Goal: Communication & Community: Ask a question

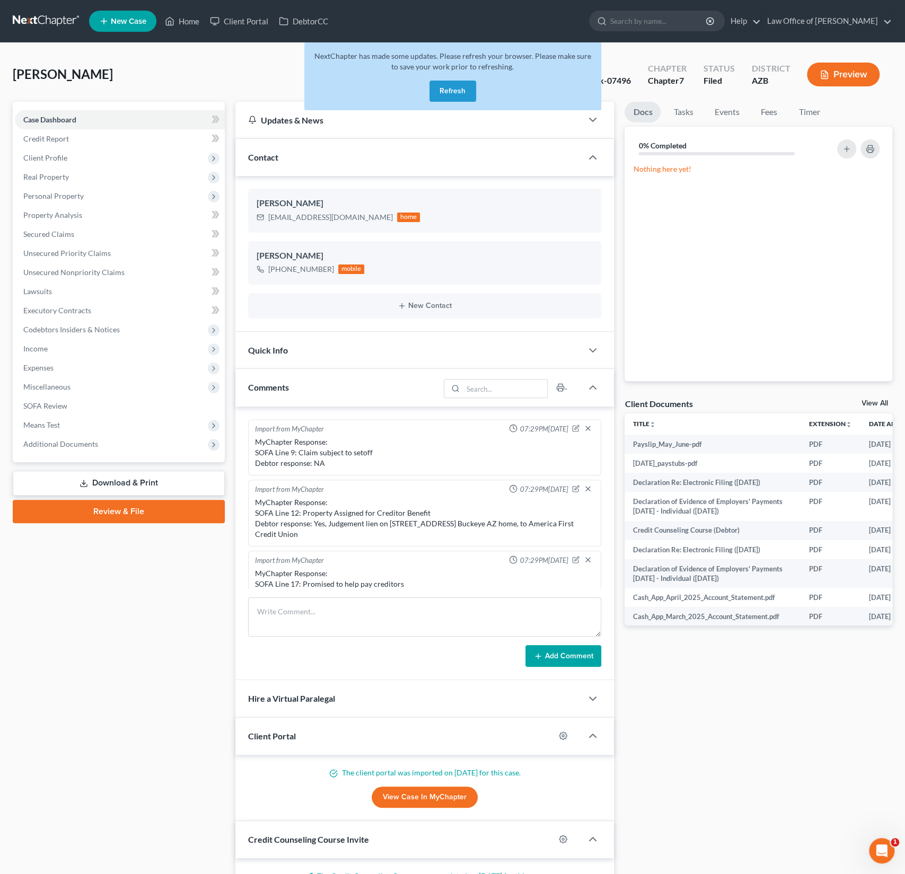
scroll to position [338, 0]
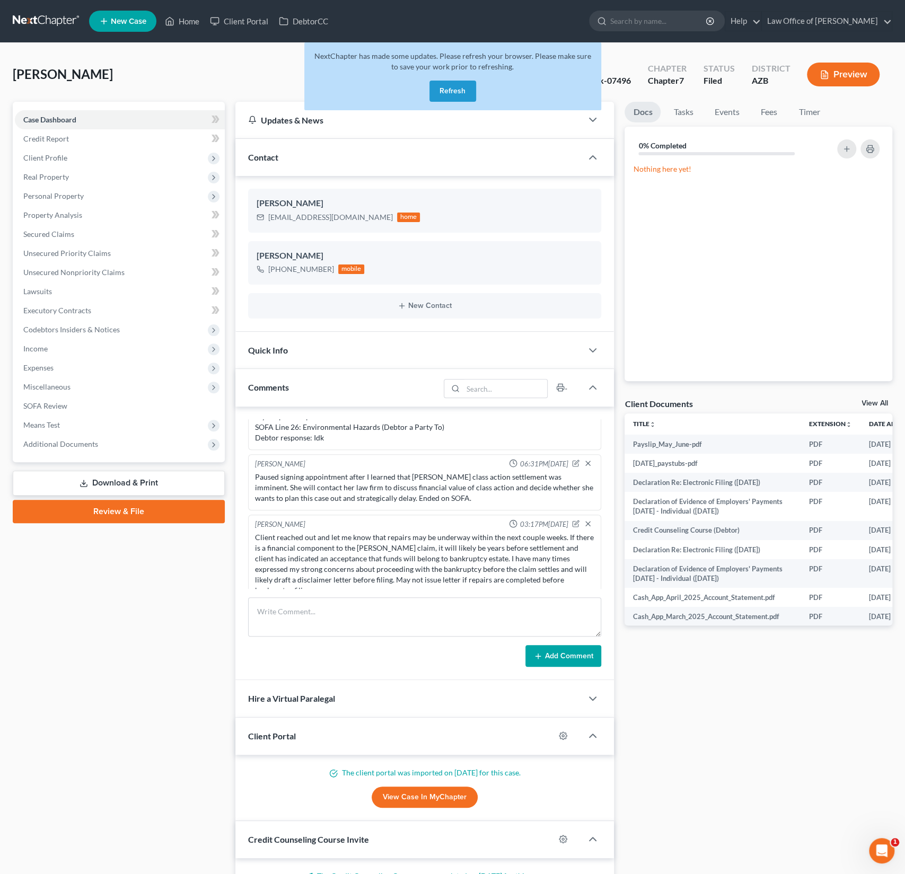
click at [453, 86] on button "Refresh" at bounding box center [452, 91] width 47 height 21
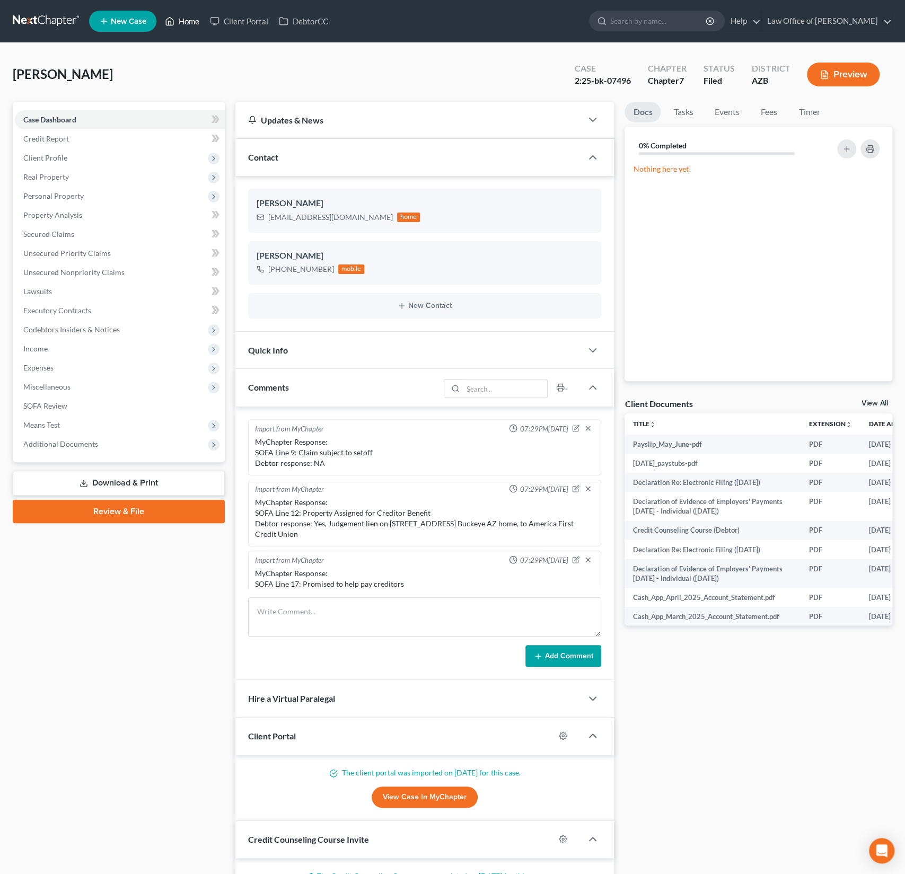
click at [188, 26] on link "Home" at bounding box center [182, 21] width 45 height 19
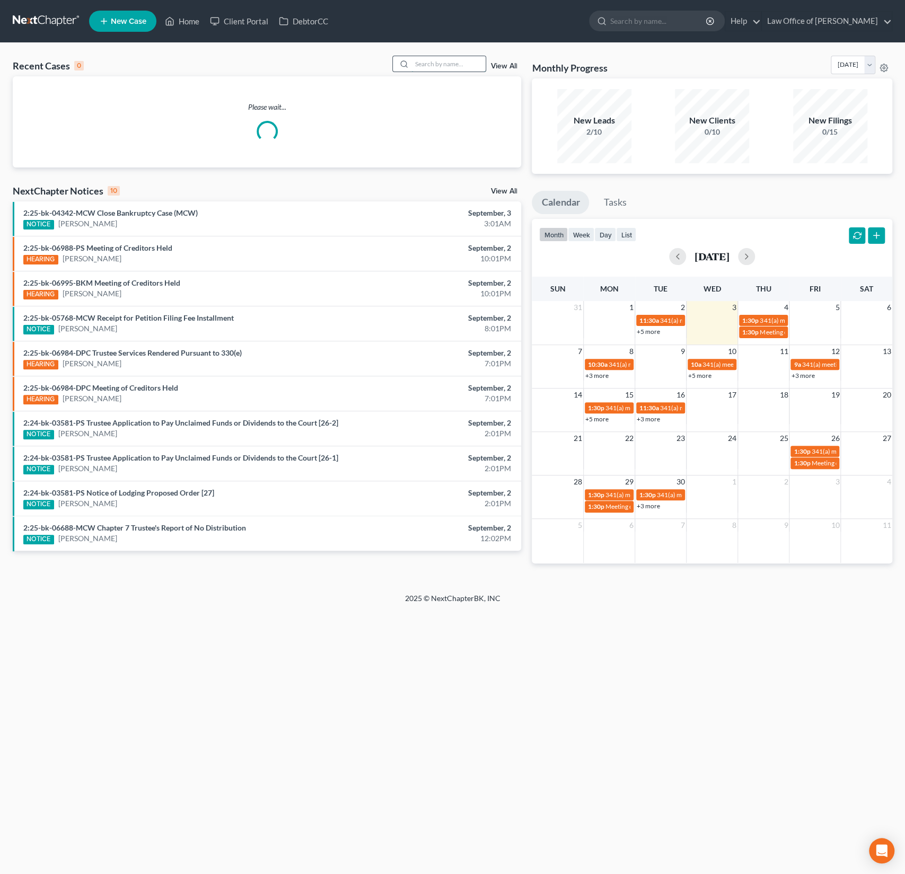
click at [432, 65] on input "search" at bounding box center [448, 63] width 74 height 15
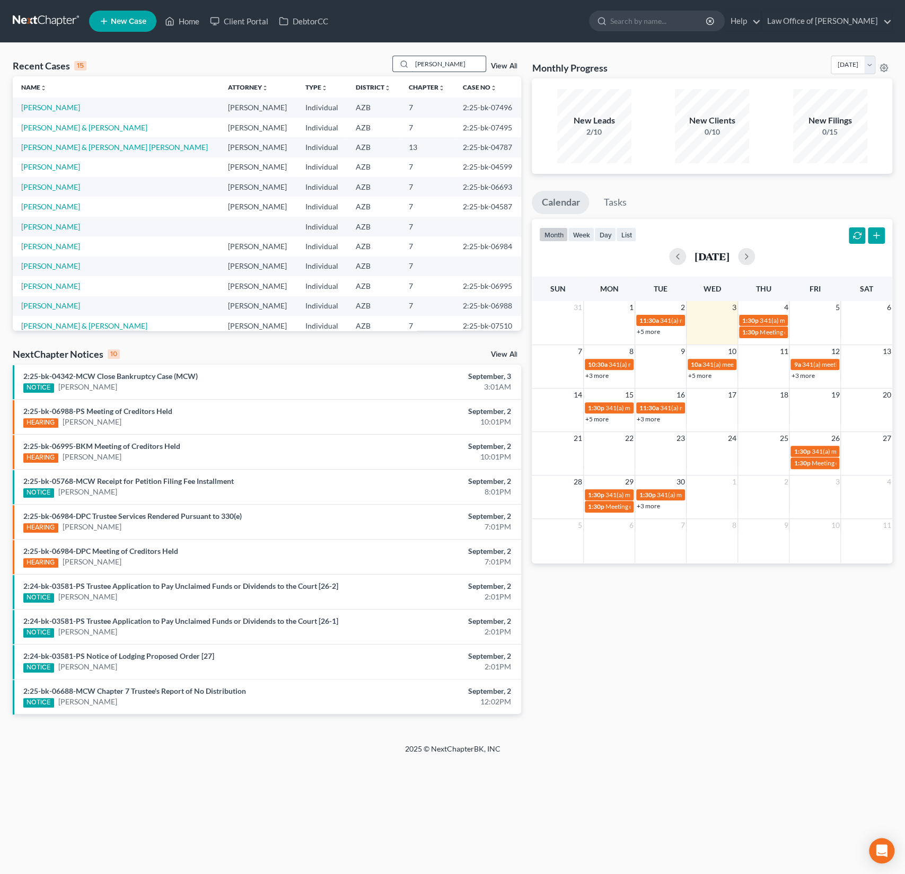
type input "sandra ellisor"
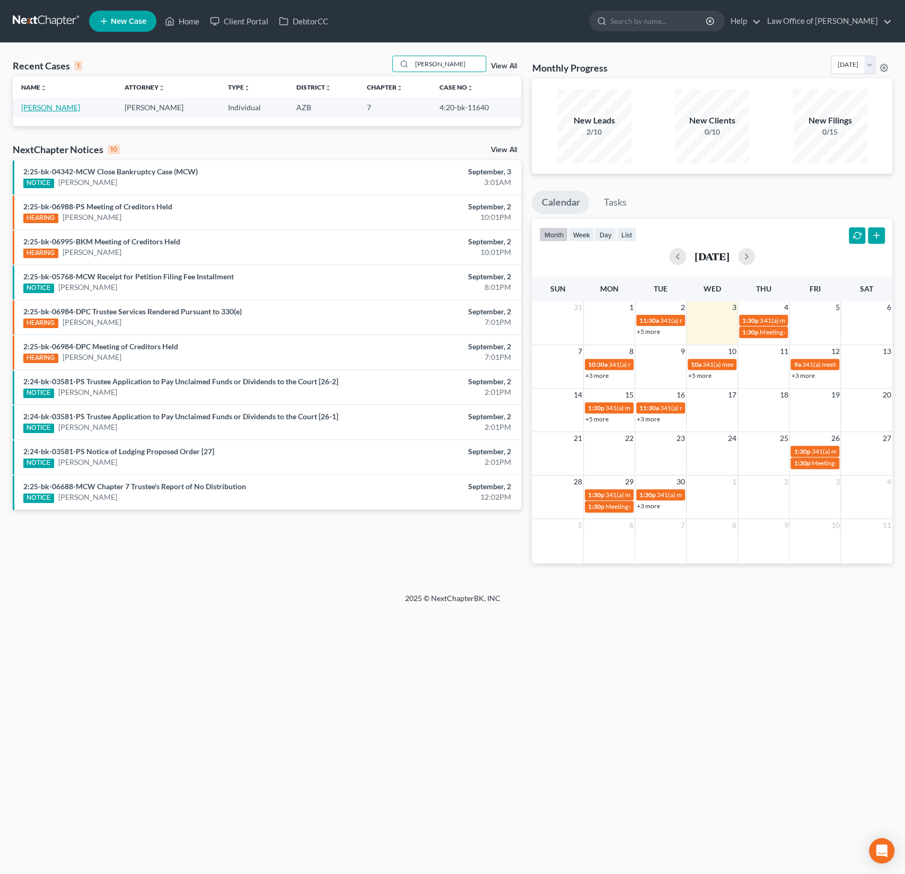
click at [60, 105] on link "[PERSON_NAME]" at bounding box center [50, 107] width 59 height 9
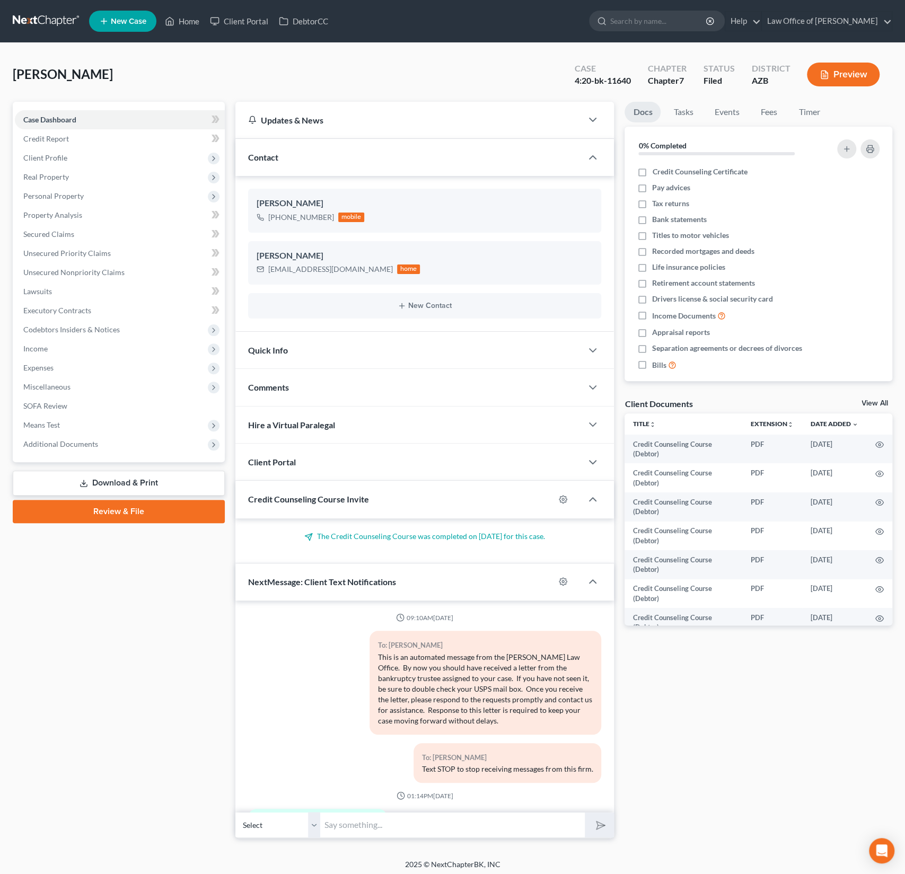
scroll to position [1274, 0]
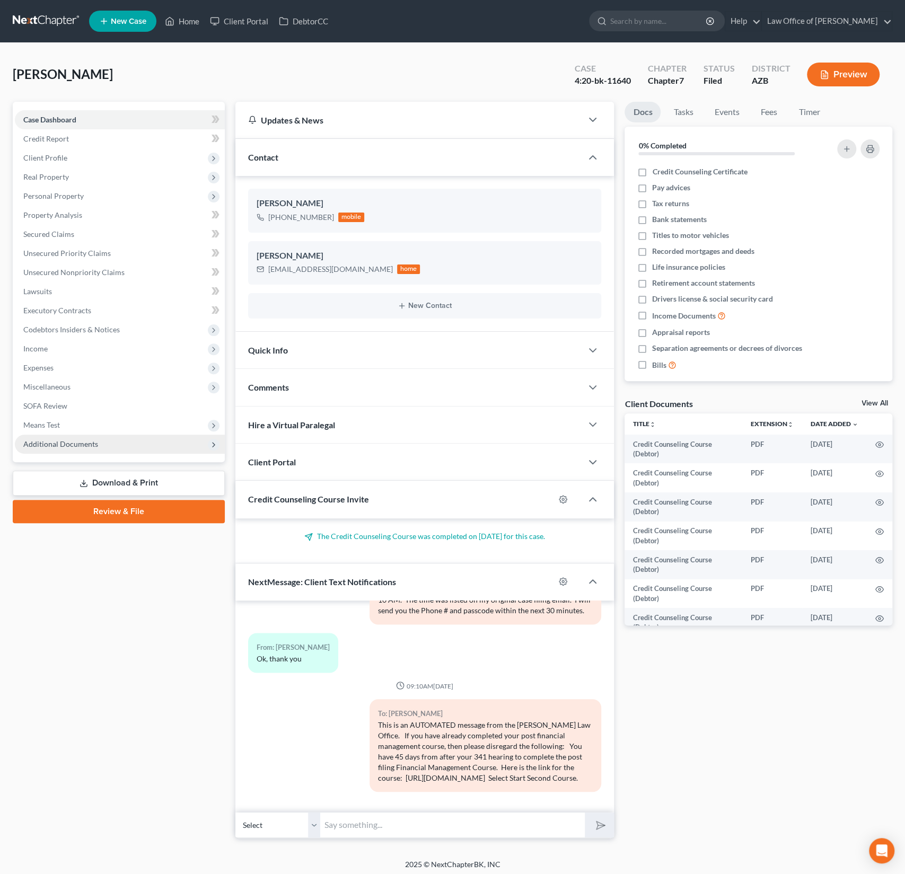
click at [76, 446] on span "Additional Documents" at bounding box center [60, 443] width 75 height 9
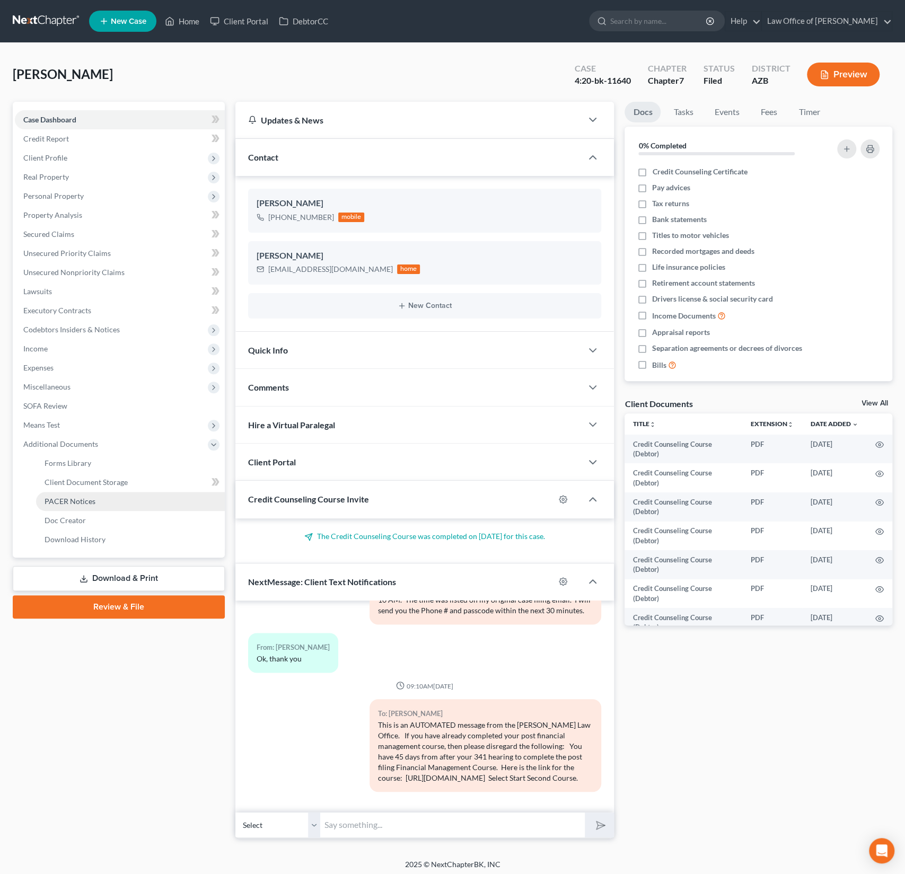
click at [67, 505] on link "PACER Notices" at bounding box center [130, 501] width 189 height 19
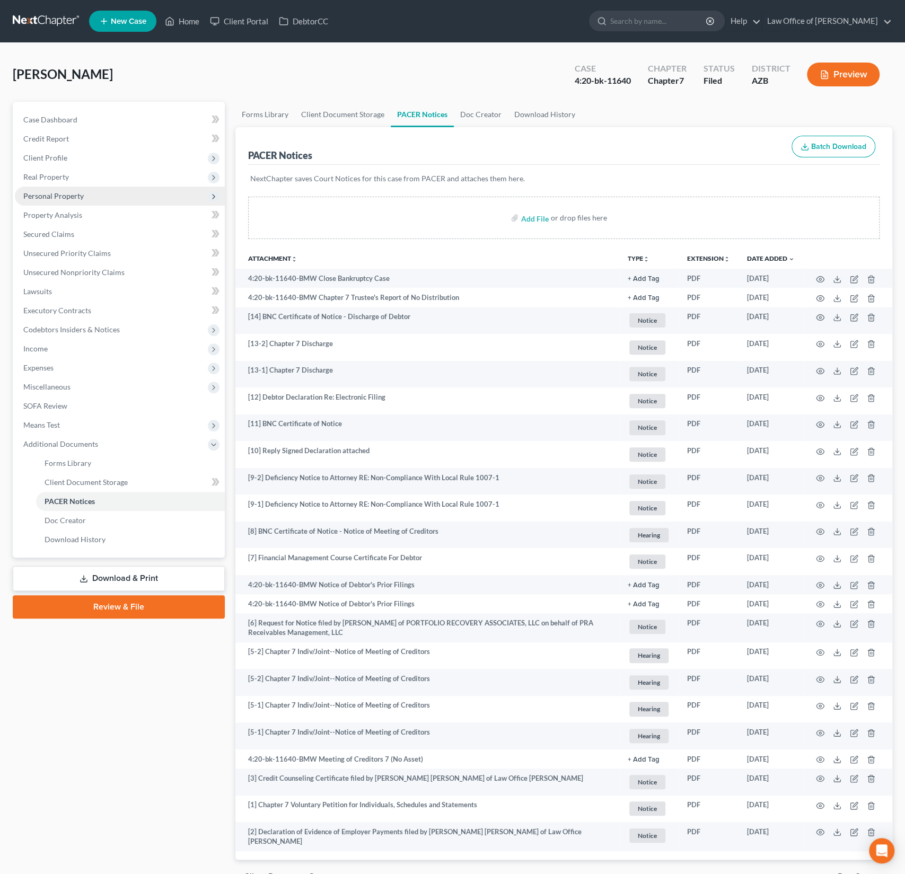
click at [57, 200] on span "Personal Property" at bounding box center [120, 196] width 210 height 19
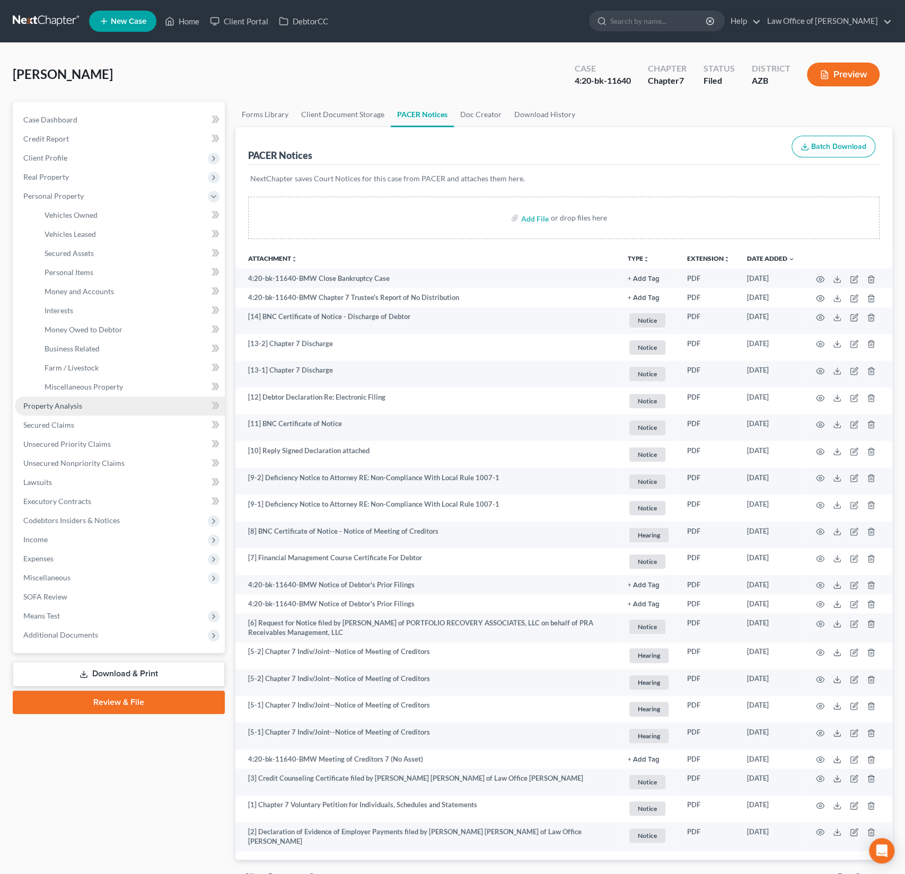
click at [62, 409] on span "Property Analysis" at bounding box center [52, 405] width 59 height 9
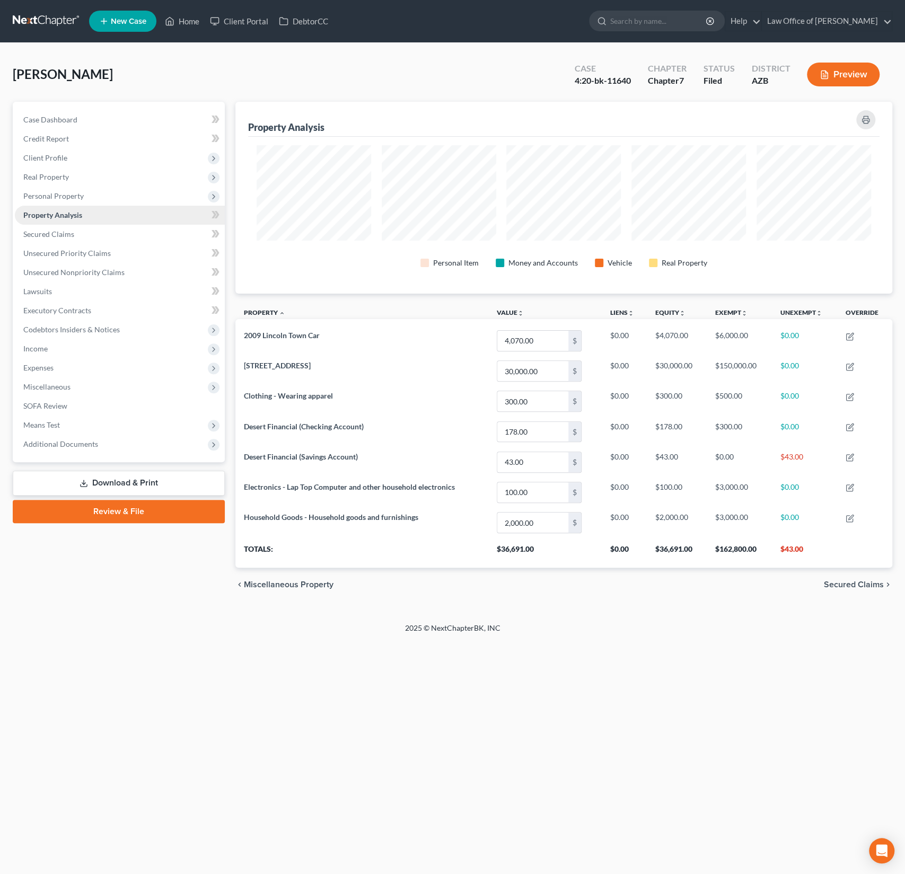
scroll to position [191, 656]
click at [67, 446] on span "Additional Documents" at bounding box center [60, 443] width 75 height 9
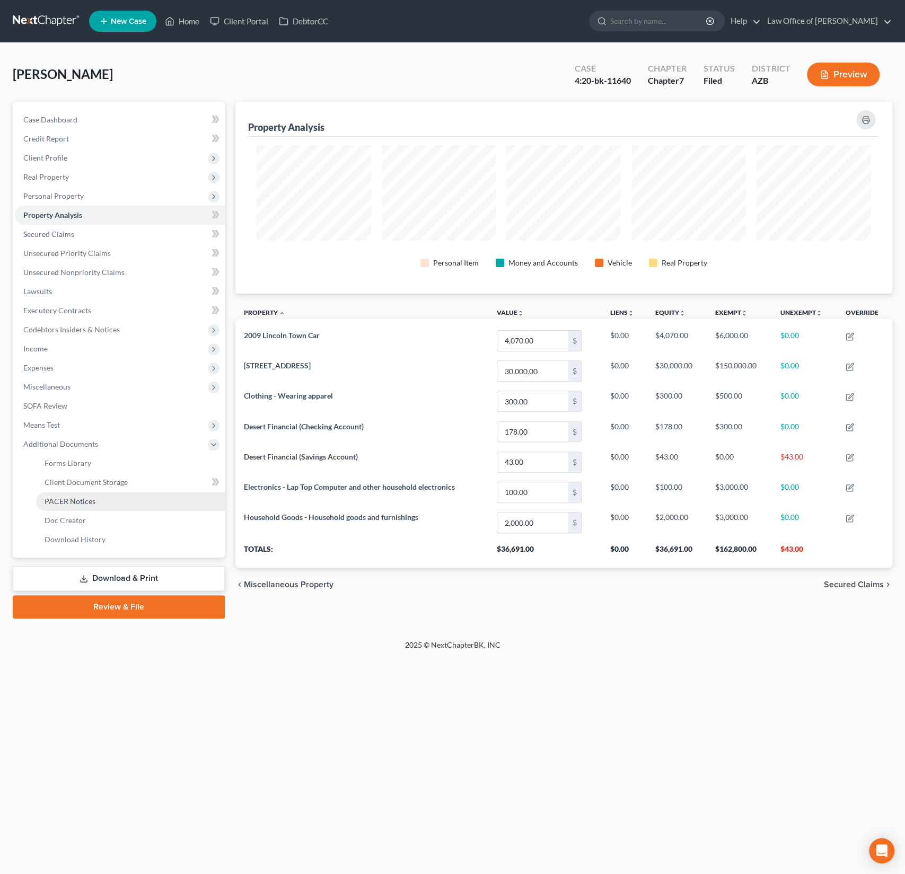
click at [68, 498] on span "PACER Notices" at bounding box center [70, 501] width 51 height 9
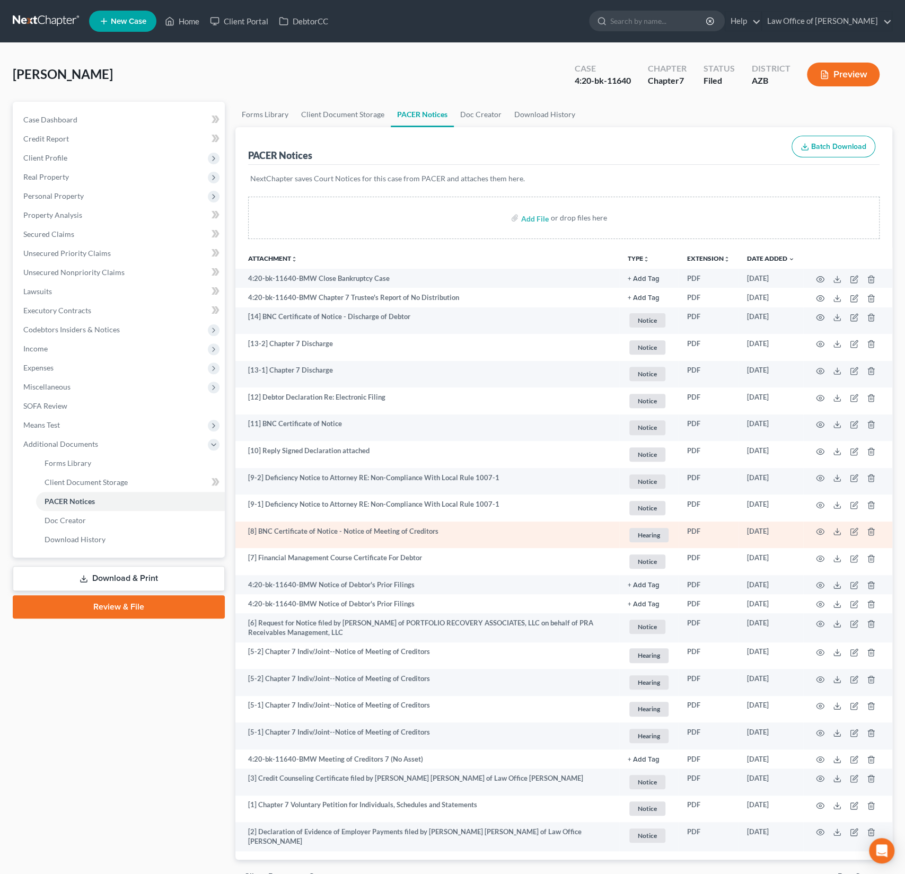
scroll to position [56, 0]
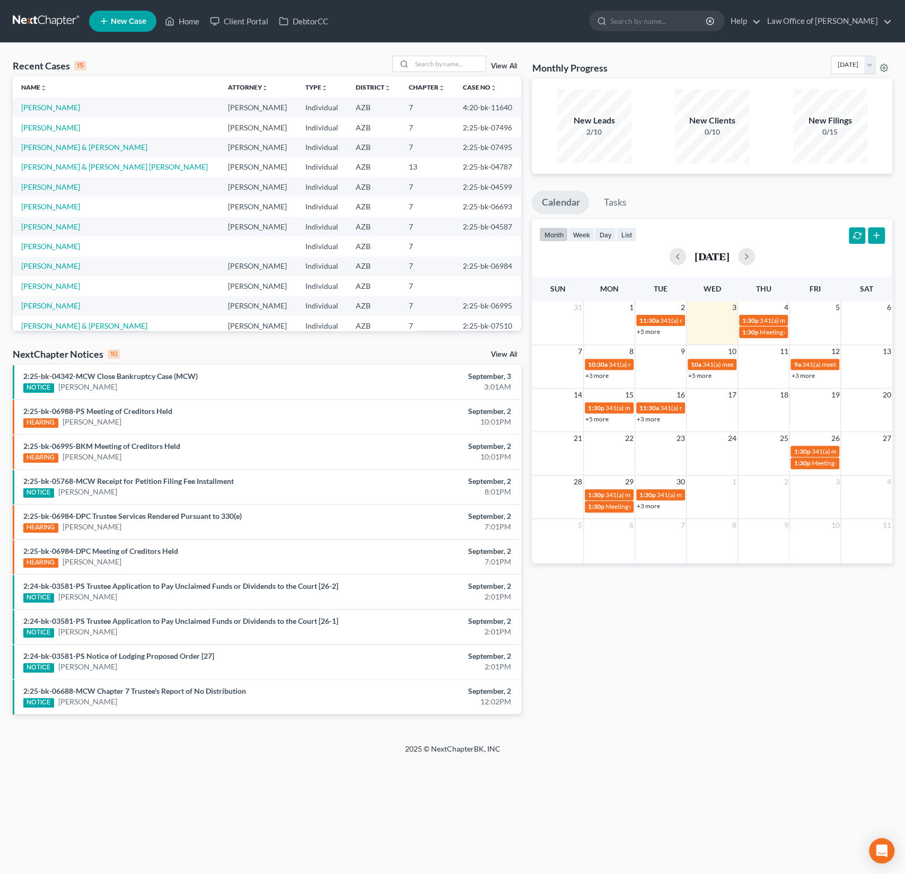
click at [126, 24] on span "New Case" at bounding box center [129, 21] width 36 height 8
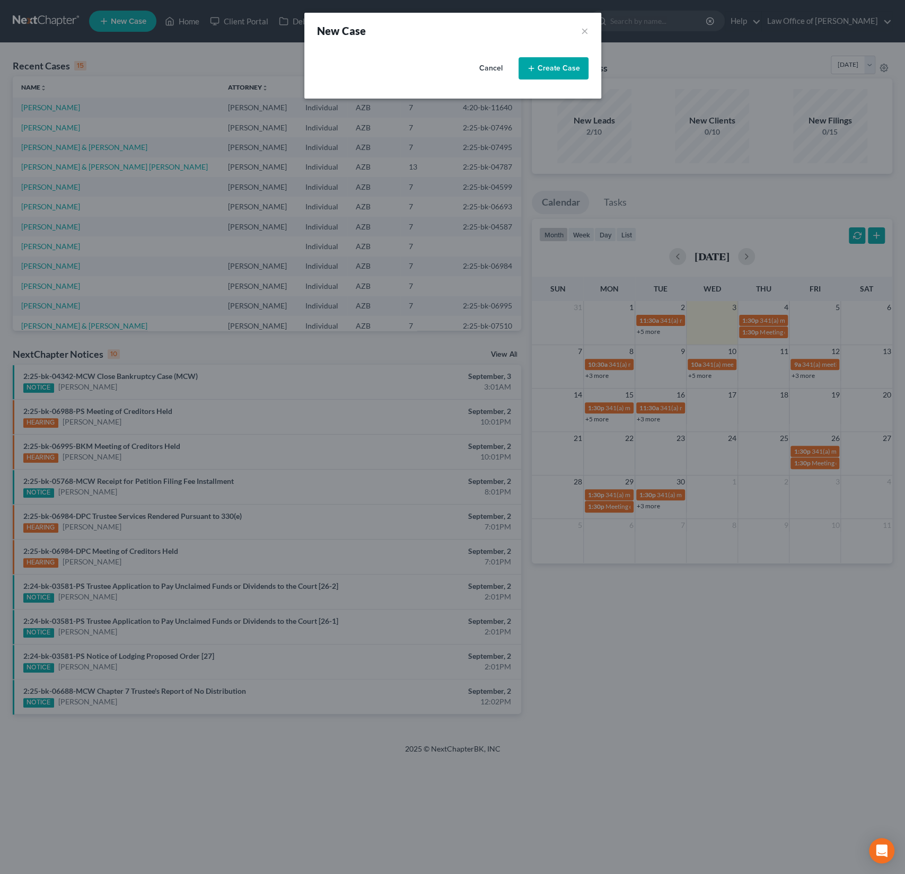
select select "4"
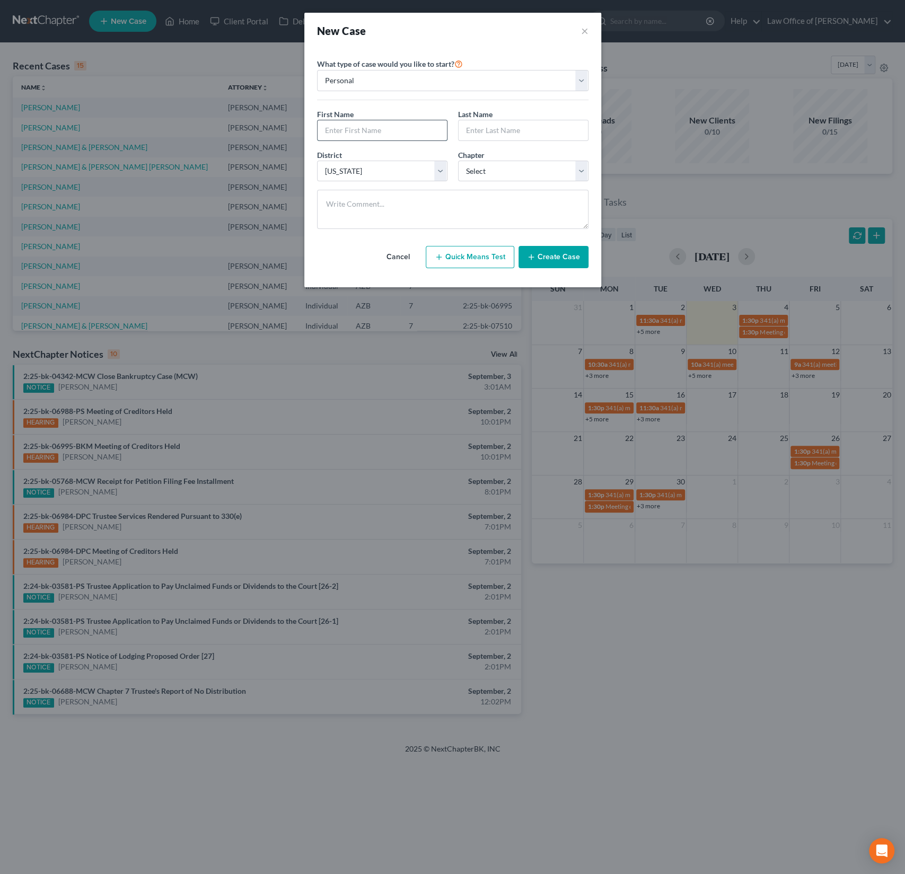
click at [363, 127] on input "text" at bounding box center [381, 130] width 129 height 20
type input "Zachary"
type input "Hernandez"
click at [512, 178] on select "Select 7 11 12 13" at bounding box center [523, 171] width 130 height 21
select select "0"
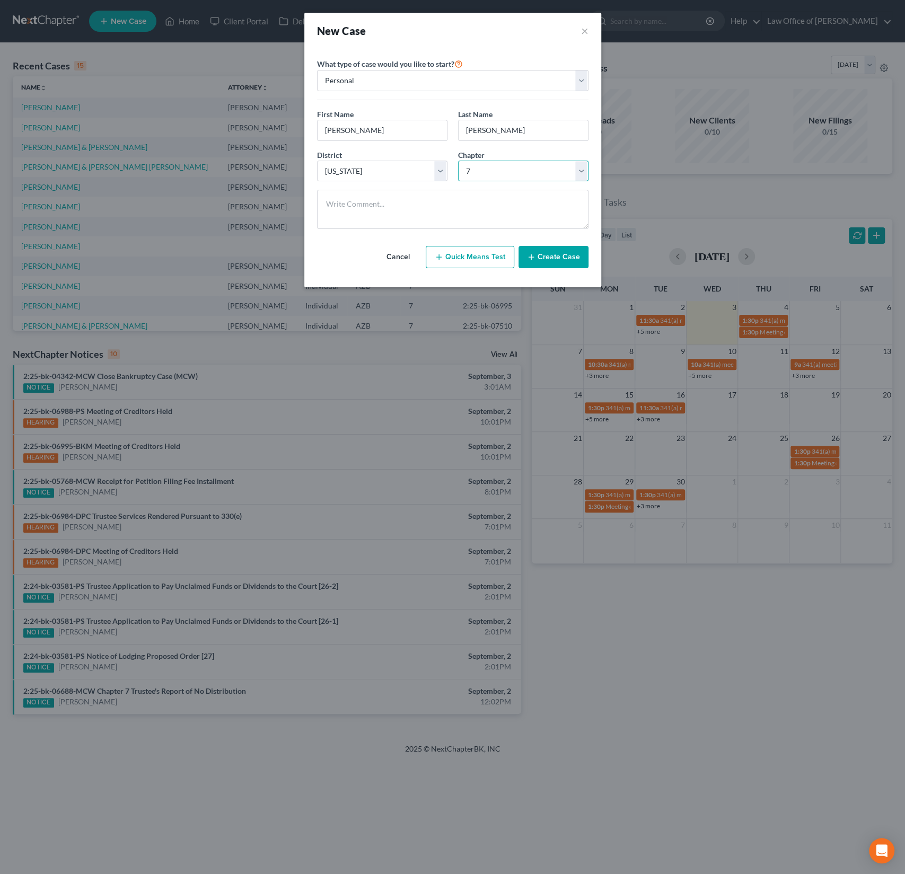
click at [458, 161] on select "Select 7 11 12 13" at bounding box center [523, 171] width 130 height 21
click at [544, 258] on button "Create Case" at bounding box center [553, 257] width 70 height 22
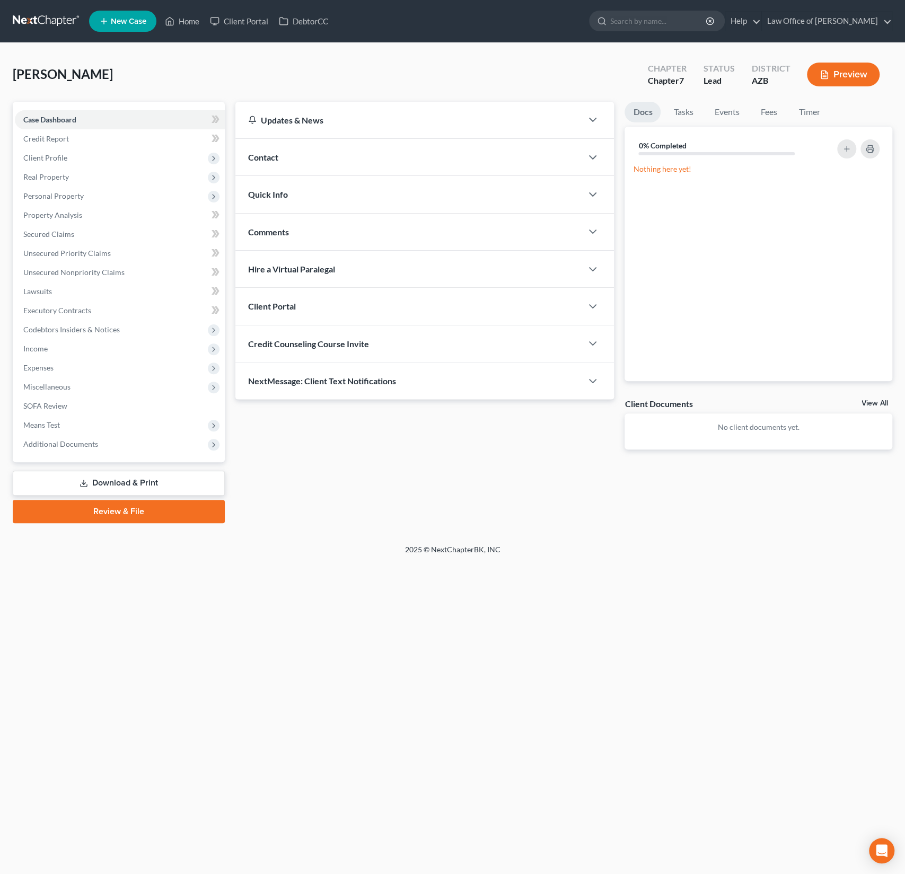
click at [319, 341] on span "Credit Counseling Course Invite" at bounding box center [308, 344] width 121 height 10
click at [308, 380] on input "text" at bounding box center [364, 386] width 231 height 20
paste input "Zachary <blessed424089@gmail.com>"
drag, startPoint x: 286, startPoint y: 383, endPoint x: 241, endPoint y: 384, distance: 44.5
click at [241, 384] on div "Zachary <blessed424089@gmail.com> Send Email" at bounding box center [424, 391] width 379 height 56
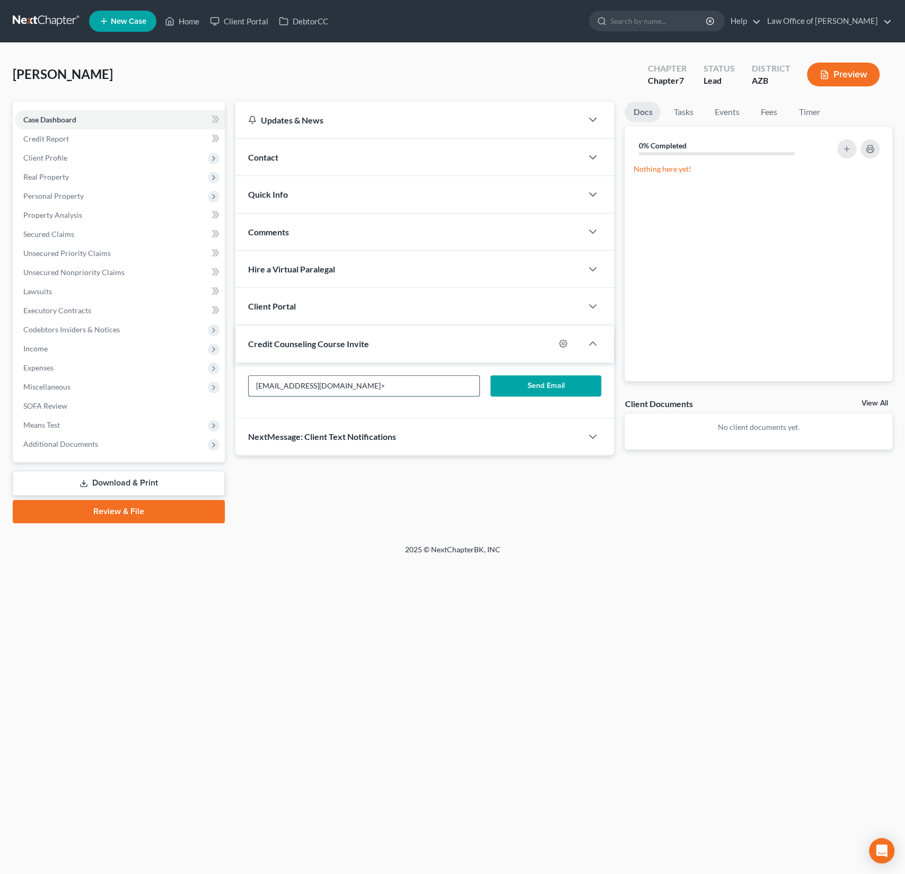
click at [399, 378] on input "blessed424089@gmail.com>" at bounding box center [364, 386] width 231 height 20
click at [370, 379] on input "blessed424089@gmail.com>" at bounding box center [364, 386] width 231 height 20
type input "blessed424089@gmail.com"
drag, startPoint x: 373, startPoint y: 383, endPoint x: 172, endPoint y: 375, distance: 200.5
click at [172, 375] on div "Petition Navigation Case Dashboard Payments Invoices Payments Payments Credit R…" at bounding box center [452, 312] width 890 height 421
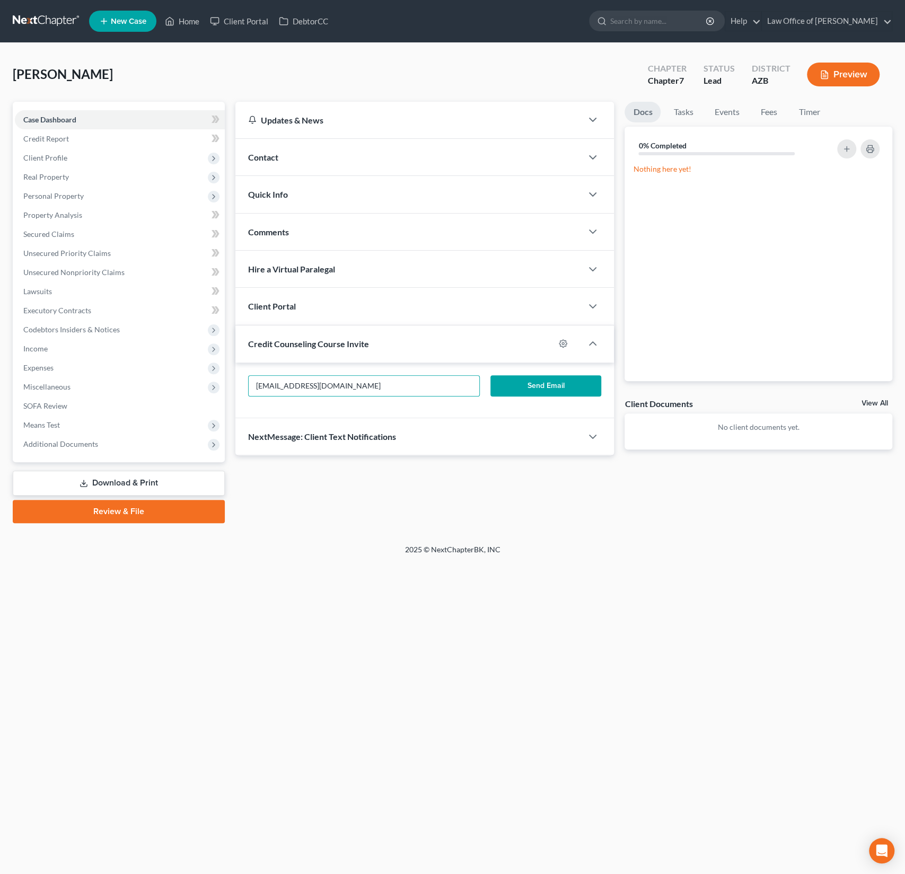
click at [532, 393] on button "Send Email" at bounding box center [545, 385] width 111 height 21
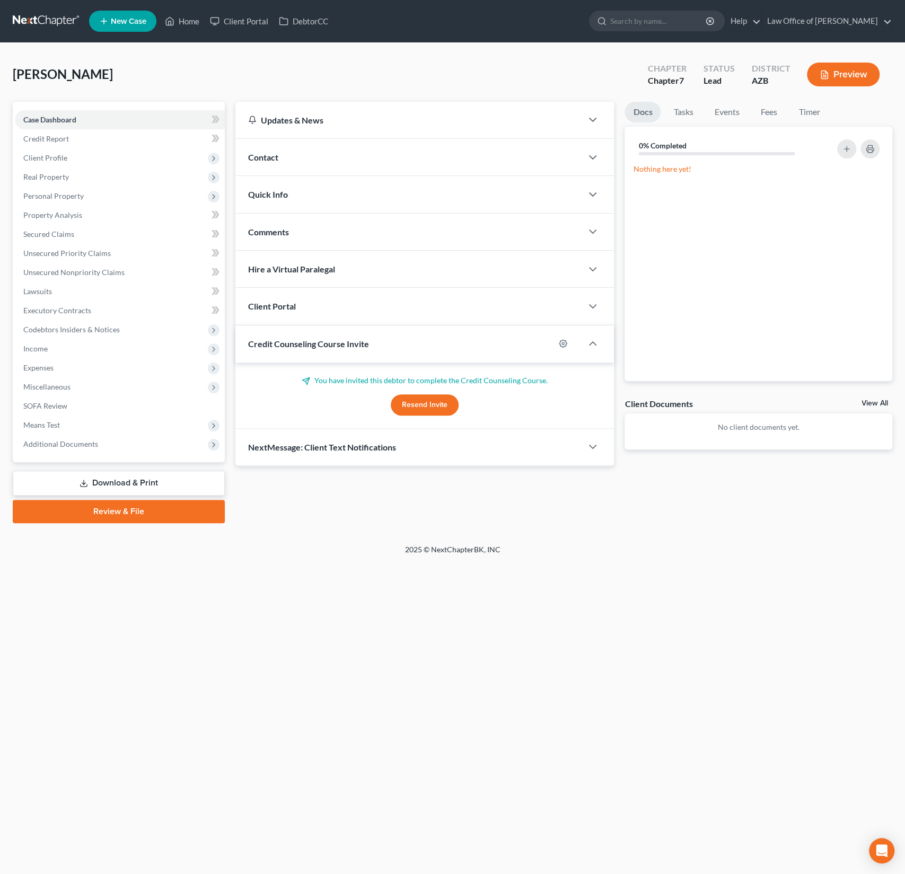
click at [303, 310] on div "Client Portal" at bounding box center [408, 306] width 347 height 37
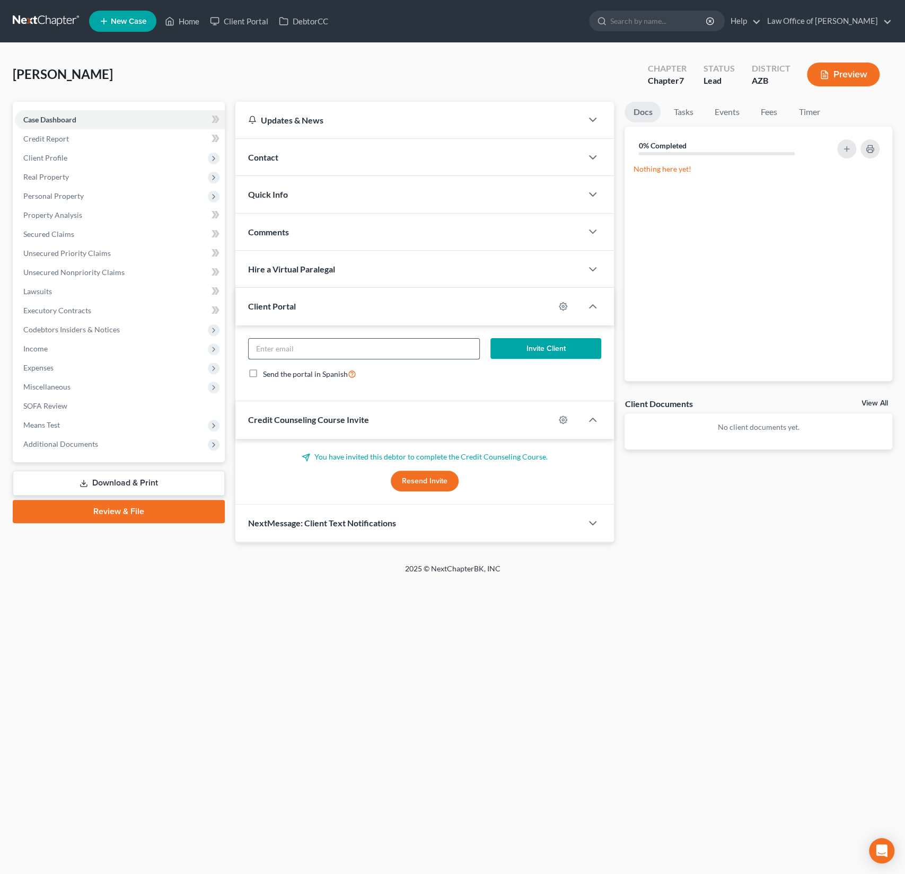
click at [293, 355] on input "email" at bounding box center [364, 349] width 231 height 20
paste input "blessed424089@gmail.com"
type input "blessed424089@gmail.com"
click at [546, 347] on button "Invite Client" at bounding box center [545, 348] width 111 height 21
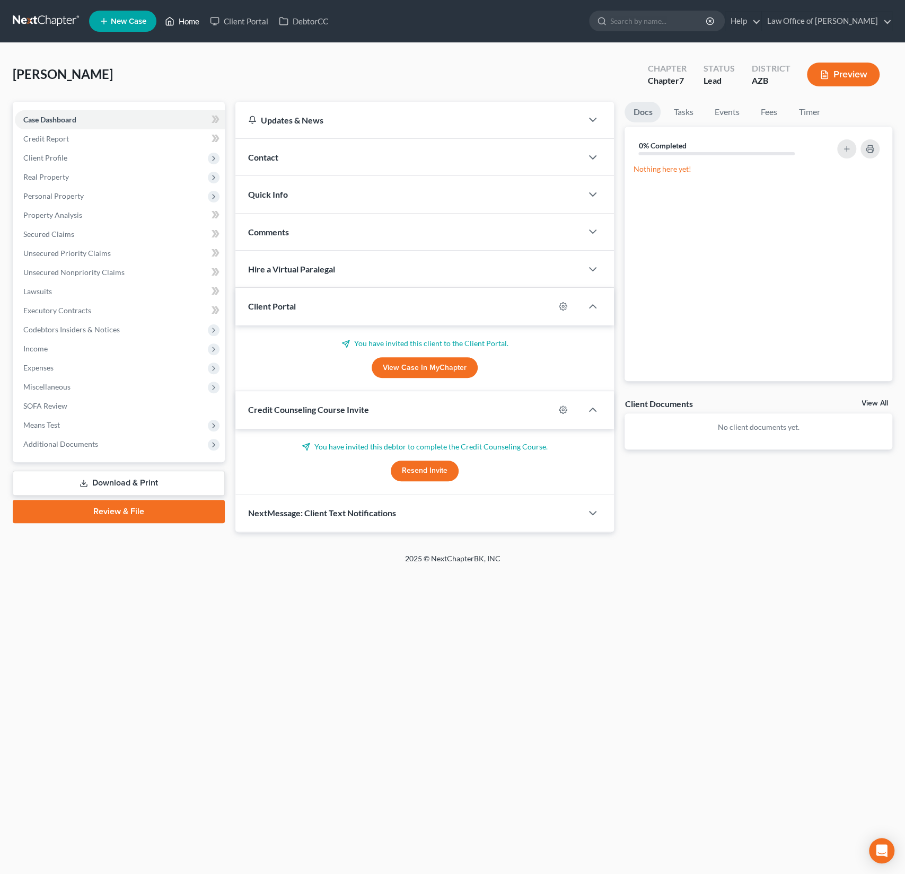
click at [193, 19] on link "Home" at bounding box center [182, 21] width 45 height 19
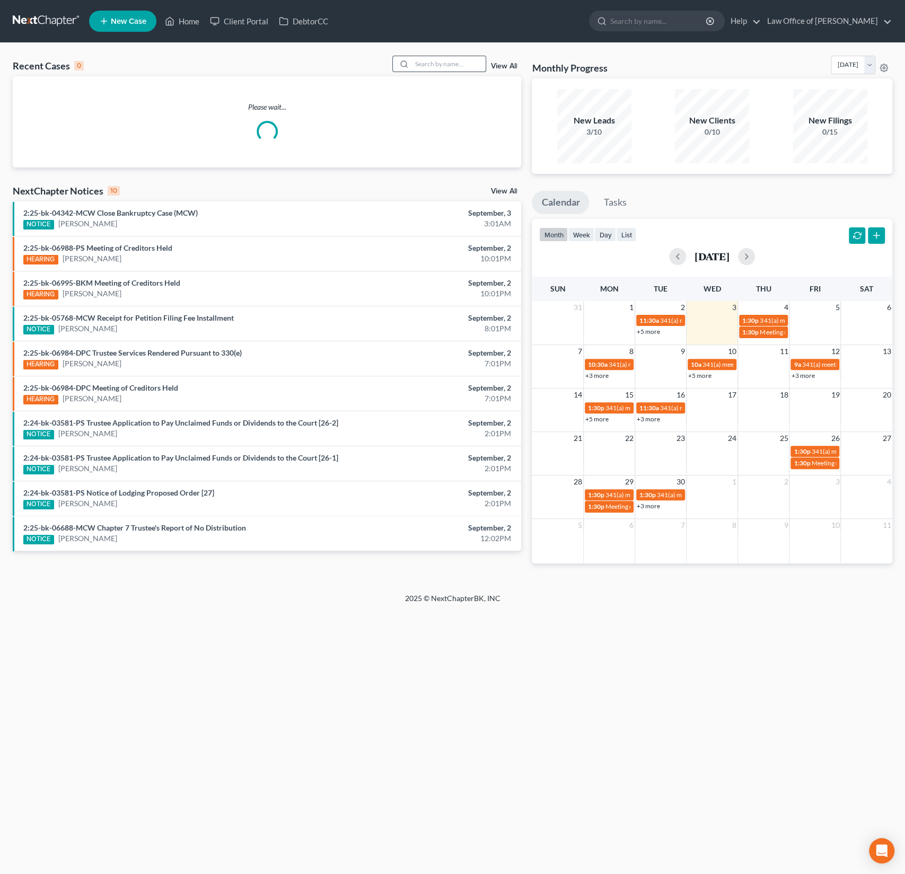
click at [447, 66] on input "search" at bounding box center [448, 63] width 74 height 15
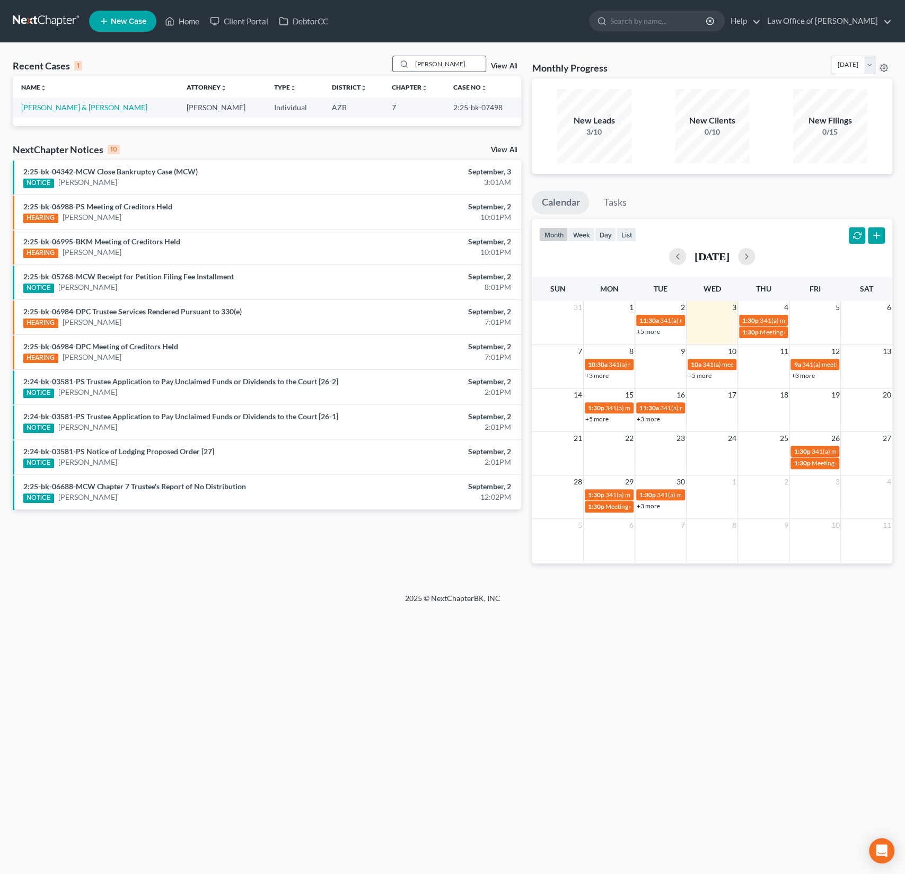
type input "walsh"
click at [85, 110] on link "[PERSON_NAME] & [PERSON_NAME]" at bounding box center [84, 107] width 126 height 9
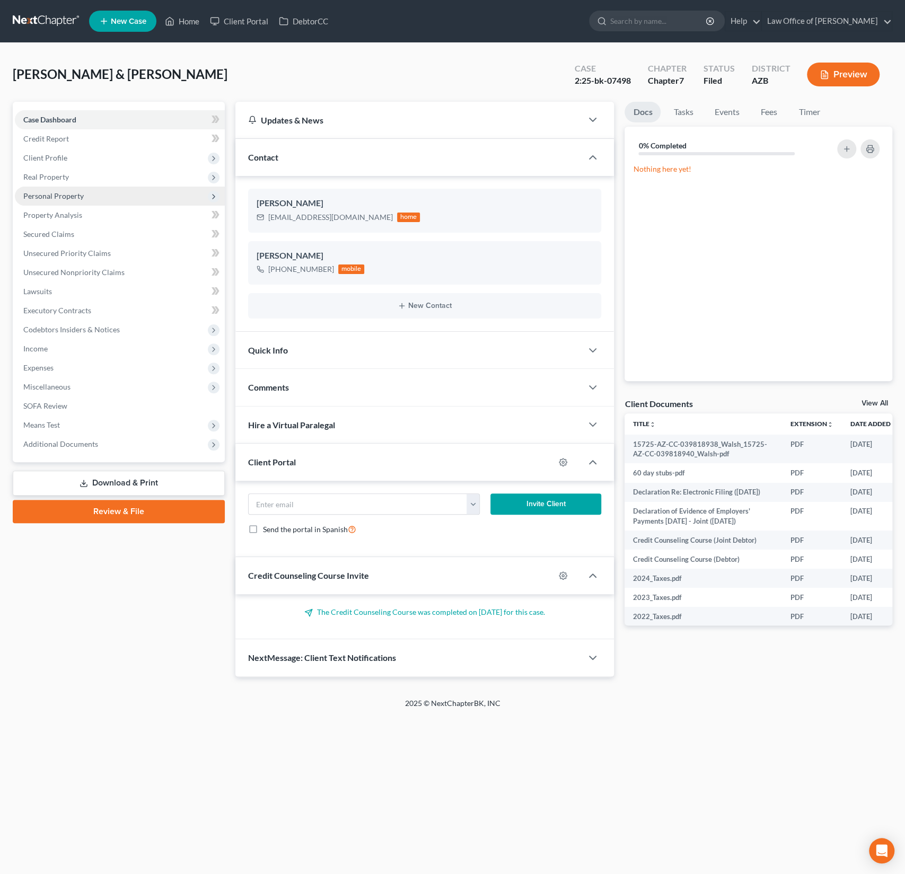
click at [58, 196] on span "Personal Property" at bounding box center [53, 195] width 60 height 9
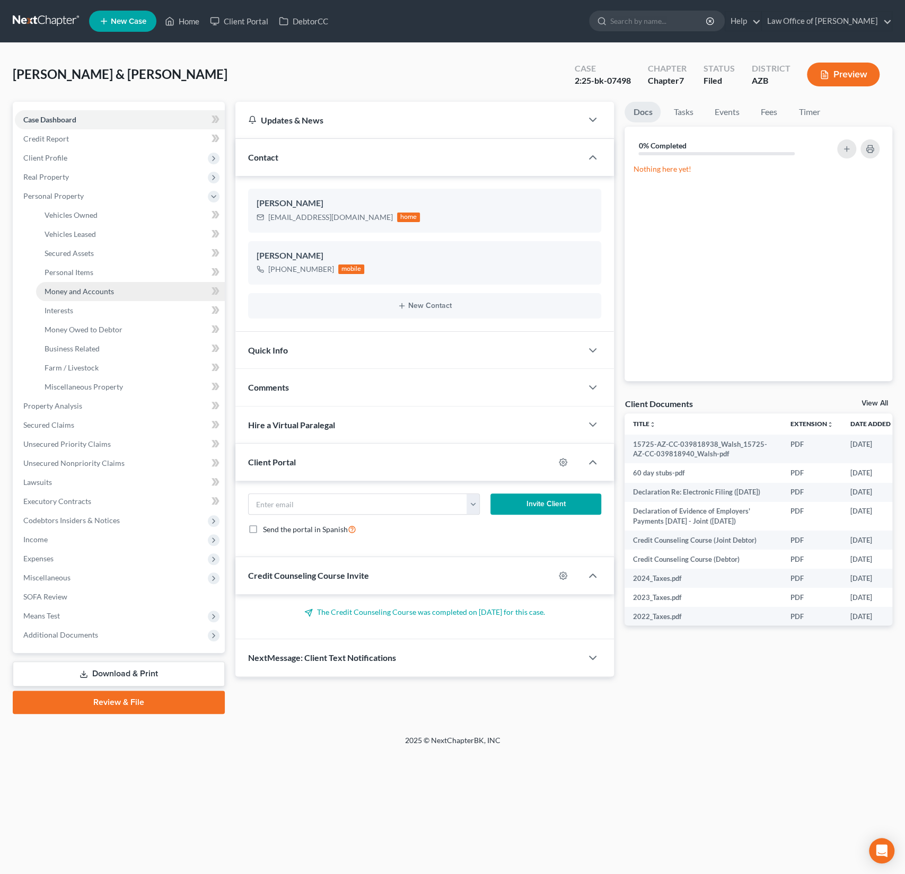
click at [78, 297] on link "Money and Accounts" at bounding box center [130, 291] width 189 height 19
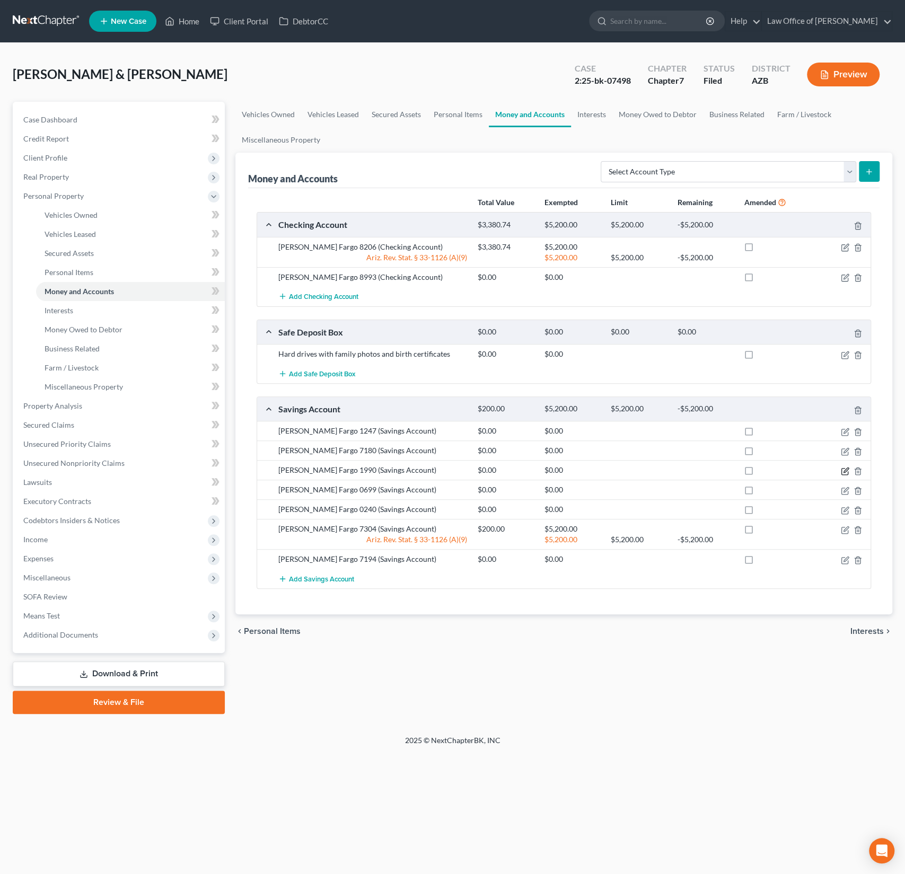
click at [845, 470] on icon "button" at bounding box center [845, 471] width 8 height 8
select select "3"
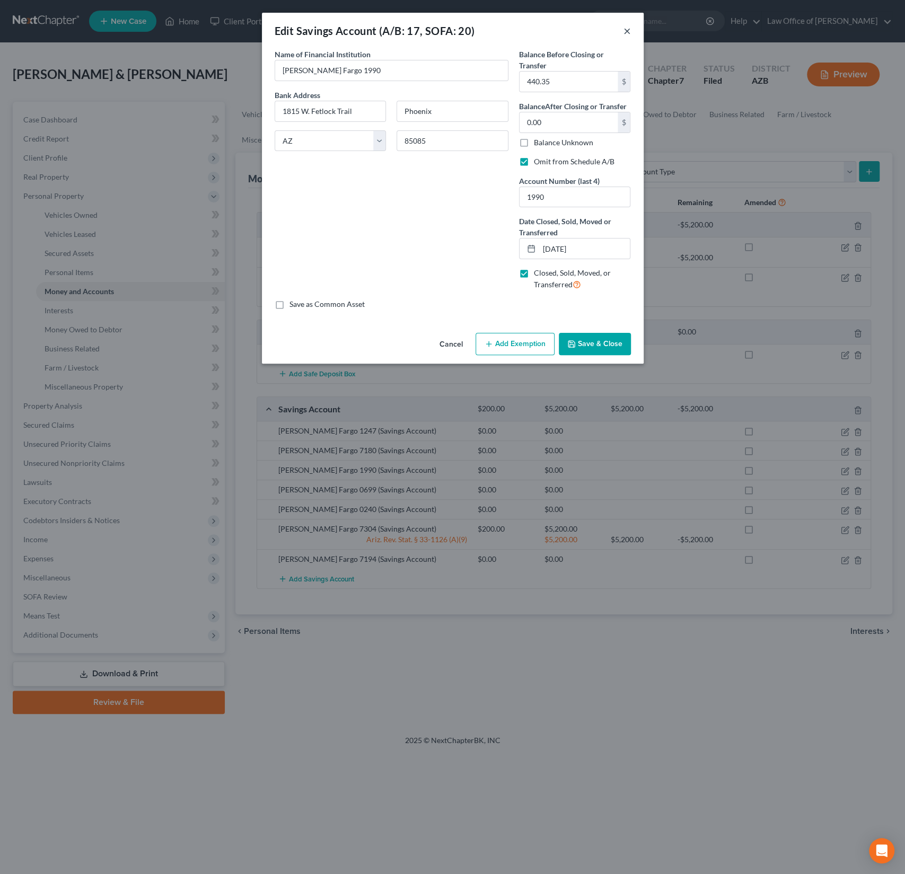
click at [625, 31] on button "×" at bounding box center [626, 30] width 7 height 13
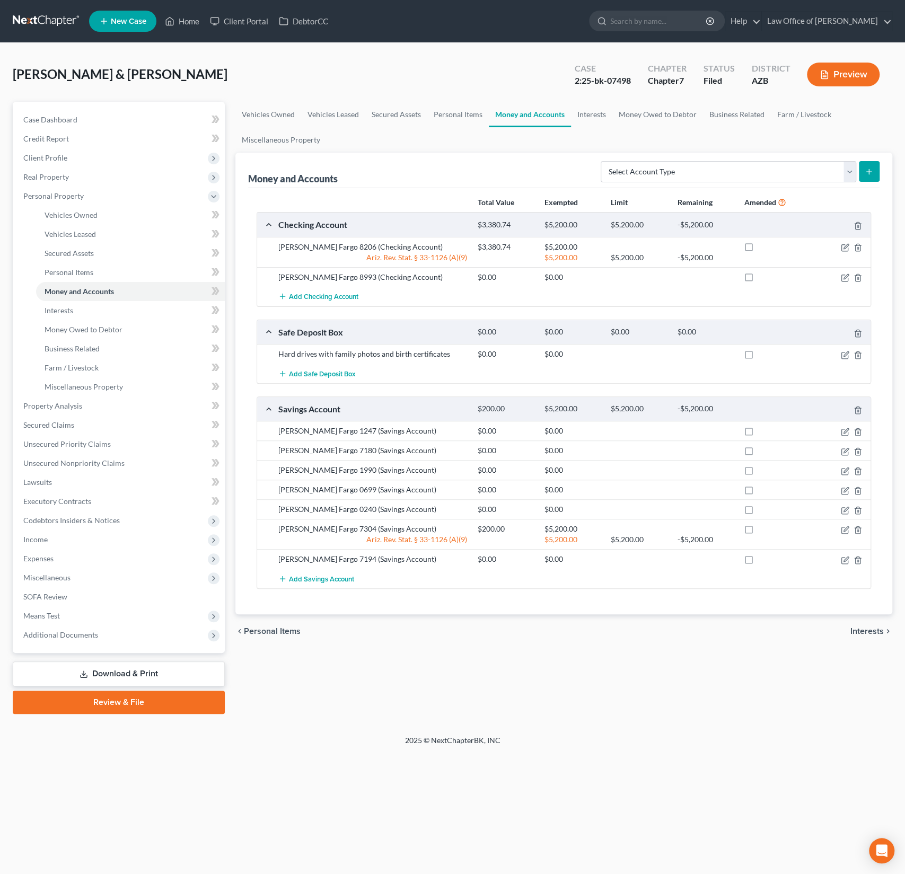
click at [848, 76] on button "Preview" at bounding box center [843, 75] width 73 height 24
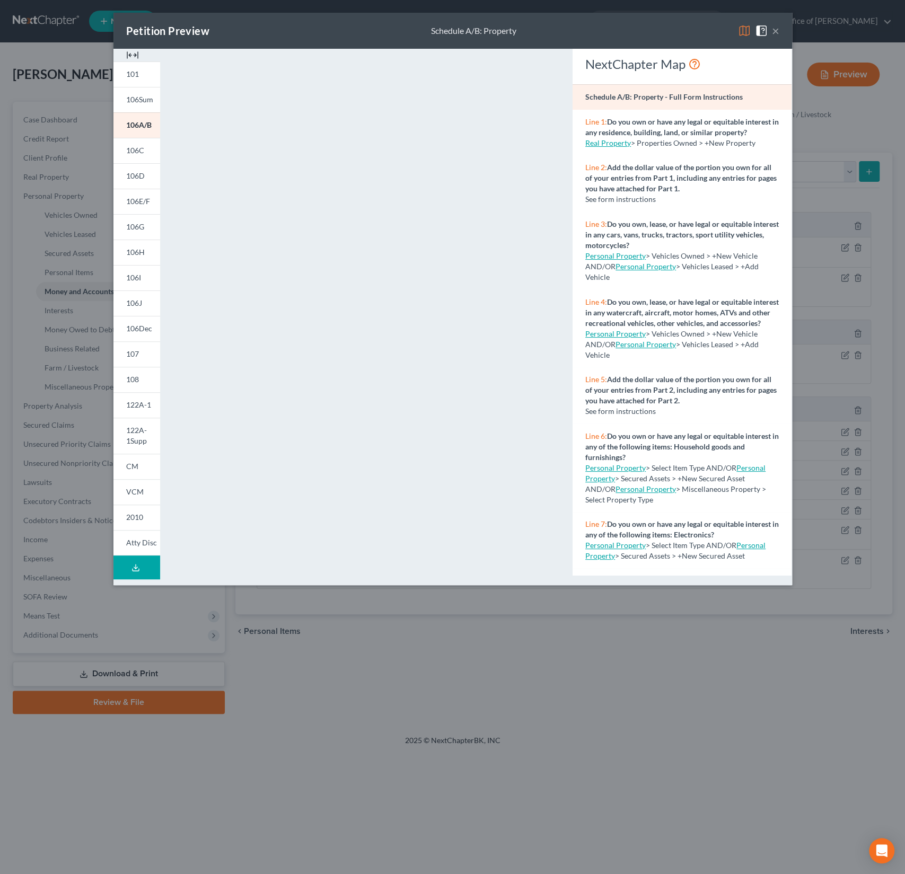
click at [770, 30] on span at bounding box center [763, 29] width 17 height 9
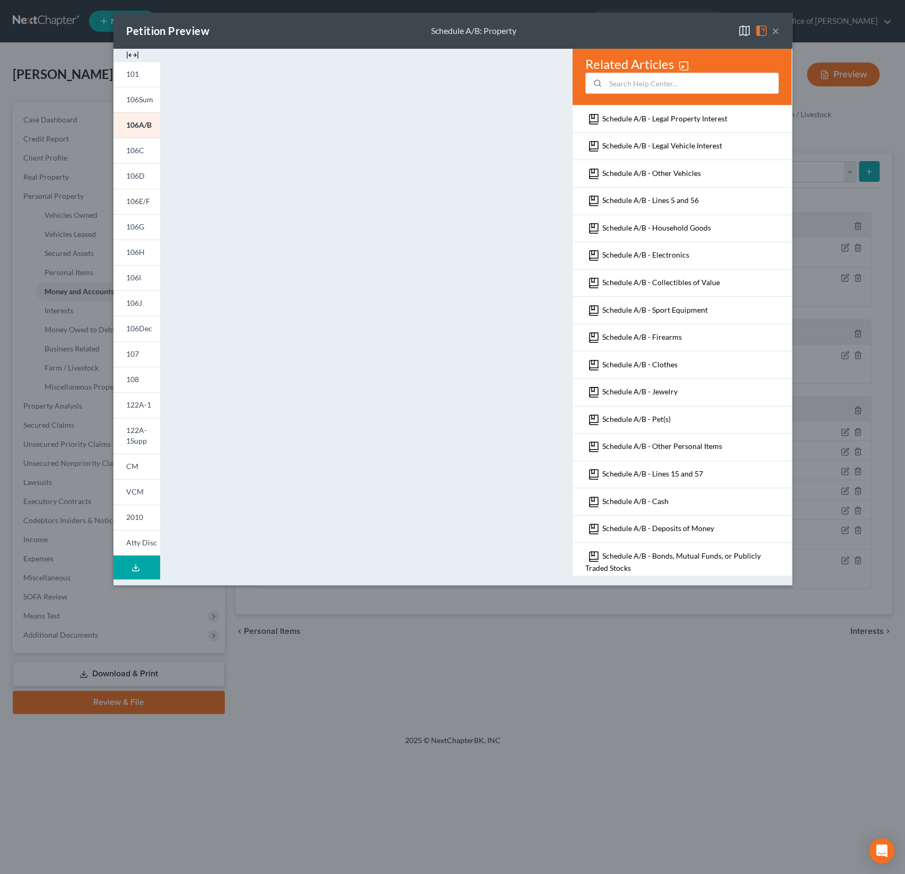
click at [774, 32] on button "×" at bounding box center [775, 30] width 7 height 13
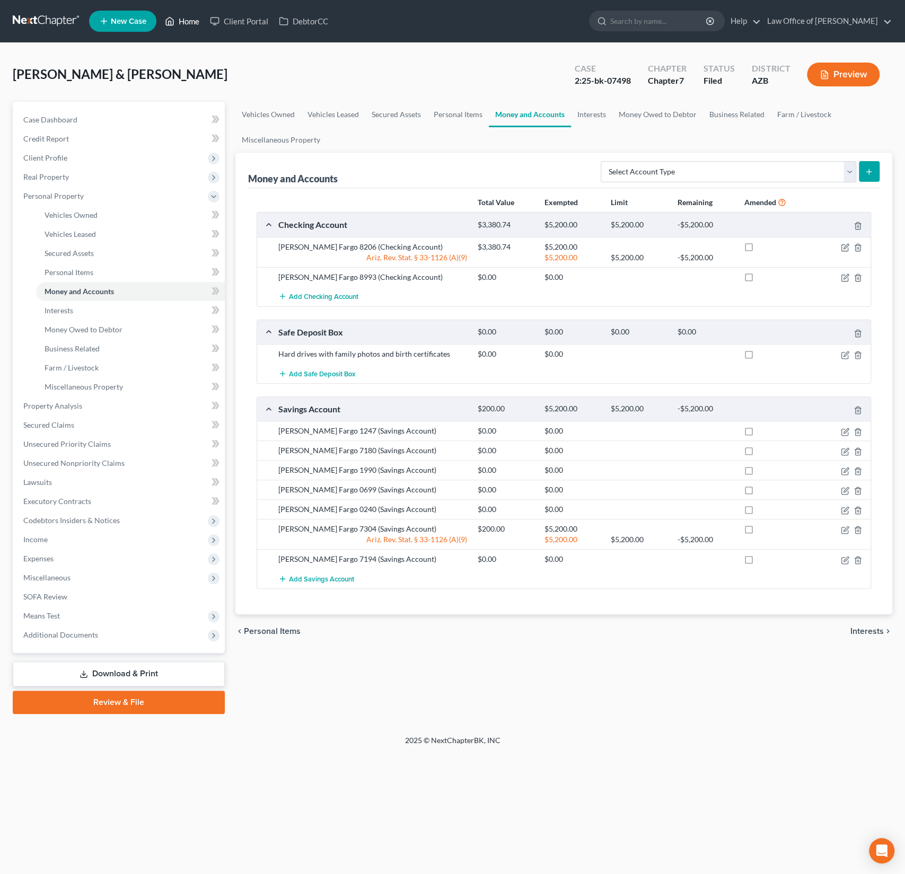
click at [189, 21] on link "Home" at bounding box center [182, 21] width 45 height 19
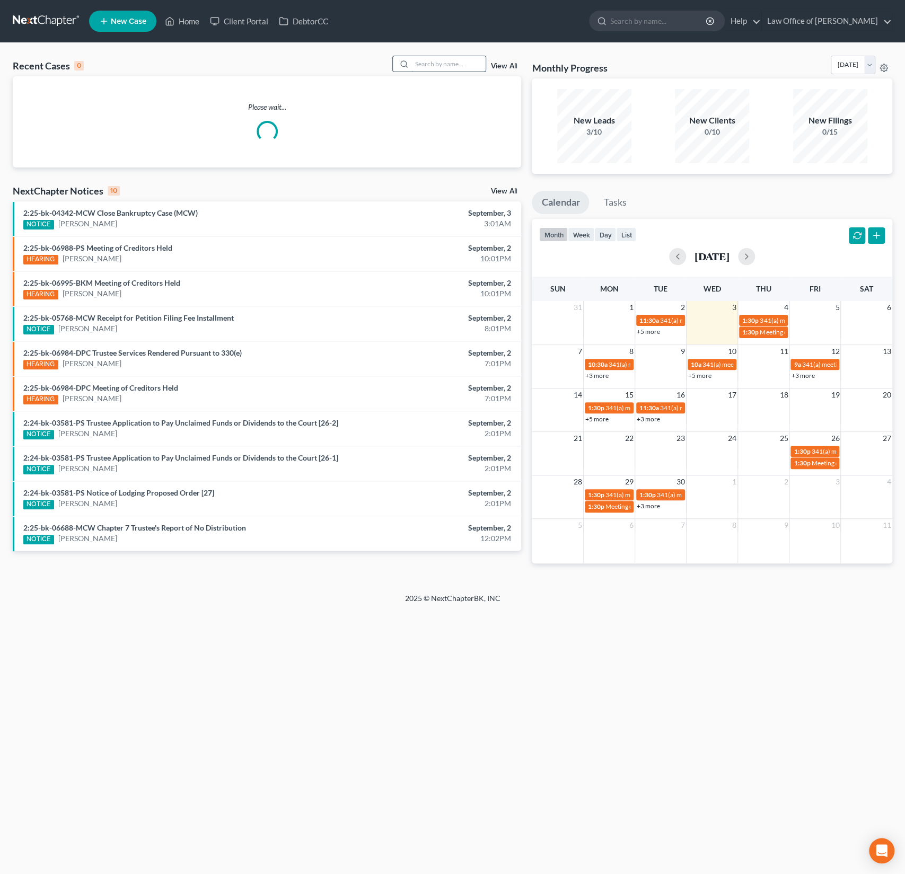
click at [449, 61] on input "search" at bounding box center [448, 63] width 74 height 15
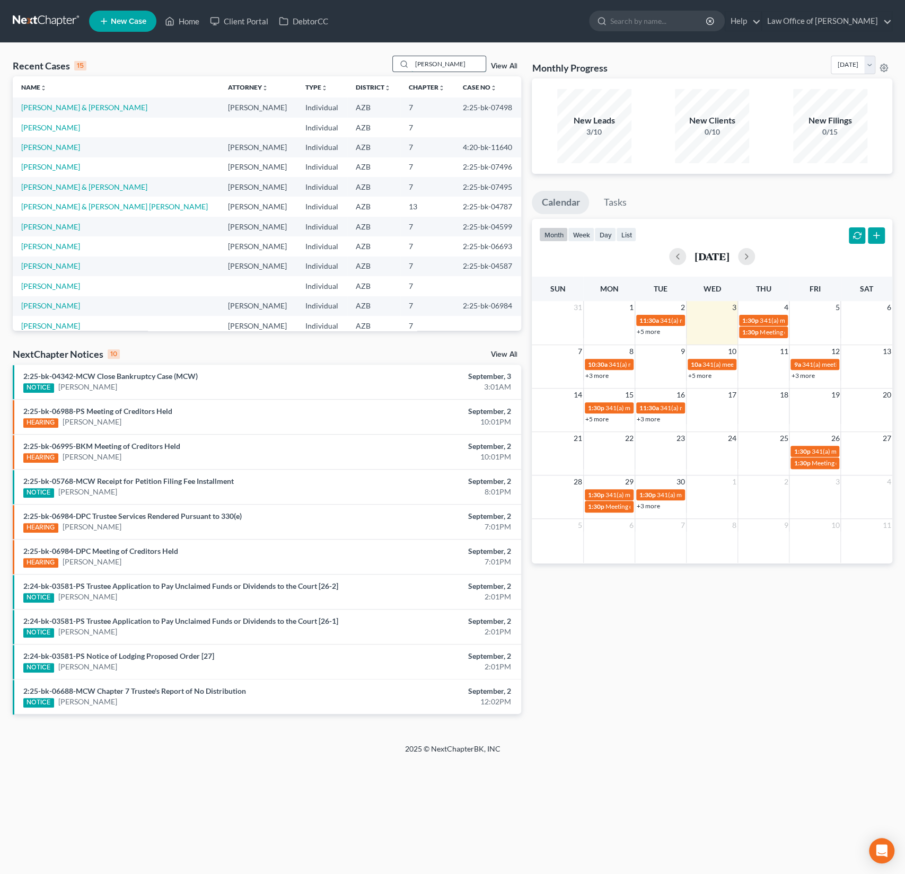
type input "landis"
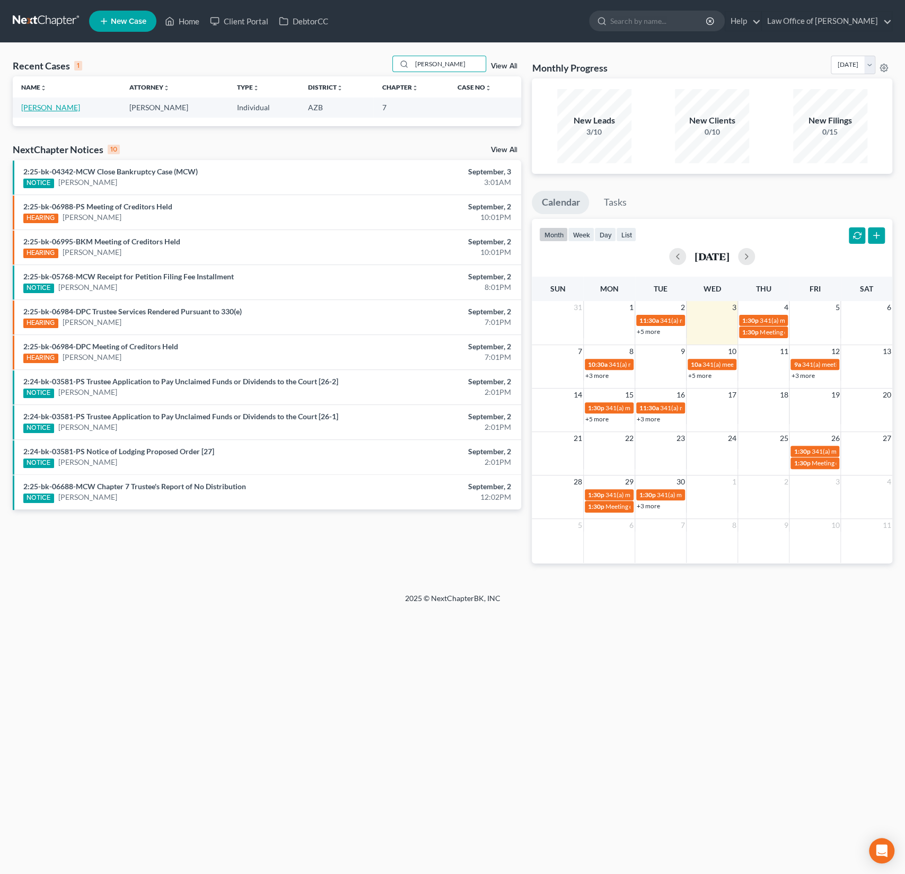
click at [43, 107] on link "[PERSON_NAME]" at bounding box center [50, 107] width 59 height 9
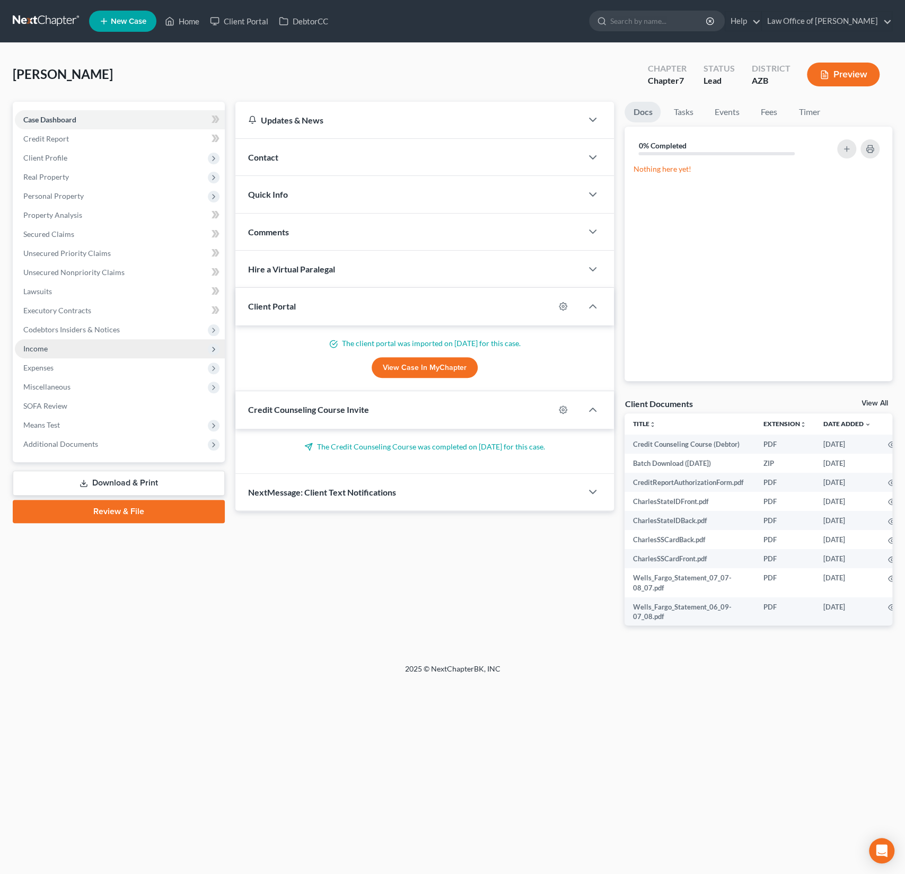
click at [36, 348] on span "Income" at bounding box center [35, 348] width 24 height 9
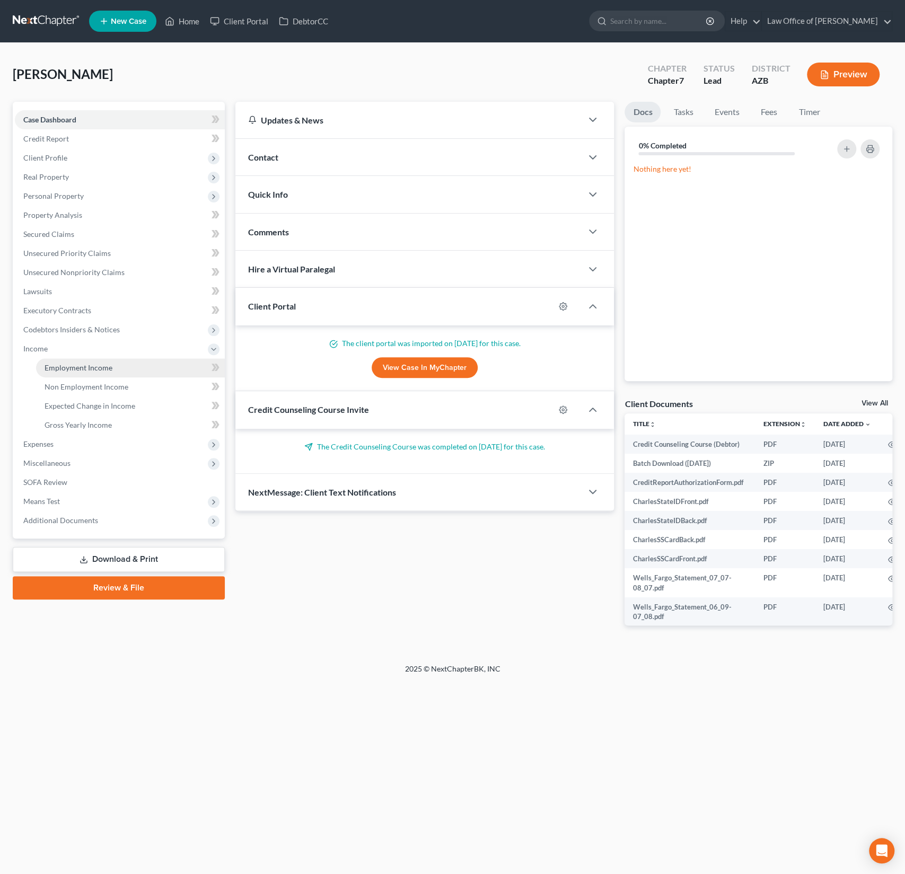
click at [73, 364] on span "Employment Income" at bounding box center [79, 367] width 68 height 9
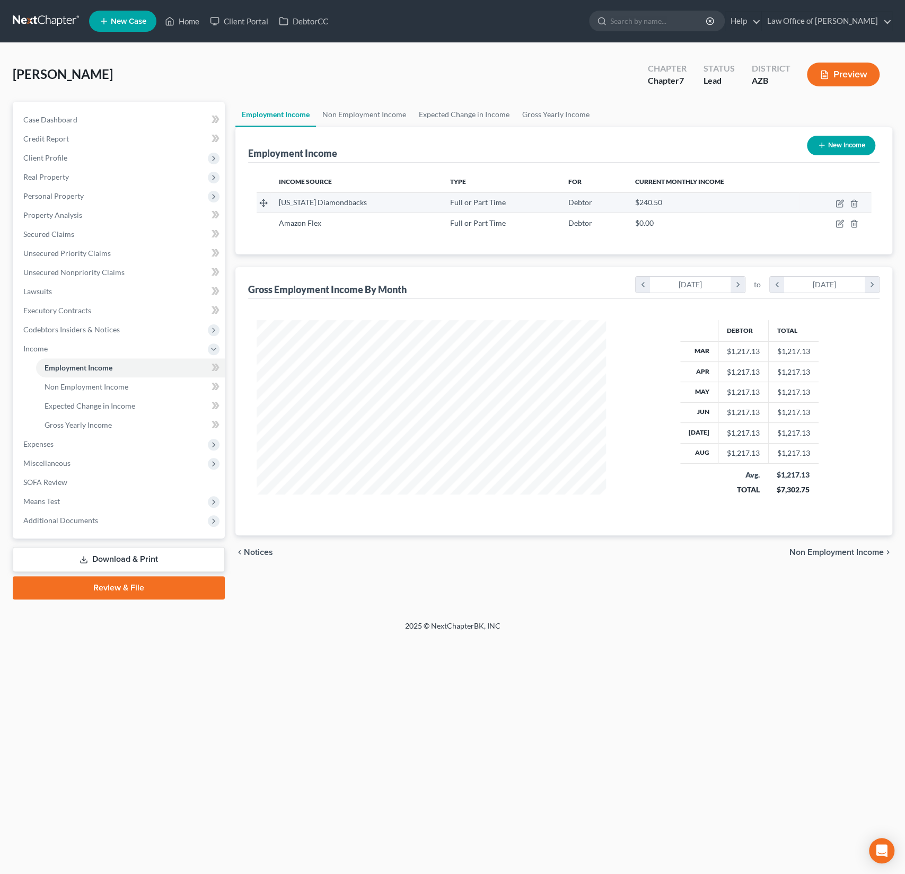
scroll to position [189, 370]
click at [838, 224] on icon "button" at bounding box center [840, 222] width 5 height 5
select select "0"
select select "50"
select select "3"
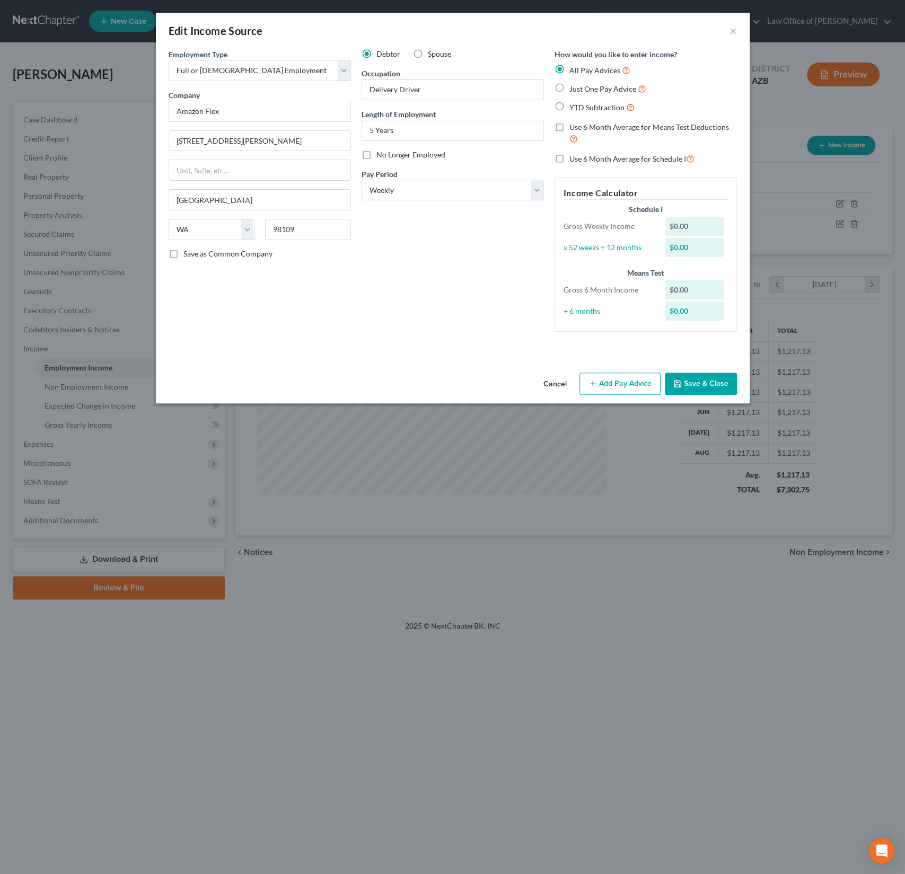
click at [615, 385] on button "Add Pay Advice" at bounding box center [619, 384] width 81 height 22
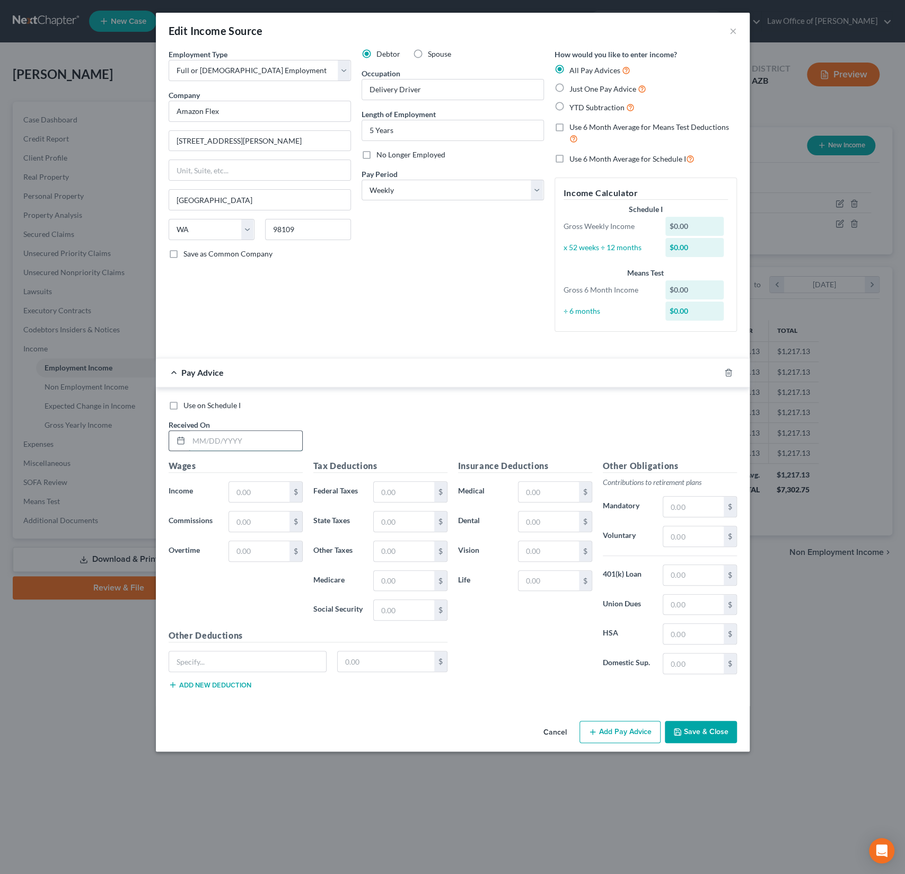
click at [231, 445] on input "text" at bounding box center [245, 441] width 113 height 20
click at [228, 75] on select "Select Full or Part Time Employment Self Employment" at bounding box center [260, 70] width 182 height 21
select select "1"
click at [169, 60] on select "Select Full or Part Time Employment Self Employment" at bounding box center [260, 70] width 182 height 21
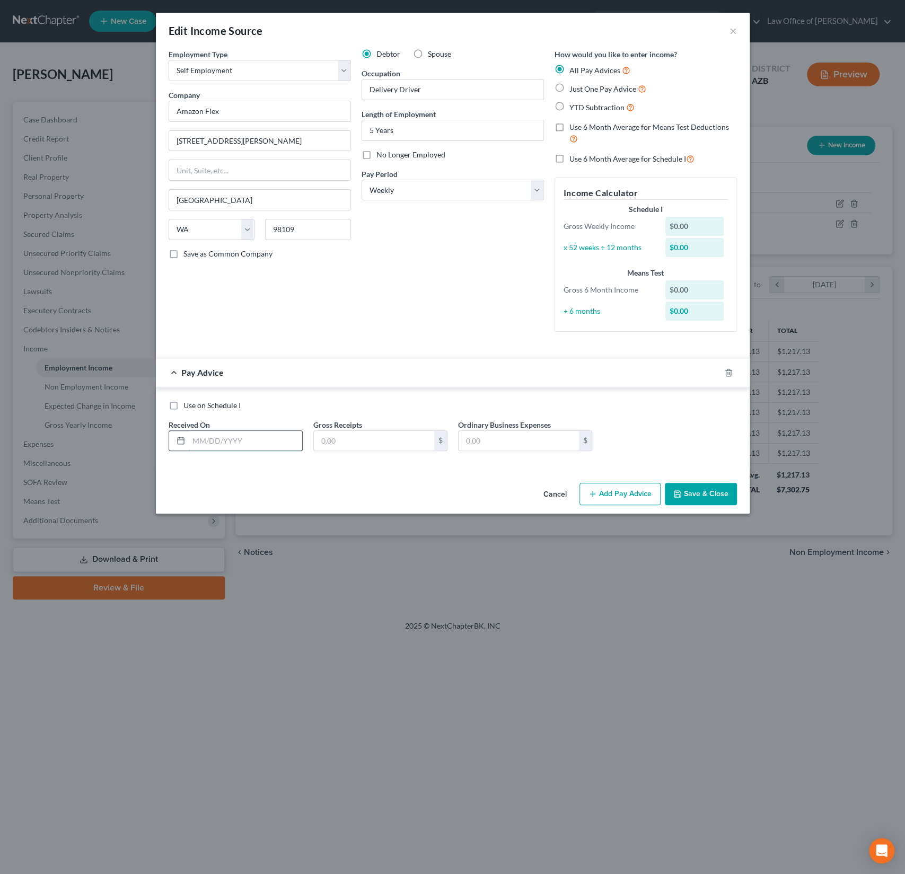
click at [233, 441] on input "text" at bounding box center [245, 441] width 113 height 20
type input "[DATE]"
type input "203"
click at [609, 492] on button "Add Pay Advice" at bounding box center [619, 494] width 81 height 22
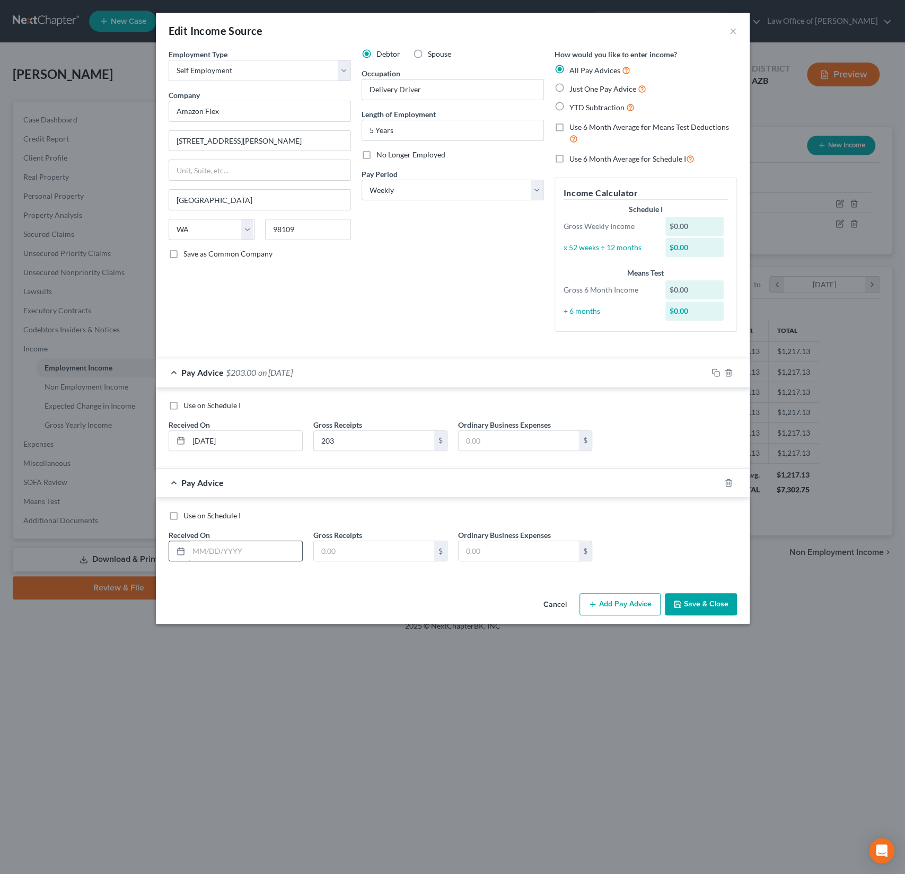
click at [204, 545] on input "text" at bounding box center [245, 551] width 113 height 20
type input "06/30/2025"
type input "1,091.50"
click at [612, 603] on button "Add Pay Advice" at bounding box center [619, 604] width 81 height 22
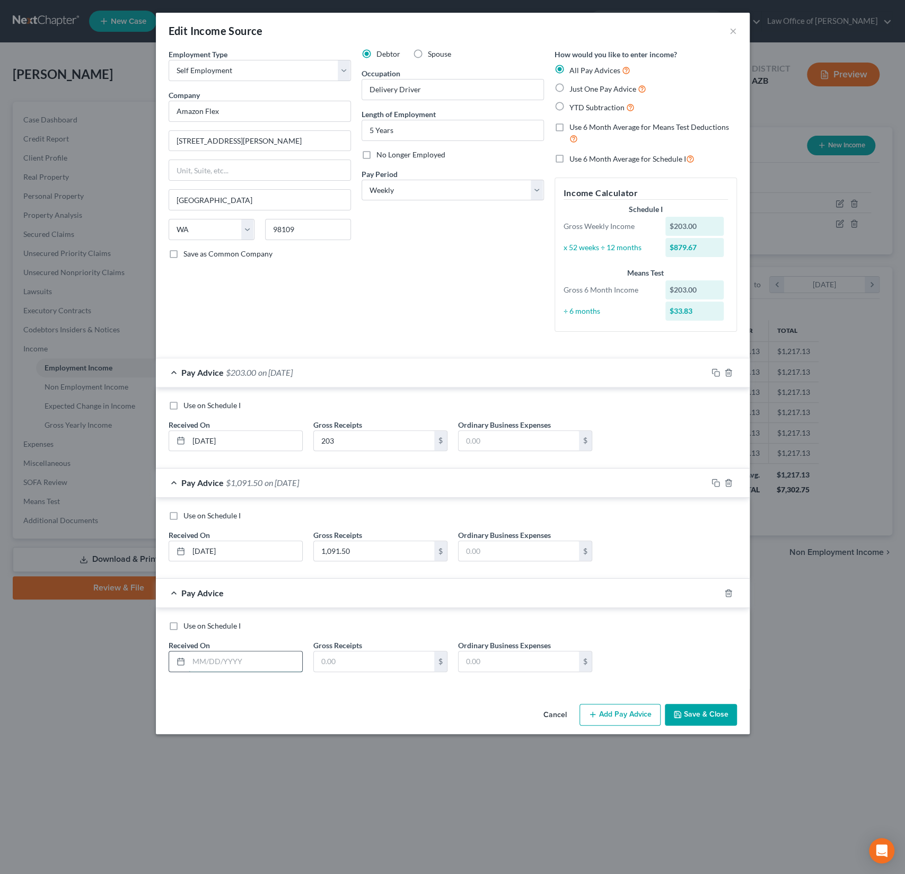
click at [210, 654] on input "text" at bounding box center [245, 661] width 113 height 20
type input "08/30/2025"
type input "388.50"
click at [694, 710] on button "Save & Close" at bounding box center [701, 715] width 72 height 22
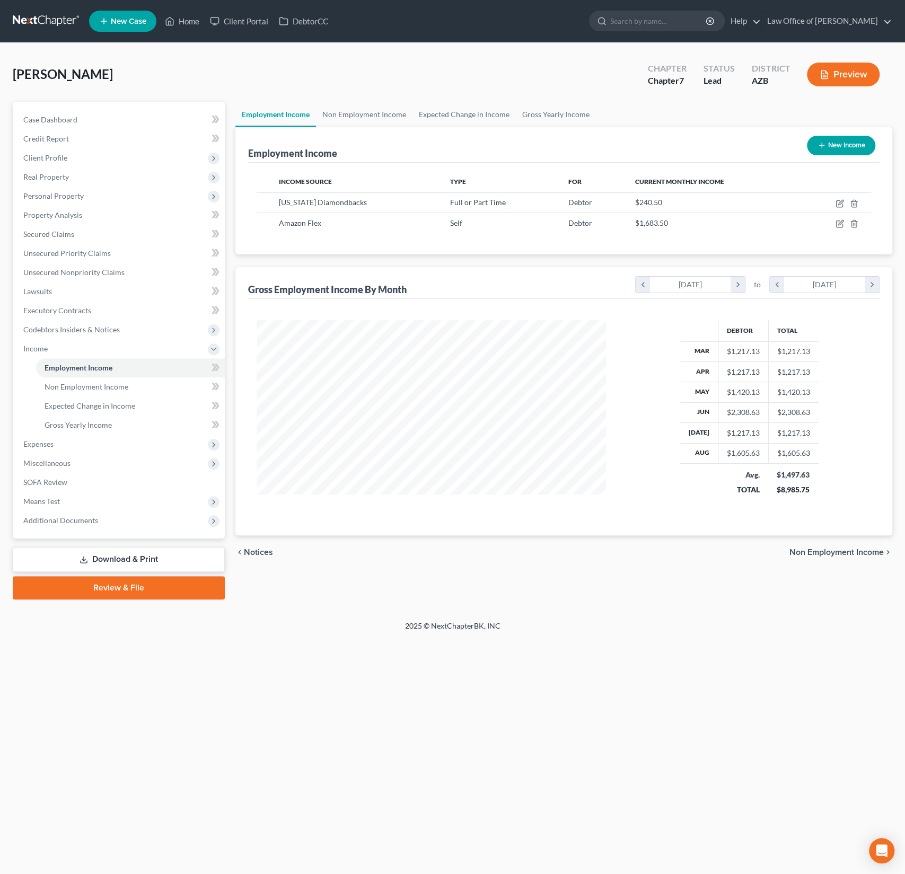
click at [206, 64] on div "Landis, Charles Upgraded Chapter Chapter 7 Status Lead District AZB Preview" at bounding box center [452, 79] width 879 height 46
click at [191, 21] on link "Home" at bounding box center [182, 21] width 45 height 19
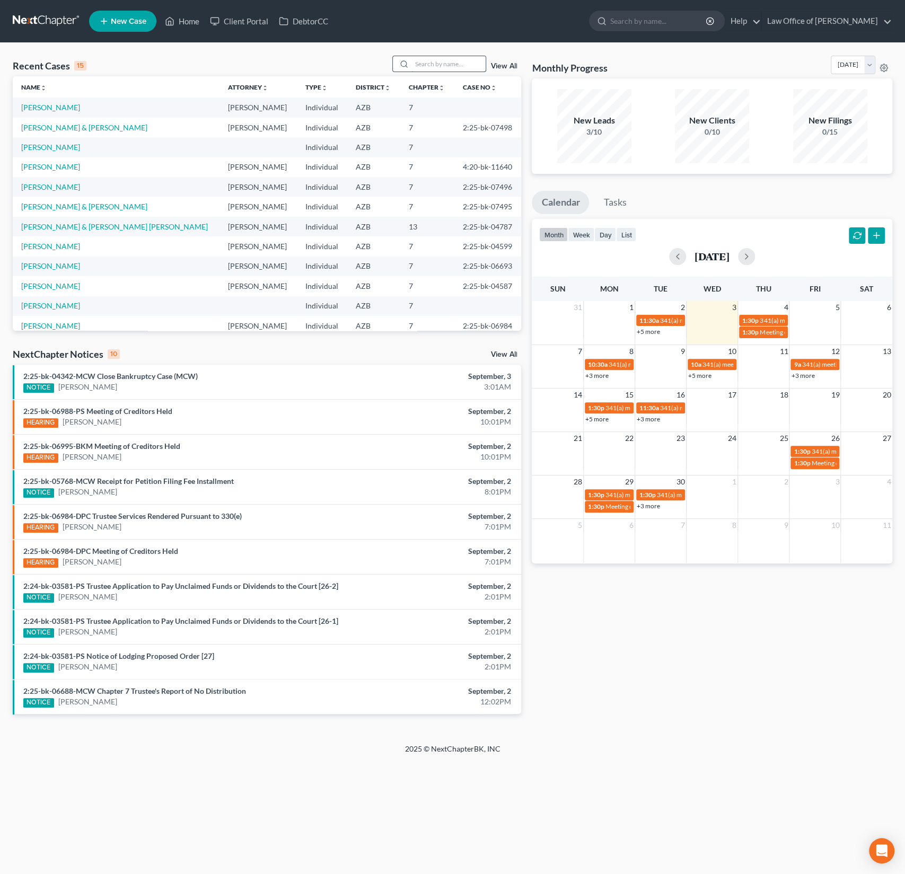
click at [438, 66] on input "search" at bounding box center [448, 63] width 74 height 15
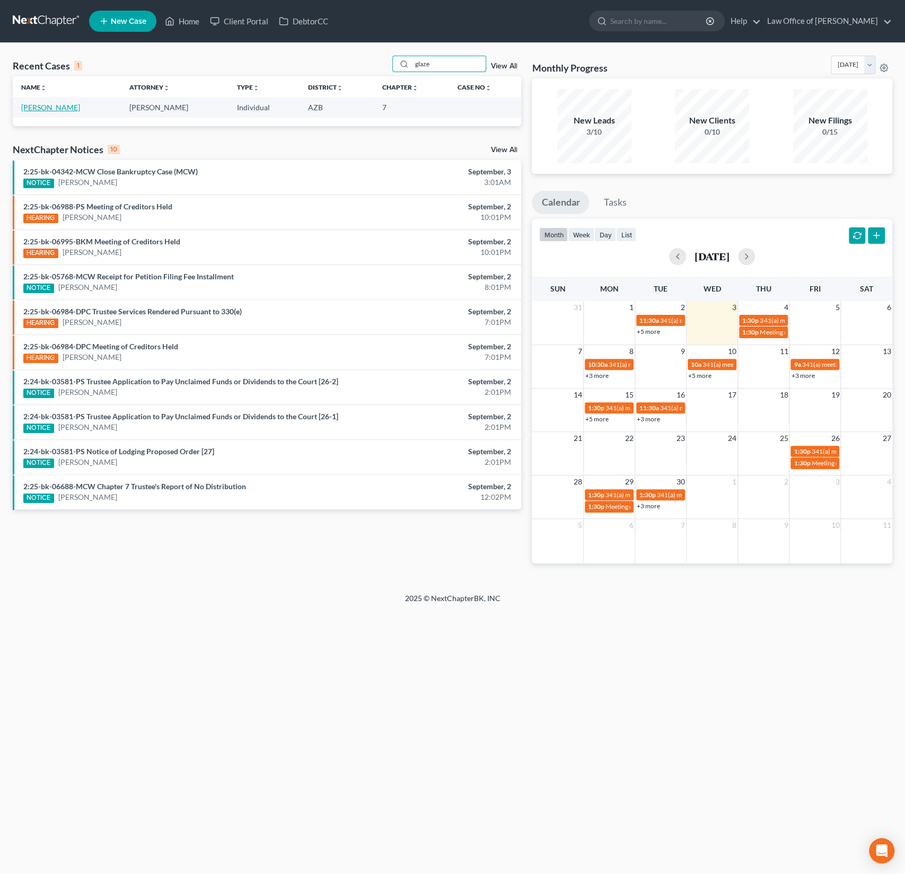
type input "glaze"
click at [51, 105] on link "[PERSON_NAME]" at bounding box center [50, 107] width 59 height 9
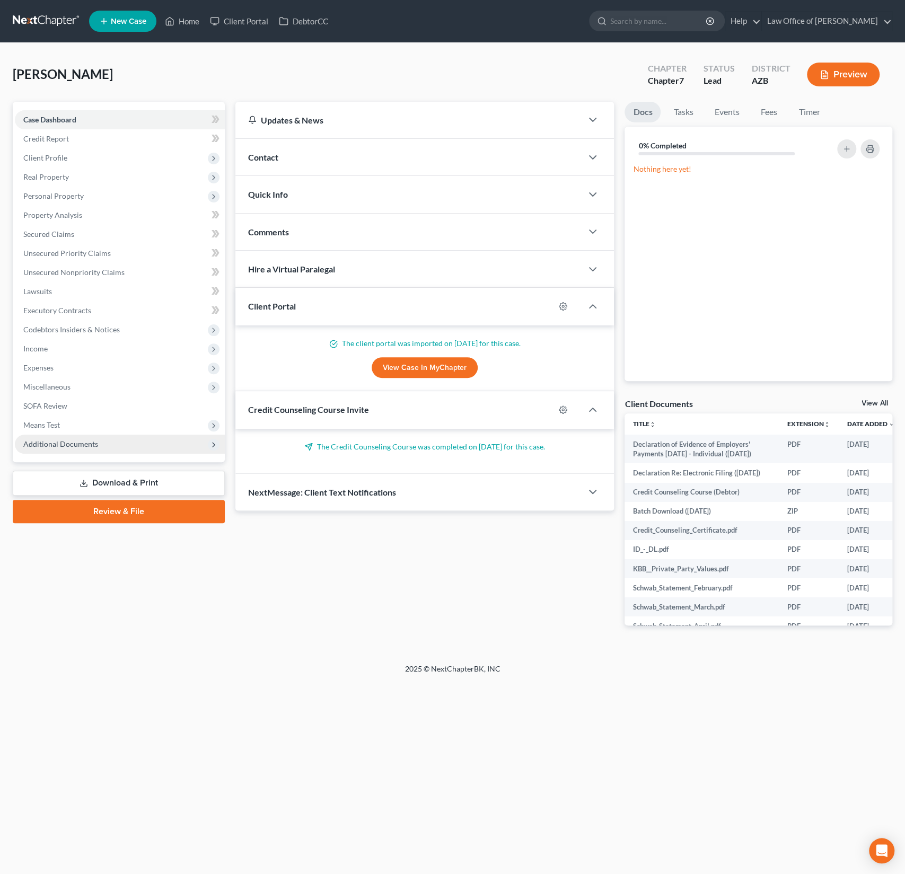
click at [91, 446] on span "Additional Documents" at bounding box center [60, 443] width 75 height 9
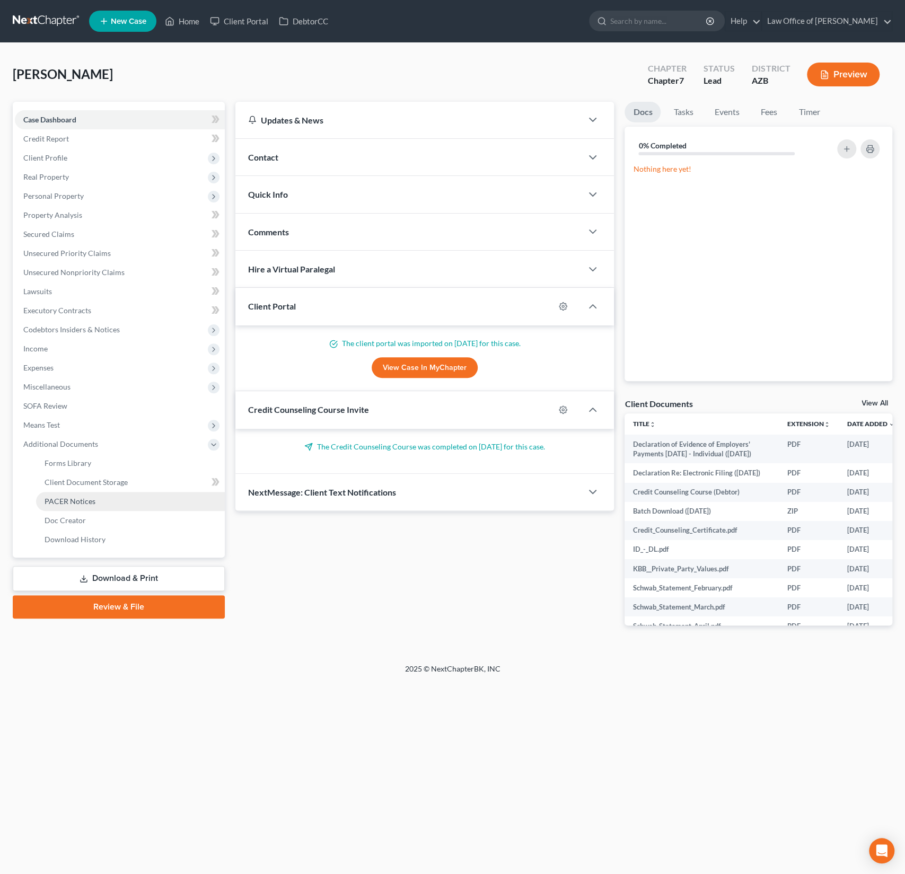
click at [76, 497] on span "PACER Notices" at bounding box center [70, 501] width 51 height 9
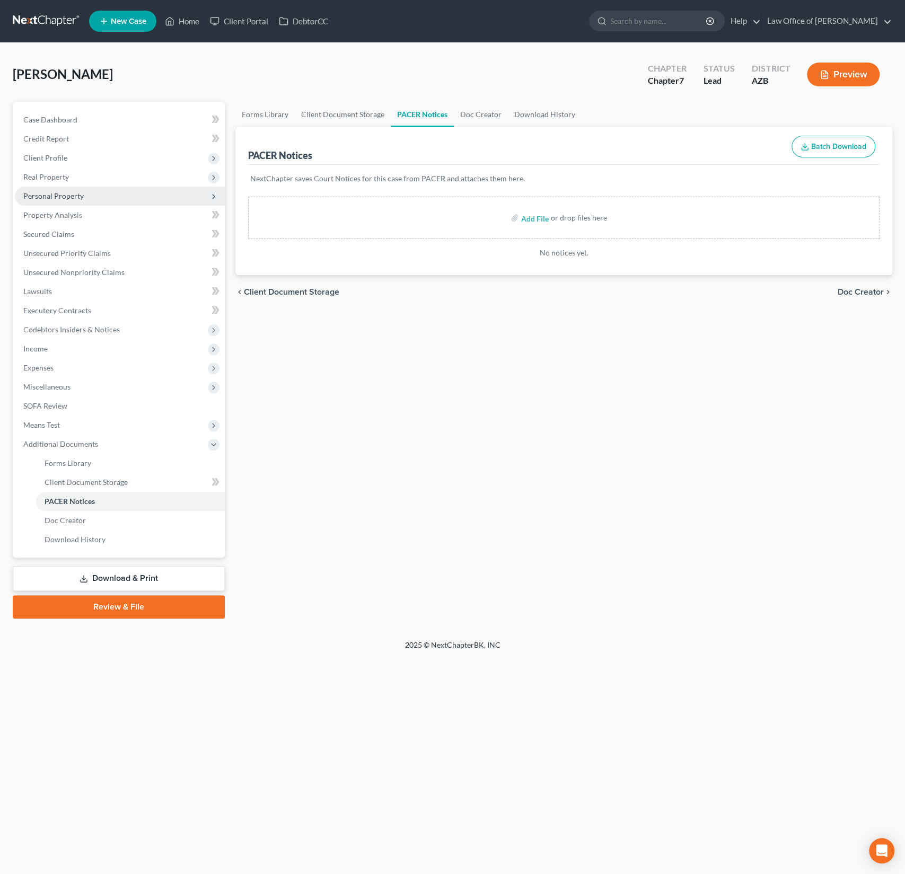
click at [67, 193] on span "Personal Property" at bounding box center [53, 195] width 60 height 9
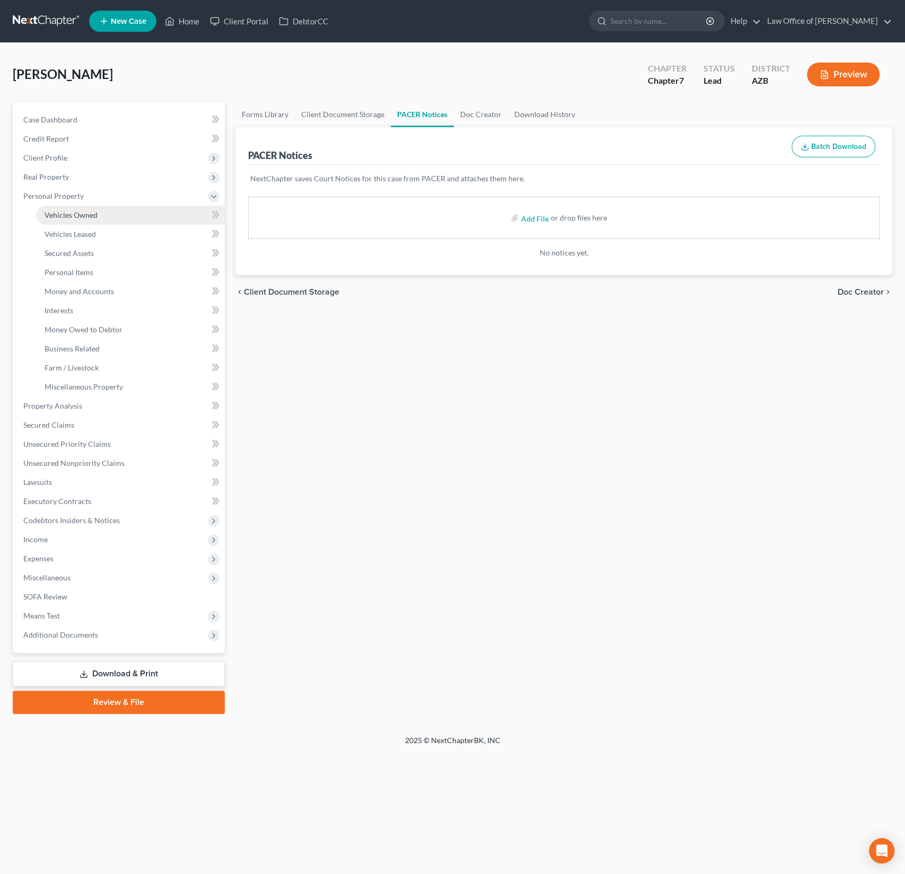
click at [68, 214] on span "Vehicles Owned" at bounding box center [71, 214] width 53 height 9
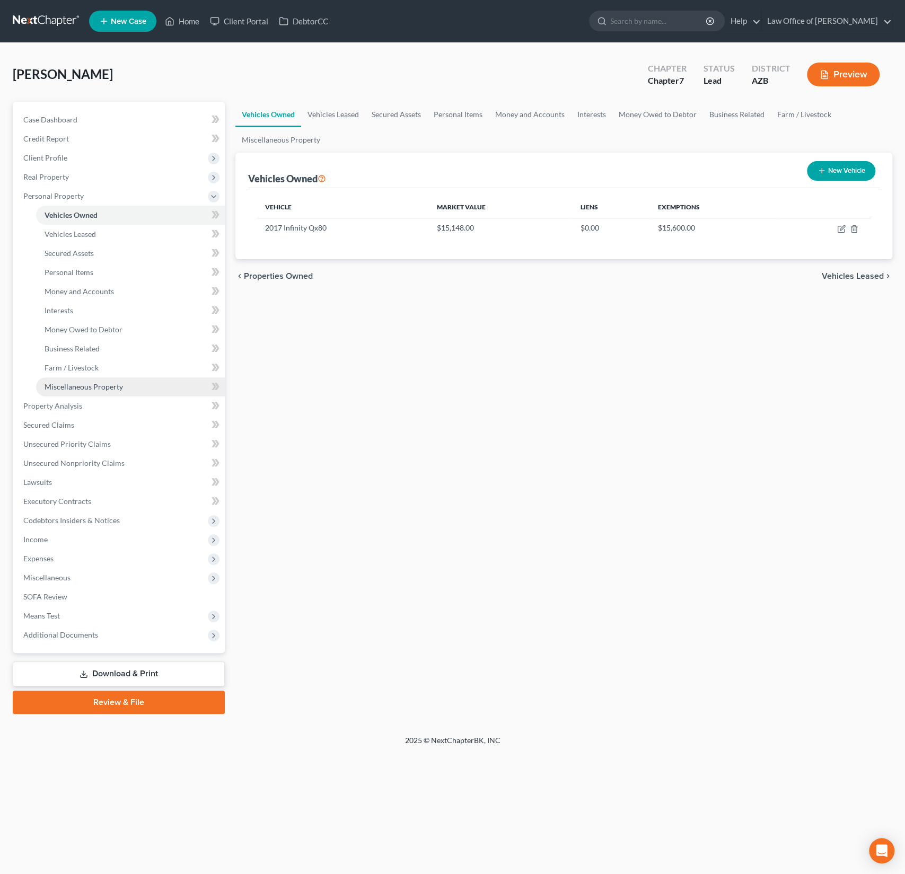
click at [70, 386] on span "Miscellaneous Property" at bounding box center [84, 386] width 78 height 9
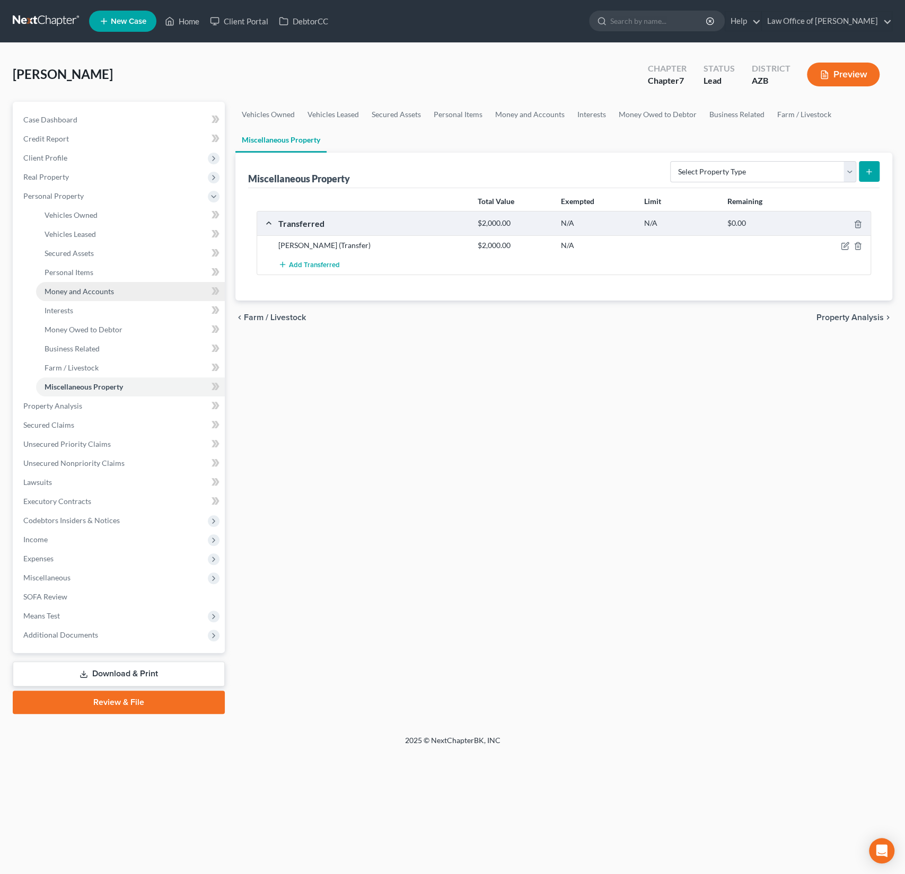
click at [89, 287] on span "Money and Accounts" at bounding box center [79, 291] width 69 height 9
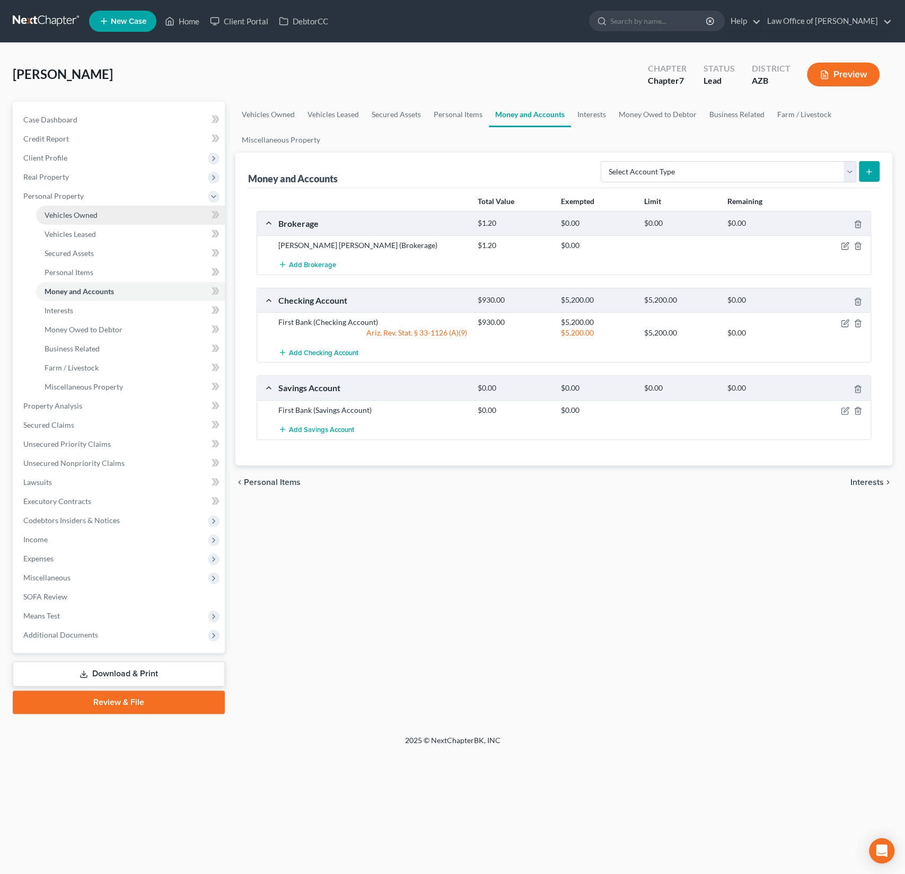
click at [77, 217] on span "Vehicles Owned" at bounding box center [71, 214] width 53 height 9
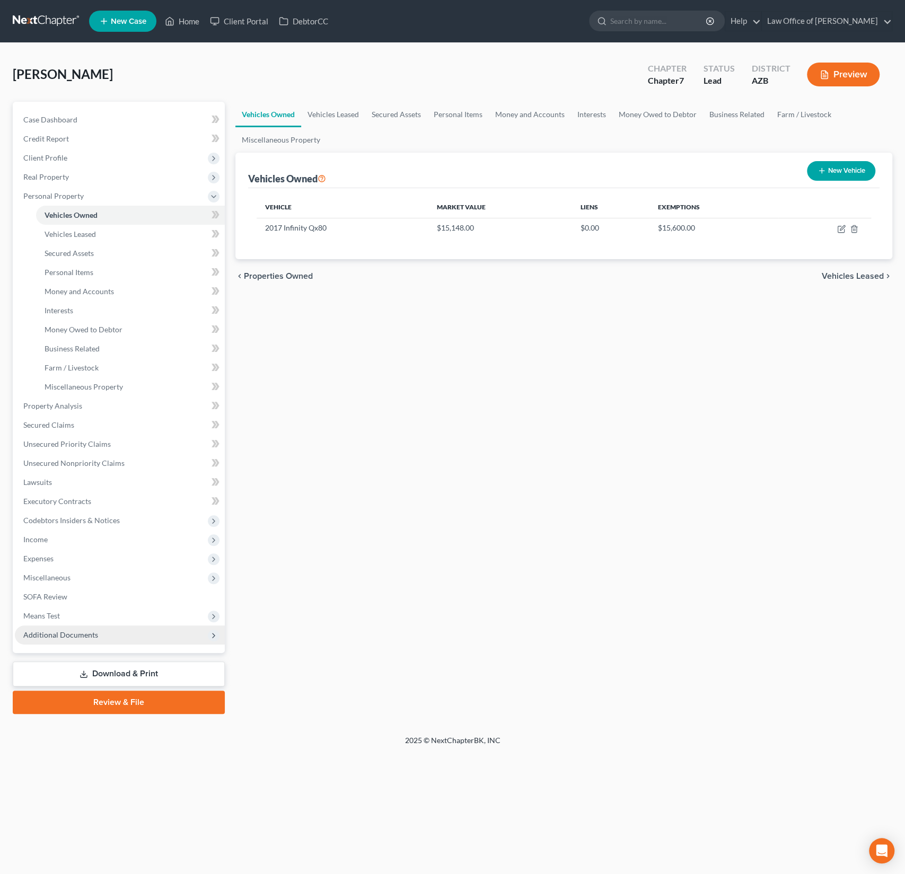
click at [77, 638] on span "Additional Documents" at bounding box center [60, 634] width 75 height 9
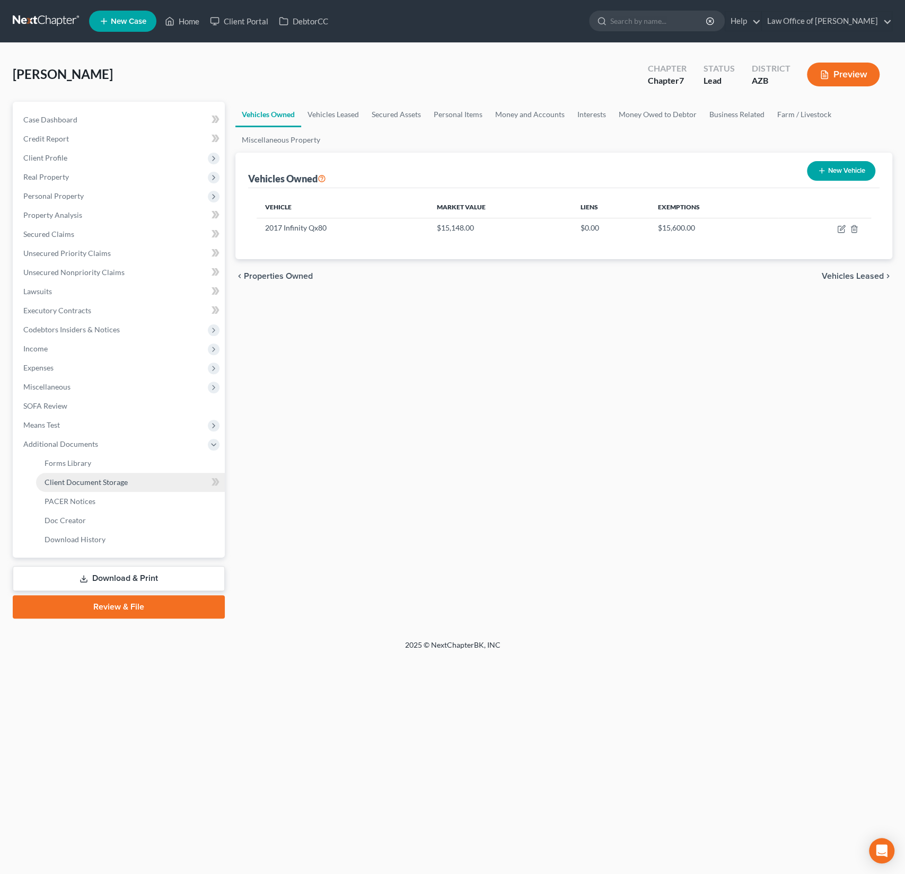
click at [88, 479] on span "Client Document Storage" at bounding box center [86, 482] width 83 height 9
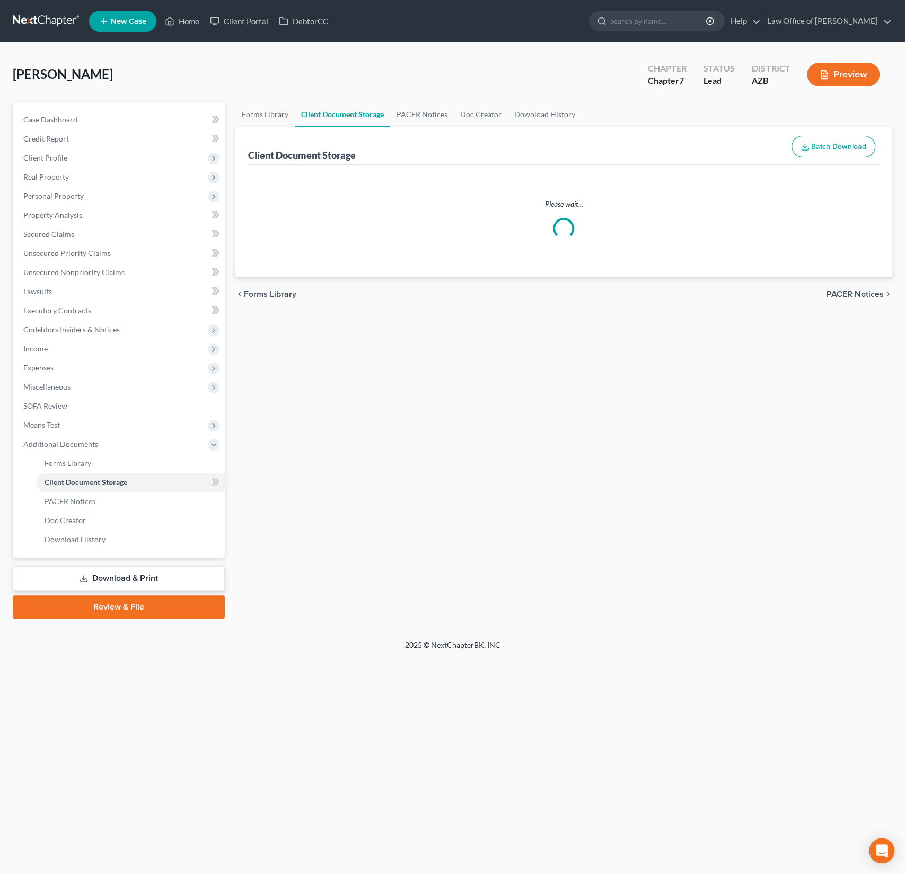
select select "14"
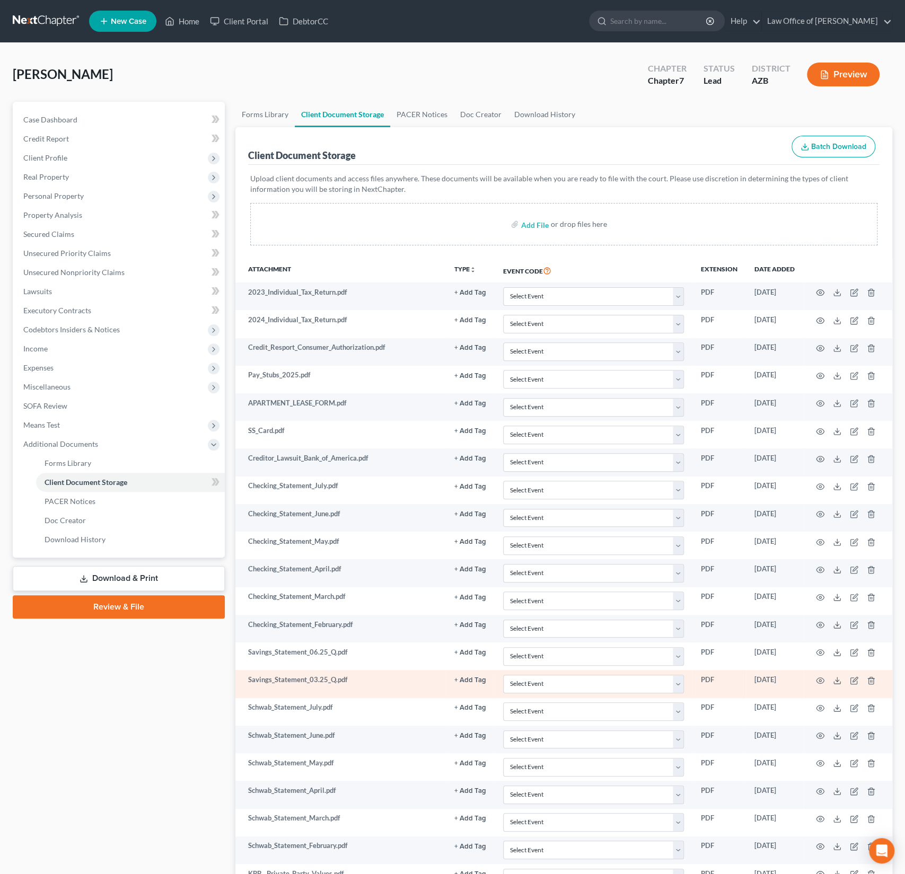
scroll to position [258, 0]
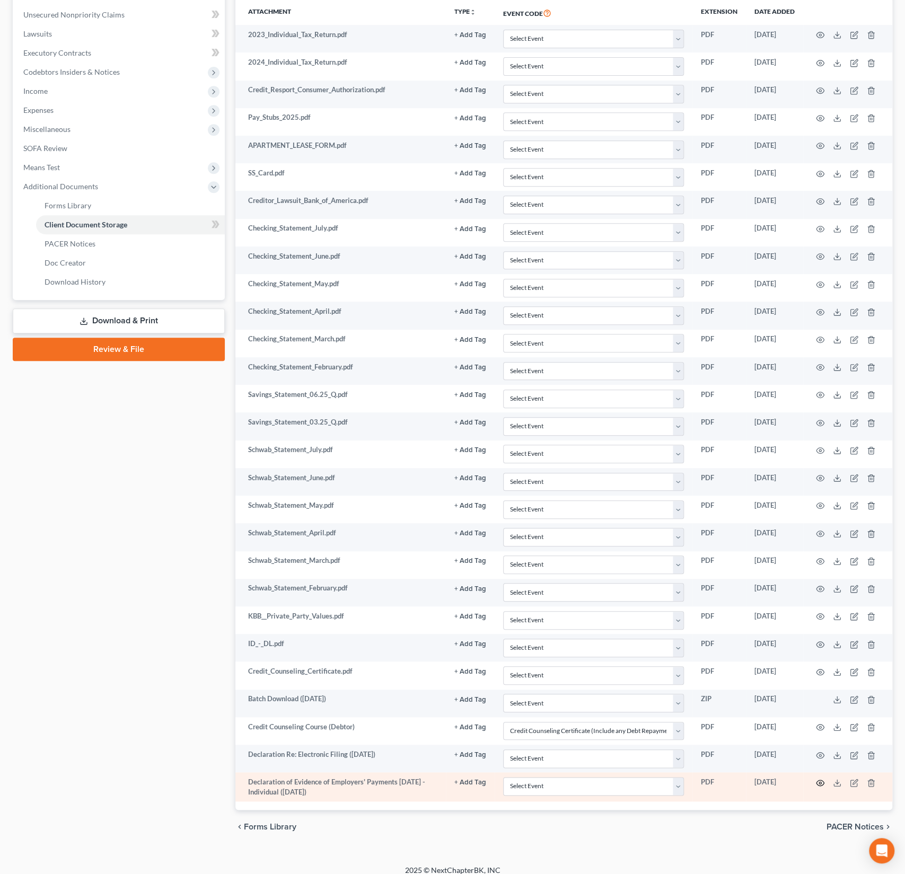
click at [819, 779] on icon "button" at bounding box center [820, 783] width 8 height 8
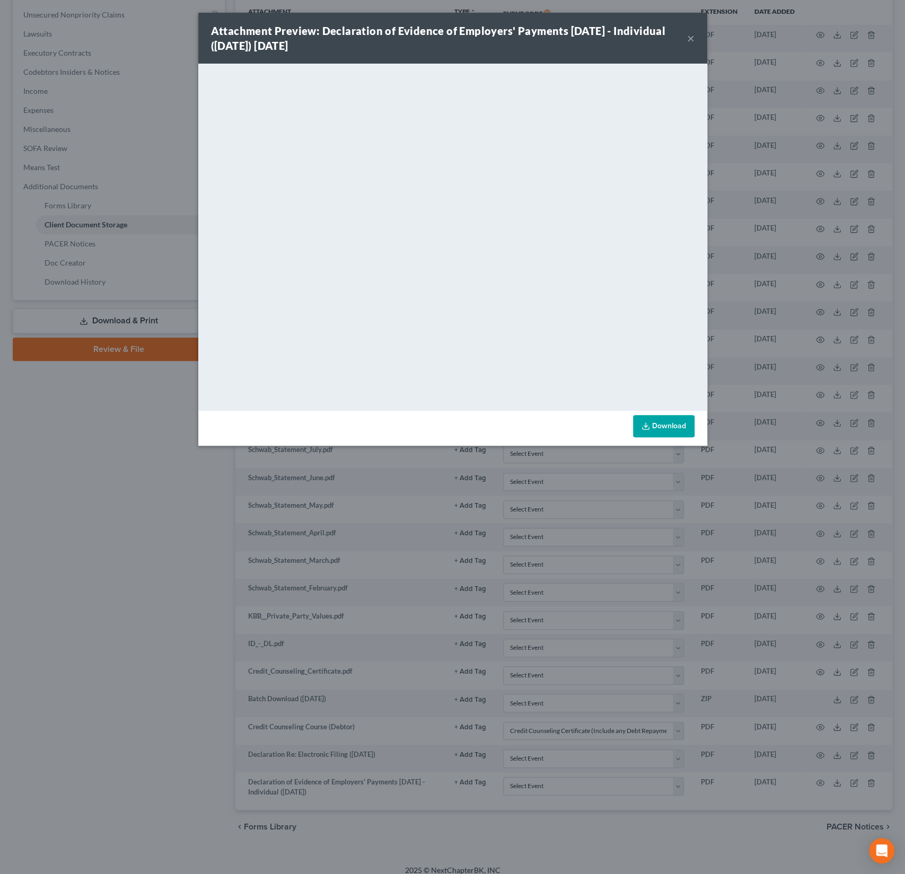
click at [694, 38] on div "Attachment Preview: Declaration of Evidence of Employers' Payments Within 60 Da…" at bounding box center [452, 38] width 509 height 51
click at [691, 40] on button "×" at bounding box center [690, 38] width 7 height 13
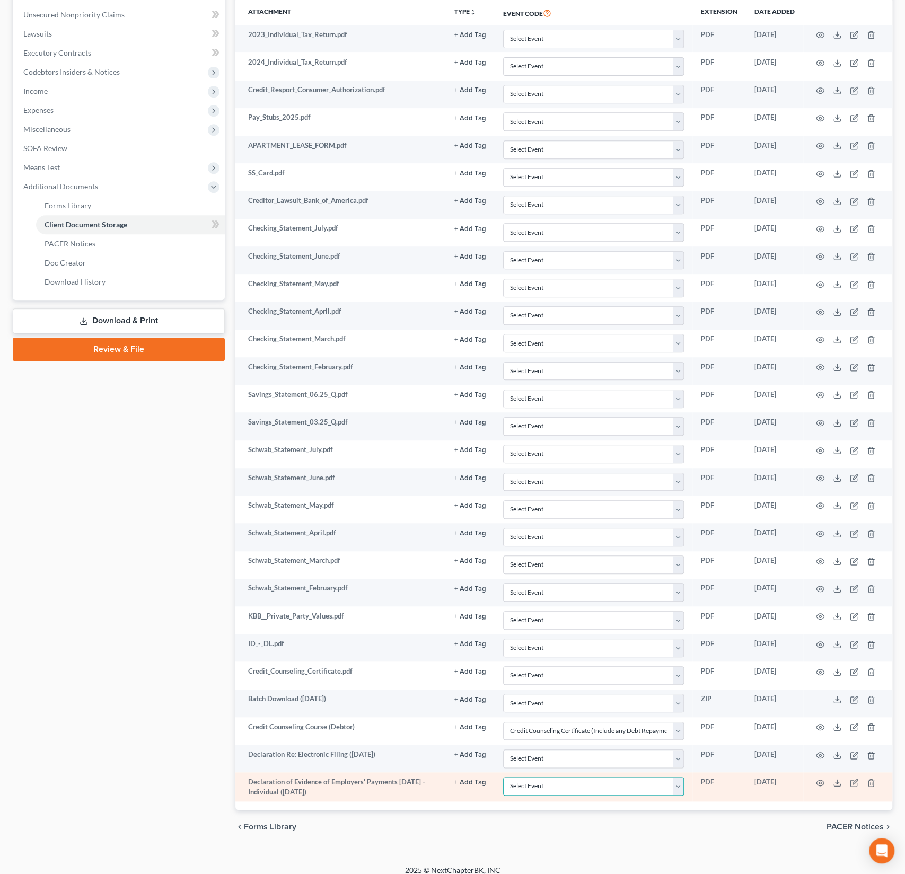
click at [549, 783] on select "Select Event AA Schedules and Statements (Formerly All Required) Amended Chapte…" at bounding box center [593, 786] width 181 height 19
select select "18"
click at [503, 777] on select "Select Event AA Schedules and Statements (Formerly All Required) Amended Chapte…" at bounding box center [593, 786] width 181 height 19
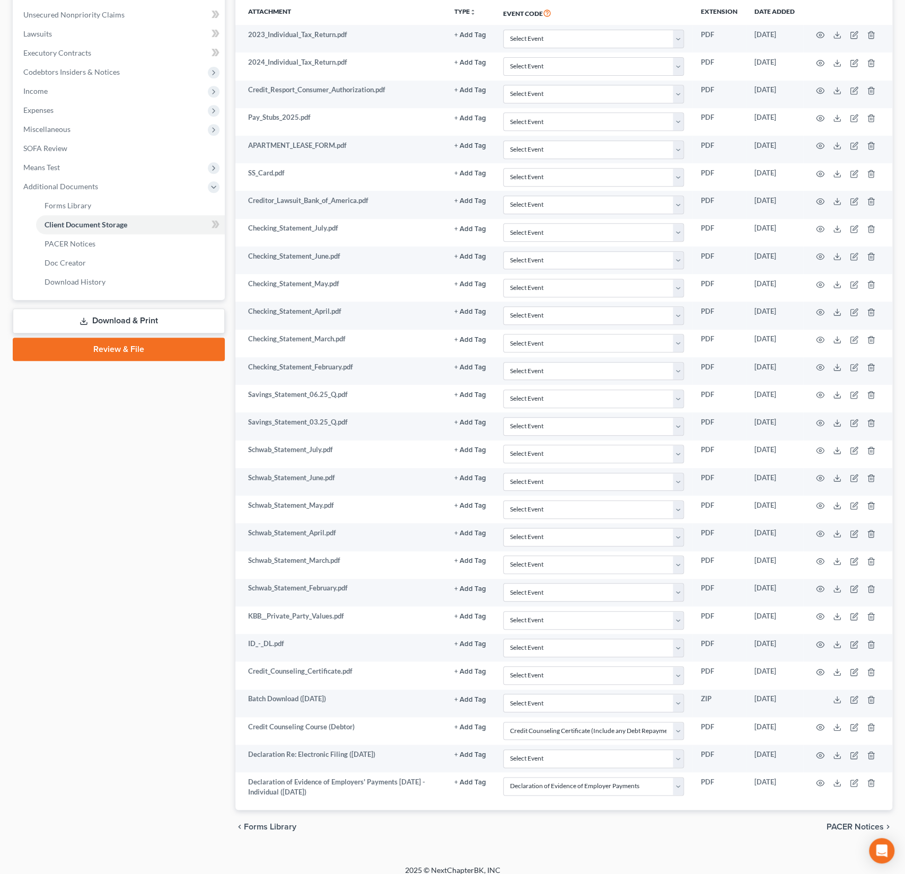
click at [175, 355] on link "Review & File" at bounding box center [119, 349] width 212 height 23
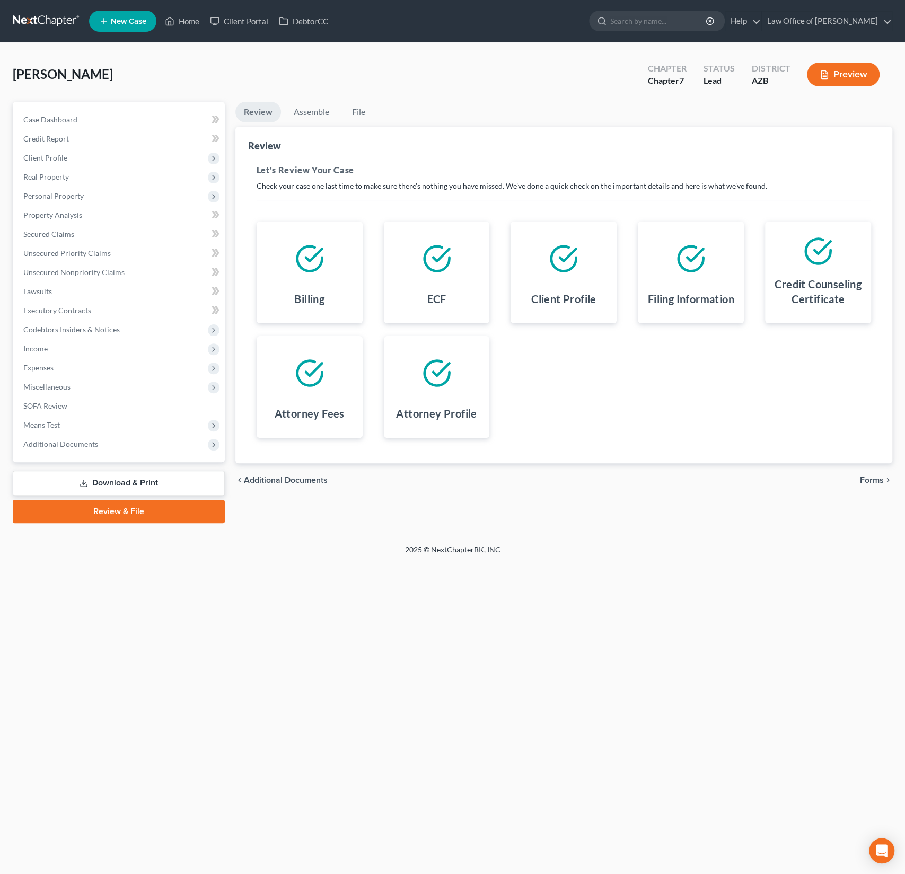
click at [810, 495] on div "chevron_left Additional Documents Forms chevron_right" at bounding box center [563, 480] width 657 height 34
click at [865, 481] on span "Forms" at bounding box center [872, 480] width 24 height 8
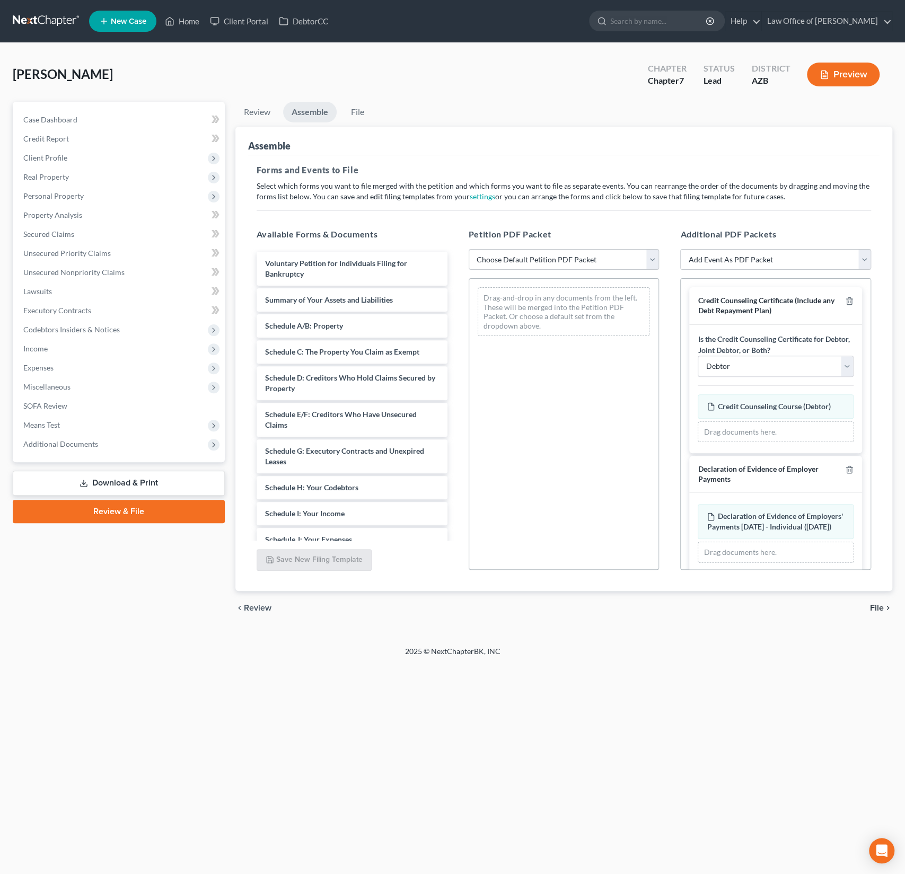
click at [543, 255] on select "Choose Default Petition PDF Packet Complete Bankruptcy Petition (all forms and …" at bounding box center [564, 259] width 191 height 21
select select "0"
click at [469, 249] on select "Choose Default Petition PDF Packet Complete Bankruptcy Petition (all forms and …" at bounding box center [564, 259] width 191 height 21
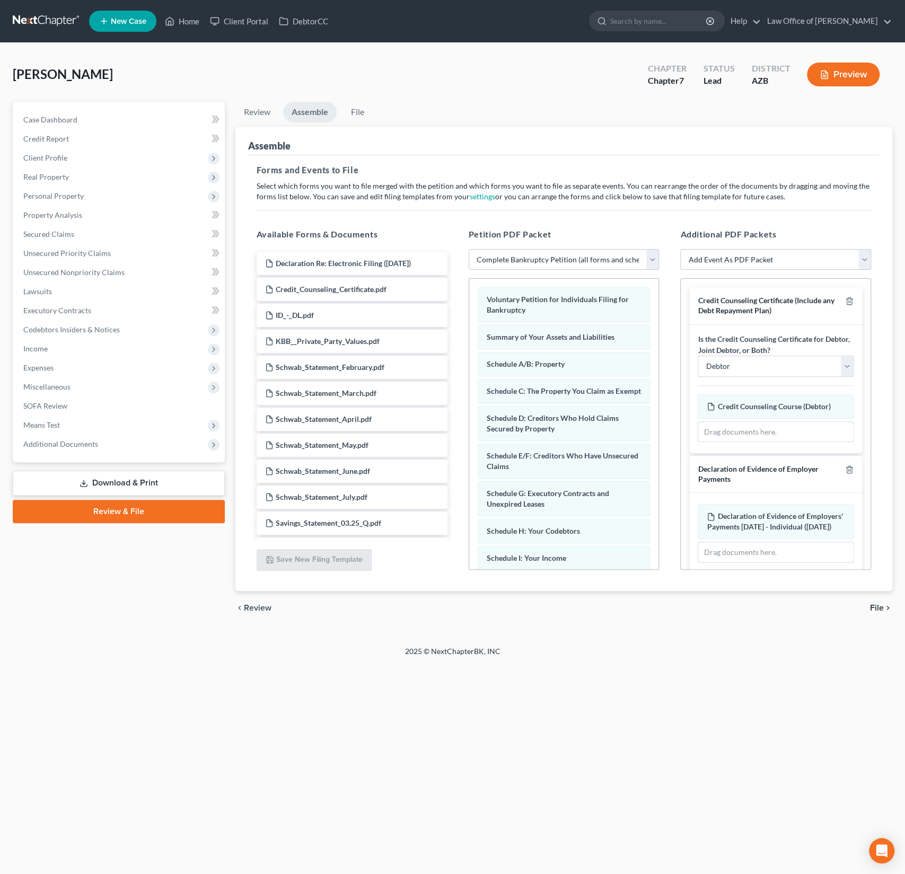
scroll to position [21, 0]
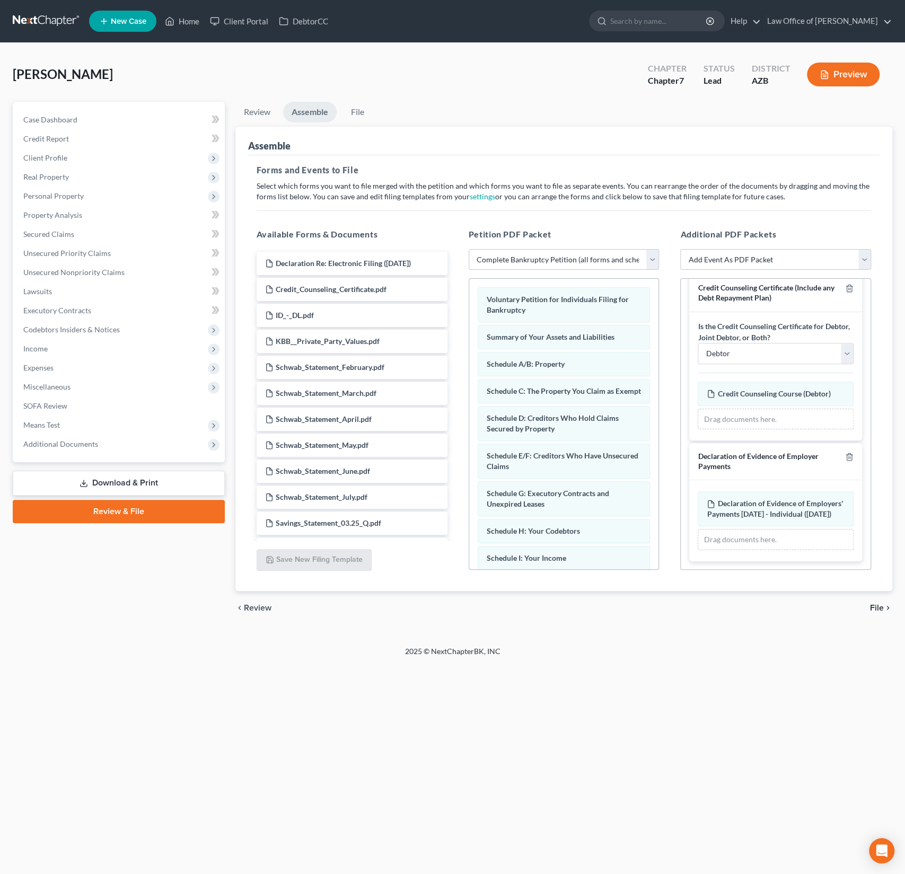
click at [870, 607] on span "File" at bounding box center [877, 608] width 14 height 8
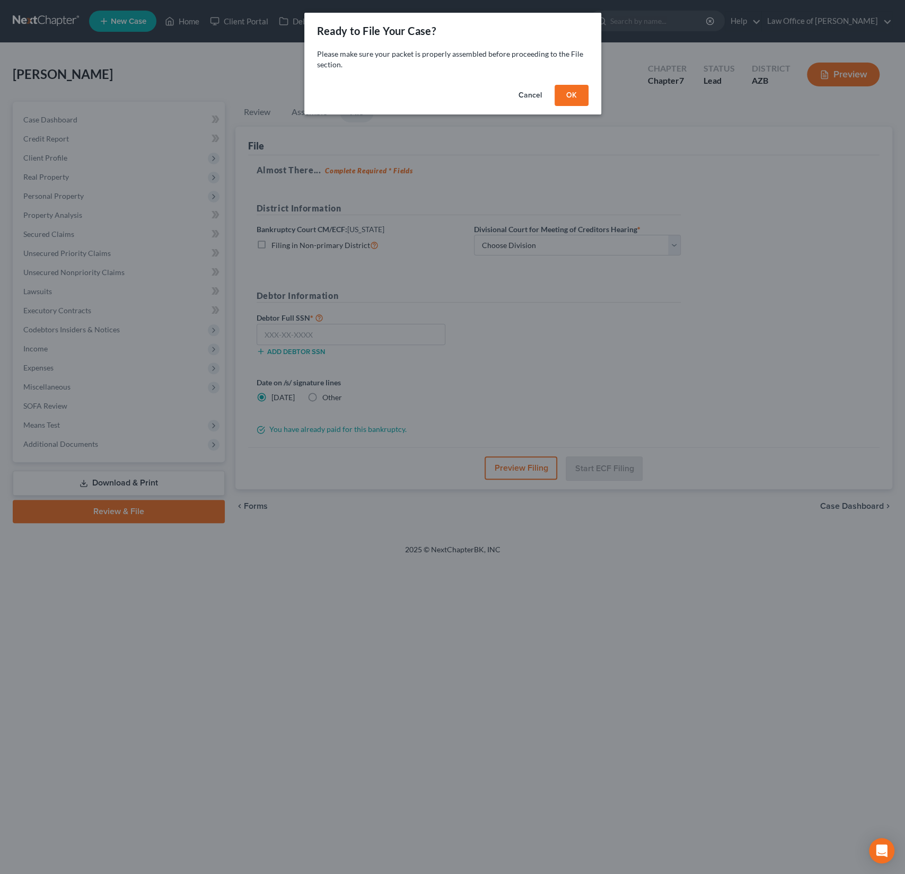
click at [572, 93] on button "OK" at bounding box center [571, 95] width 34 height 21
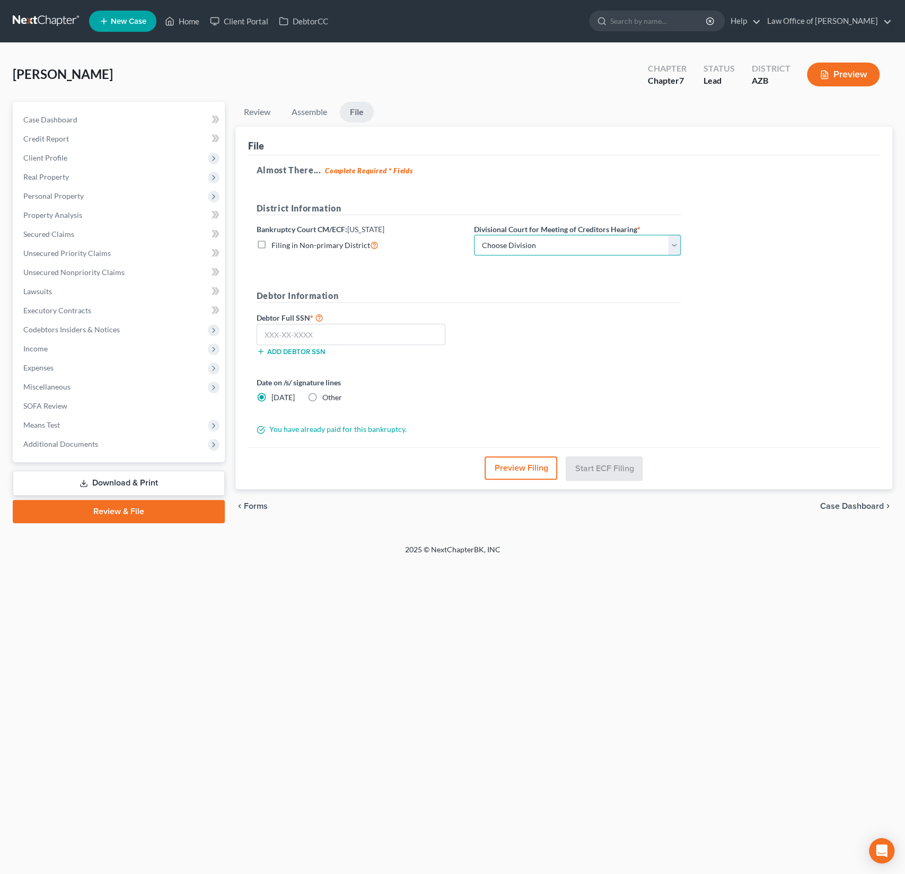
click at [527, 241] on select "Choose Division Phoenix Tucson Yuma Prescott" at bounding box center [577, 245] width 207 height 21
select select "0"
click at [474, 235] on select "Choose Division Phoenix Tucson Yuma Prescott" at bounding box center [577, 245] width 207 height 21
click at [353, 338] on input "text" at bounding box center [351, 334] width 189 height 21
type input "613-16-3768"
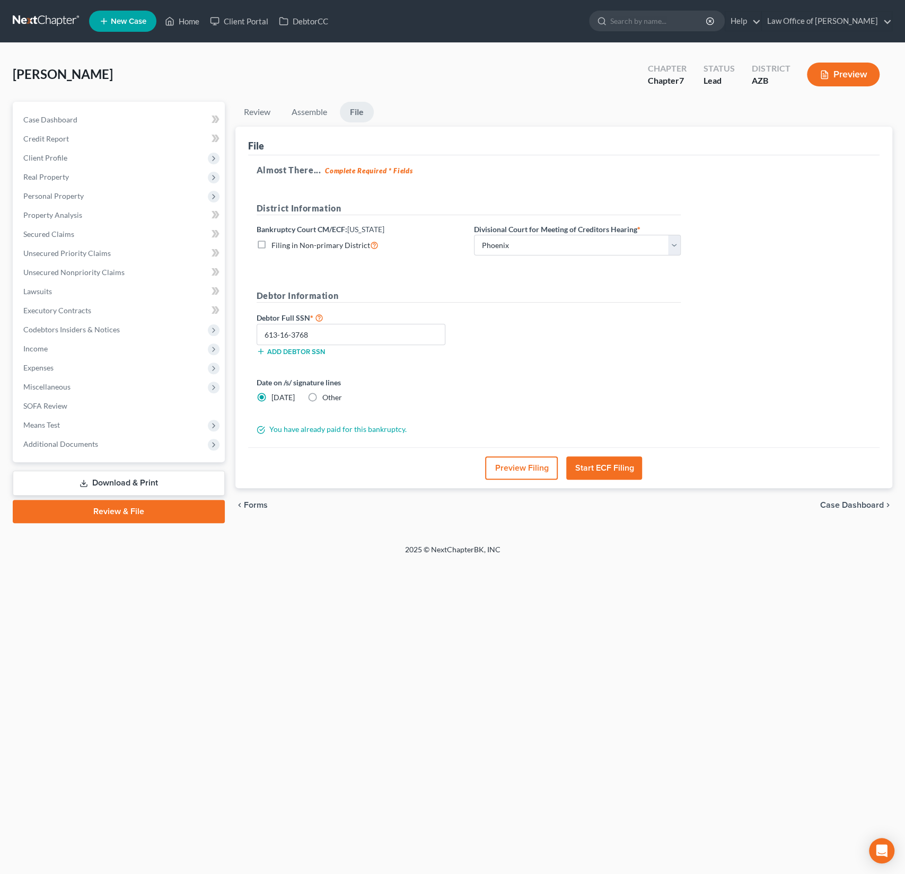
click at [374, 524] on div "Petition Navigation Case Dashboard Payments Invoices Payments Payments Credit R…" at bounding box center [452, 317] width 879 height 430
click at [604, 469] on button "Start ECF Filing" at bounding box center [604, 467] width 76 height 23
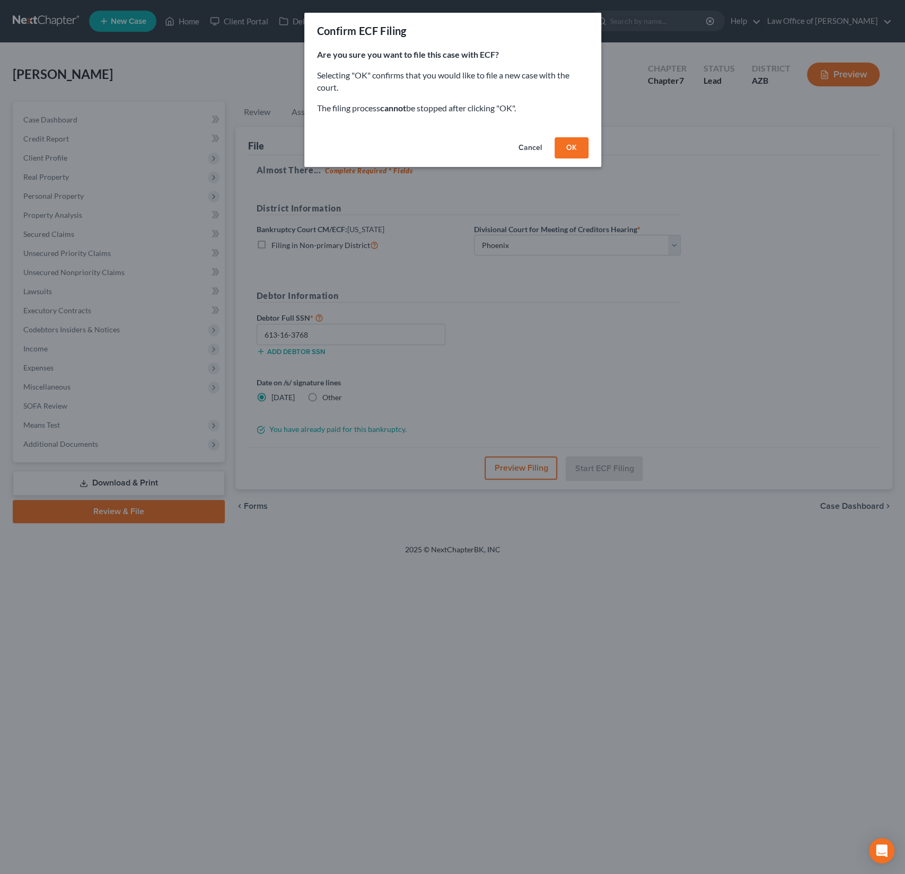
click at [573, 146] on button "OK" at bounding box center [571, 147] width 34 height 21
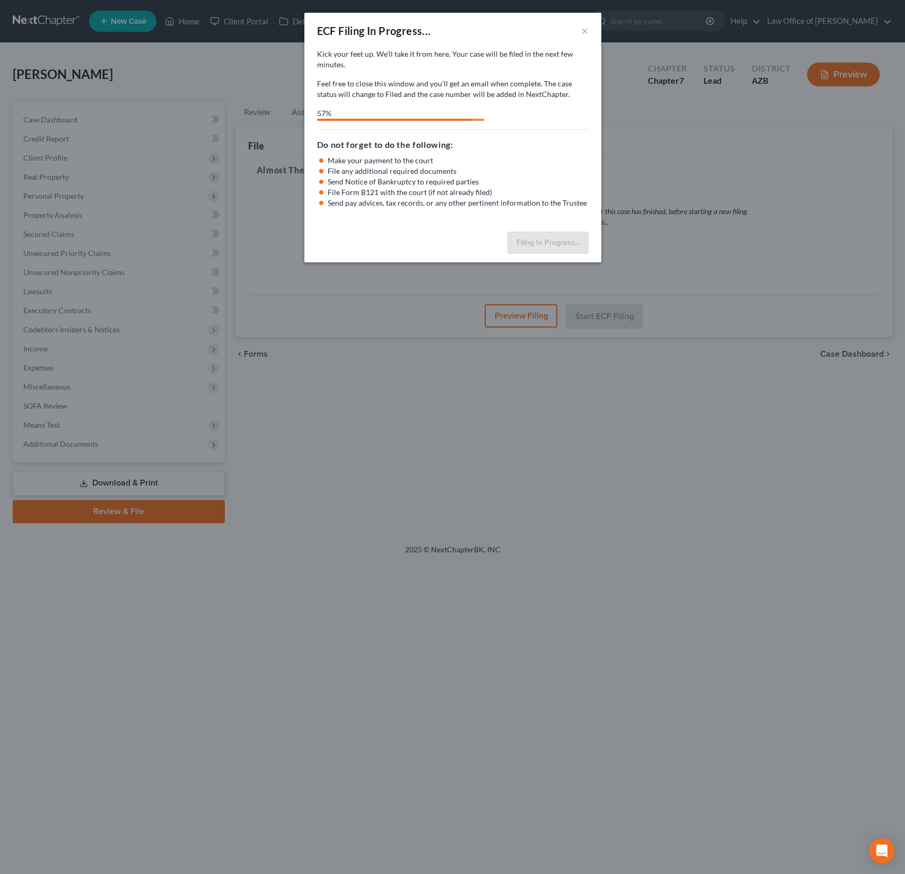
select select "0"
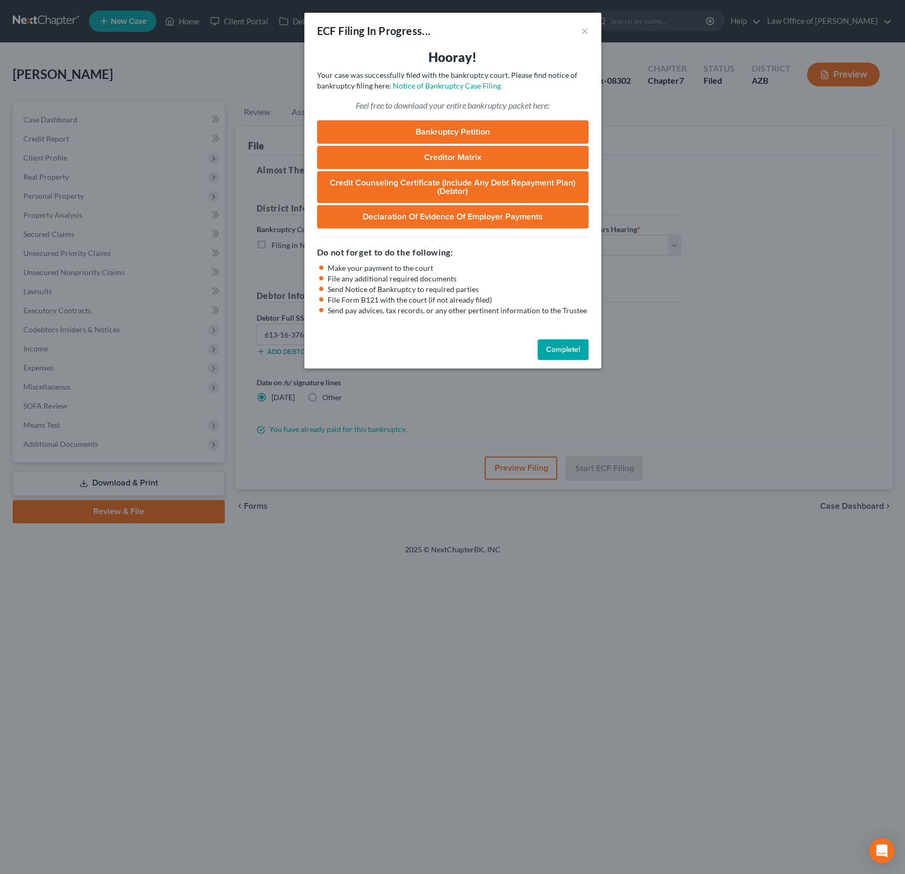
click at [430, 128] on link "Bankruptcy Petition" at bounding box center [452, 131] width 271 height 23
click at [587, 32] on button "×" at bounding box center [584, 30] width 7 height 13
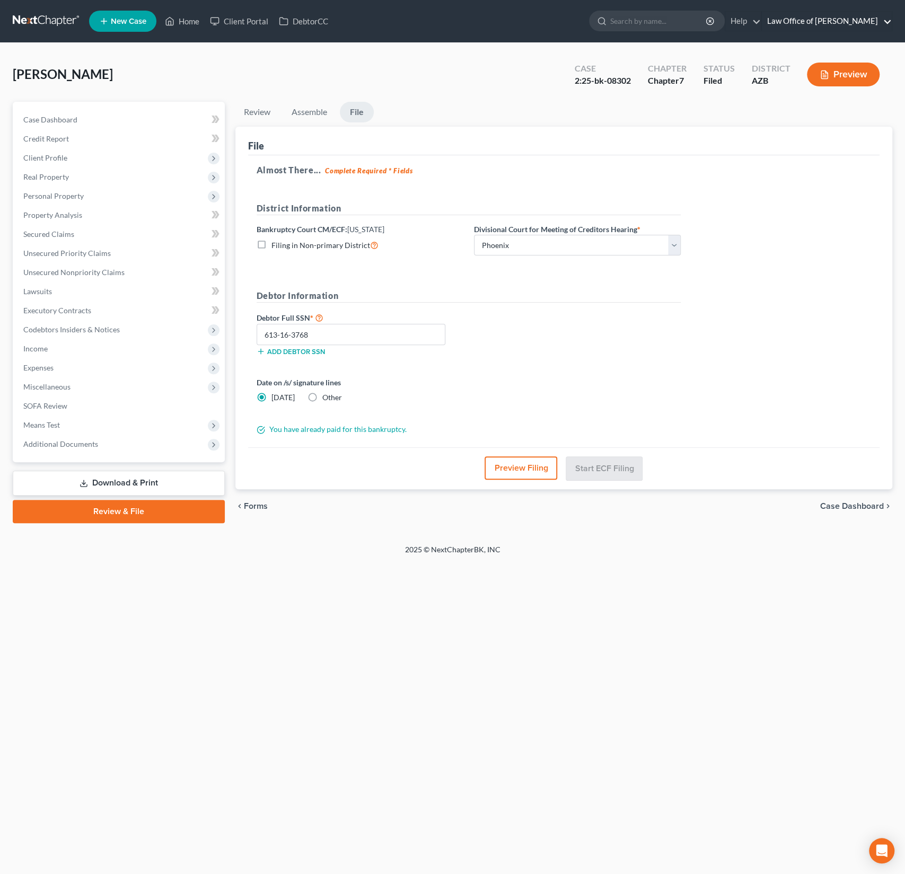
click at [815, 22] on link "Law Office of [PERSON_NAME]" at bounding box center [827, 21] width 130 height 19
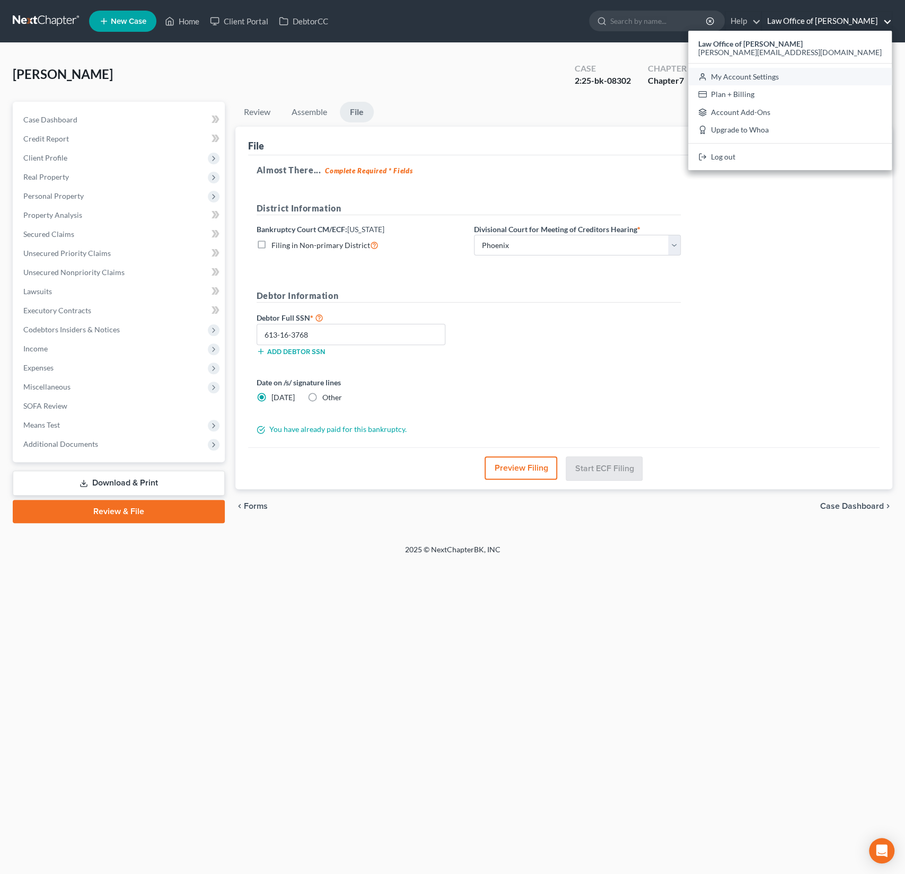
click at [804, 72] on link "My Account Settings" at bounding box center [790, 77] width 204 height 18
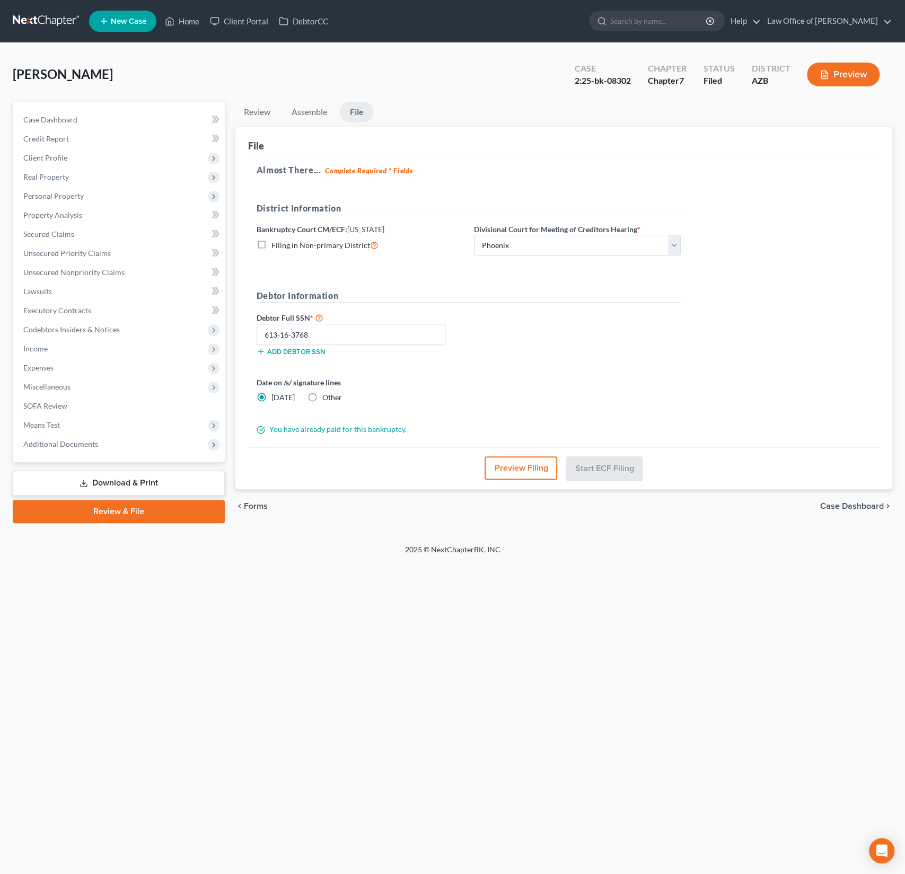
select select "4"
select select "22"
select select "46"
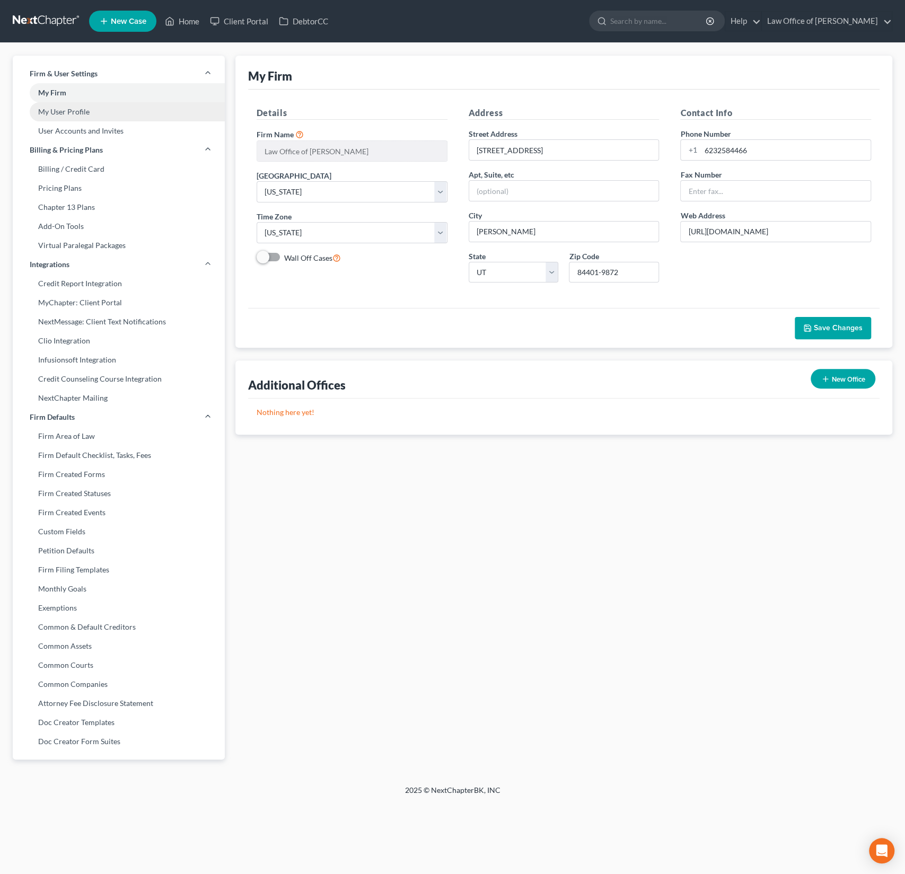
click at [77, 116] on link "My User Profile" at bounding box center [119, 111] width 212 height 19
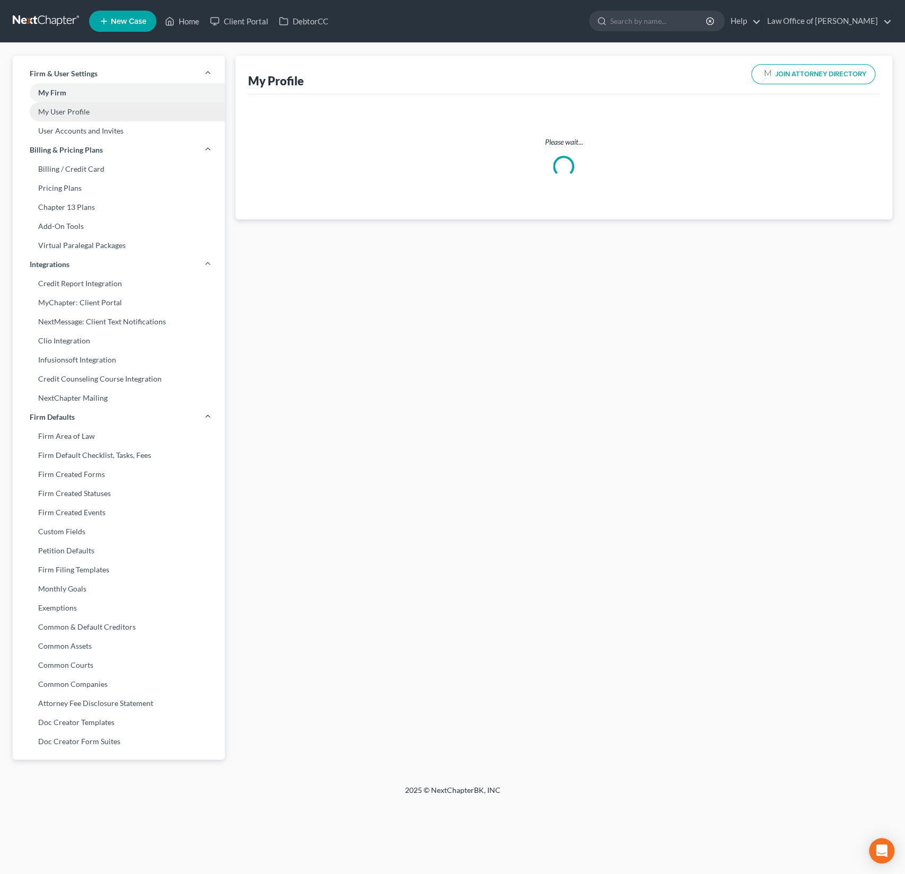
select select "3"
select select "4"
select select "attorney"
select select "0"
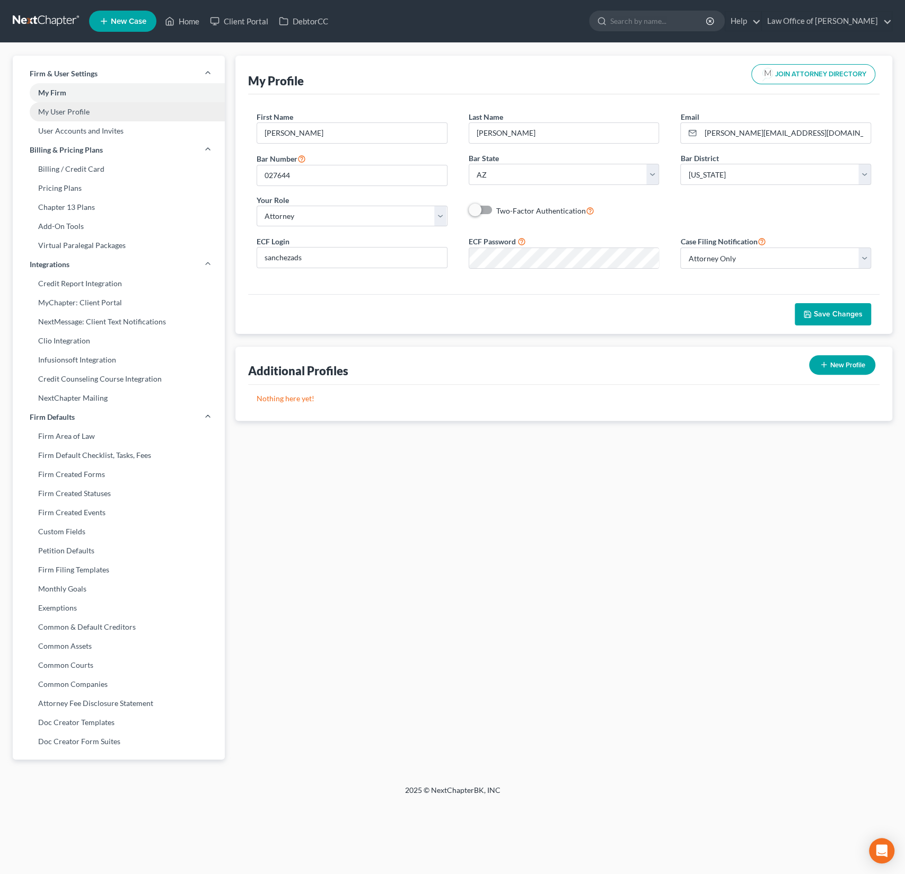
click at [73, 115] on link "My User Profile" at bounding box center [119, 111] width 212 height 19
click at [75, 133] on link "User Accounts and Invites" at bounding box center [119, 130] width 212 height 19
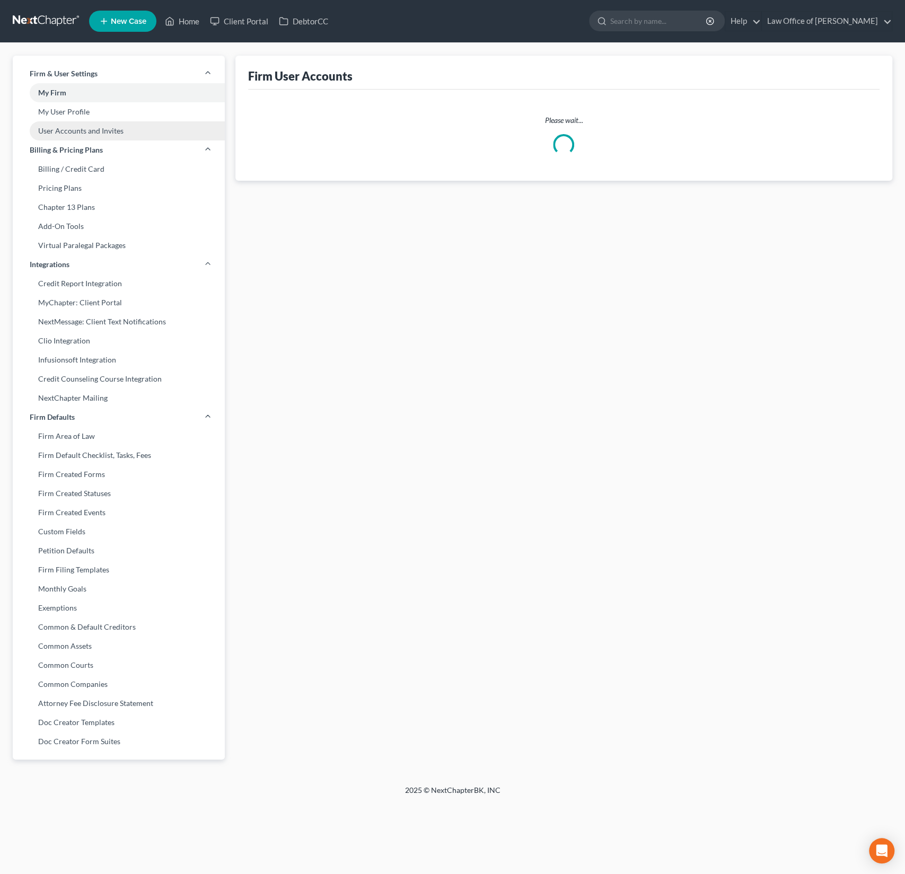
select select "0"
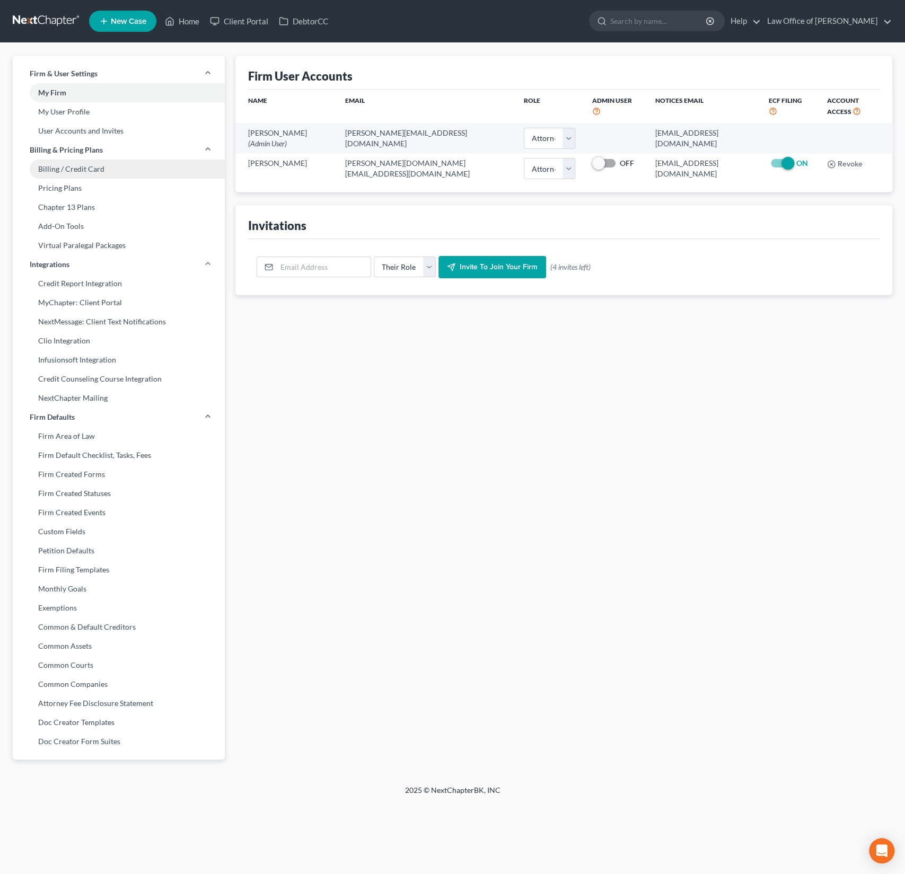
click at [66, 166] on link "Billing / Credit Card" at bounding box center [119, 169] width 212 height 19
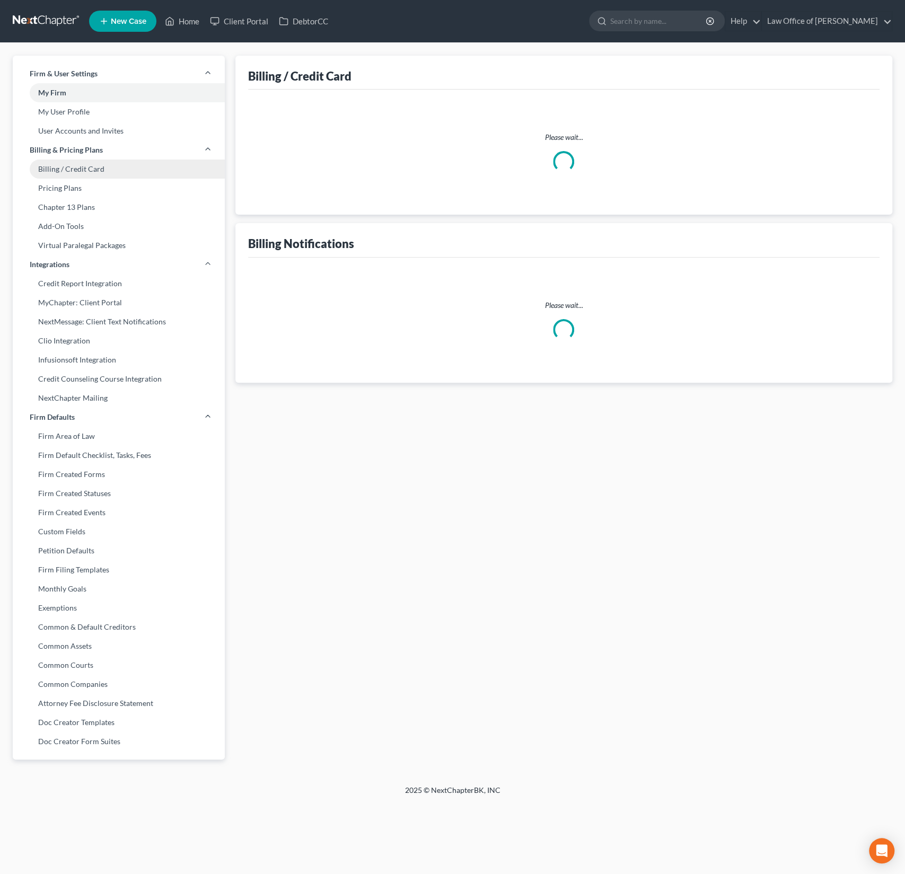
select select "46"
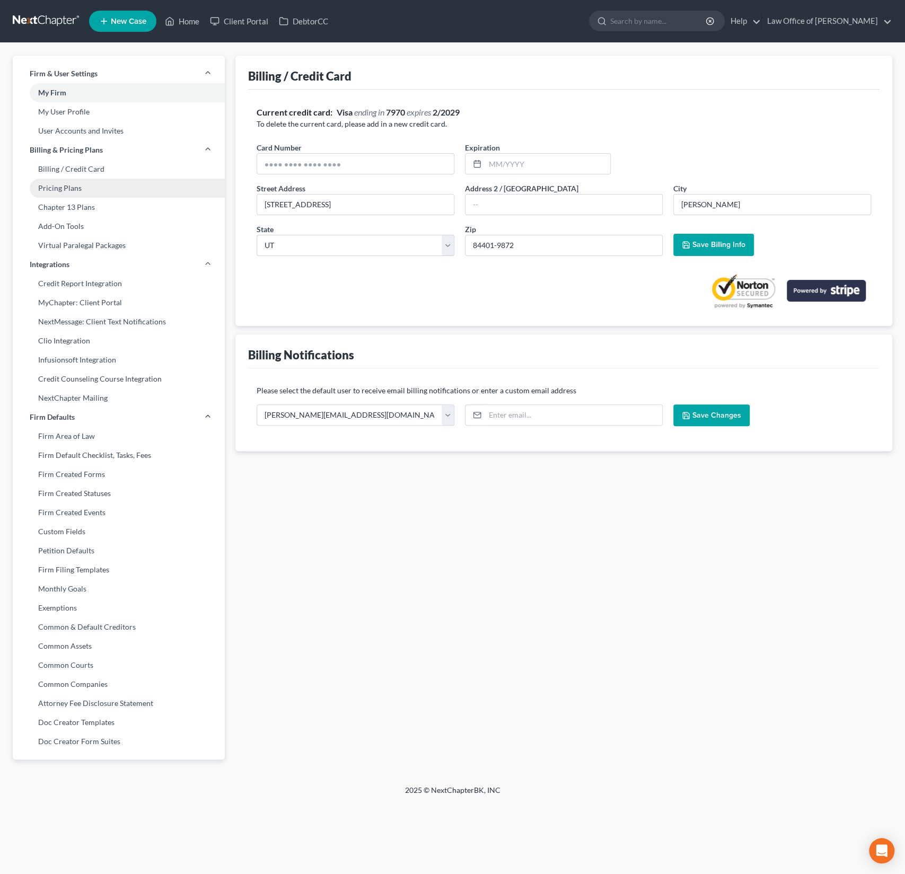
click at [64, 194] on link "Pricing Plans" at bounding box center [119, 188] width 212 height 19
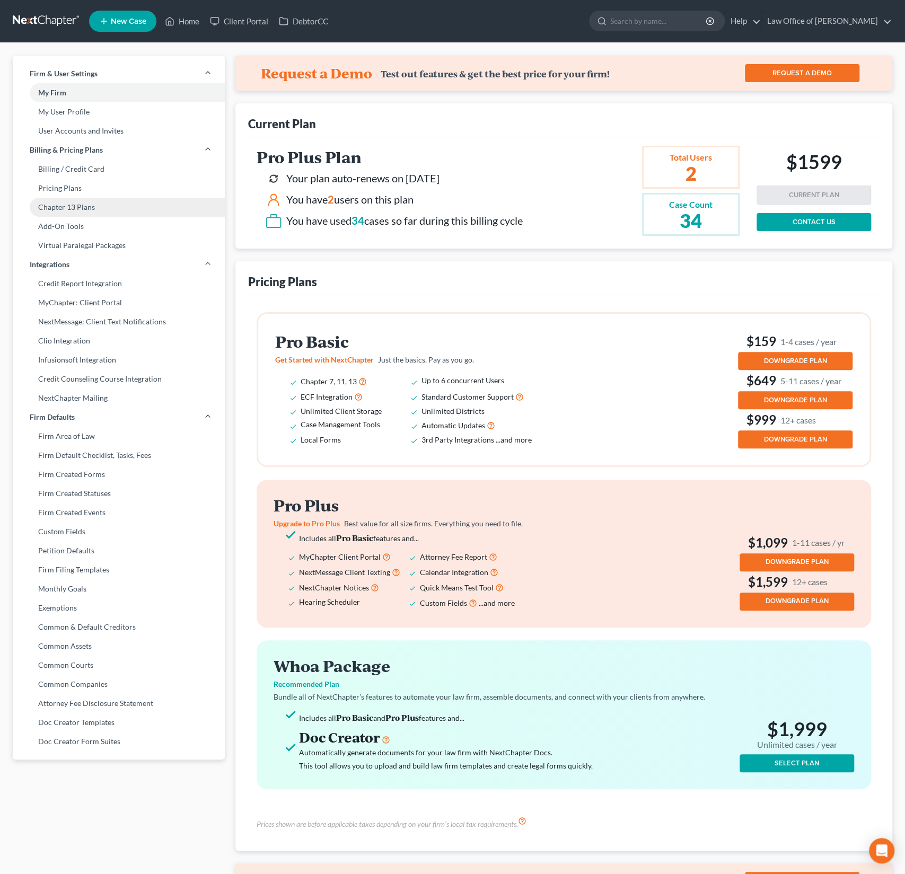
click at [64, 210] on link "Chapter 13 Plans" at bounding box center [119, 207] width 212 height 19
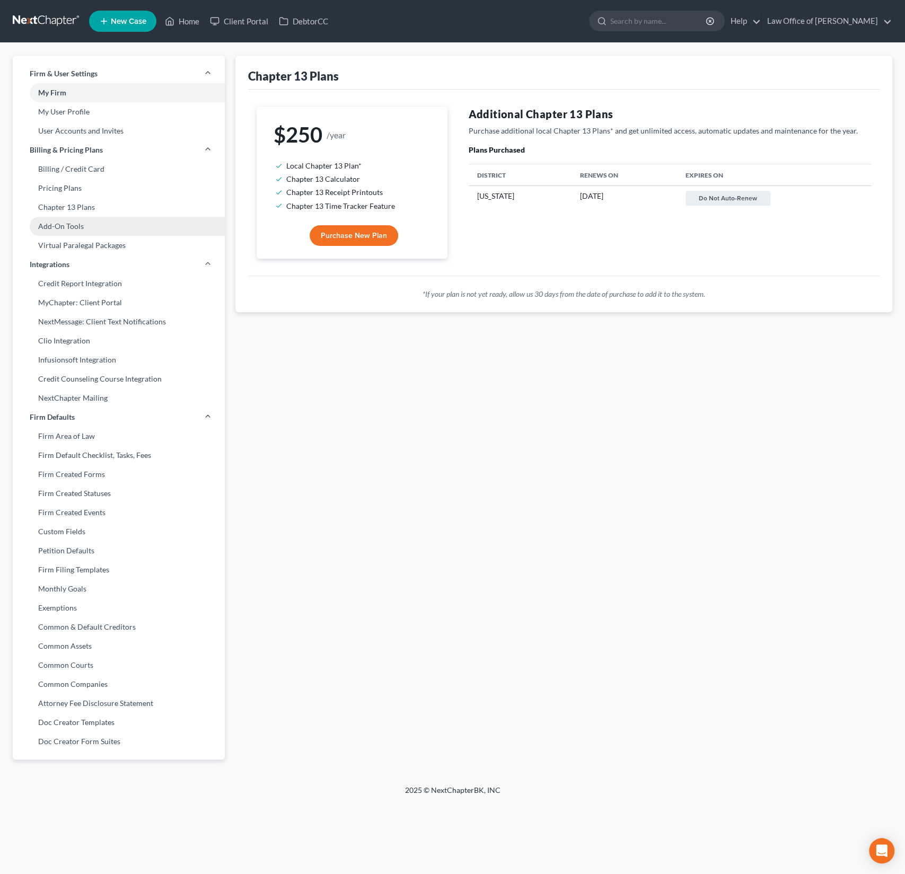
click at [60, 228] on link "Add-On Tools" at bounding box center [119, 226] width 212 height 19
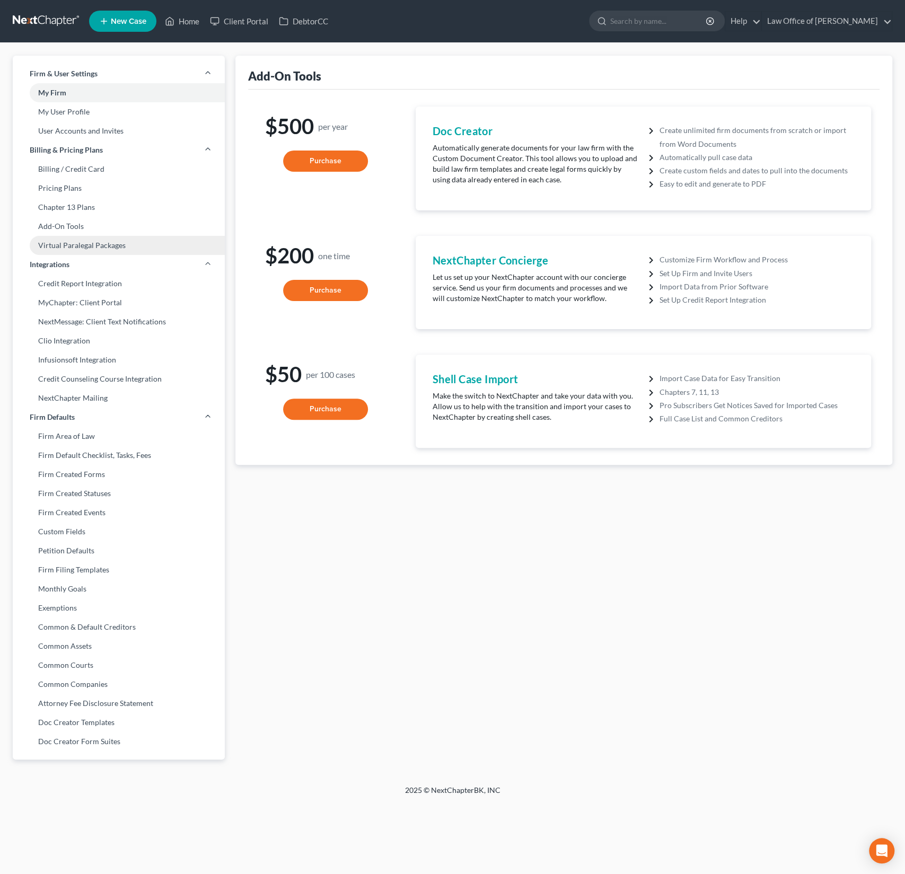
click at [66, 250] on link "Virtual Paralegal Packages" at bounding box center [119, 245] width 212 height 19
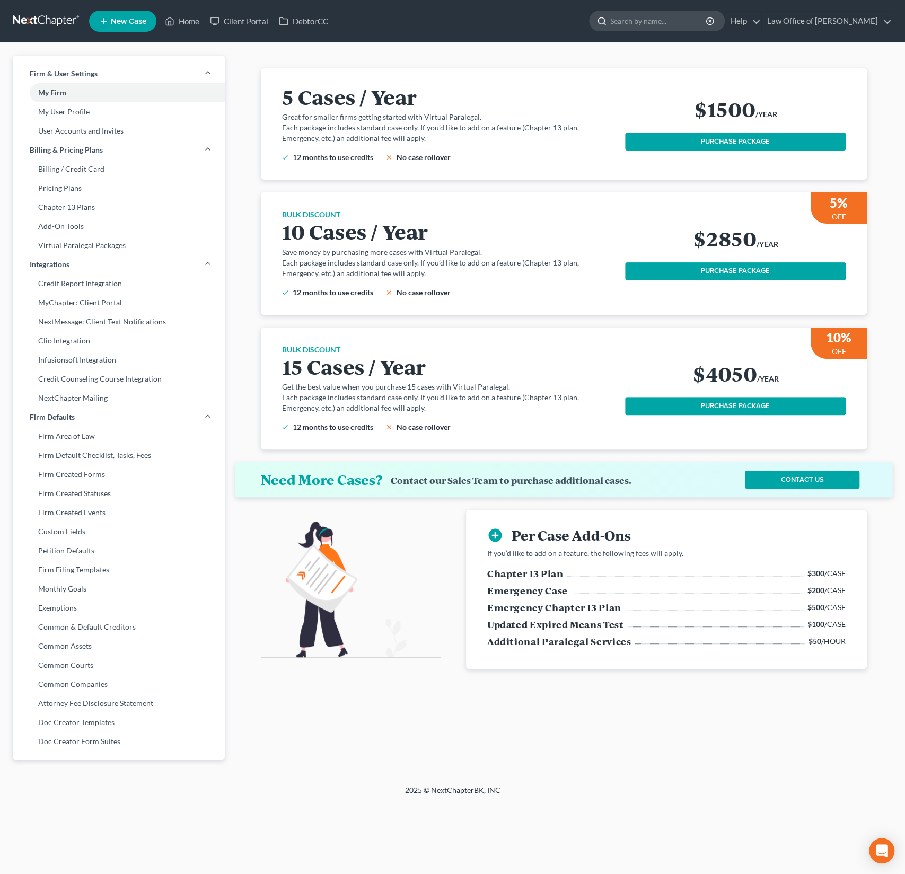
click at [622, 25] on input "search" at bounding box center [658, 21] width 97 height 20
type input "MFA"
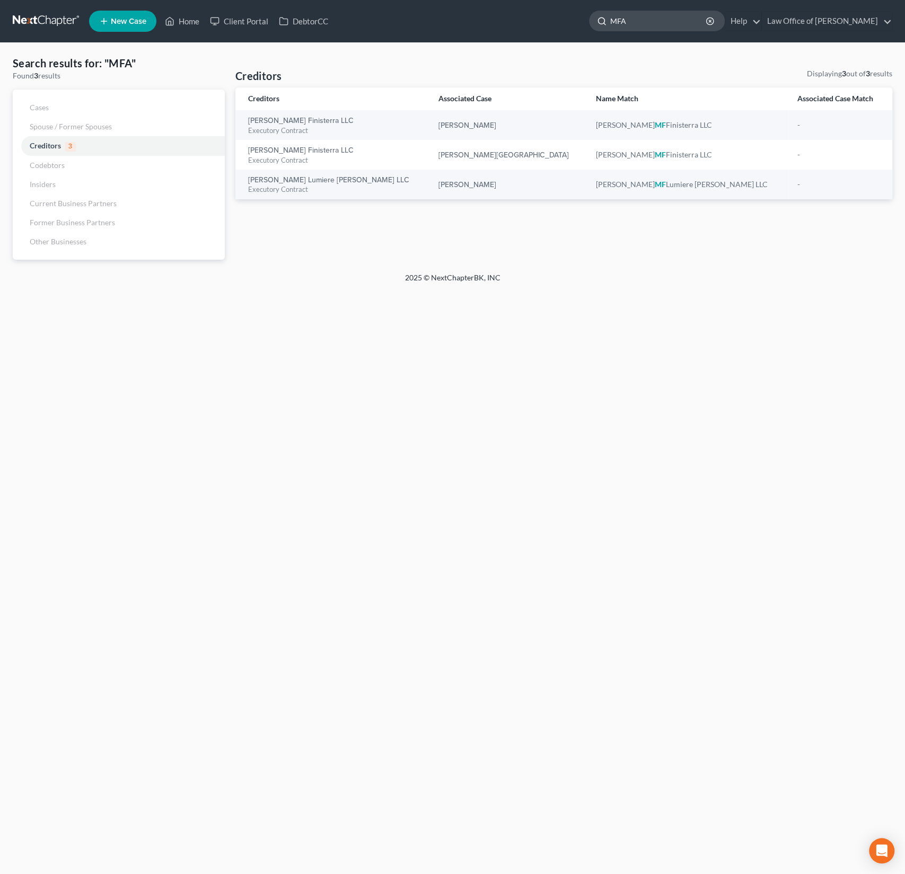
click at [694, 23] on input "MFA" at bounding box center [658, 21] width 97 height 20
click at [705, 23] on icon "button" at bounding box center [709, 21] width 8 height 8
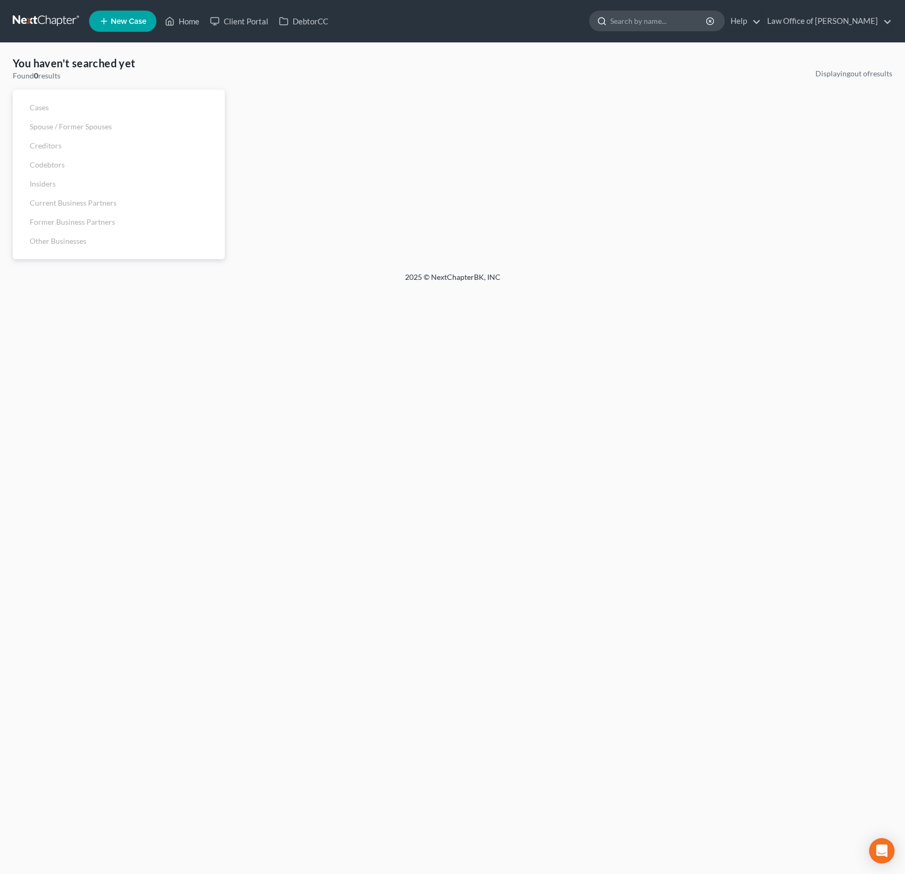
click at [647, 24] on input "search" at bounding box center [658, 21] width 97 height 20
type input "multi factor"
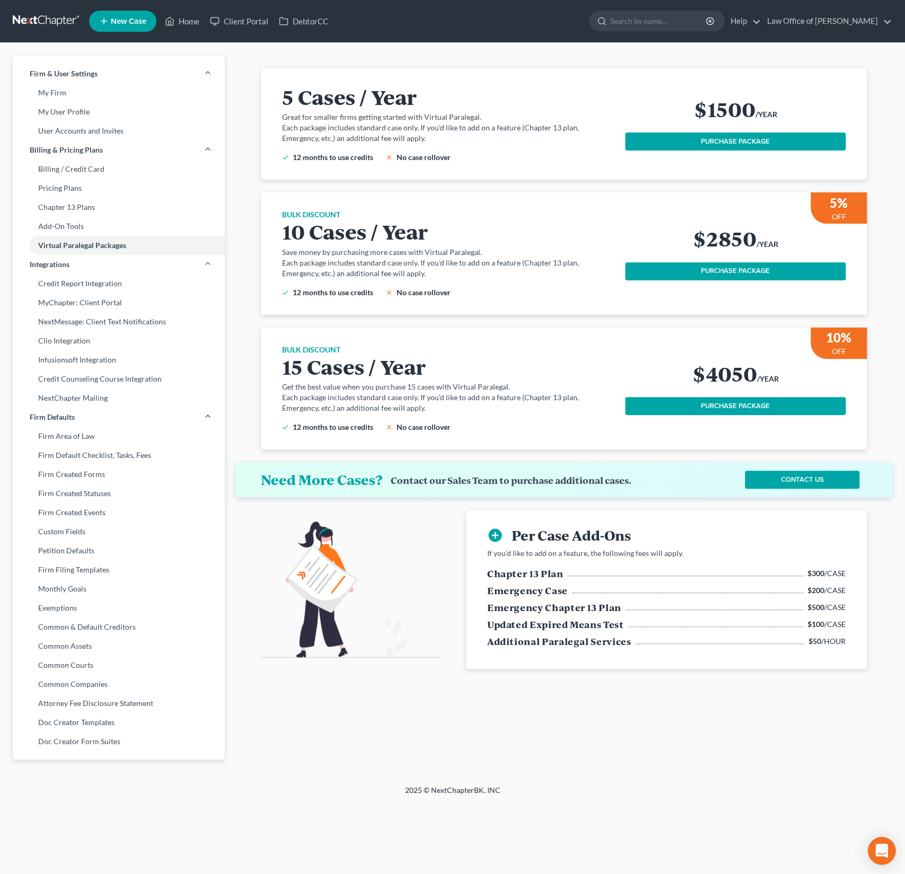
click at [889, 854] on div "Open Intercom Messenger" at bounding box center [882, 851] width 28 height 28
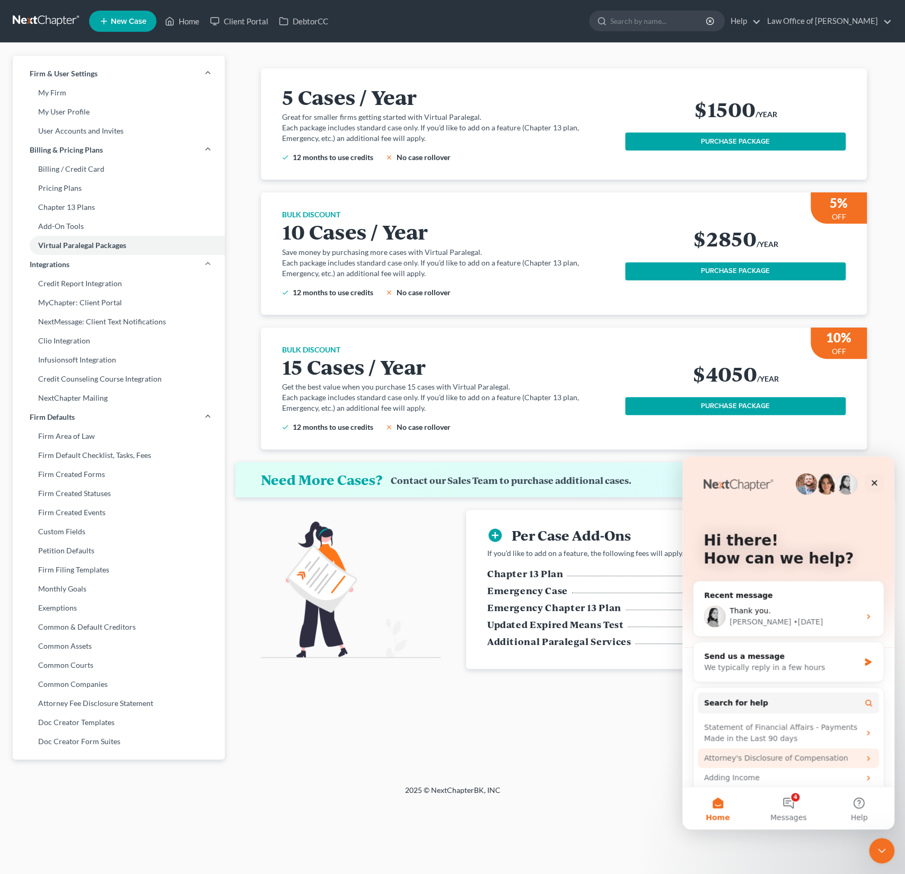
scroll to position [30, 0]
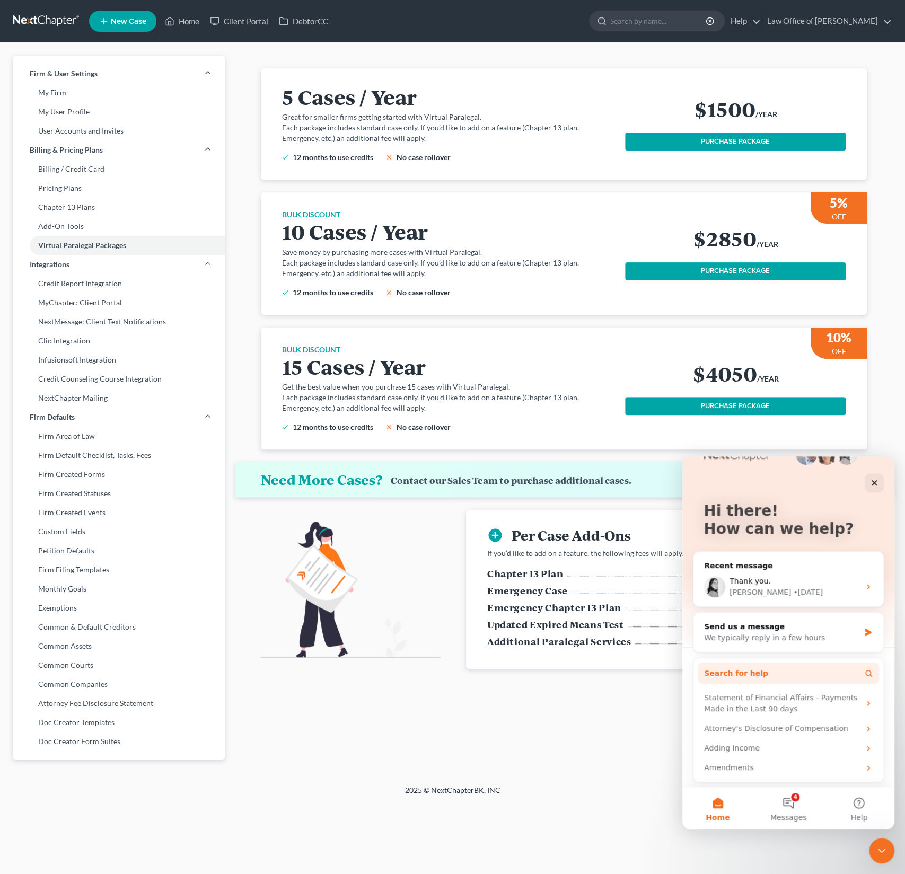
click at [765, 673] on button "Search for help" at bounding box center [788, 673] width 181 height 21
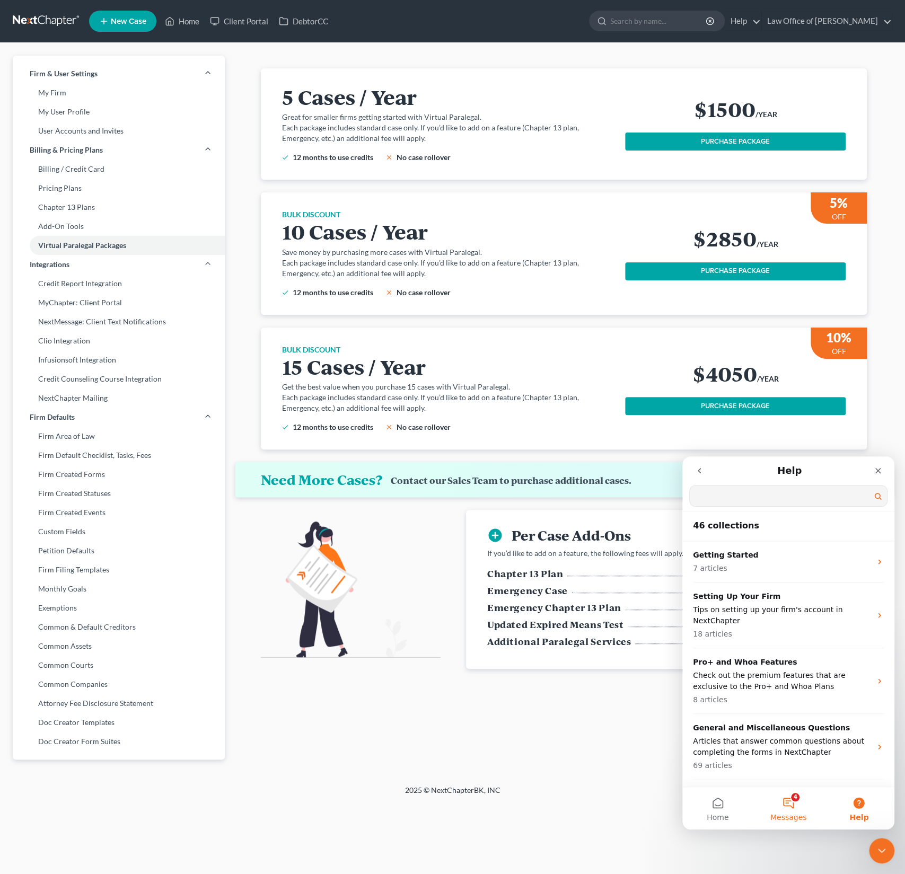
click at [792, 807] on button "4 Messages" at bounding box center [788, 808] width 70 height 42
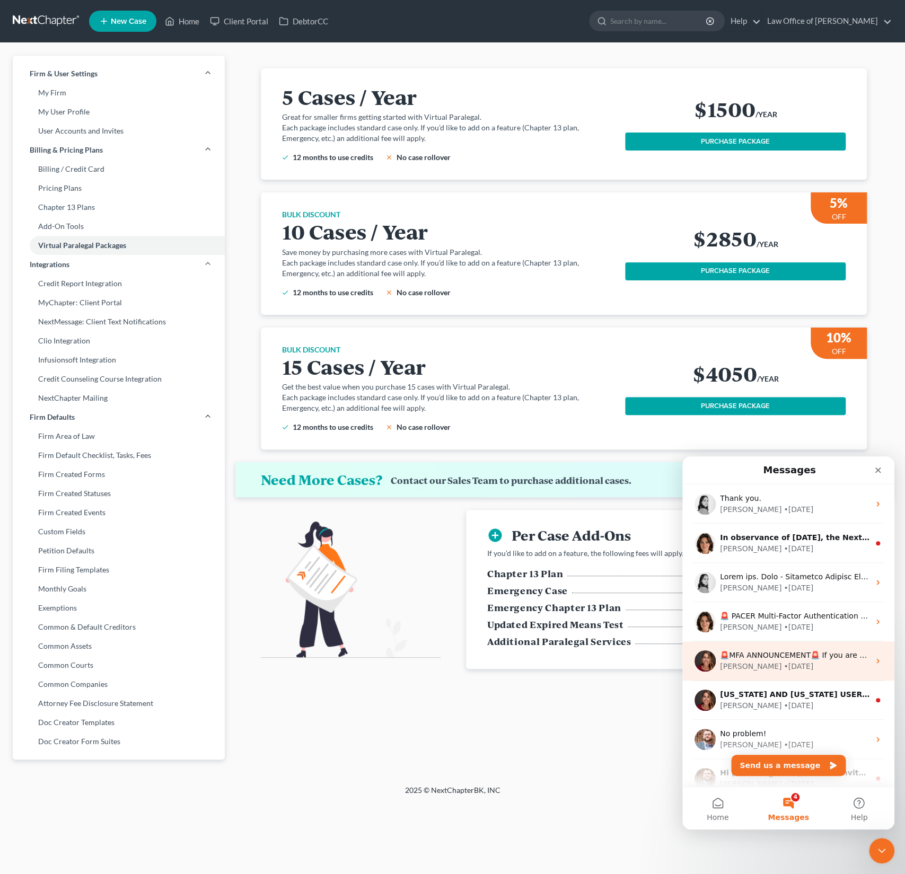
click at [791, 659] on div "🚨MFA ANNOUNCEMENT🚨 If you are filing today in Idaho or Colorado, you need to ha…" at bounding box center [794, 655] width 149 height 11
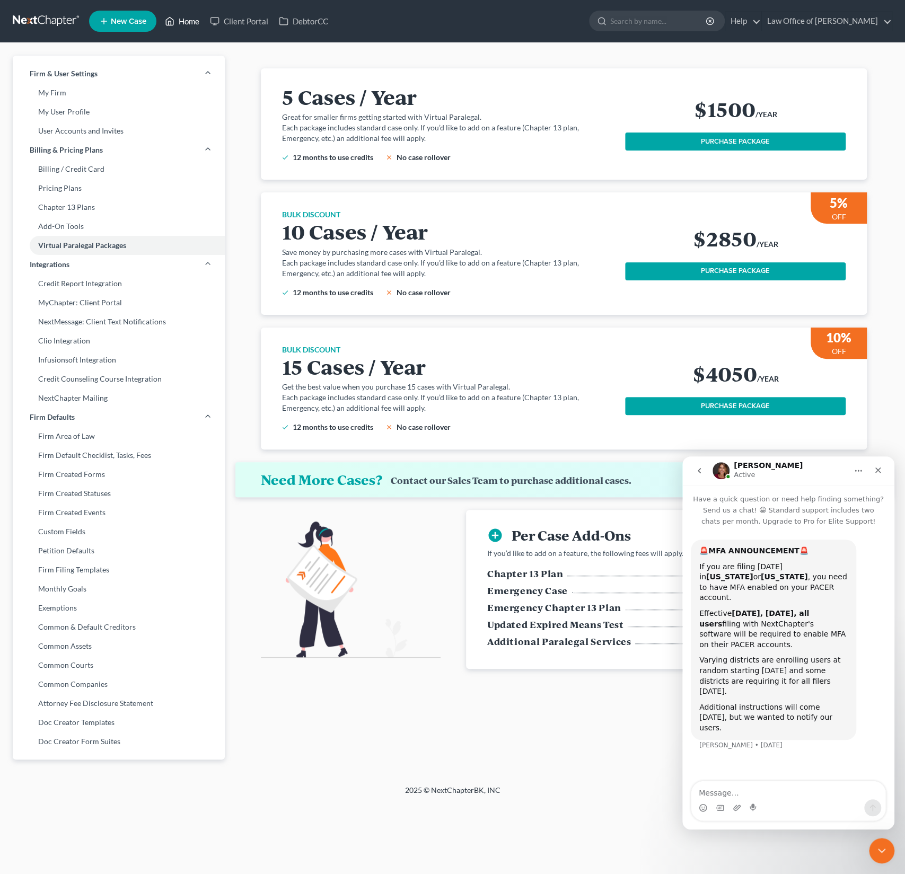
click at [186, 16] on link "Home" at bounding box center [182, 21] width 45 height 19
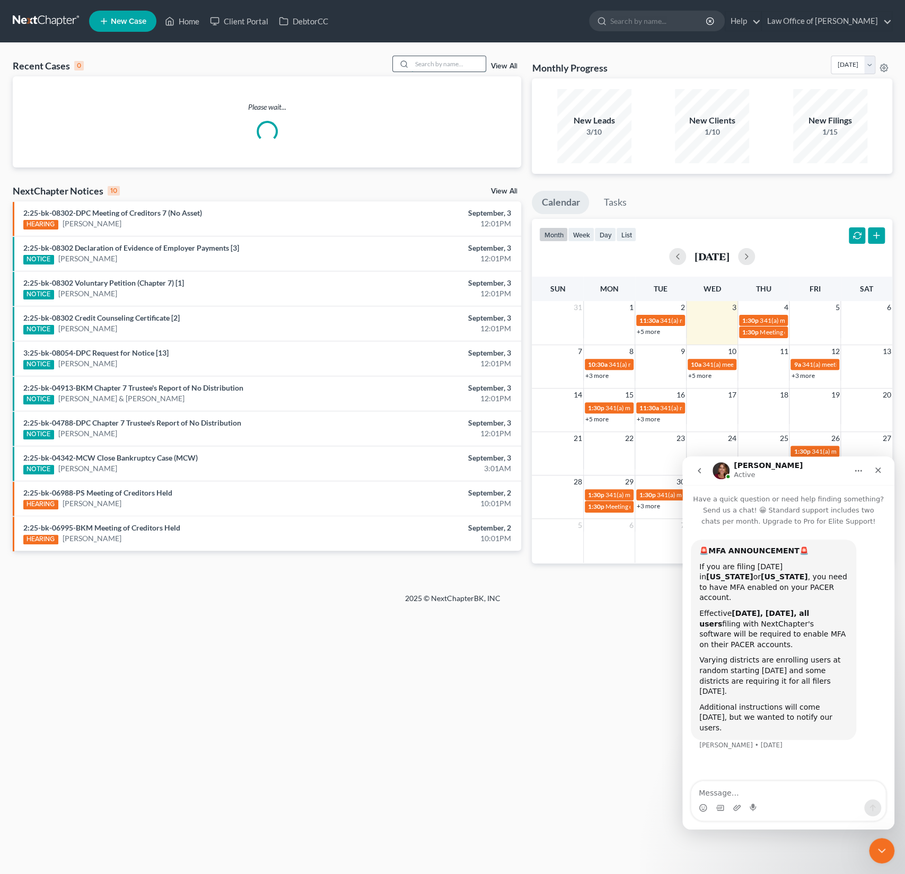
click at [439, 56] on input "search" at bounding box center [448, 63] width 74 height 15
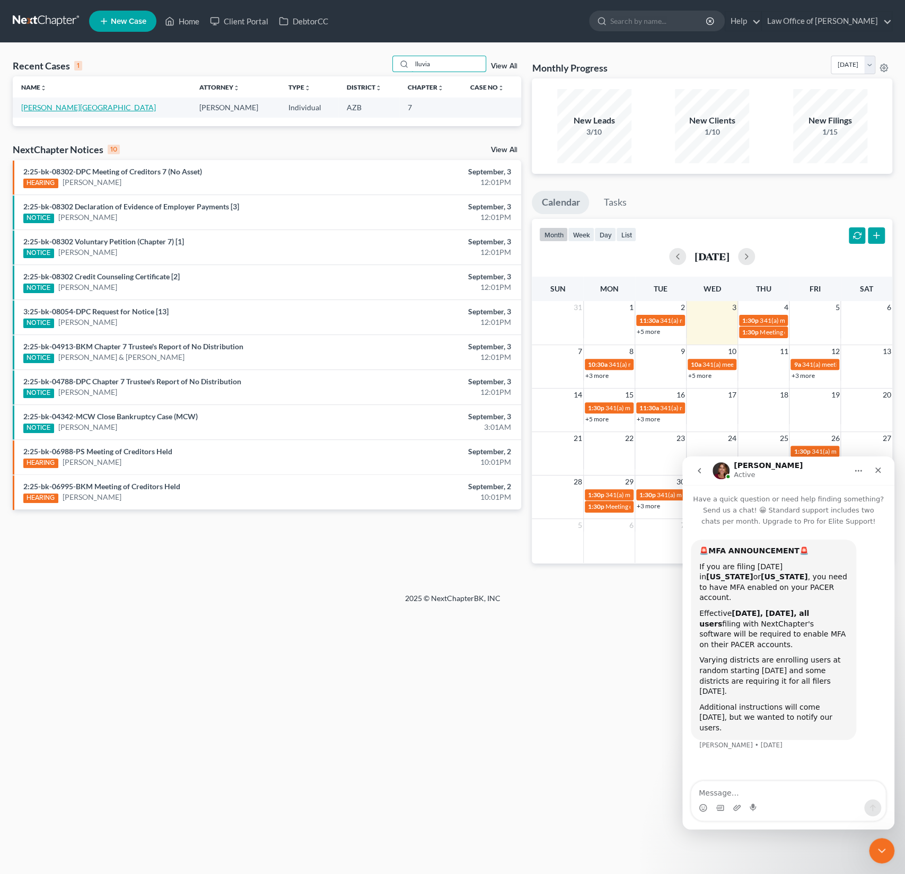
type input "lluvia"
click at [45, 109] on link "[PERSON_NAME][GEOGRAPHIC_DATA]" at bounding box center [88, 107] width 135 height 9
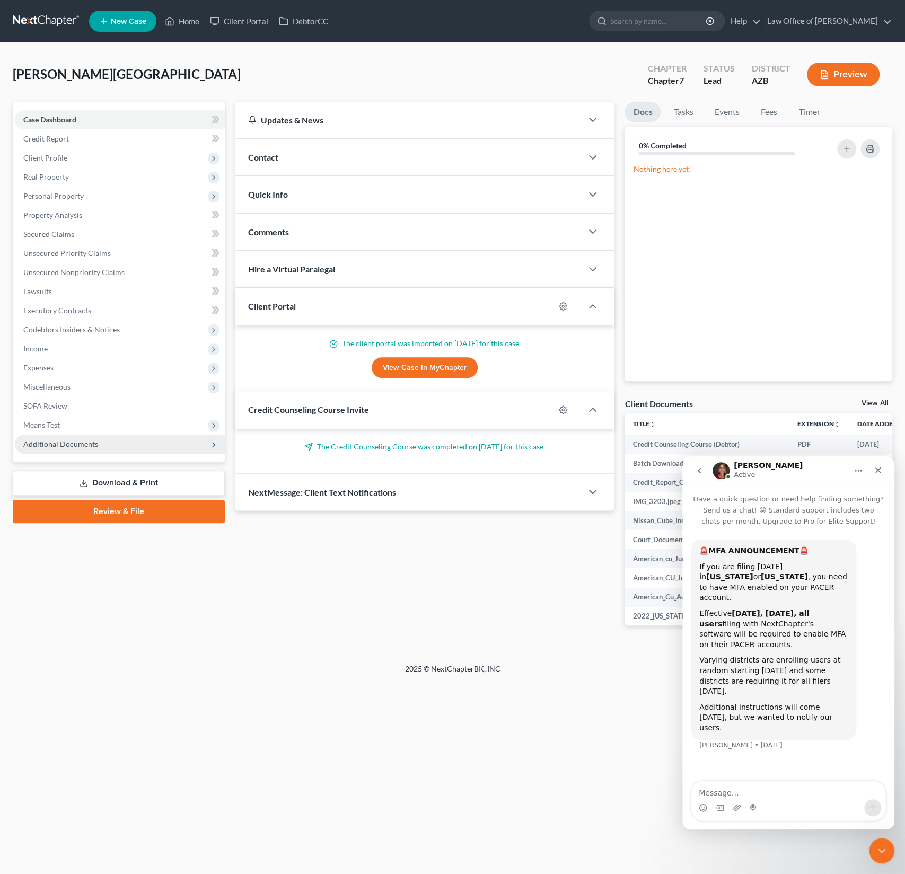
click at [61, 447] on span "Additional Documents" at bounding box center [60, 443] width 75 height 9
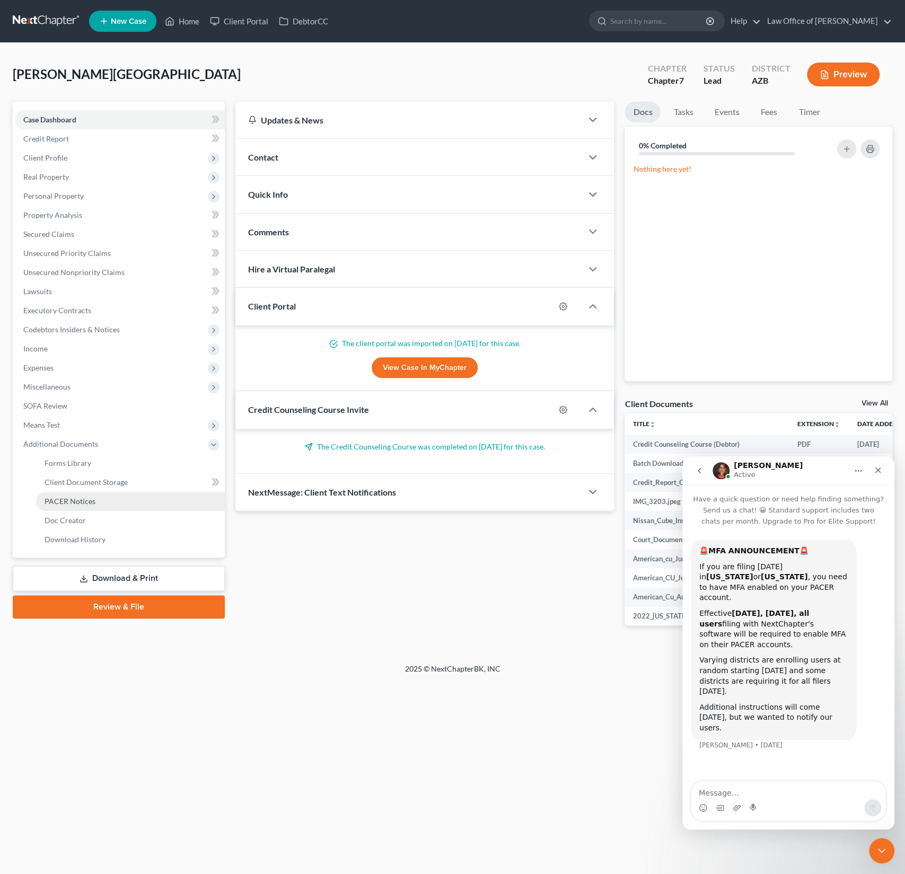
click at [76, 497] on span "PACER Notices" at bounding box center [70, 501] width 51 height 9
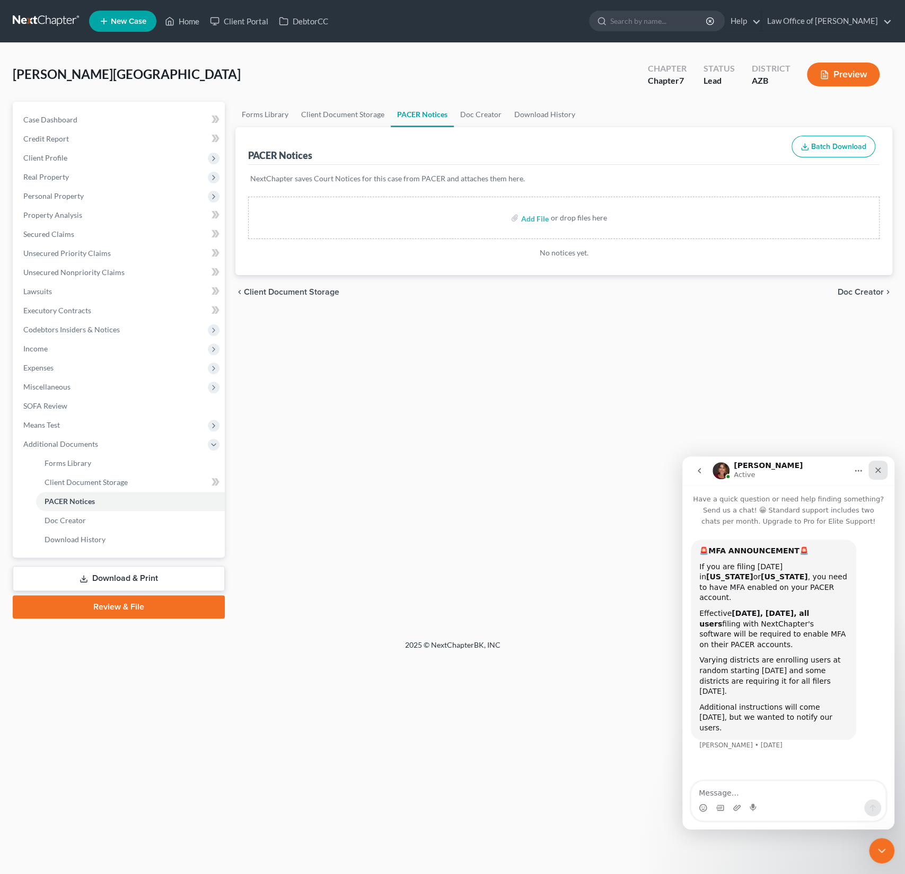
click at [875, 471] on icon "Close" at bounding box center [877, 470] width 8 height 8
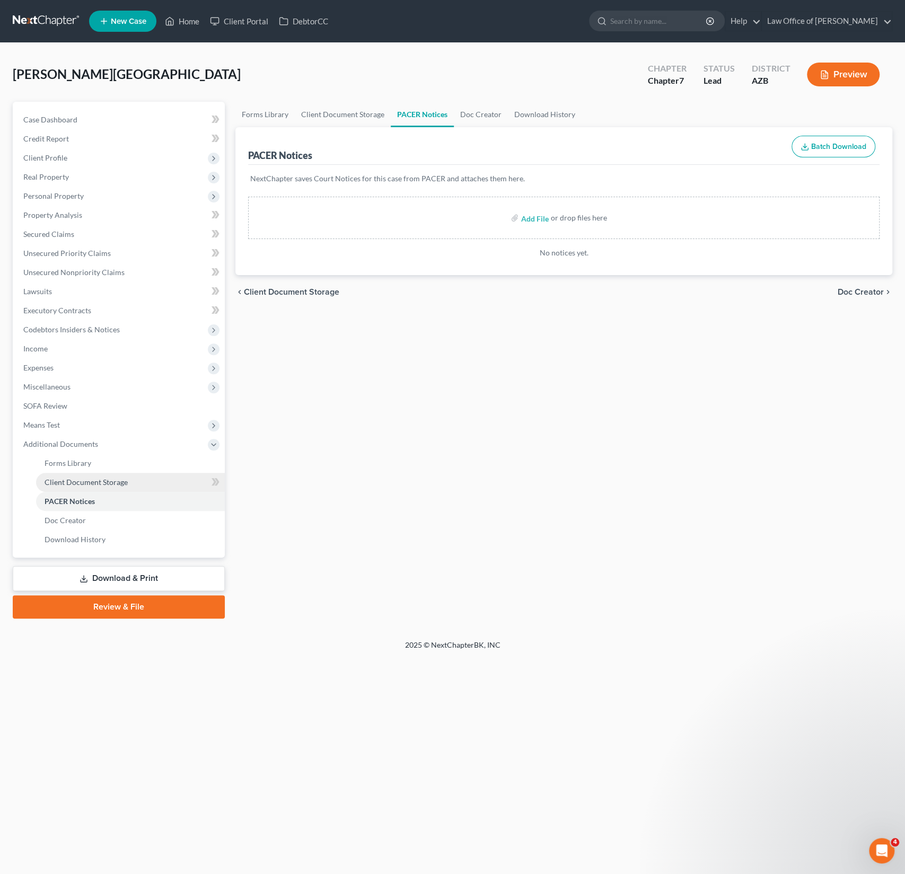
click at [100, 484] on span "Client Document Storage" at bounding box center [86, 482] width 83 height 9
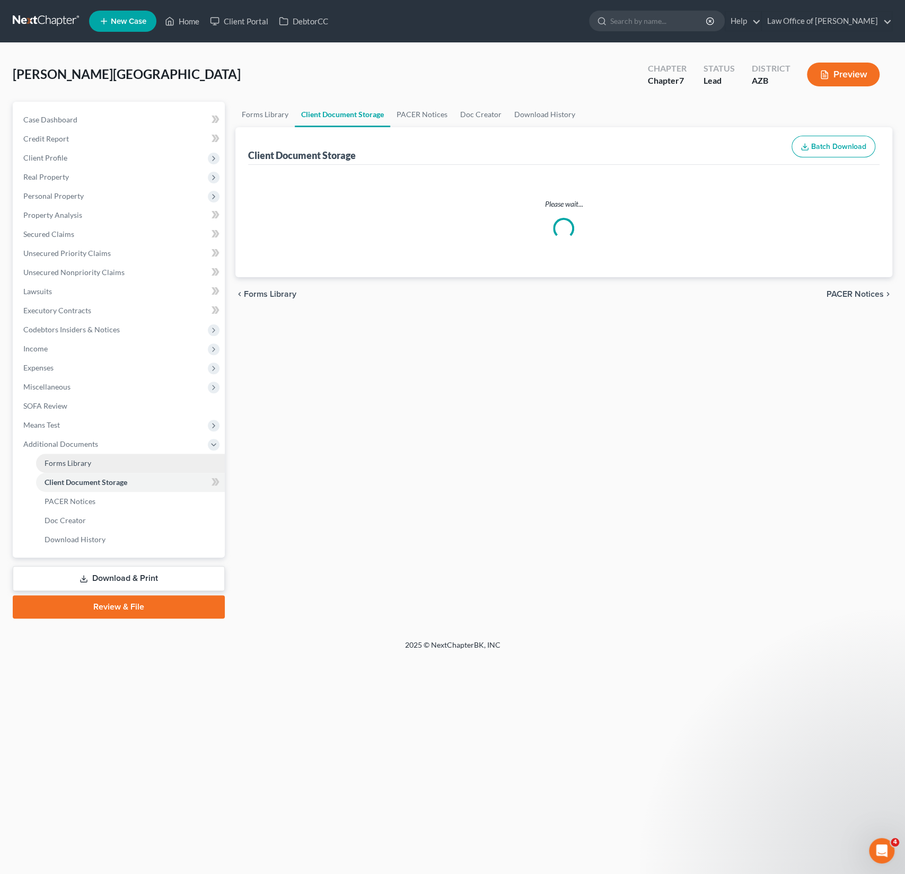
select select "14"
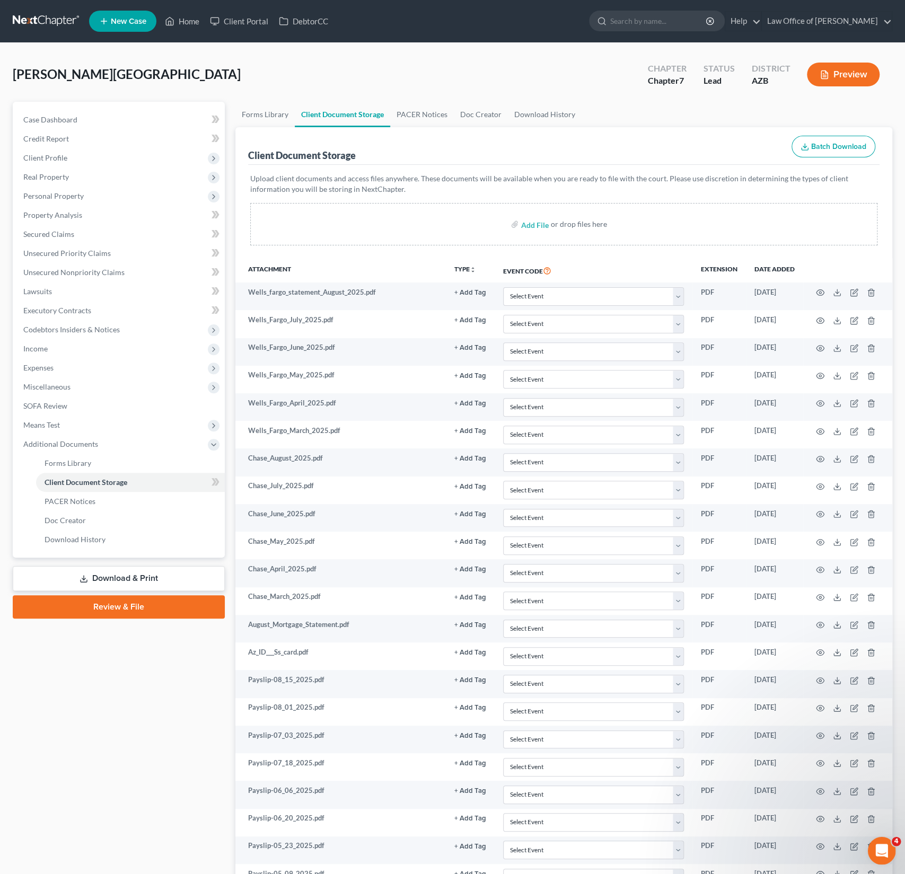
click at [880, 845] on icon "Open Intercom Messenger" at bounding box center [879, 849] width 7 height 8
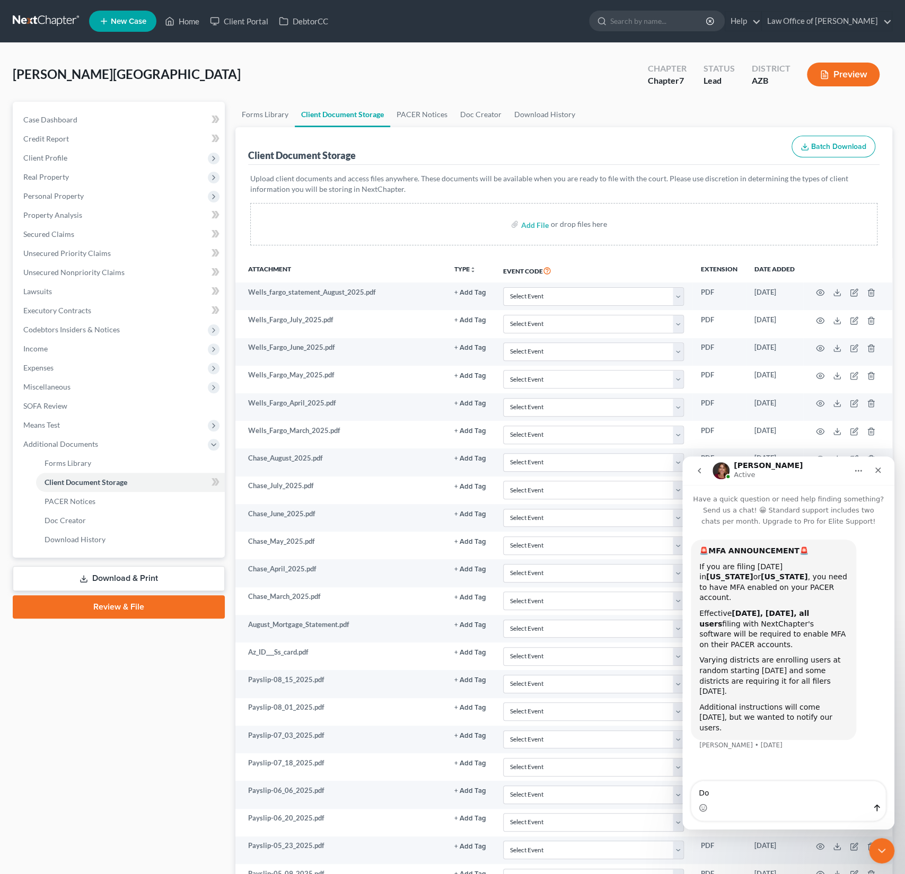
type textarea "D"
type textarea "I just enrolled for MFA through my Pacer Account. Do I need to change any setti…"
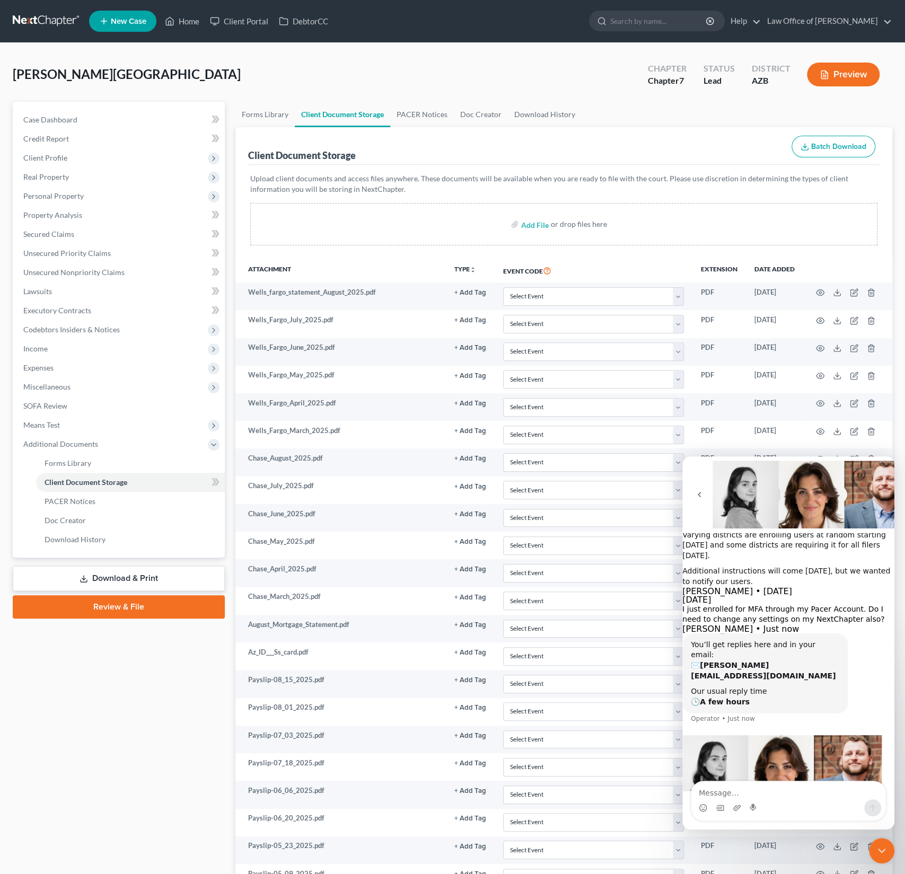
scroll to position [124, 0]
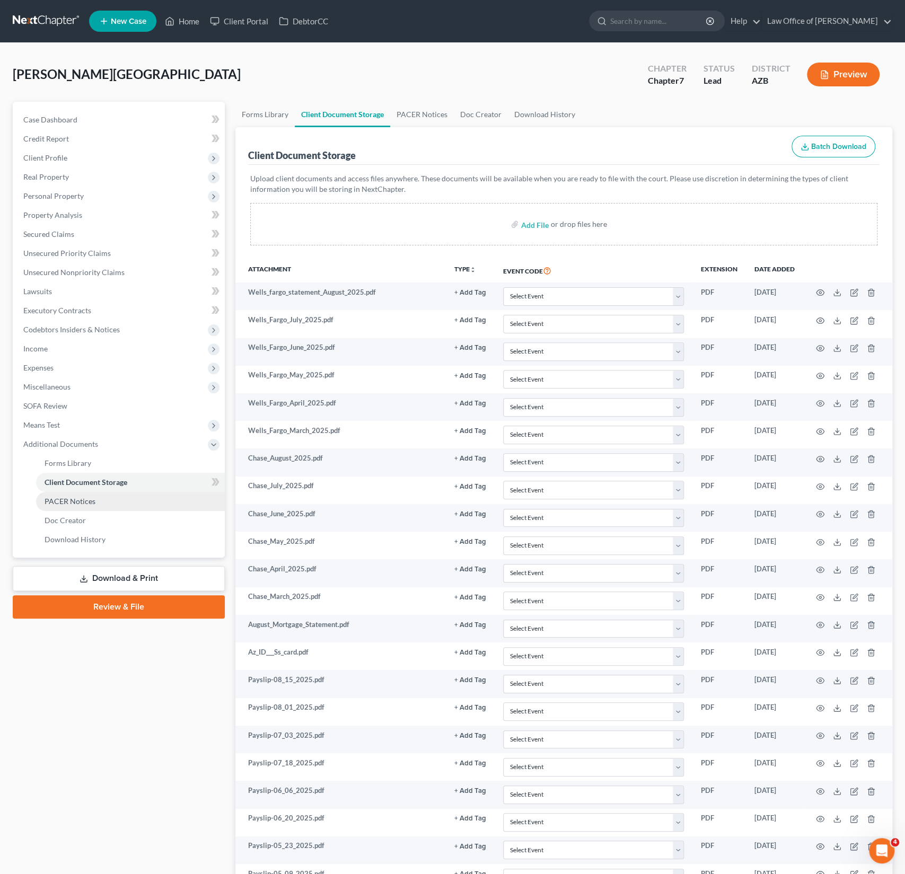
click at [86, 493] on link "PACER Notices" at bounding box center [130, 501] width 189 height 19
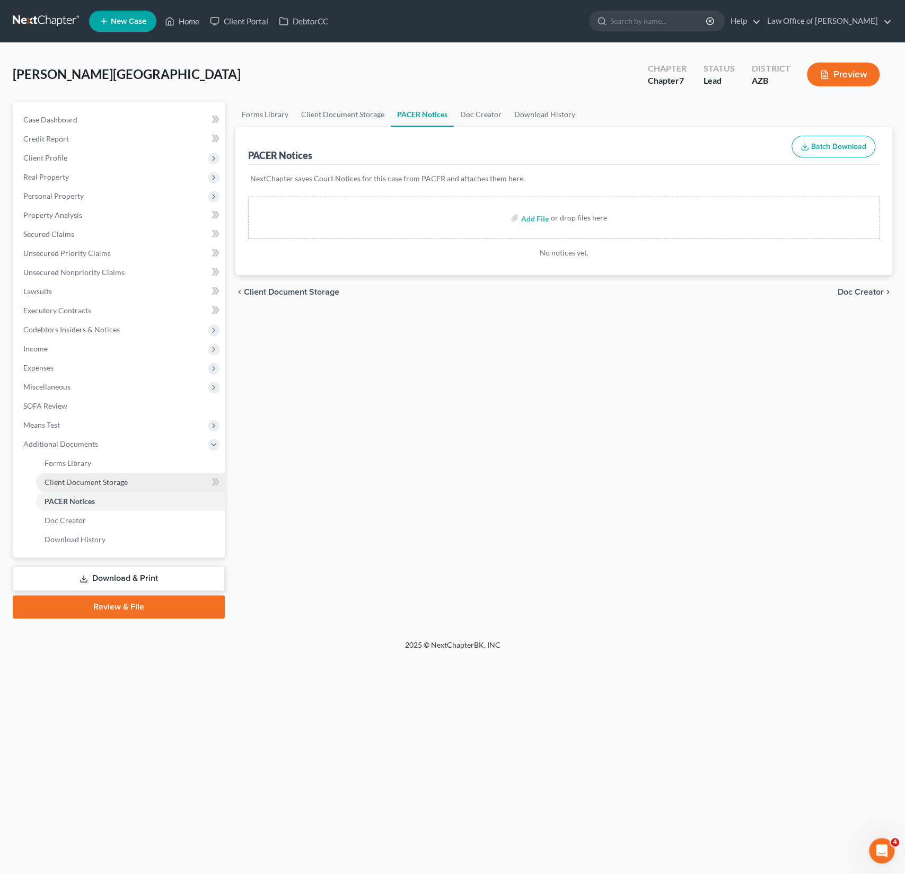
click at [86, 484] on span "Client Document Storage" at bounding box center [86, 482] width 83 height 9
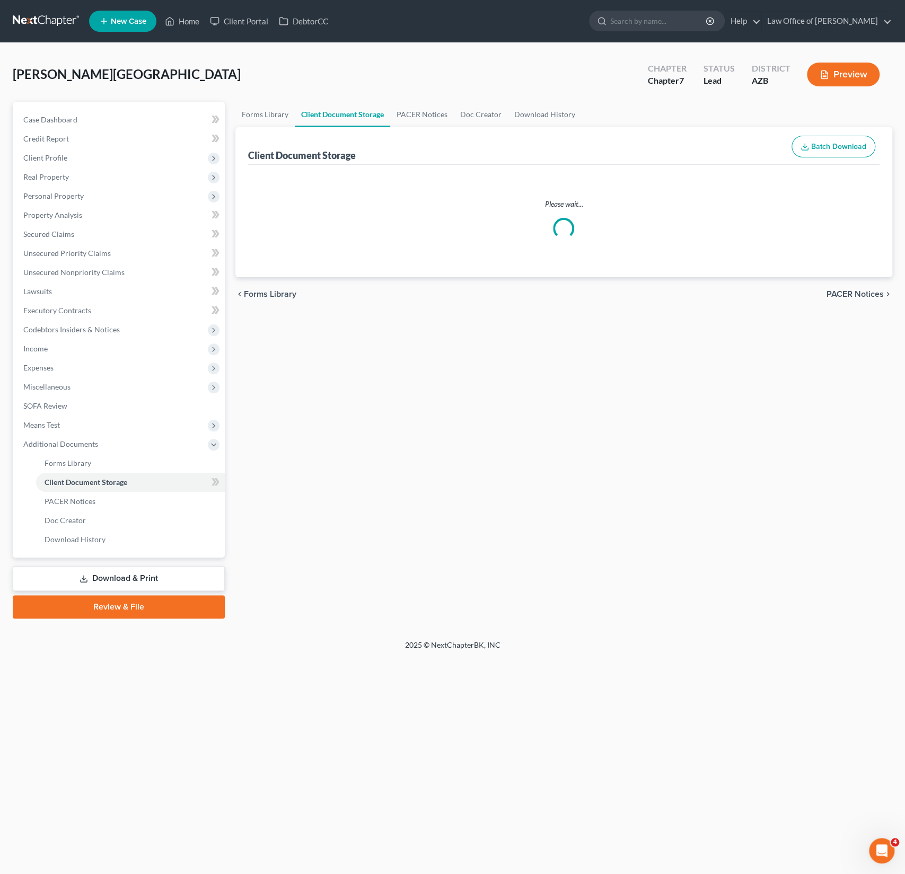
select select "14"
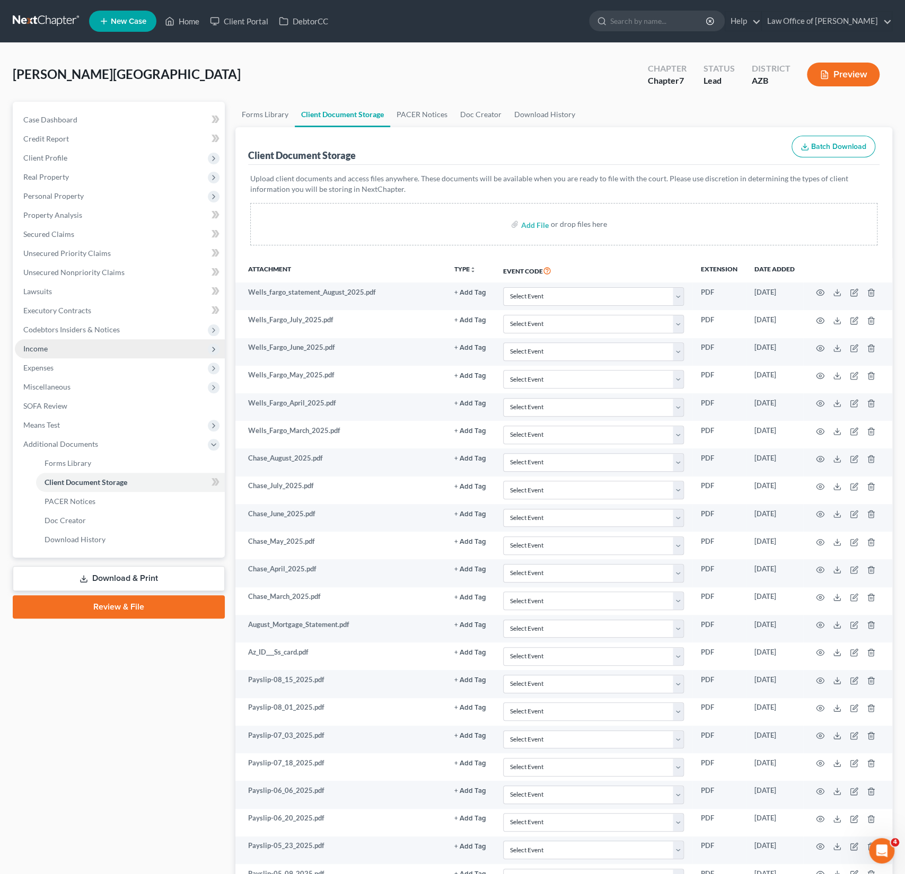
click at [48, 344] on span "Income" at bounding box center [120, 348] width 210 height 19
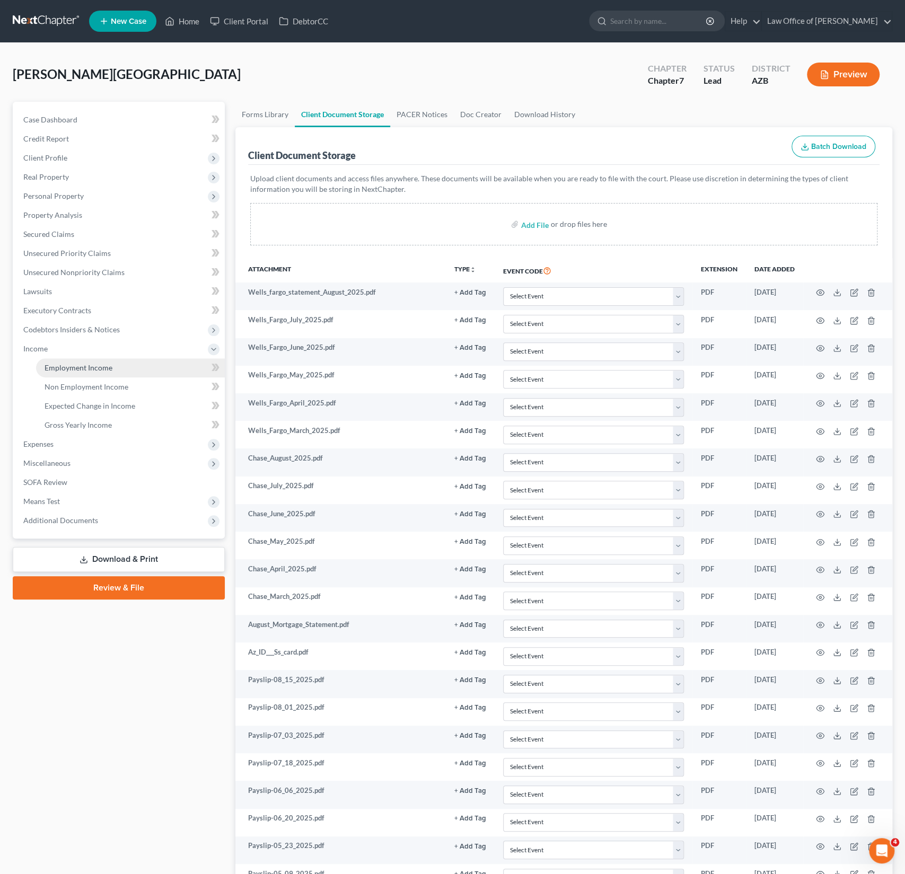
click at [69, 365] on span "Employment Income" at bounding box center [79, 367] width 68 height 9
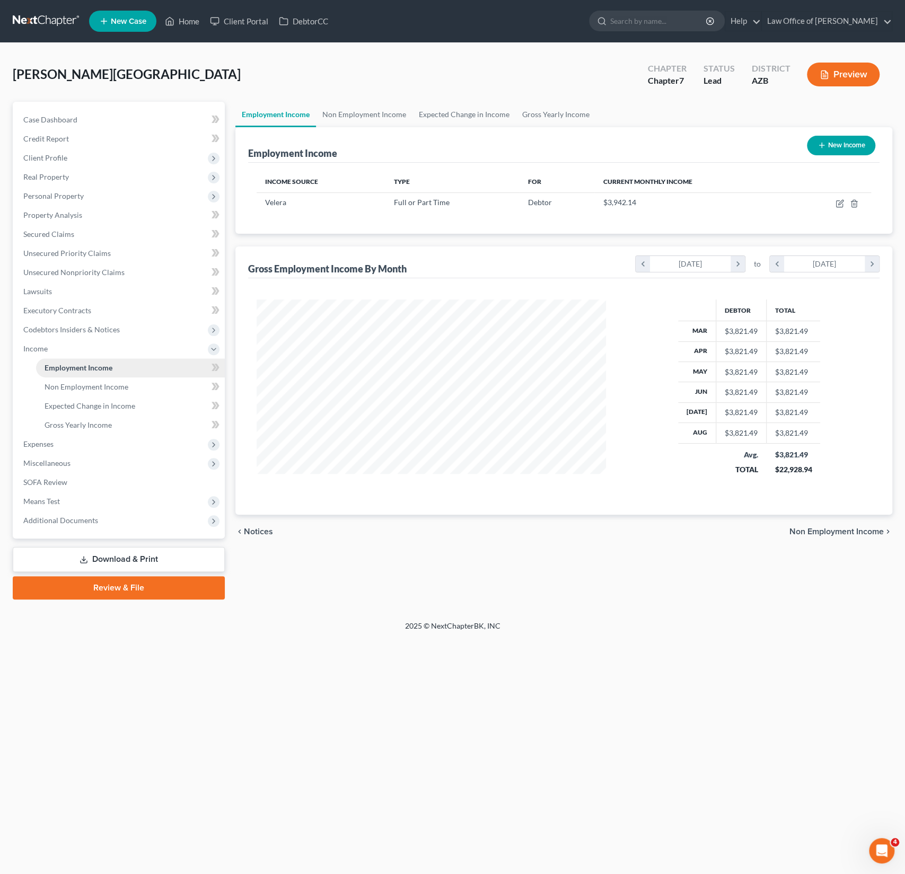
scroll to position [189, 370]
click at [71, 525] on span "Additional Documents" at bounding box center [120, 520] width 210 height 19
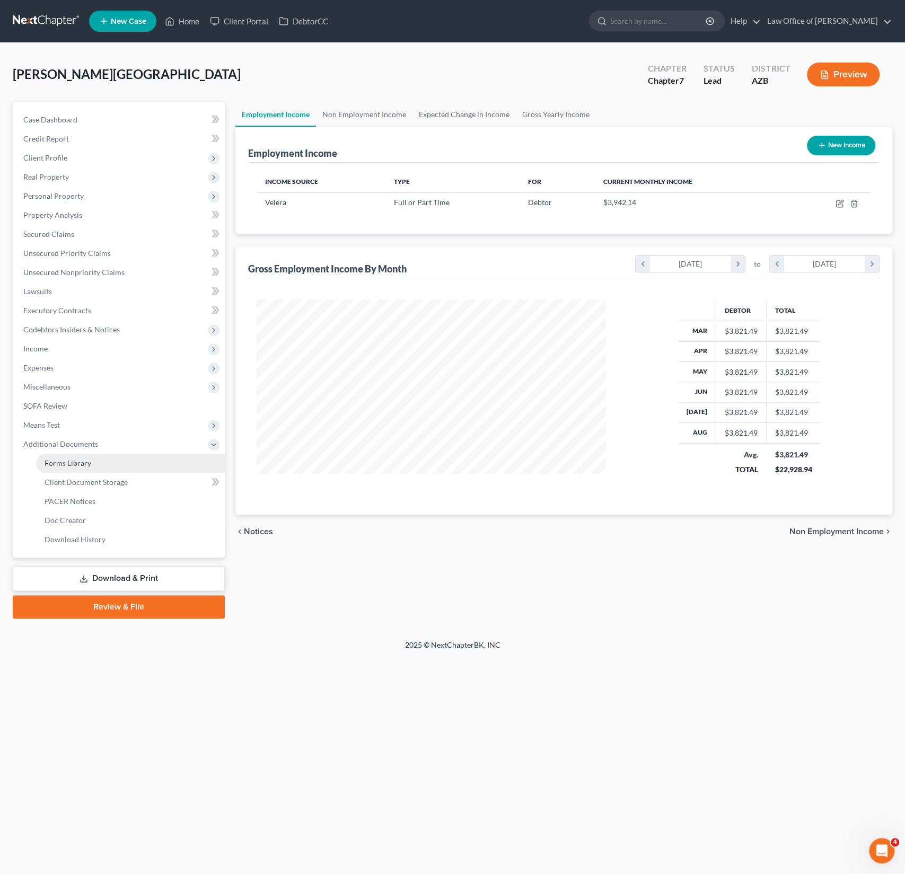
click at [66, 460] on span "Forms Library" at bounding box center [68, 462] width 47 height 9
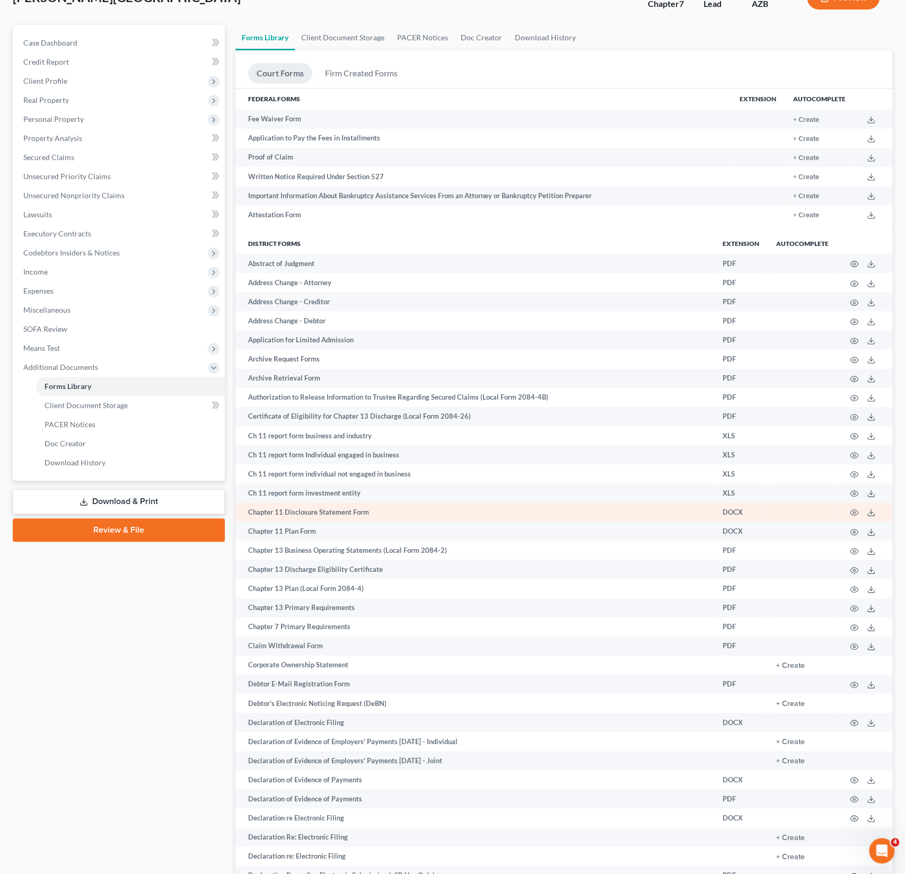
scroll to position [220, 0]
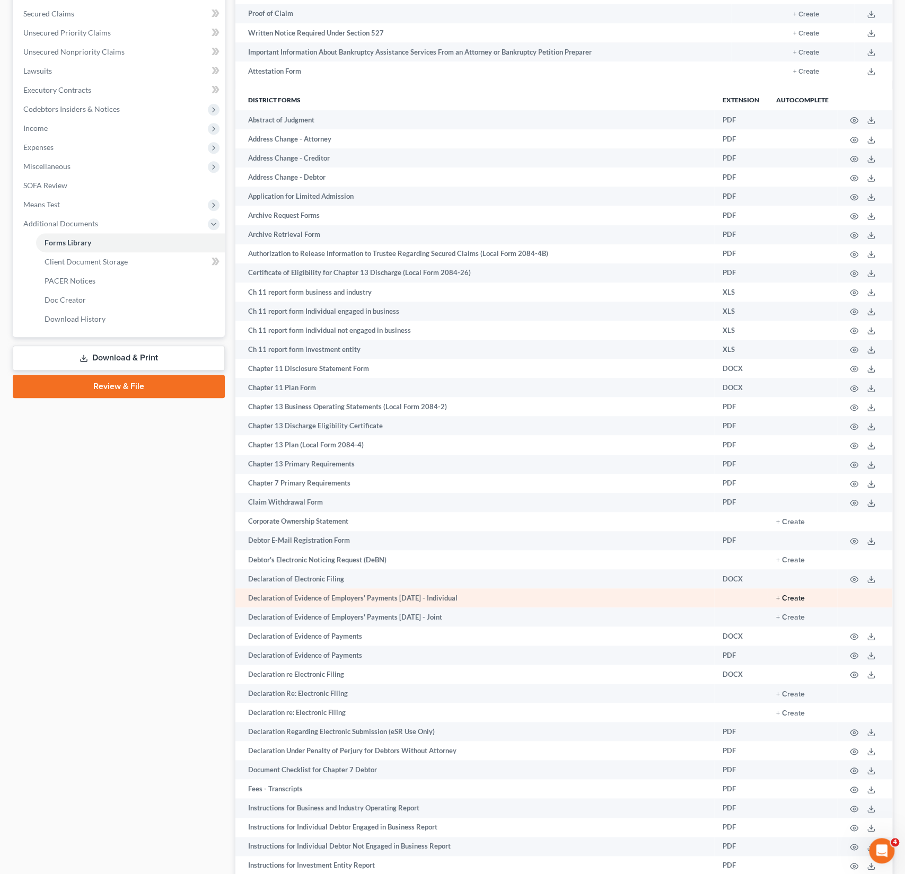
click at [790, 597] on button "+ Create" at bounding box center [790, 598] width 29 height 7
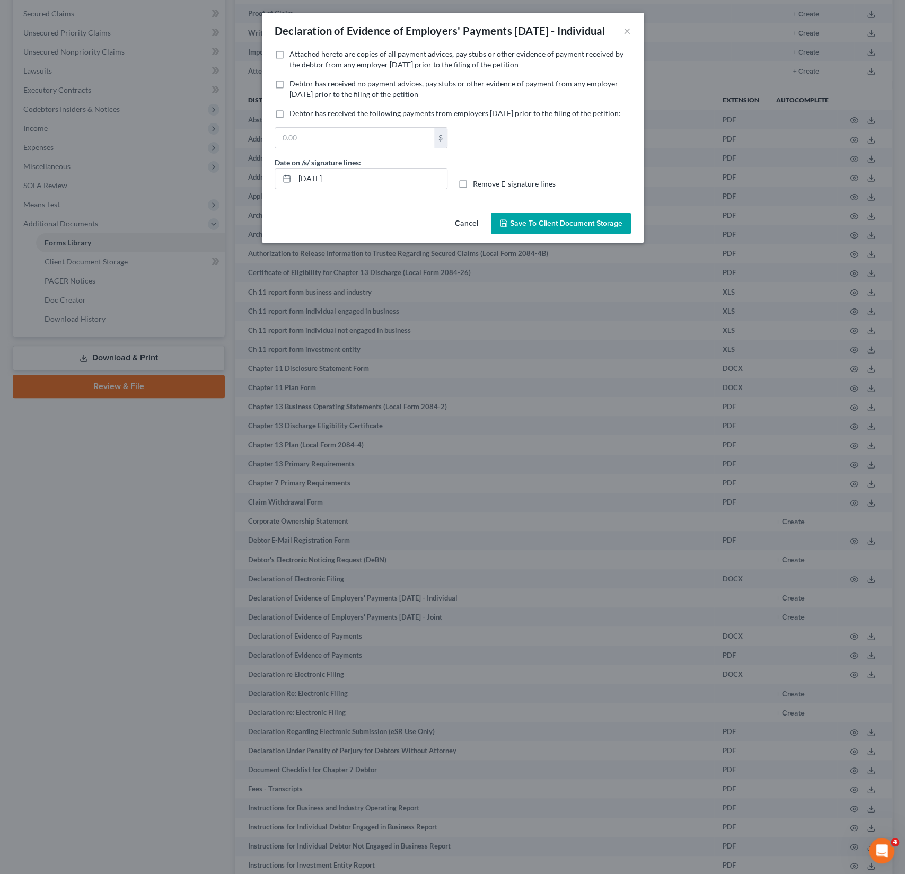
click at [289, 70] on label "Attached hereto are copies of all payment advices, pay stubs or other evidence …" at bounding box center [459, 59] width 341 height 21
click at [294, 56] on input "Attached hereto are copies of all payment advices, pay stubs or other evidence …" at bounding box center [297, 52] width 7 height 7
checkbox input "true"
click at [549, 228] on span "Save to Client Document Storage" at bounding box center [566, 223] width 112 height 9
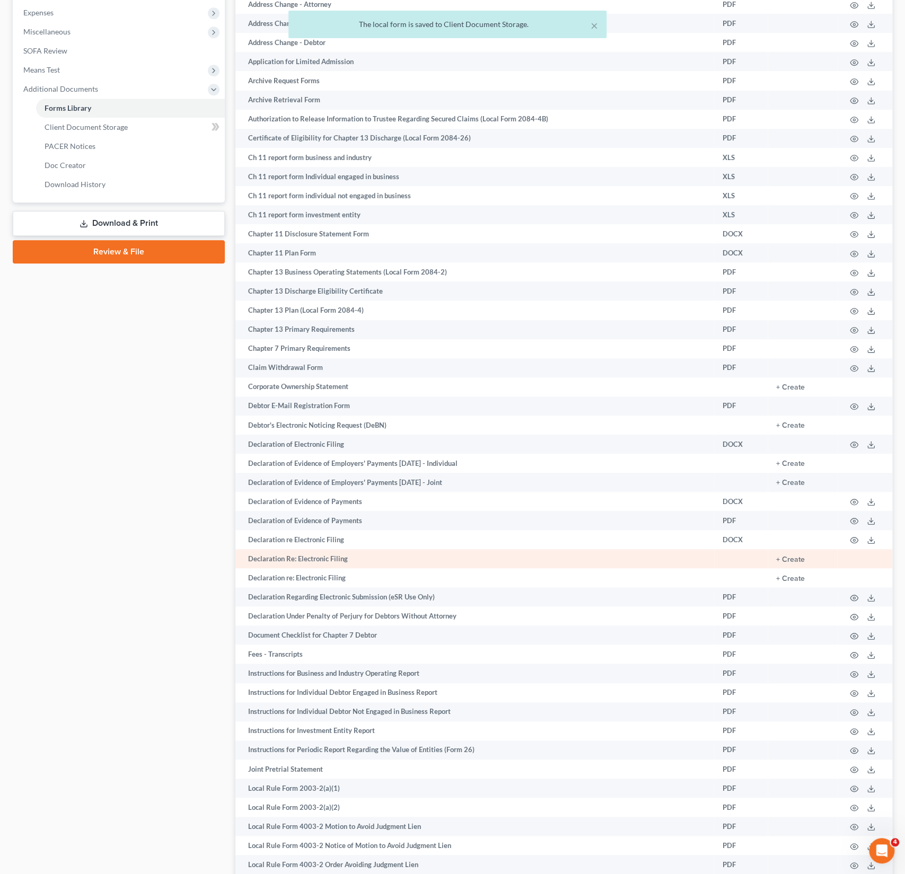
scroll to position [377, 0]
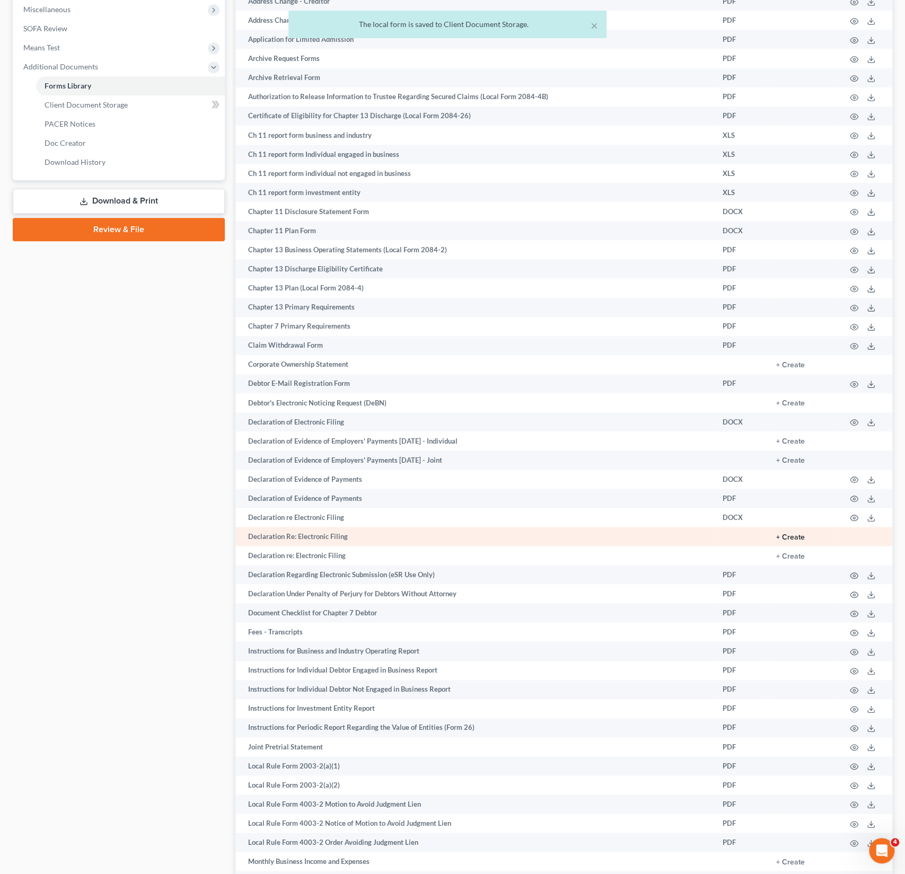
click at [789, 536] on button "+ Create" at bounding box center [790, 537] width 29 height 7
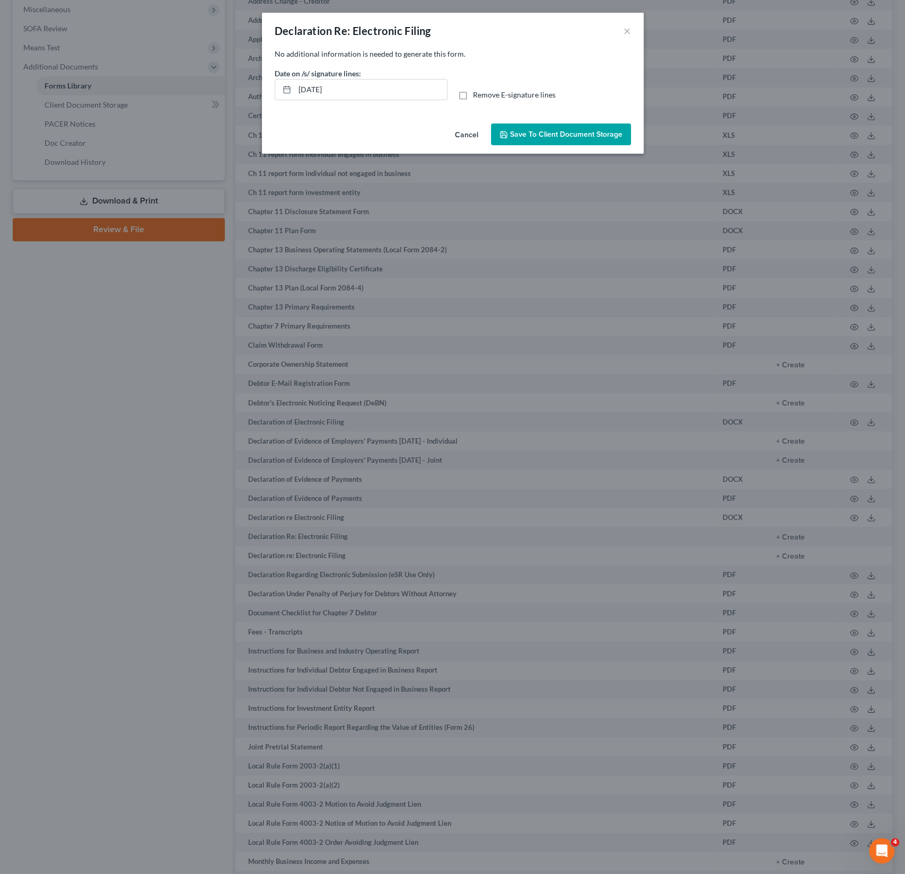
click at [554, 132] on span "Save to Client Document Storage" at bounding box center [566, 134] width 112 height 9
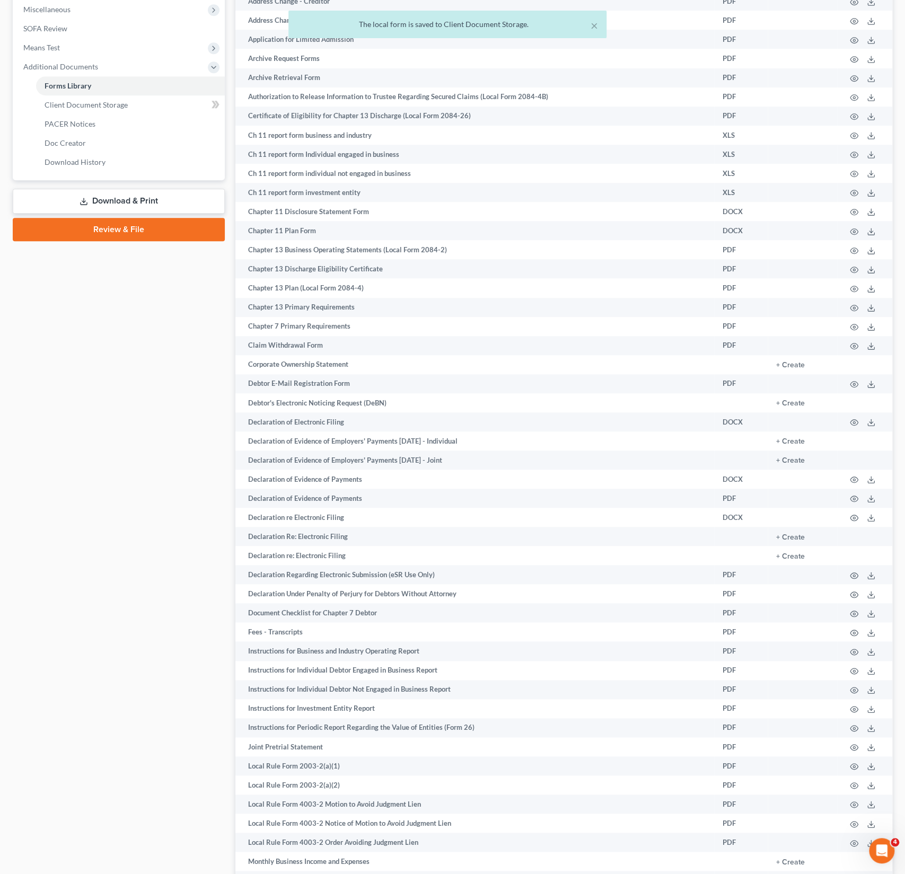
click at [175, 198] on link "Download & Print" at bounding box center [119, 201] width 212 height 25
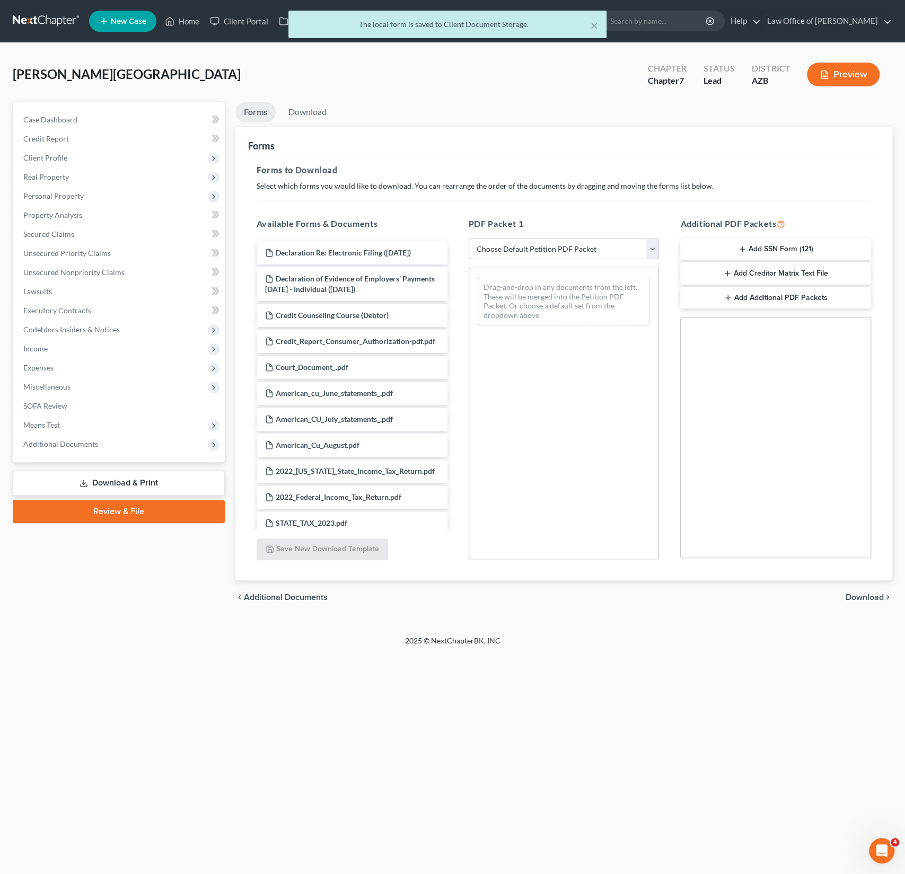
click at [558, 246] on select "Choose Default Petition PDF Packet Complete Bankruptcy Petition (all forms and …" at bounding box center [564, 249] width 191 height 21
select select "0"
click at [469, 239] on select "Choose Default Petition PDF Packet Complete Bankruptcy Petition (all forms and …" at bounding box center [564, 249] width 191 height 21
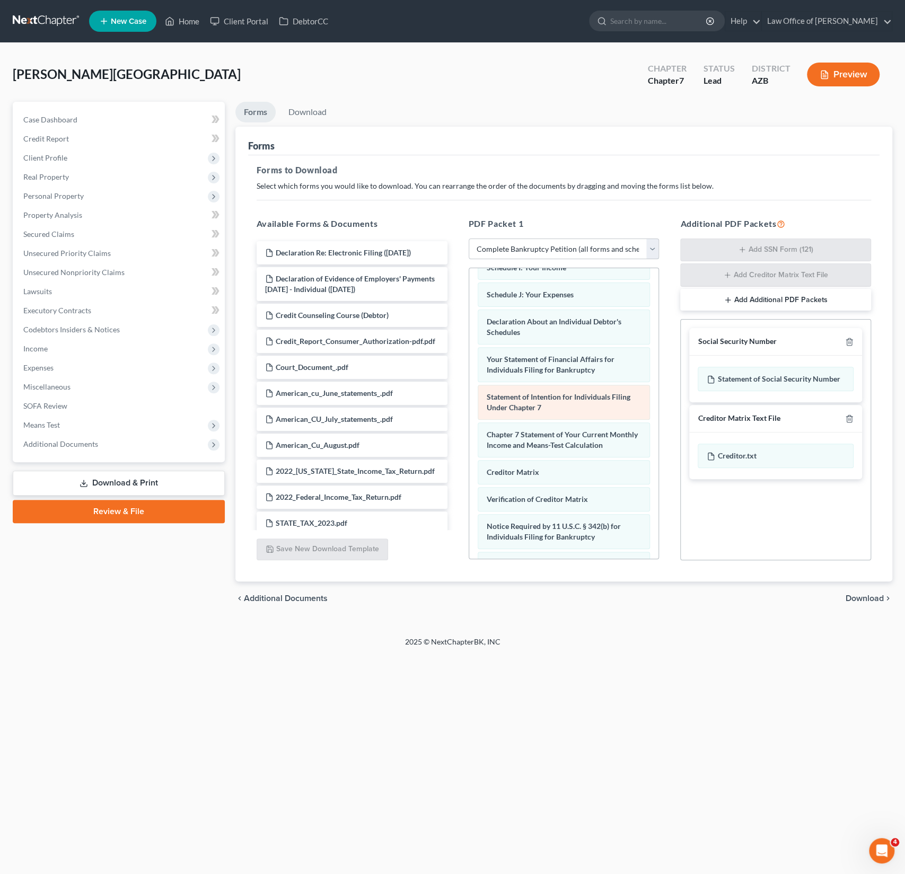
scroll to position [350, 0]
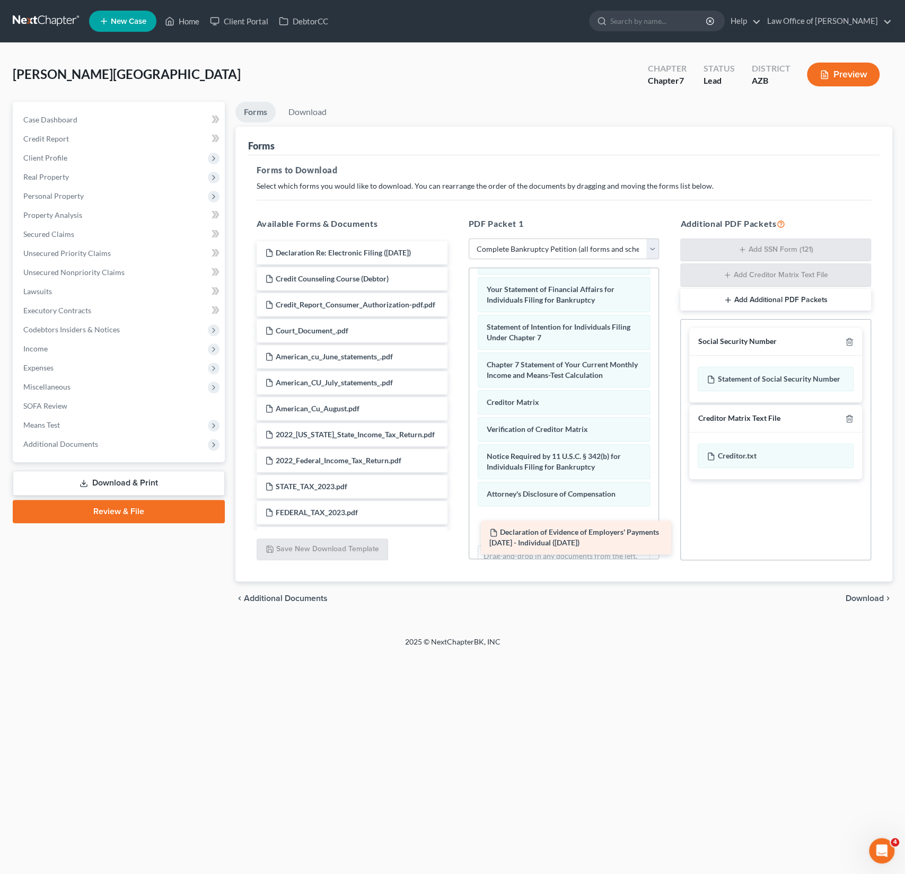
drag, startPoint x: 357, startPoint y: 289, endPoint x: 581, endPoint y: 546, distance: 341.1
click at [456, 546] on div "Declaration of Evidence of Employers' Payments Within 60 Days - Individual (09/…" at bounding box center [352, 751] width 208 height 1021
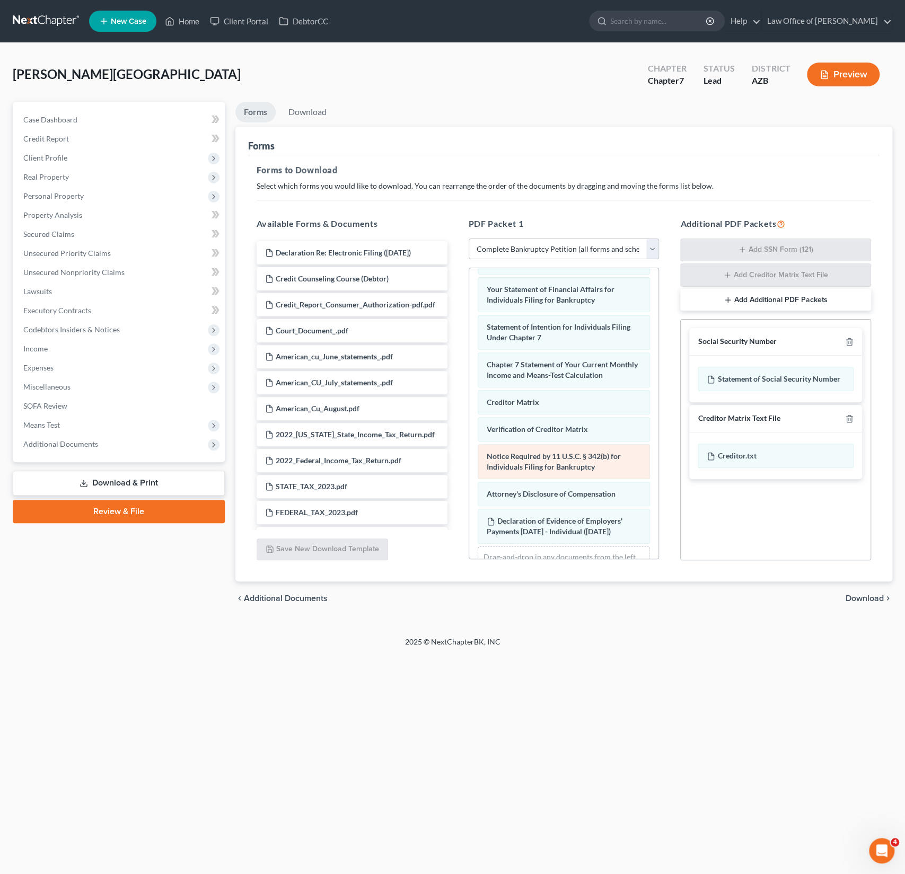
scroll to position [398, 0]
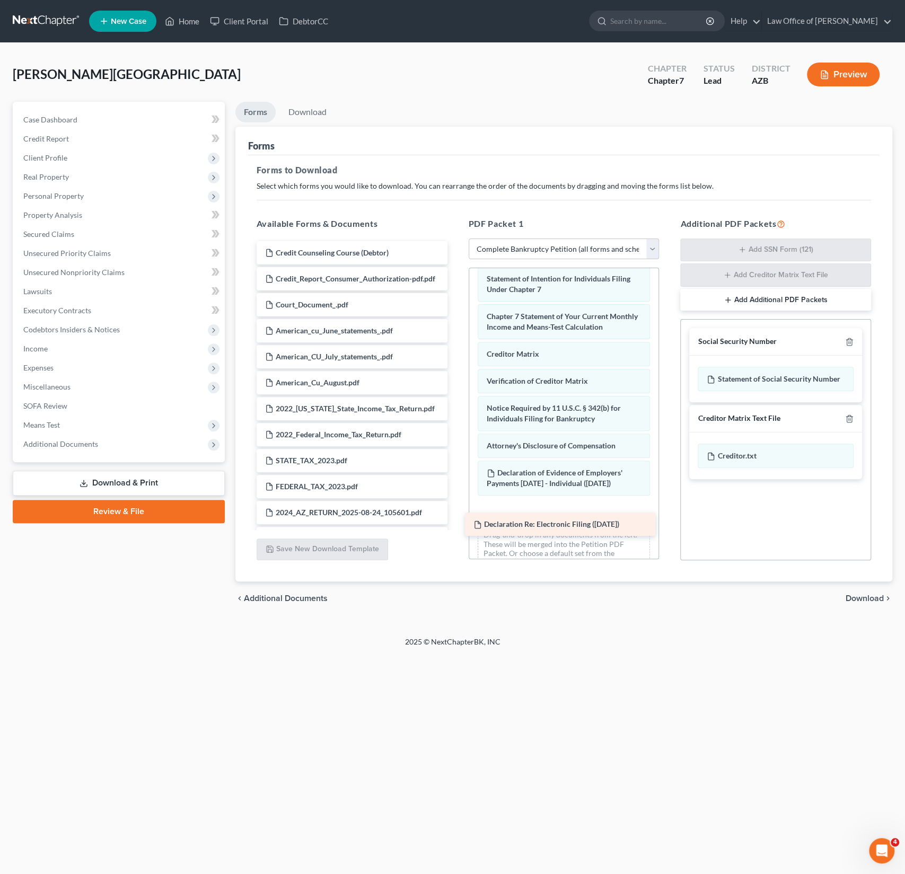
drag, startPoint x: 376, startPoint y: 252, endPoint x: 585, endPoint y: 526, distance: 345.0
click at [456, 526] on div "Declaration Re: Electronic Filing (09/03/2025) Declaration Re: Electronic Filin…" at bounding box center [352, 738] width 208 height 995
click at [745, 538] on div "Social Security Number Statement of Social Security Number Creditor Matrix Text…" at bounding box center [775, 439] width 191 height 241
click at [859, 595] on span "Download" at bounding box center [864, 598] width 38 height 8
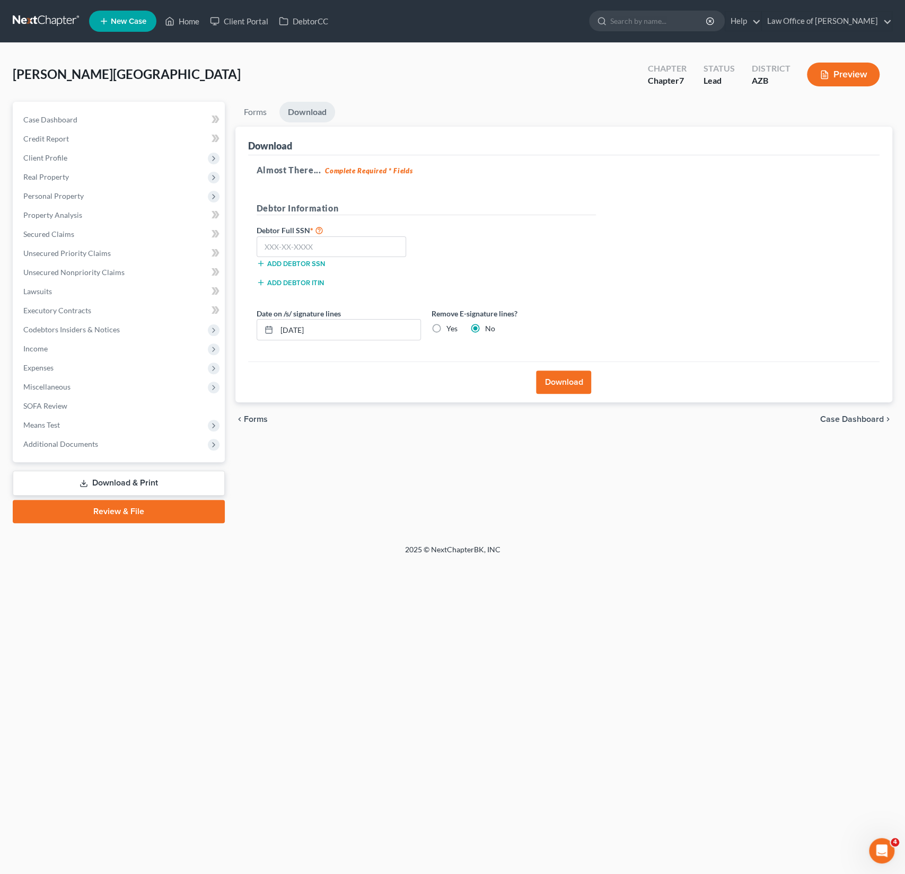
click at [446, 332] on label "Yes" at bounding box center [451, 328] width 11 height 11
click at [451, 330] on input "Yes" at bounding box center [454, 326] width 7 height 7
radio input "true"
radio input "false"
click at [555, 385] on button "Download" at bounding box center [563, 381] width 55 height 23
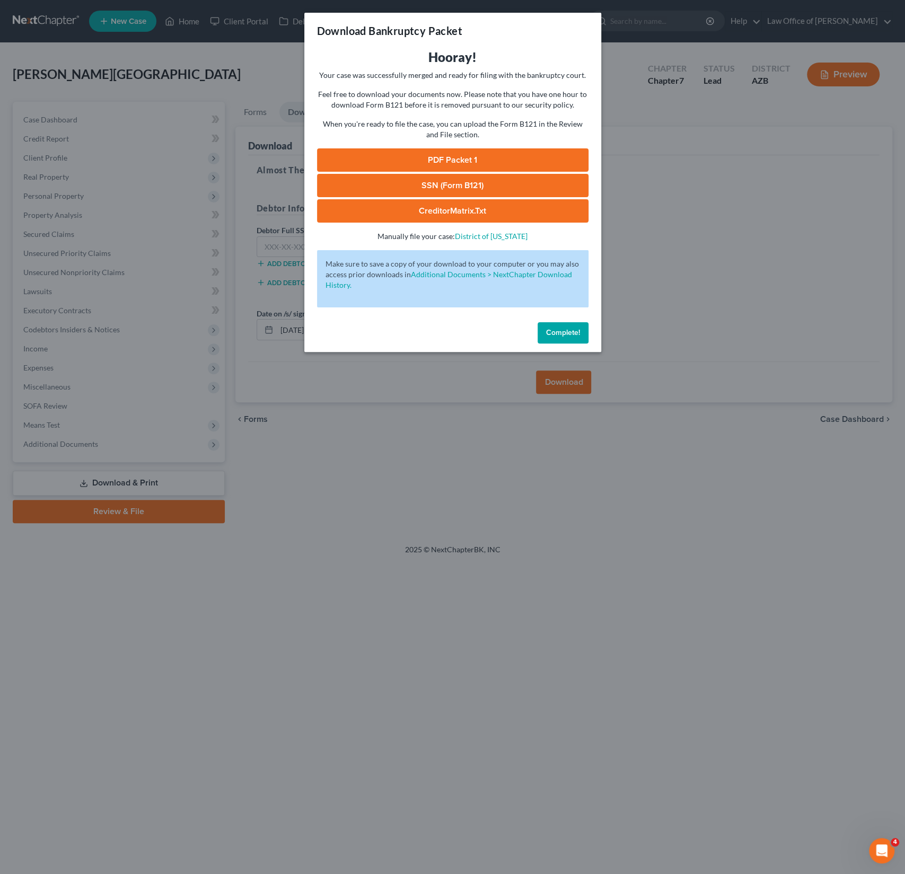
click at [471, 160] on link "PDF Packet 1" at bounding box center [452, 159] width 271 height 23
click at [562, 333] on span "Complete!" at bounding box center [563, 332] width 34 height 9
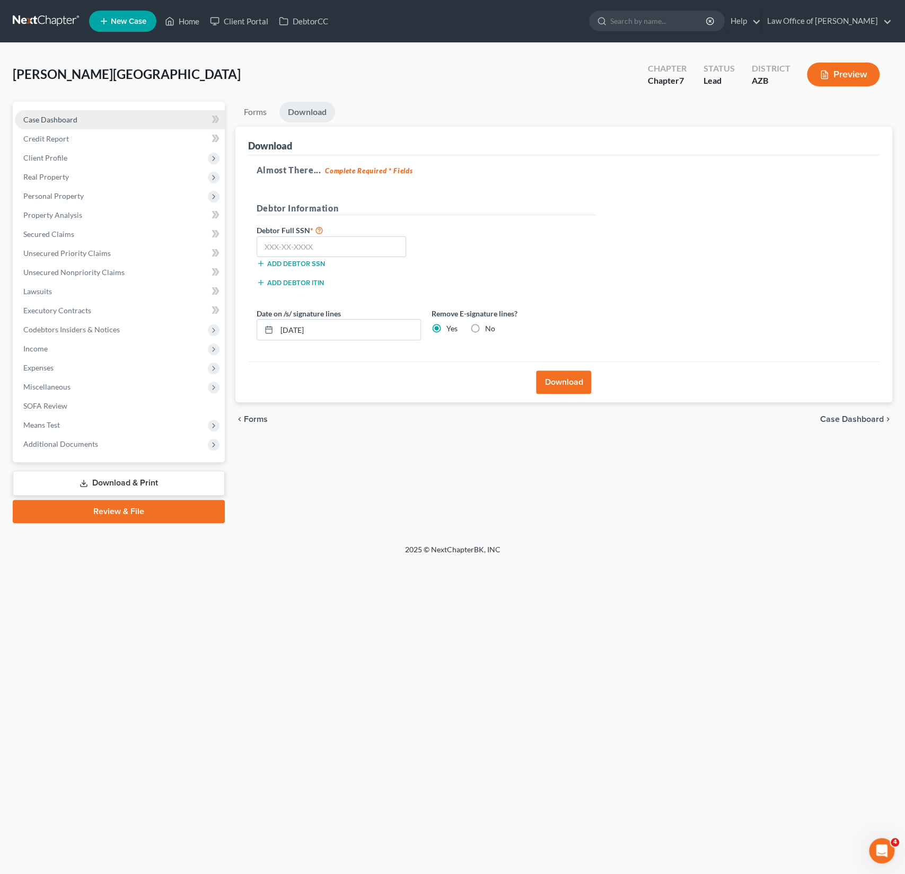
click at [77, 118] on link "Case Dashboard" at bounding box center [120, 119] width 210 height 19
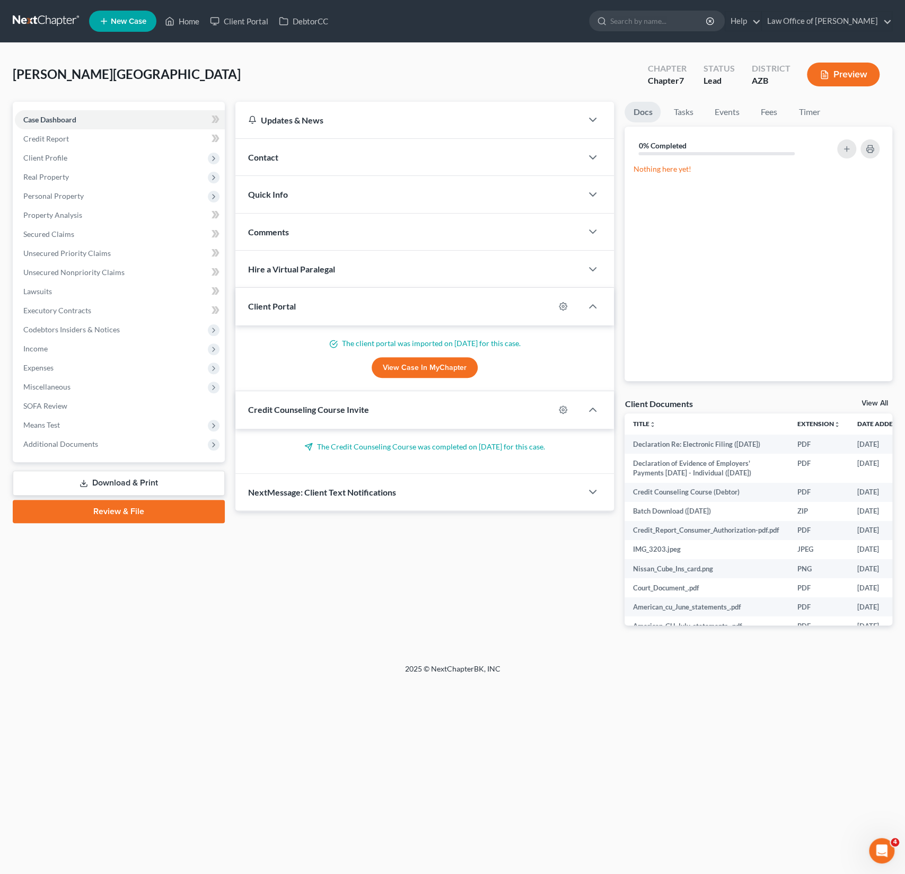
click at [342, 162] on div "Contact" at bounding box center [408, 157] width 347 height 37
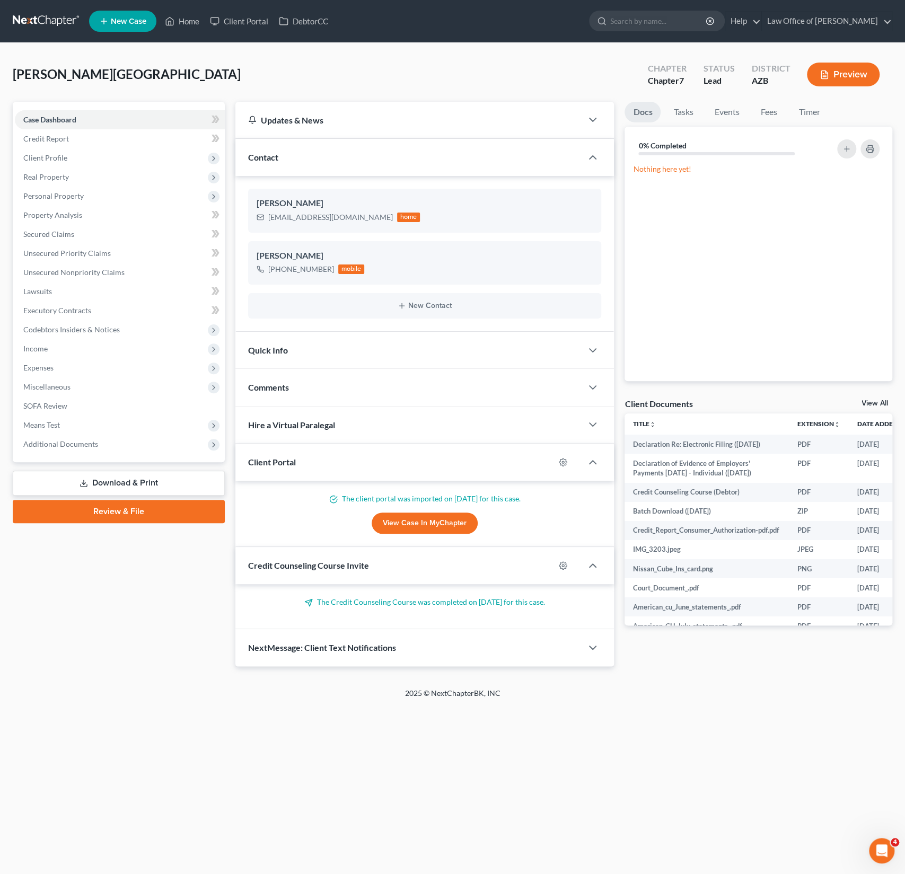
click at [174, 33] on ul "New Case Home Client Portal DebtorCC - No Result - See all results Or Press Ent…" at bounding box center [490, 21] width 803 height 28
click at [195, 28] on link "Home" at bounding box center [182, 21] width 45 height 19
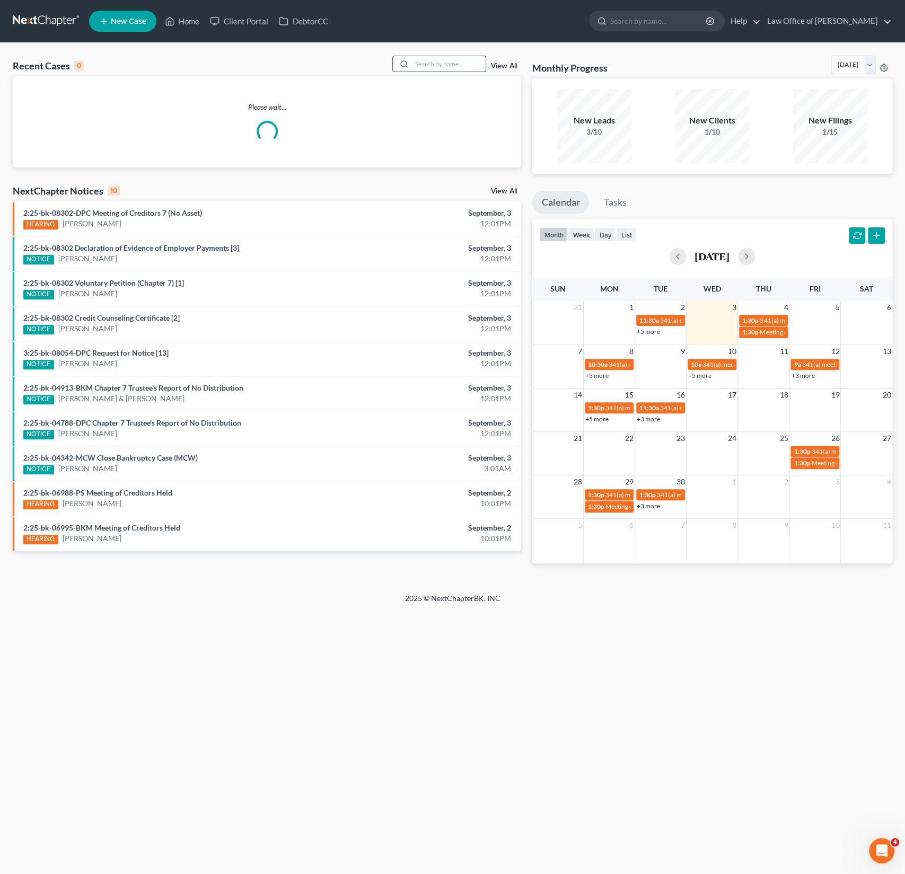
click at [422, 71] on input "search" at bounding box center [448, 63] width 74 height 15
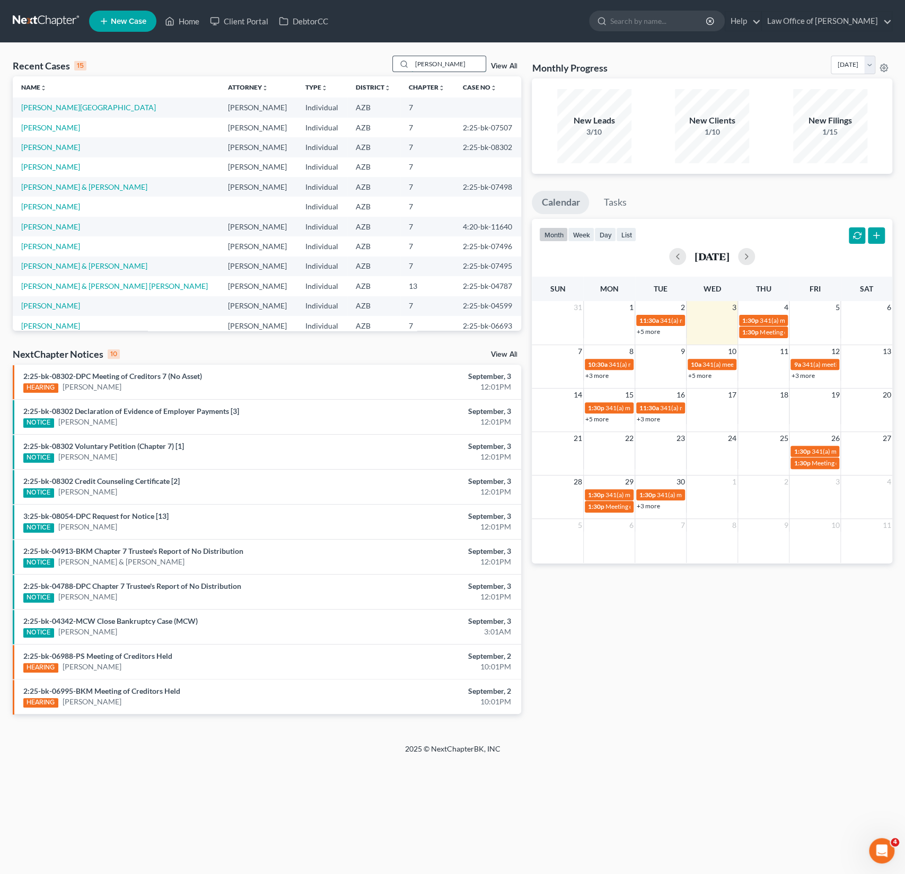
type input "marquez"
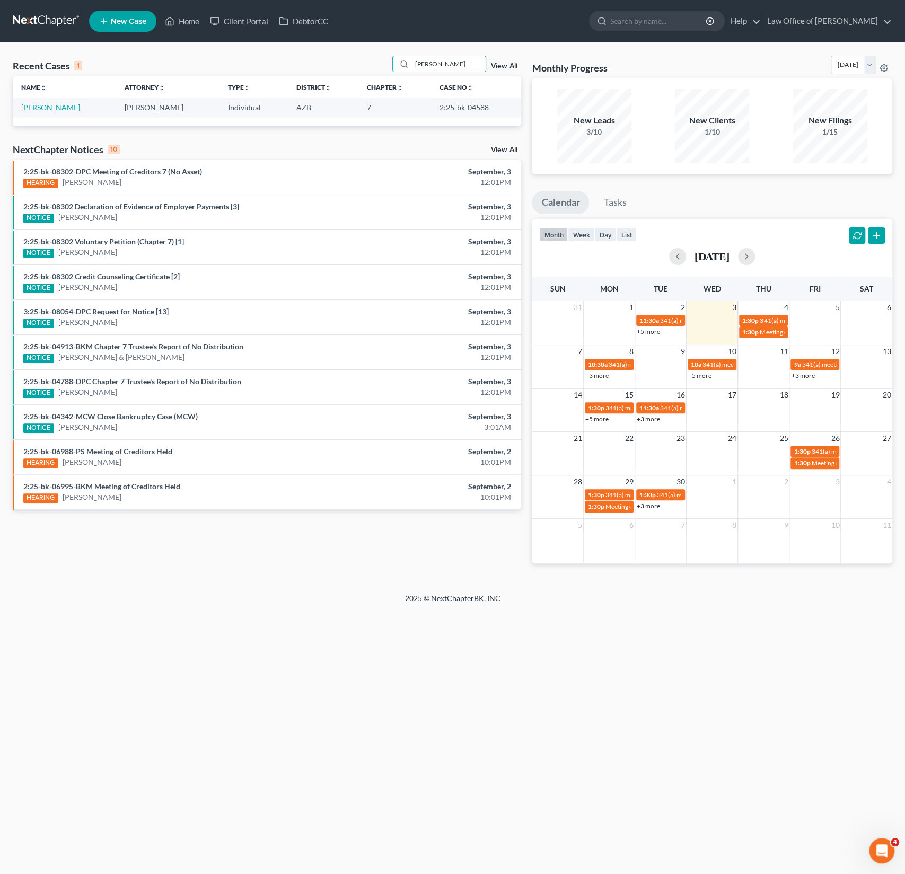
click at [75, 114] on td "[PERSON_NAME]" at bounding box center [64, 108] width 103 height 20
click at [67, 111] on link "[PERSON_NAME]" at bounding box center [50, 107] width 59 height 9
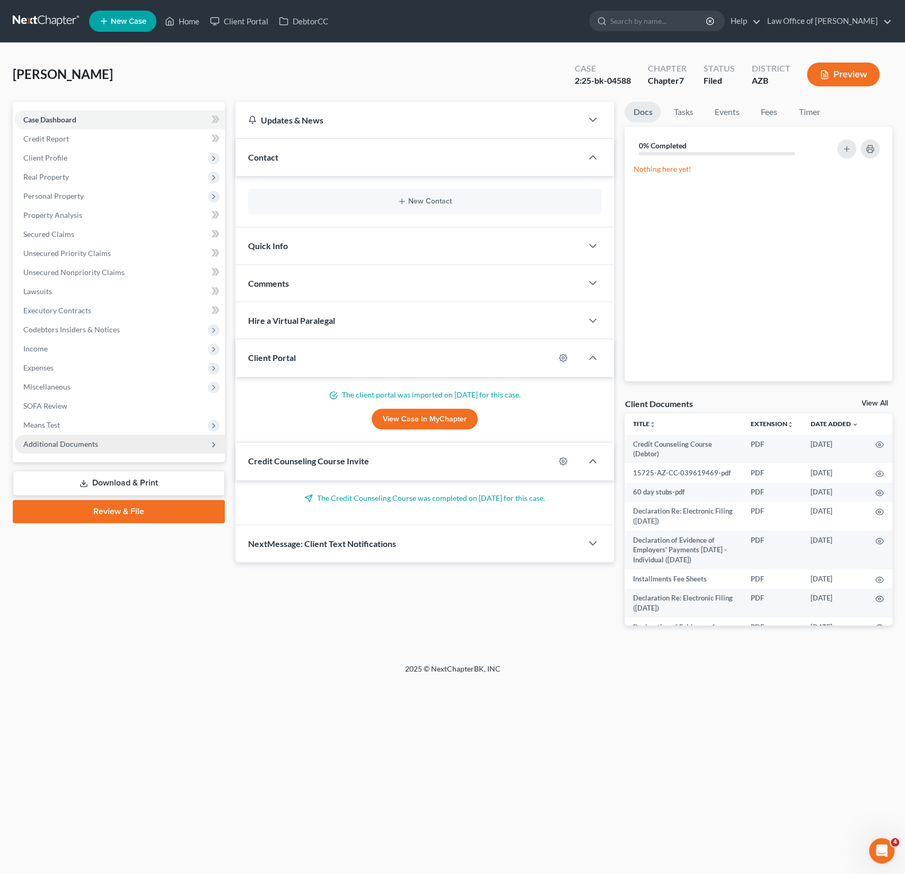
click at [76, 444] on span "Additional Documents" at bounding box center [60, 443] width 75 height 9
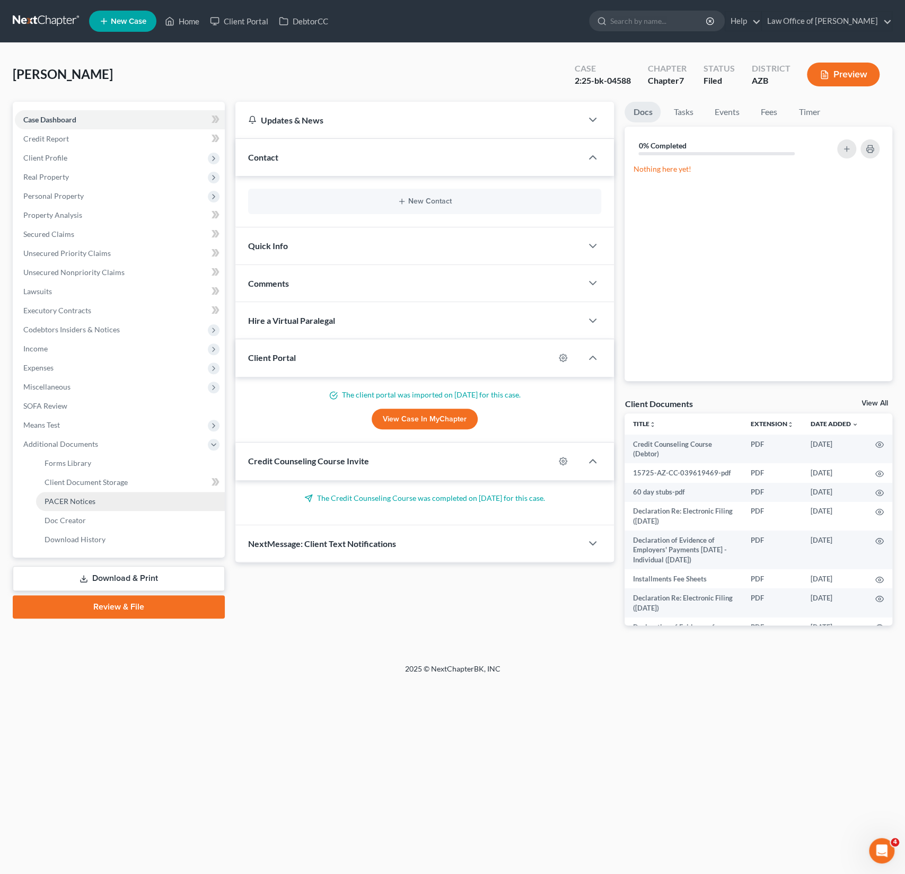
click at [74, 497] on span "PACER Notices" at bounding box center [70, 501] width 51 height 9
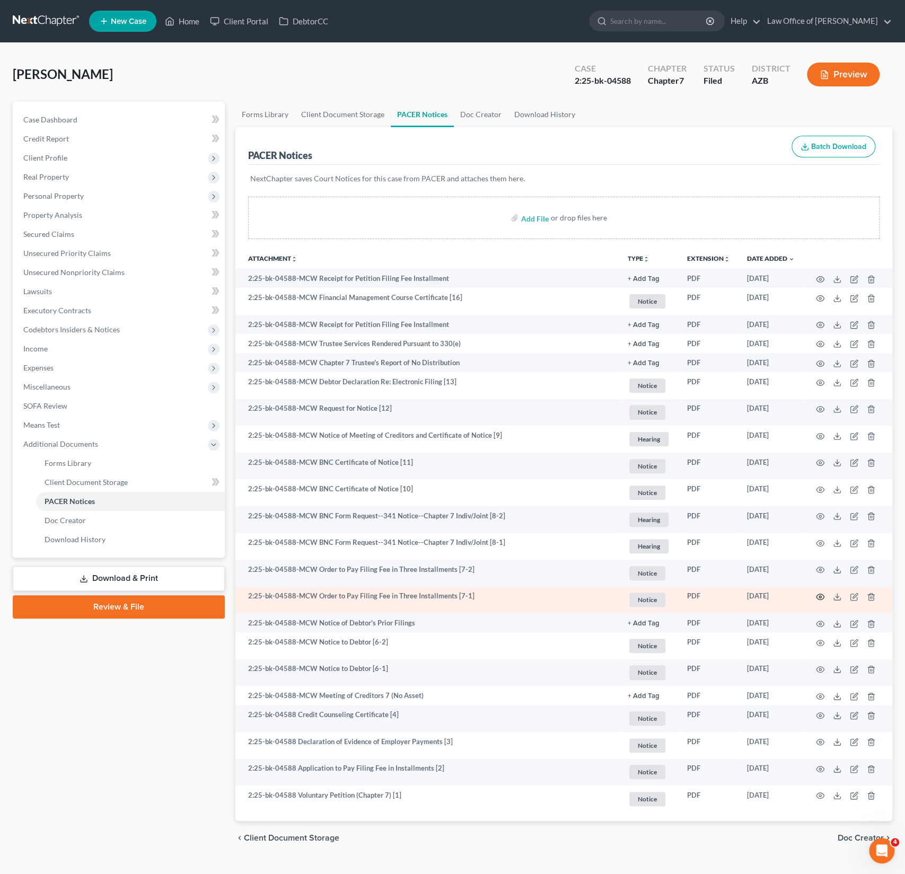
click at [819, 596] on circle "button" at bounding box center [820, 597] width 2 height 2
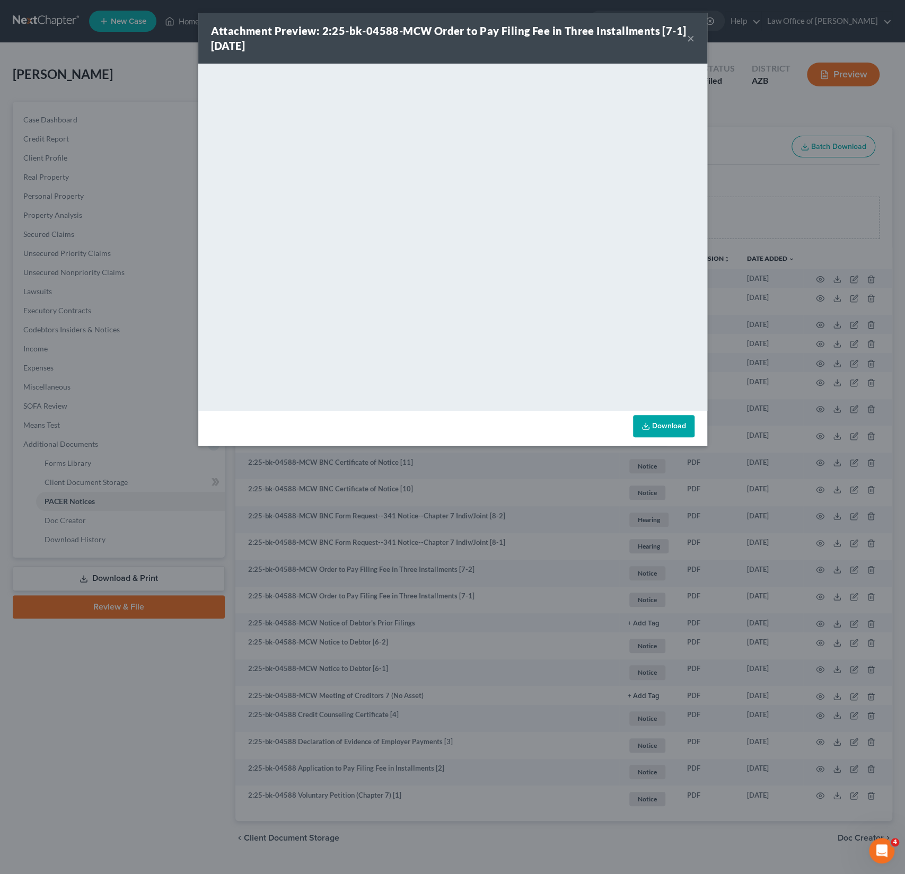
click at [690, 39] on button "×" at bounding box center [690, 38] width 7 height 13
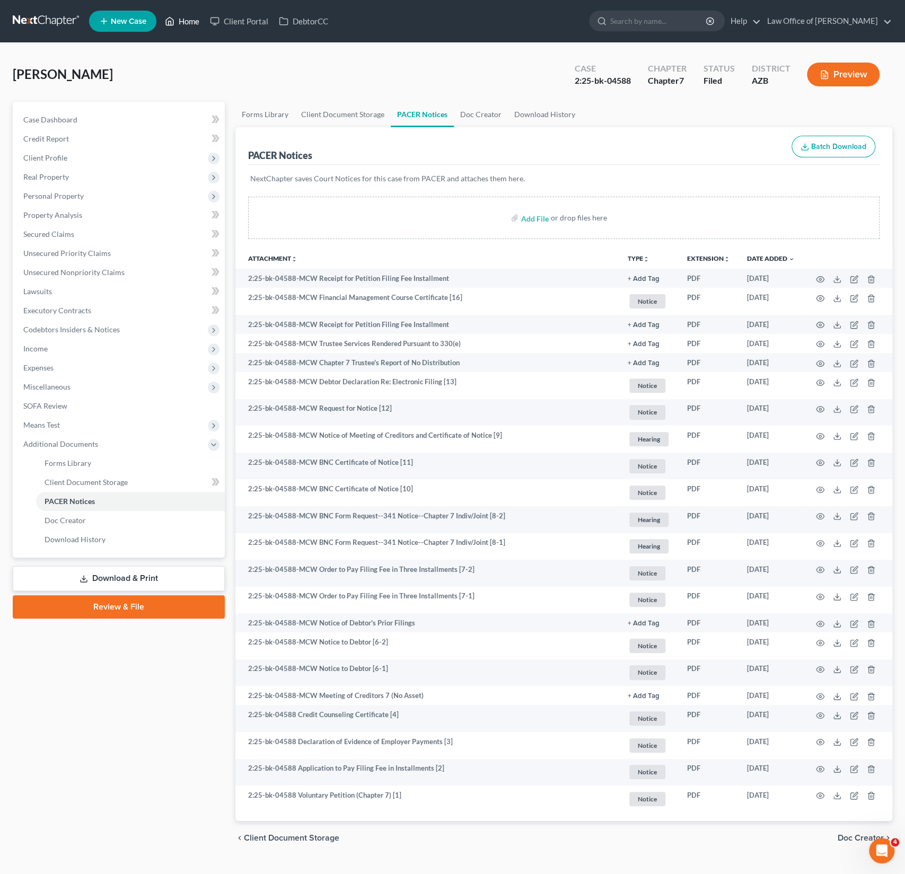
click at [187, 23] on link "Home" at bounding box center [182, 21] width 45 height 19
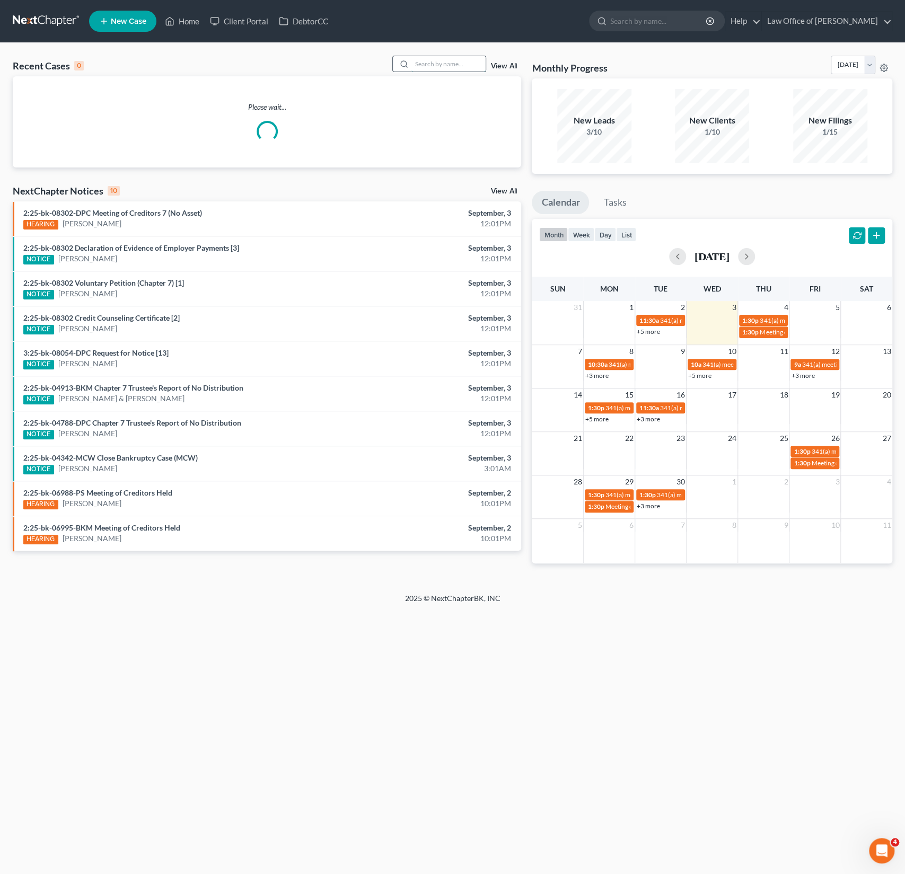
click at [450, 70] on input "search" at bounding box center [448, 63] width 74 height 15
type input "bojorquez"
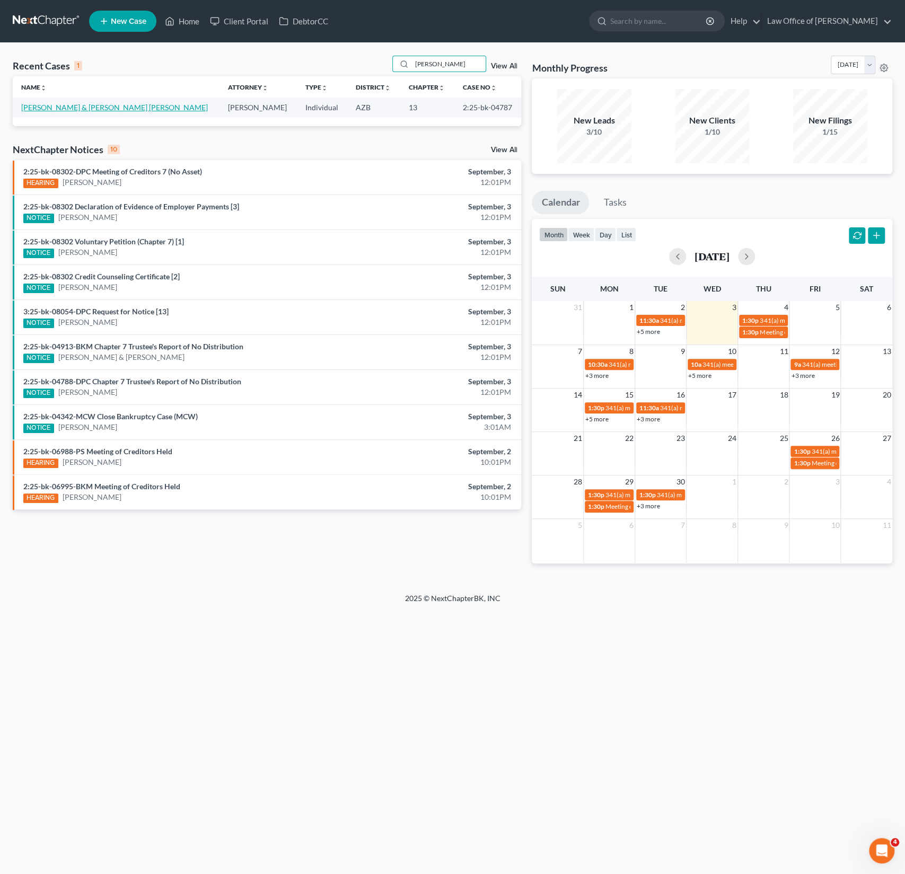
click at [109, 108] on link "[PERSON_NAME] & [PERSON_NAME] [PERSON_NAME]" at bounding box center [114, 107] width 187 height 9
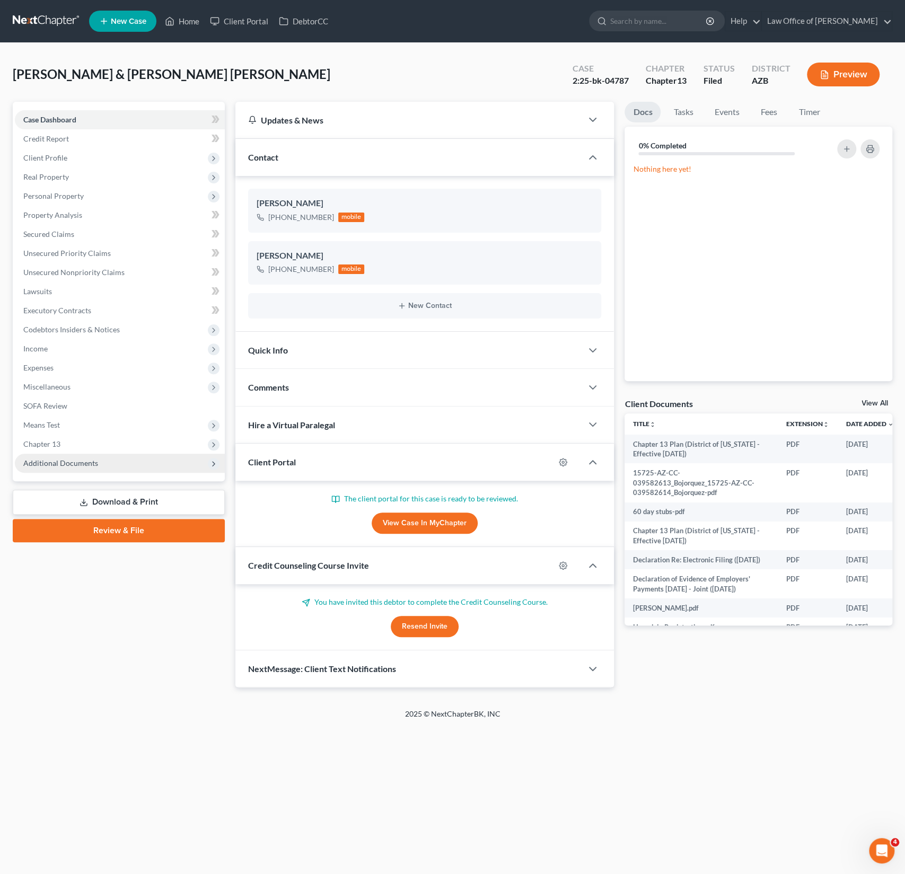
click at [75, 469] on span "Additional Documents" at bounding box center [120, 463] width 210 height 19
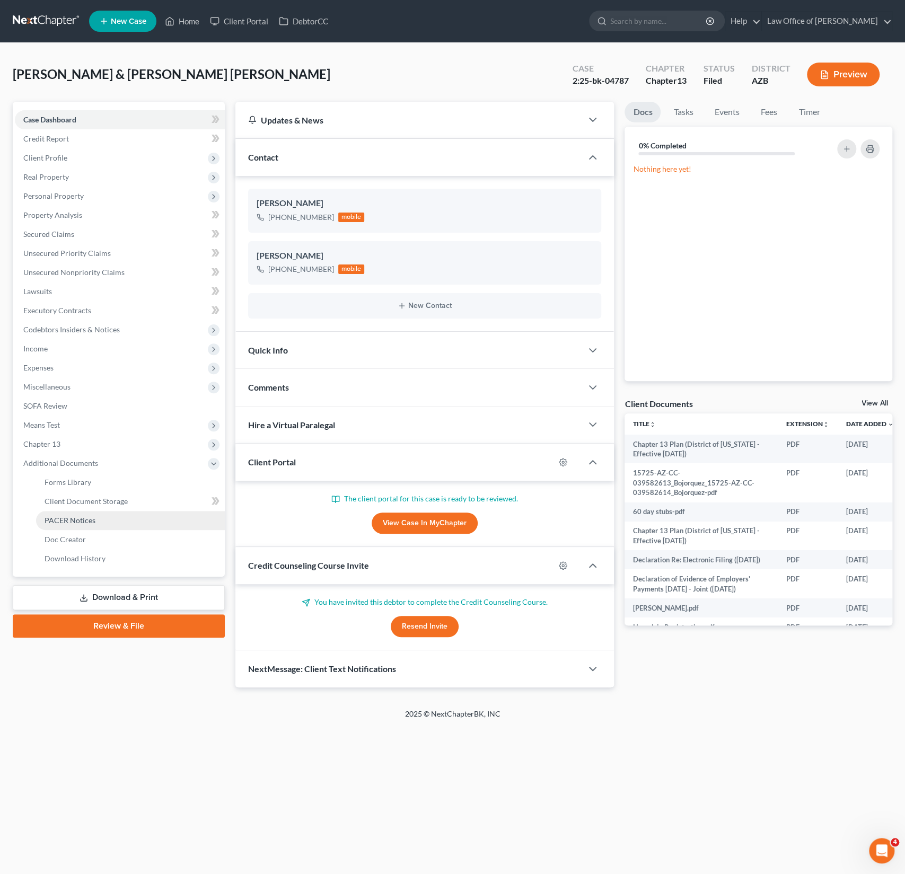
click at [78, 522] on span "PACER Notices" at bounding box center [70, 520] width 51 height 9
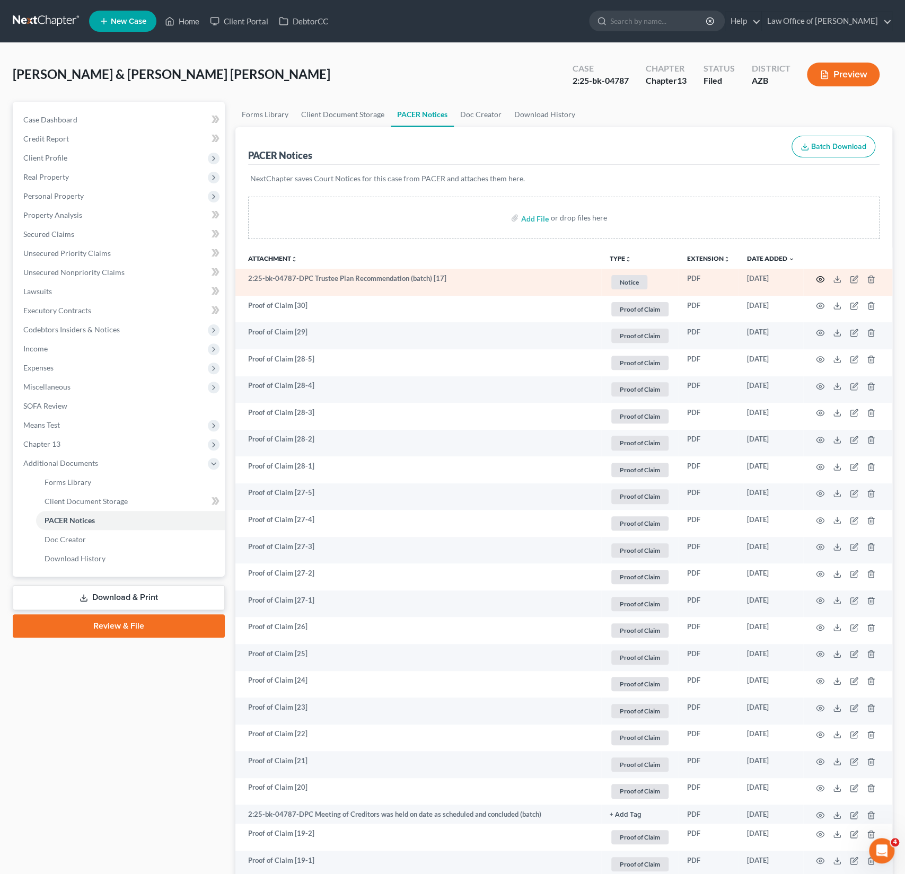
click at [821, 276] on icon "button" at bounding box center [820, 279] width 8 height 8
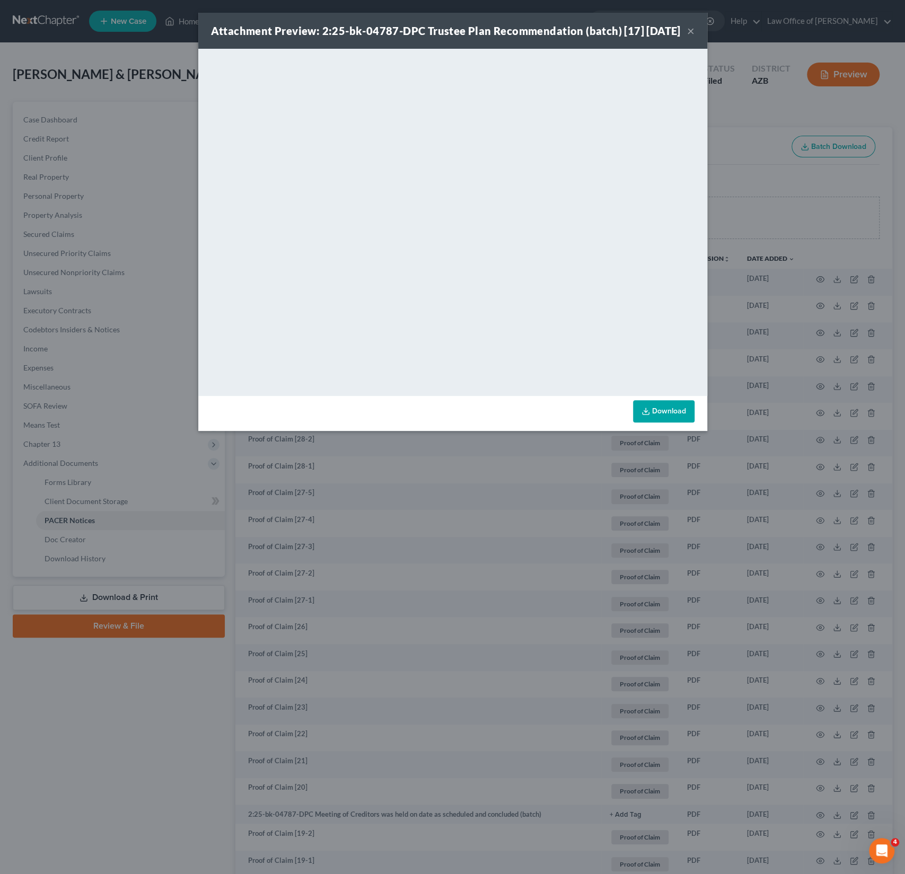
click at [692, 37] on button "×" at bounding box center [690, 30] width 7 height 13
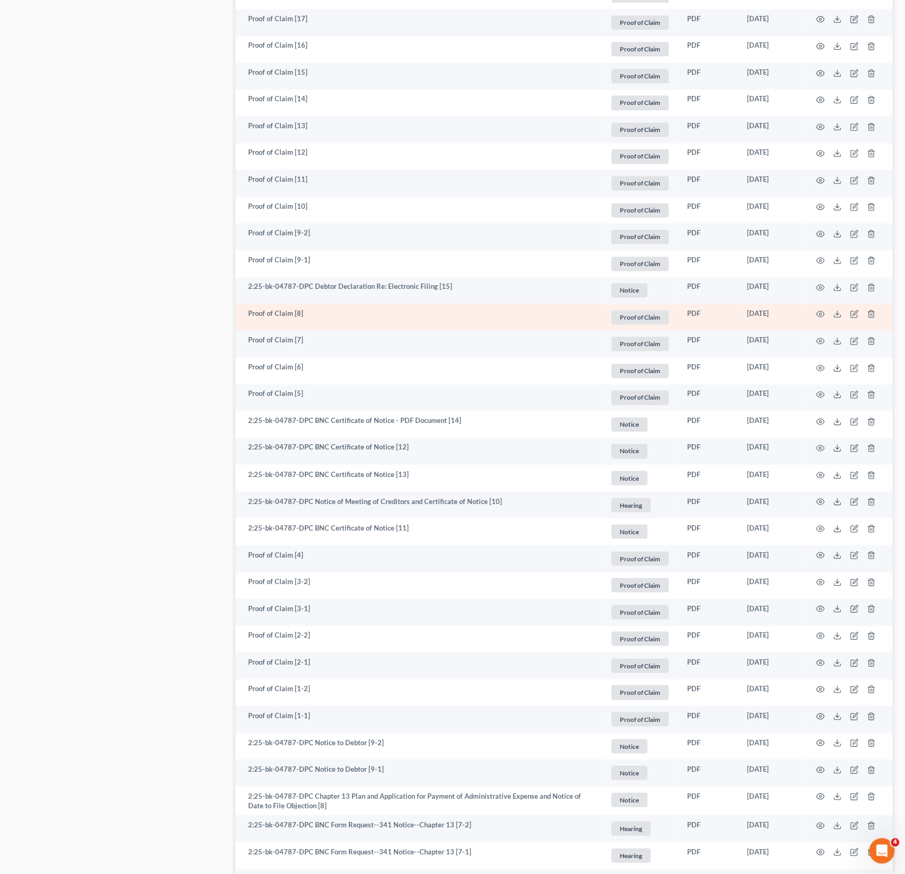
scroll to position [967, 0]
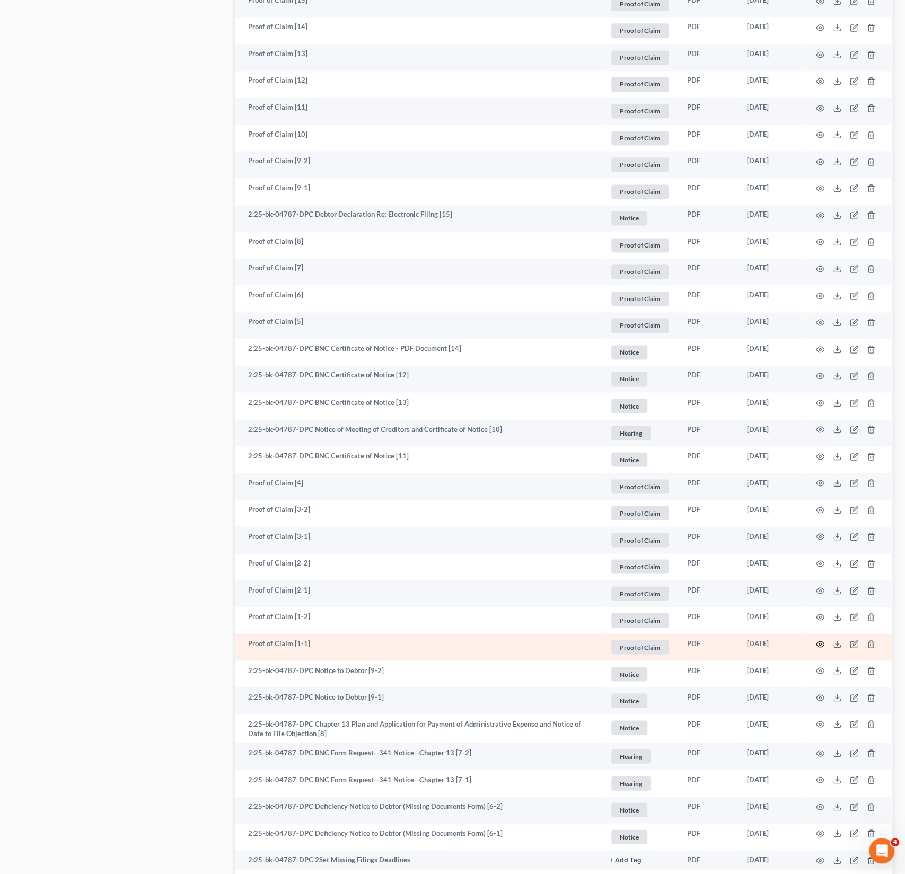
click at [818, 643] on icon "button" at bounding box center [820, 644] width 8 height 8
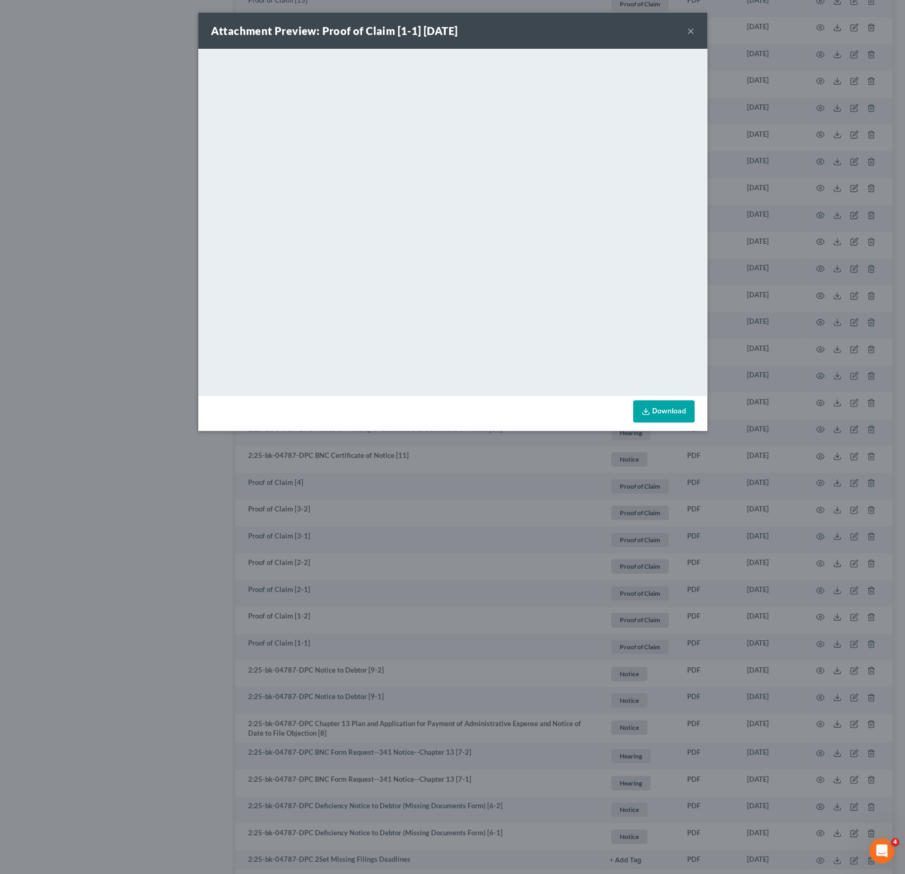
click at [691, 36] on button "×" at bounding box center [690, 30] width 7 height 13
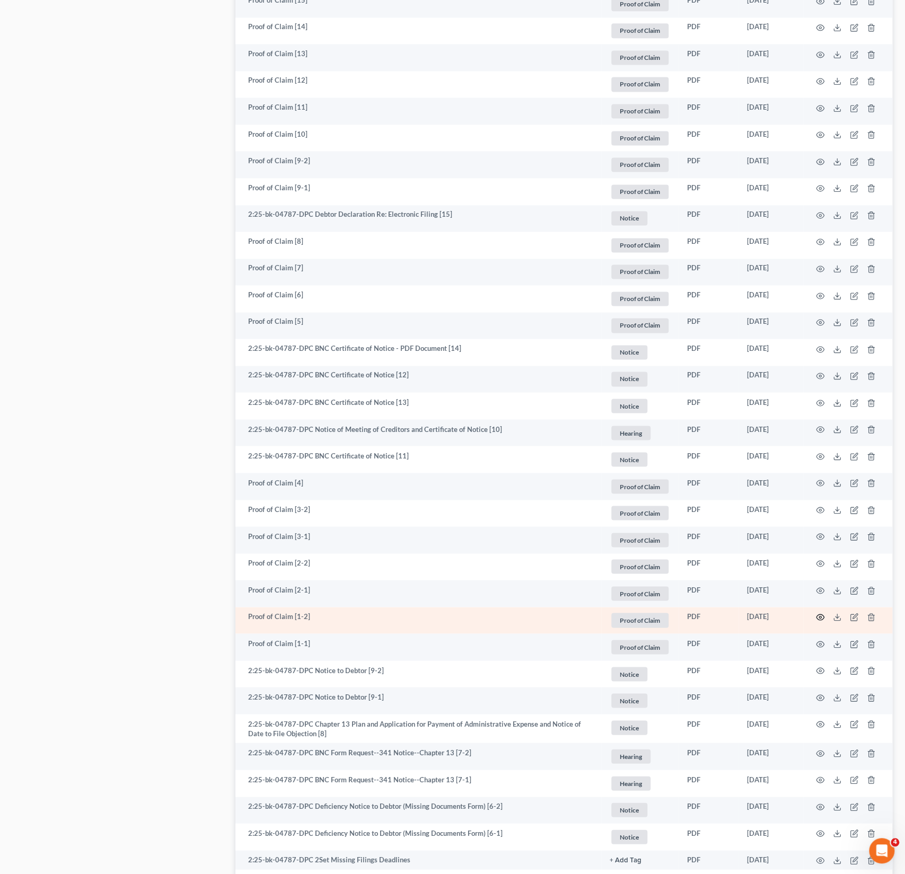
click at [819, 616] on circle "button" at bounding box center [820, 617] width 2 height 2
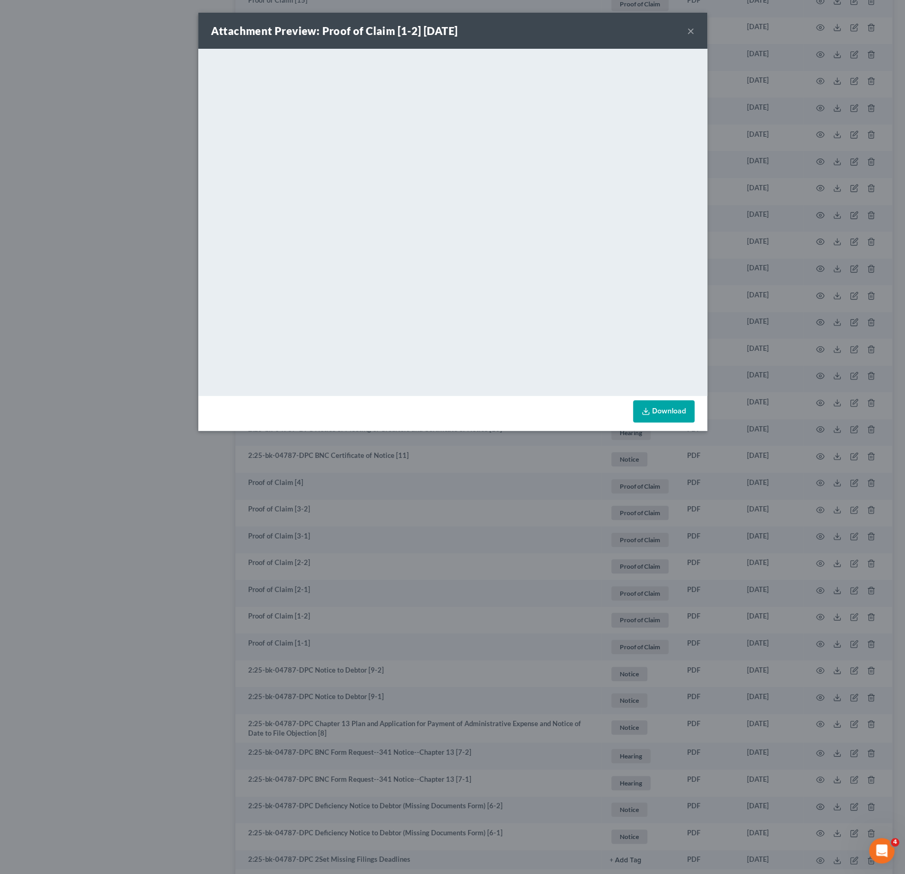
click at [689, 30] on button "×" at bounding box center [690, 30] width 7 height 13
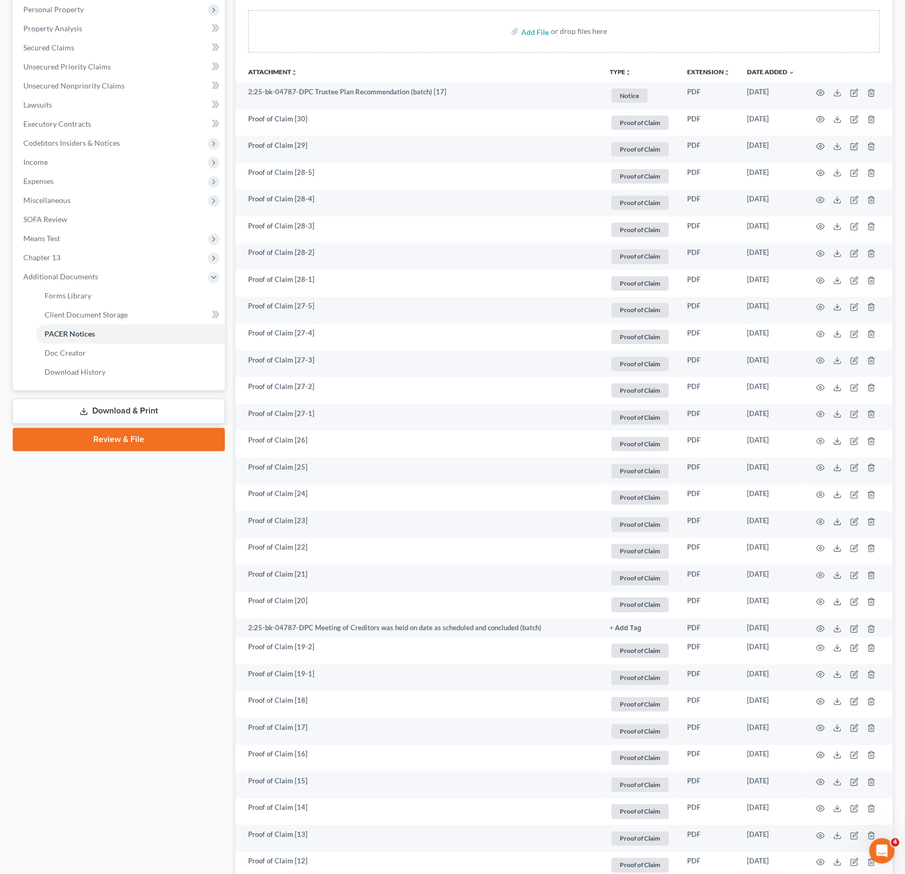
scroll to position [0, 0]
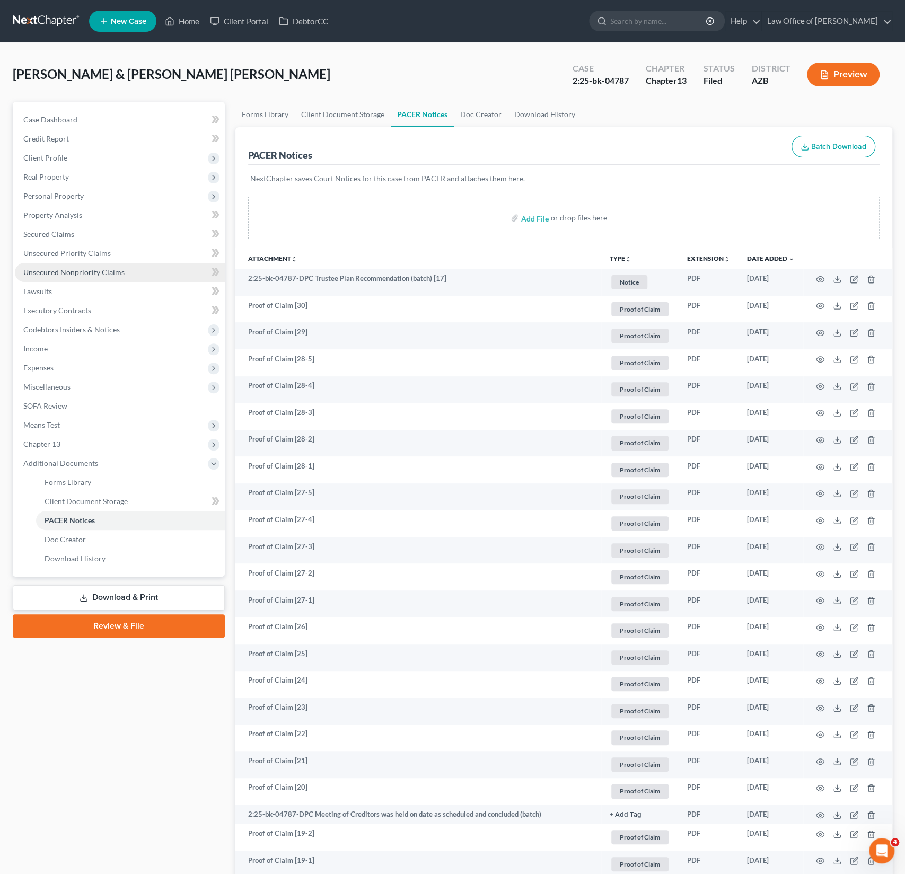
click at [96, 273] on span "Unsecured Nonpriority Claims" at bounding box center [73, 272] width 101 height 9
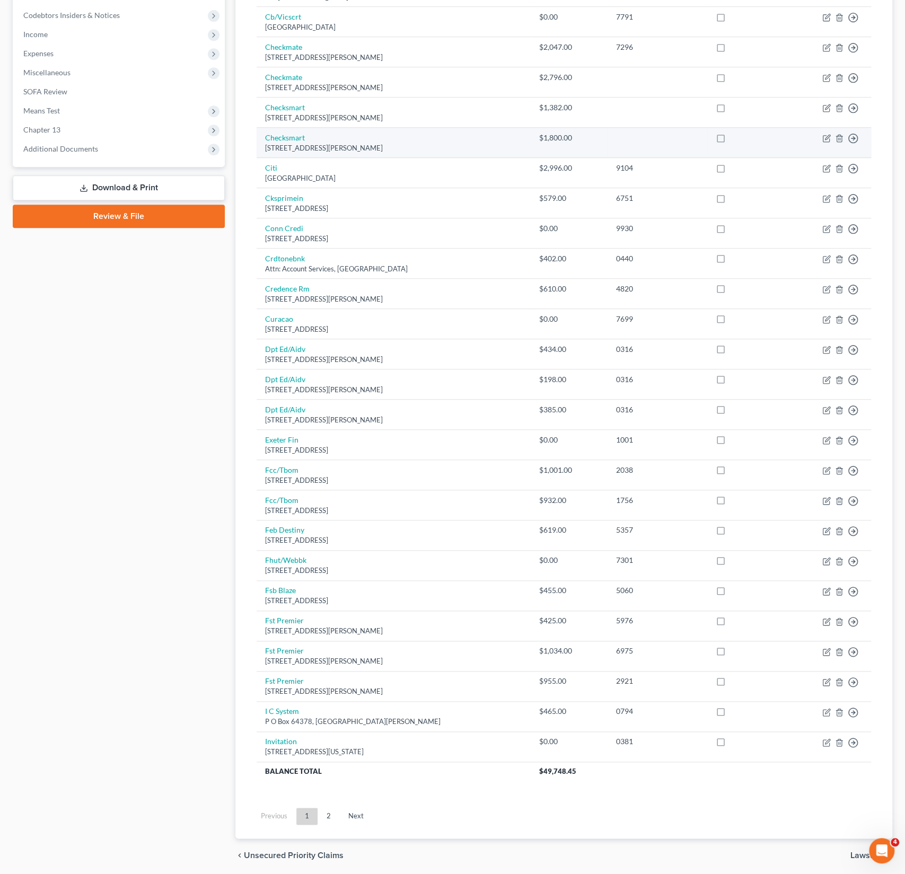
scroll to position [347, 0]
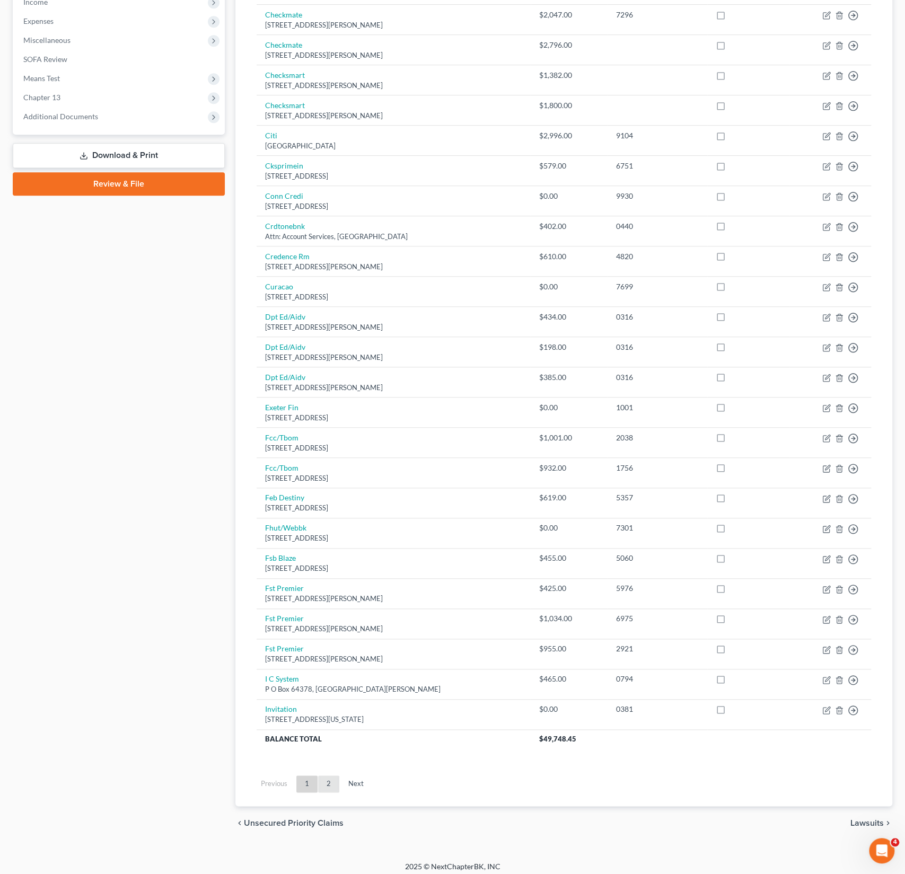
click at [330, 775] on link "2" at bounding box center [328, 783] width 21 height 17
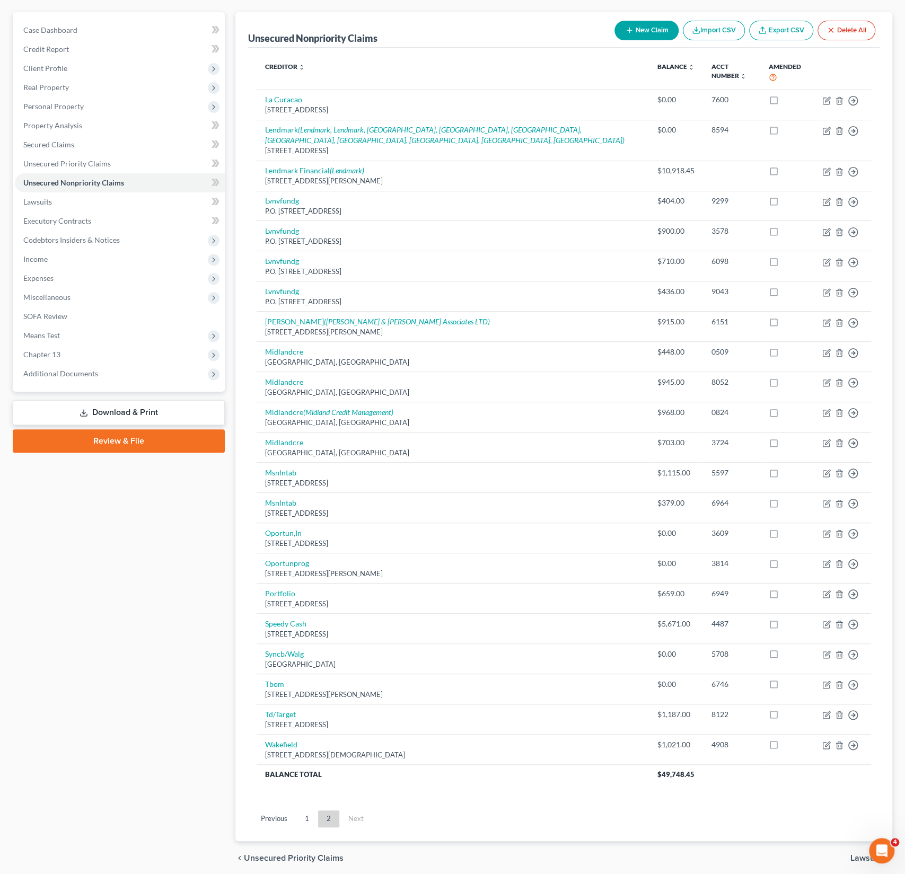
scroll to position [118, 0]
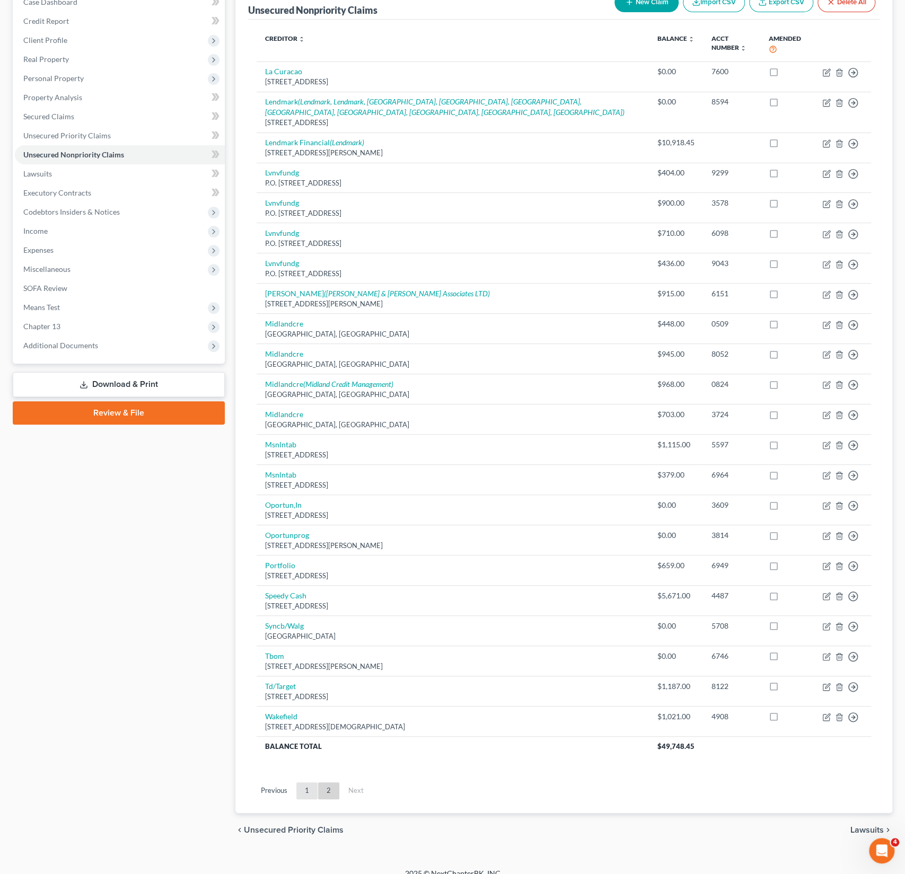
click at [304, 784] on link "1" at bounding box center [306, 790] width 21 height 17
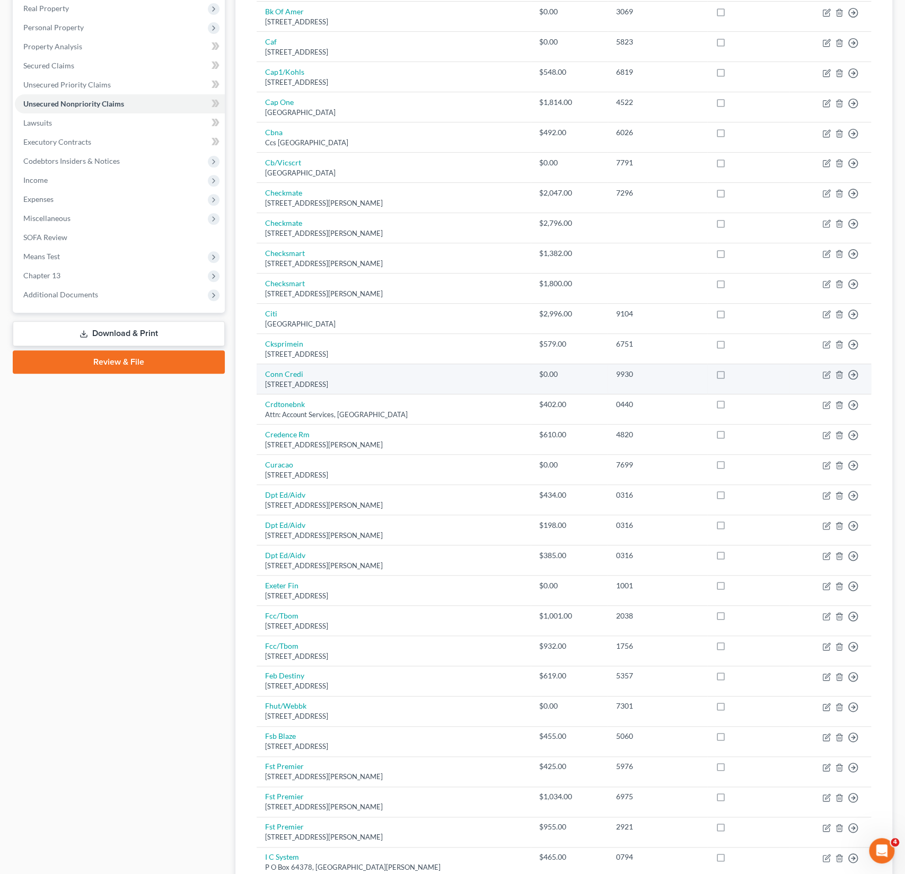
scroll to position [0, 0]
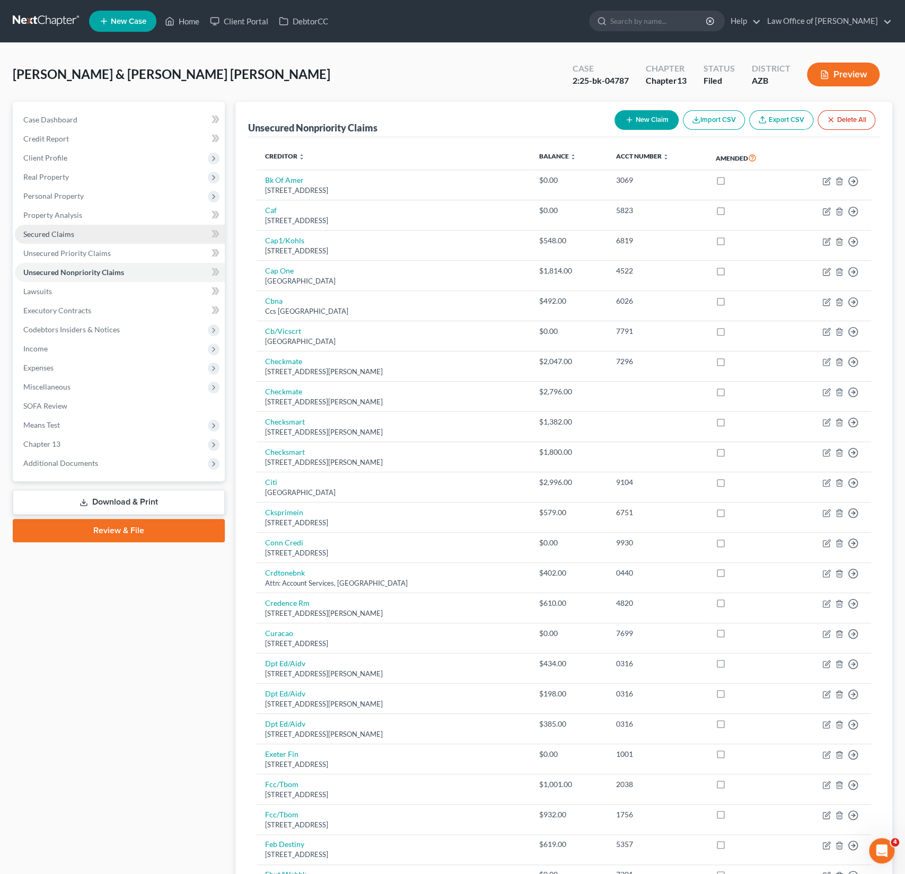
click at [60, 239] on link "Secured Claims" at bounding box center [120, 234] width 210 height 19
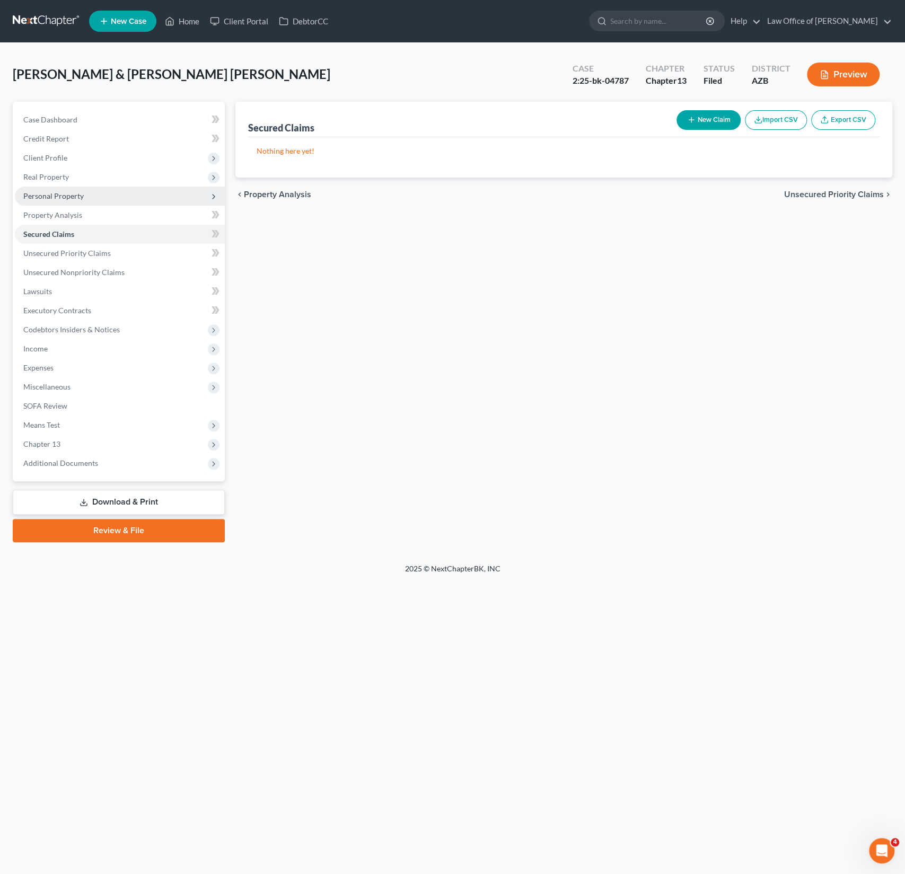
click at [70, 193] on span "Personal Property" at bounding box center [53, 195] width 60 height 9
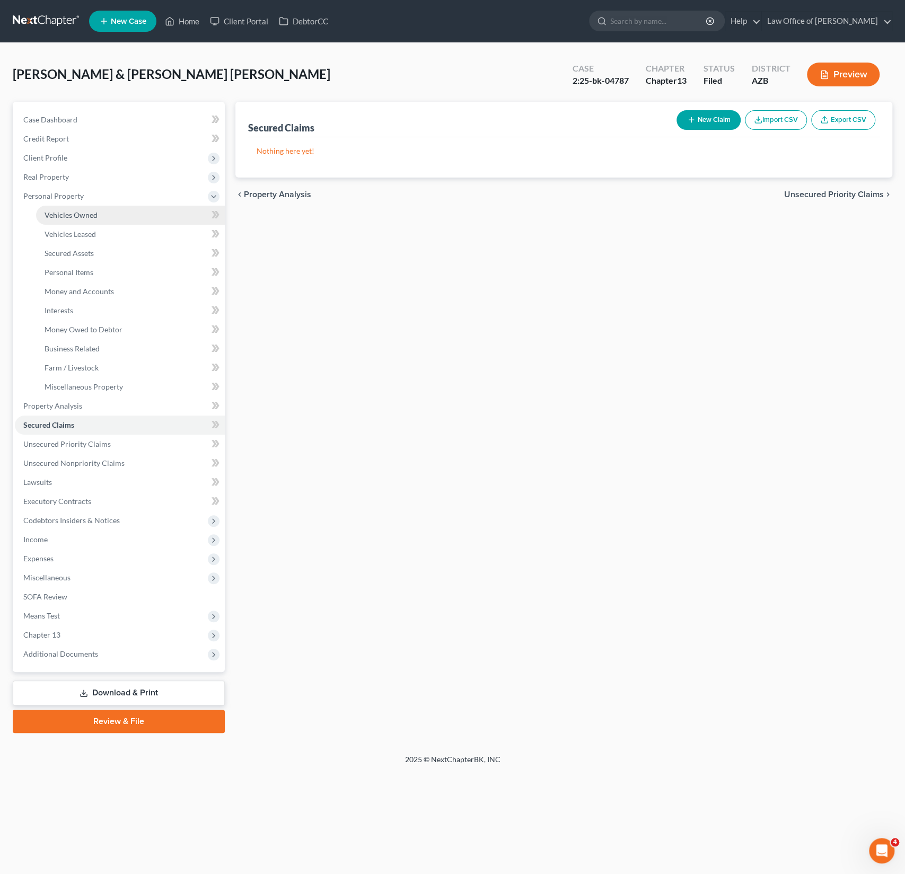
click at [77, 213] on span "Vehicles Owned" at bounding box center [71, 214] width 53 height 9
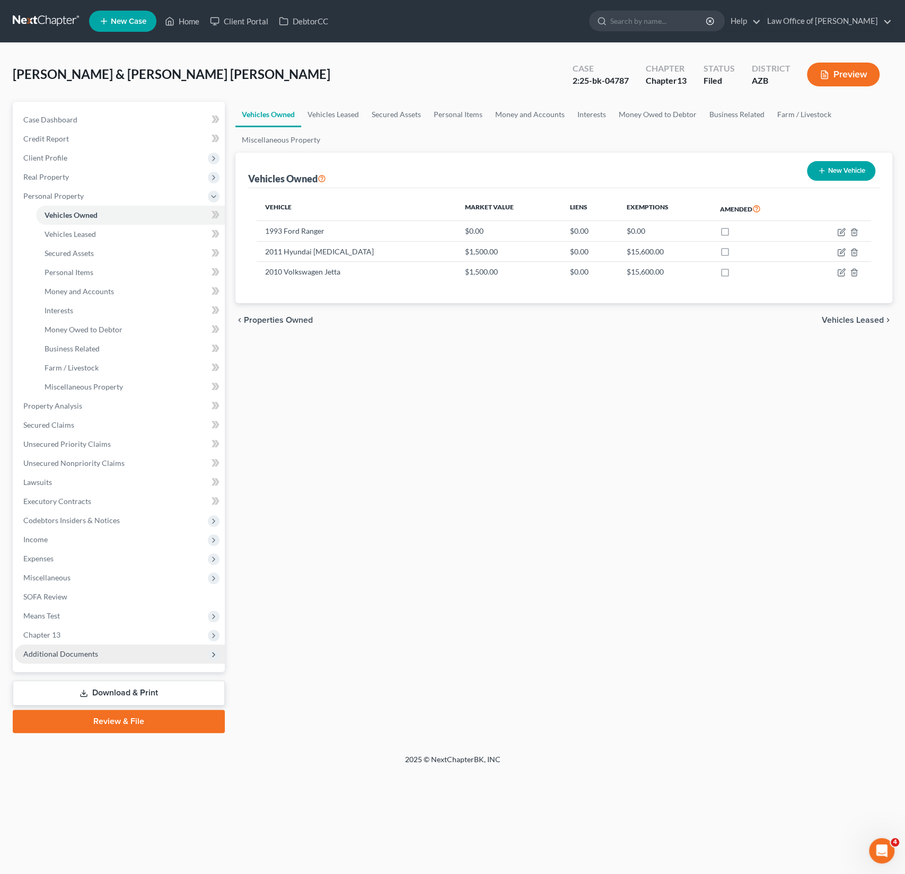
click at [73, 646] on span "Additional Documents" at bounding box center [120, 654] width 210 height 19
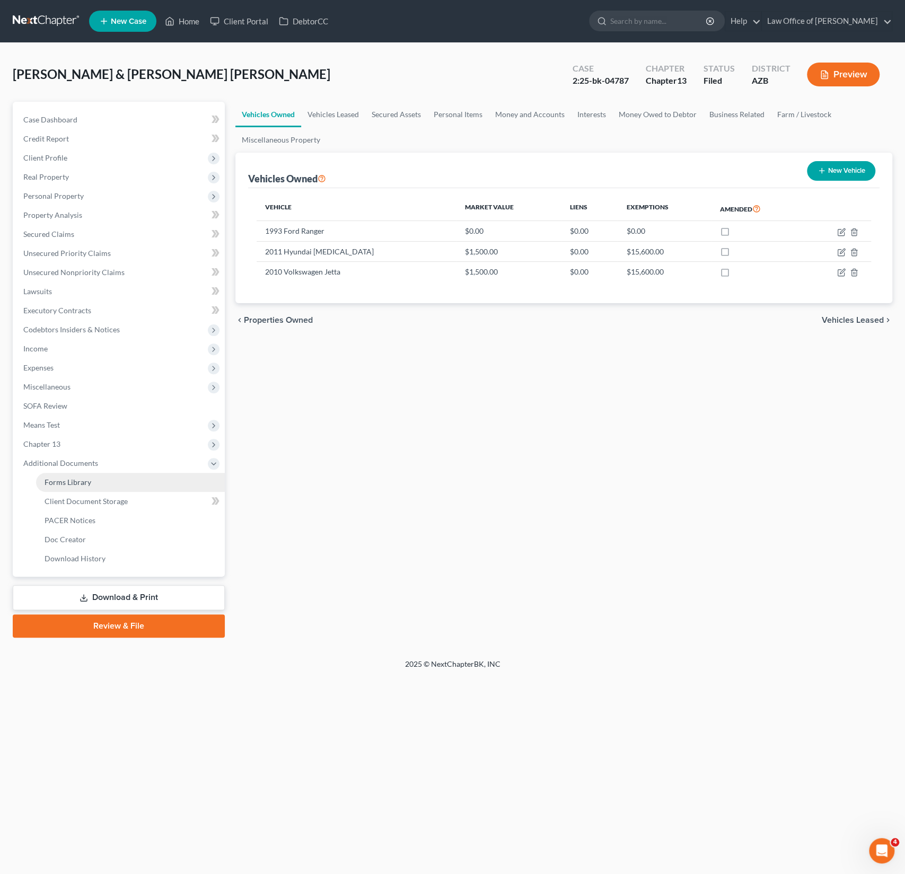
click at [82, 483] on span "Forms Library" at bounding box center [68, 482] width 47 height 9
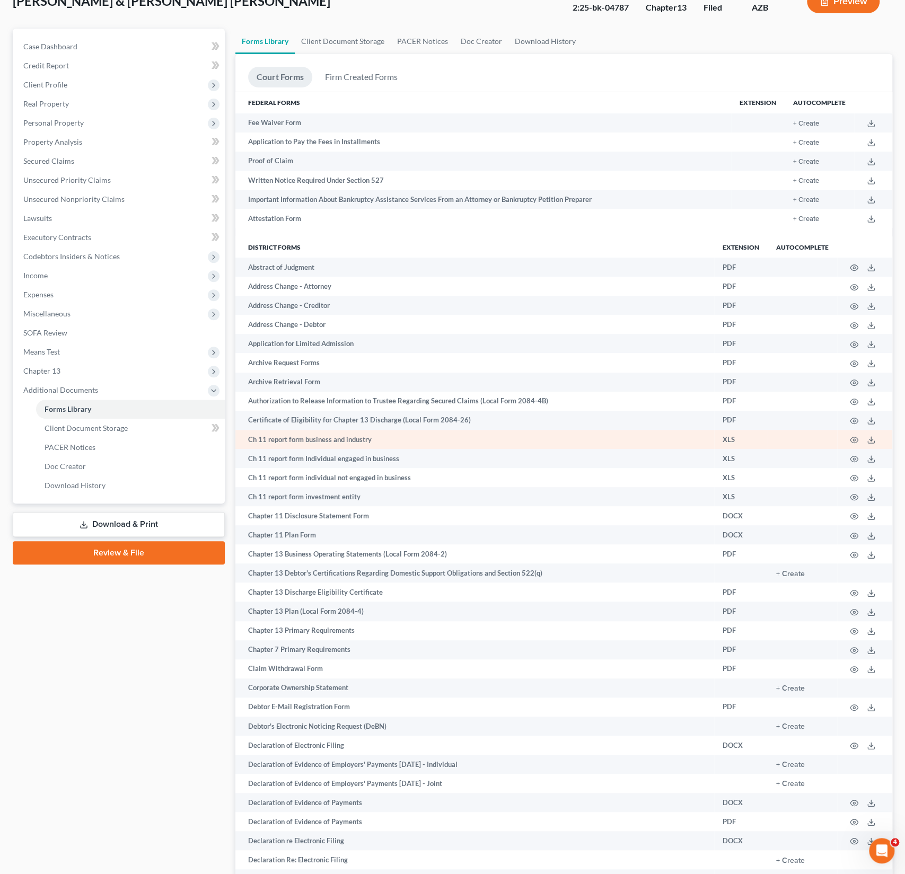
scroll to position [130, 0]
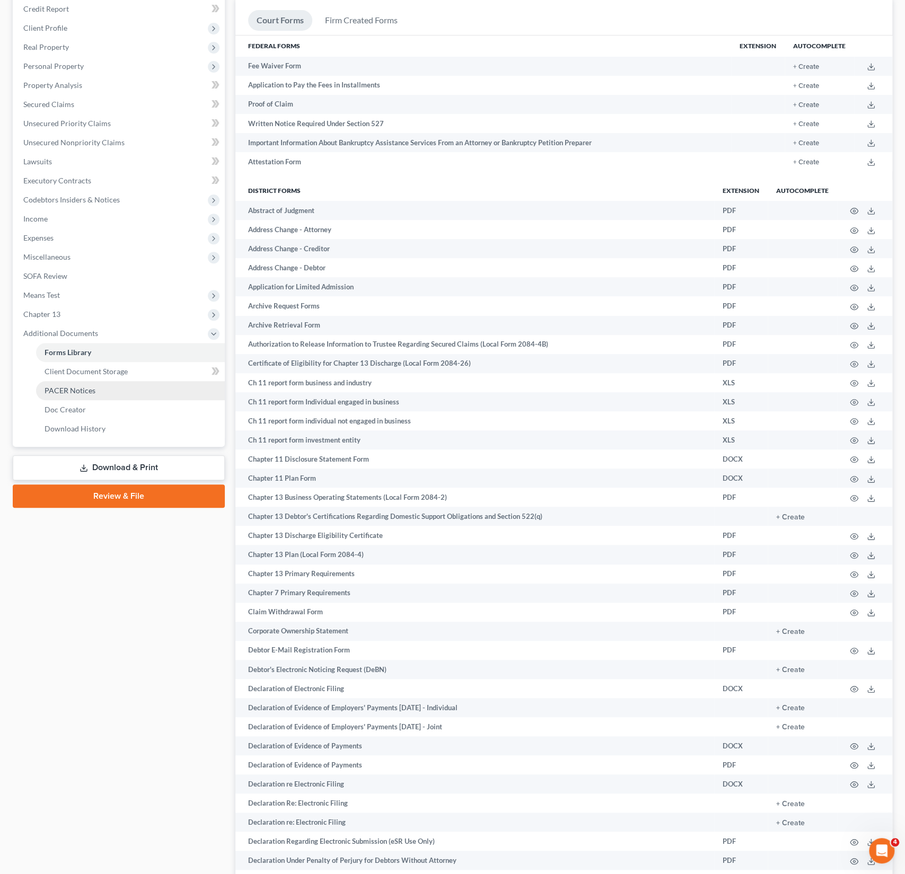
click at [83, 391] on span "PACER Notices" at bounding box center [70, 390] width 51 height 9
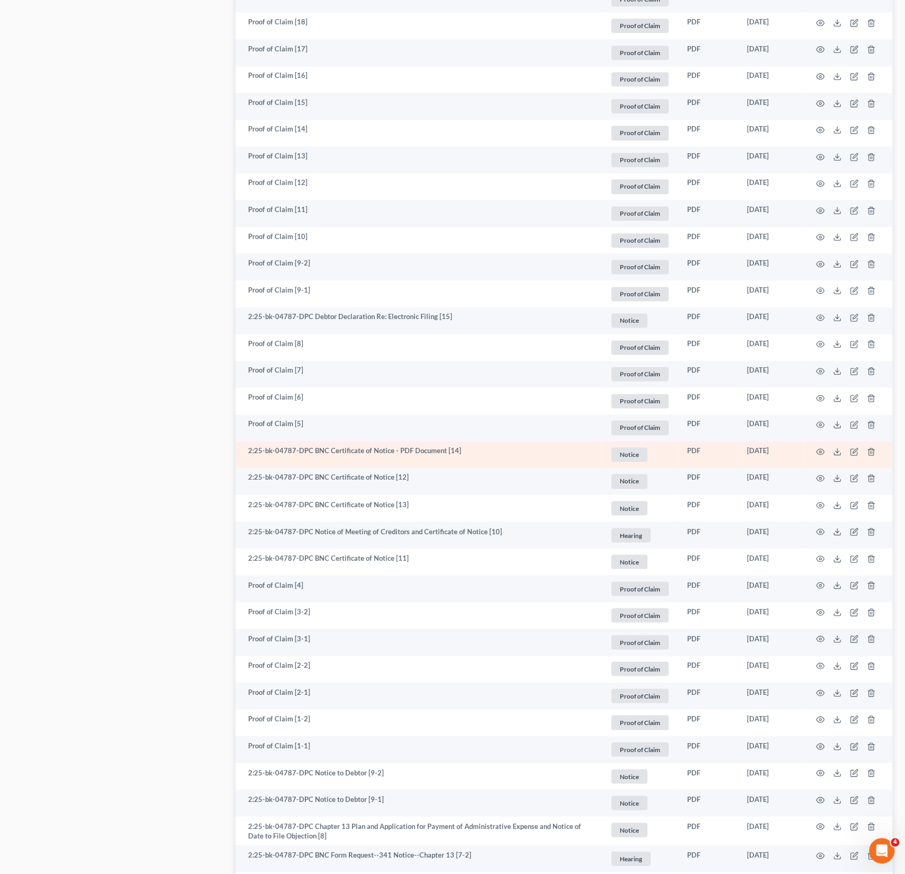
scroll to position [958, 0]
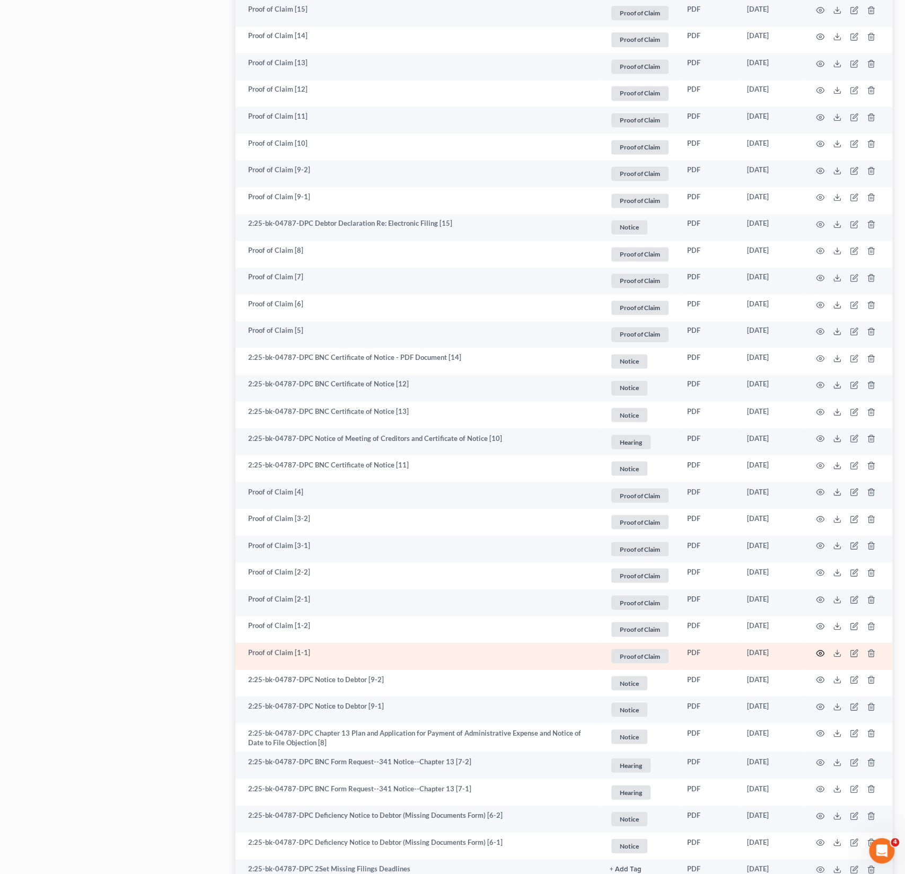
click at [819, 653] on circle "button" at bounding box center [820, 653] width 2 height 2
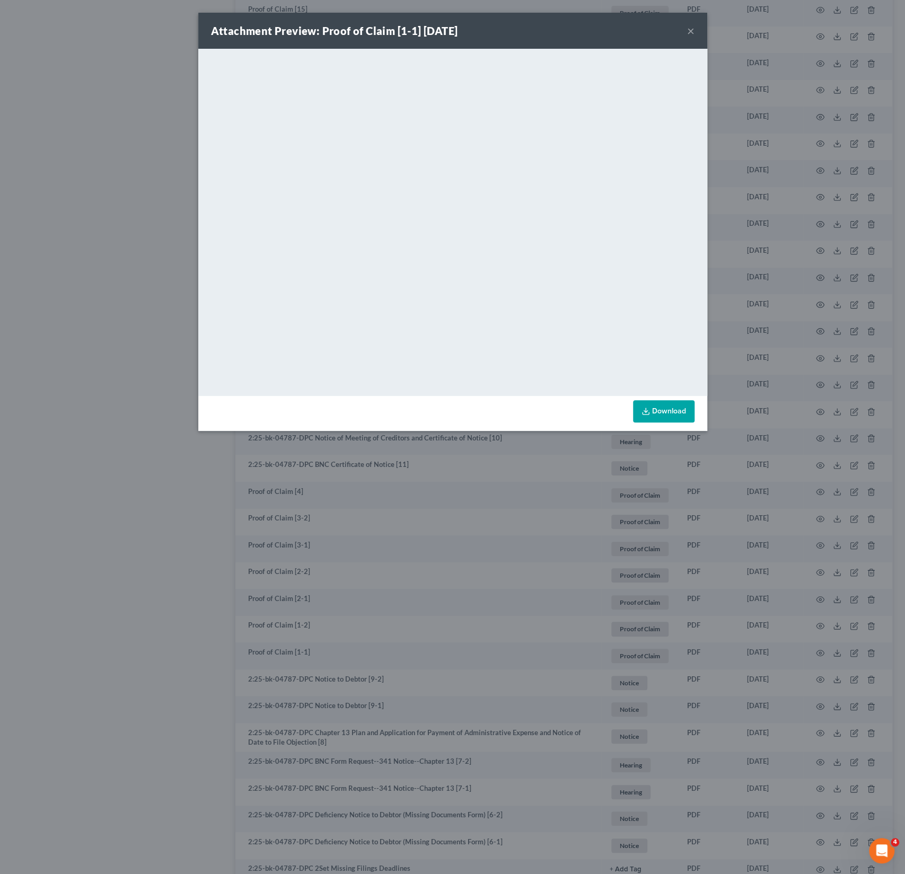
click at [102, 246] on div "Attachment Preview: Proof of Claim [1-1] 05/29/2025 × <object ng-attr-data='htt…" at bounding box center [452, 437] width 905 height 874
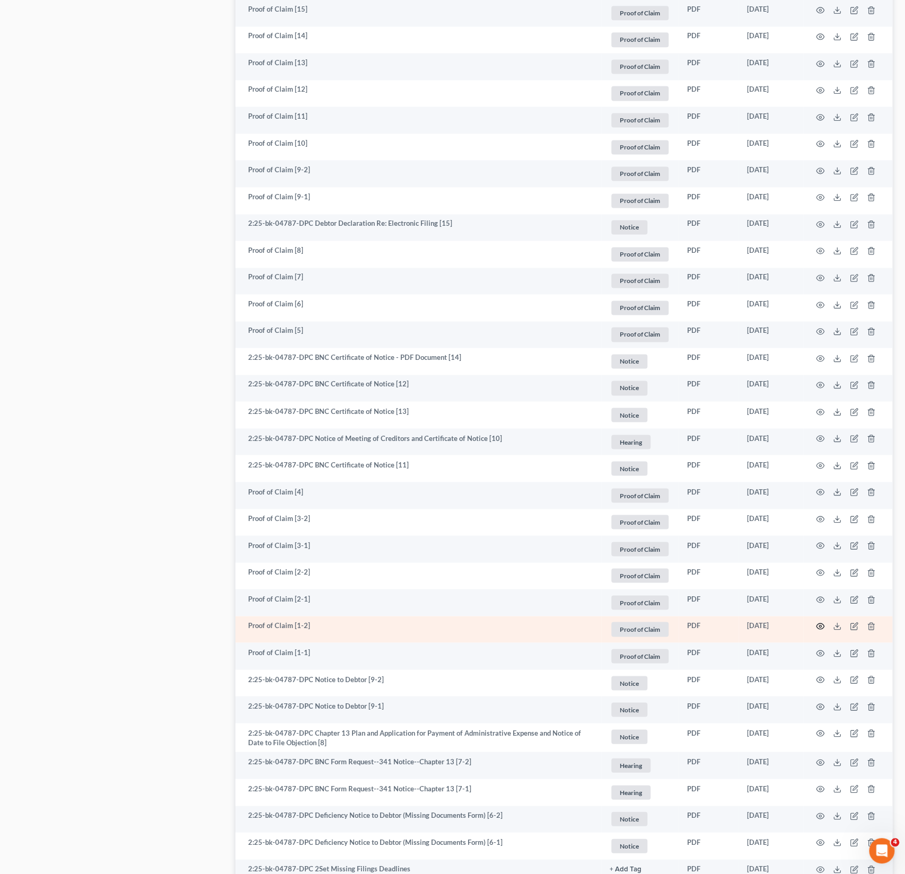
click at [819, 625] on circle "button" at bounding box center [820, 626] width 2 height 2
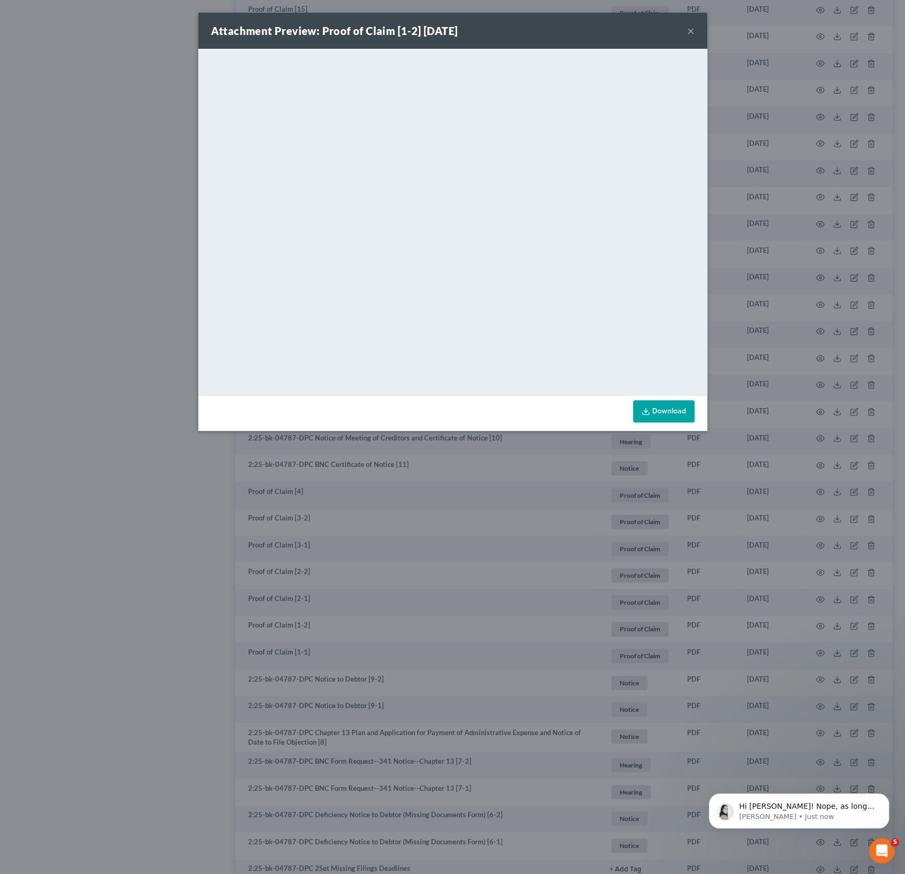
scroll to position [284, 0]
click at [692, 24] on button "×" at bounding box center [690, 30] width 7 height 13
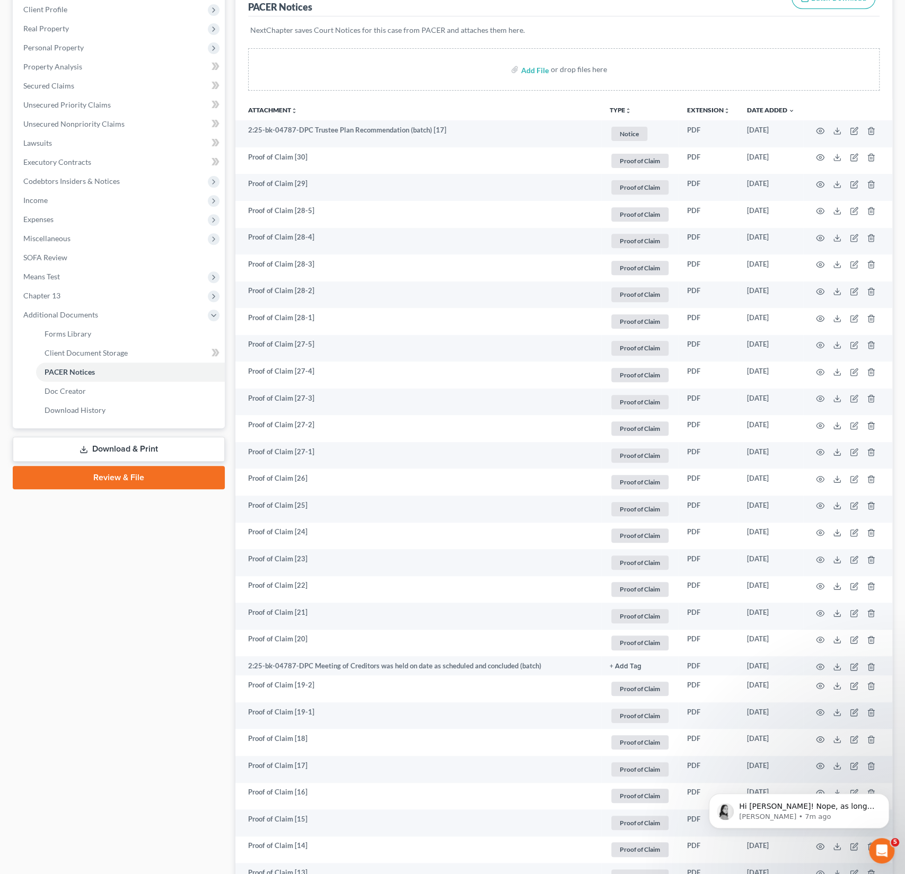
scroll to position [0, 0]
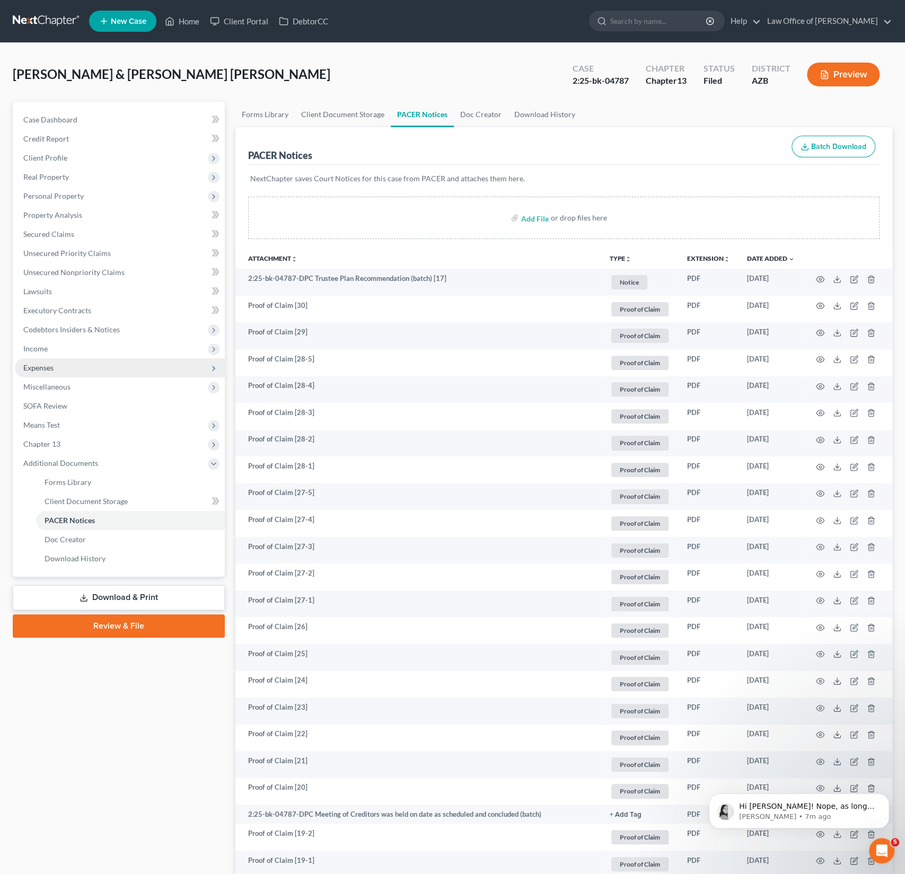
click at [52, 371] on span "Expenses" at bounding box center [38, 367] width 30 height 9
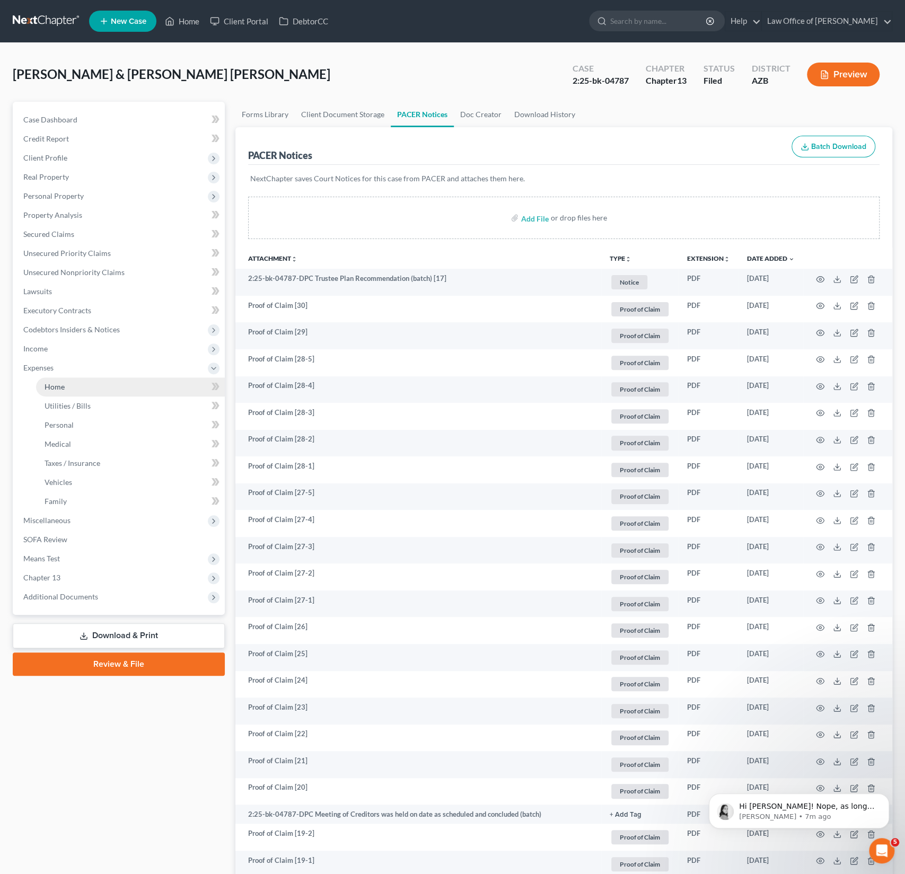
click at [58, 390] on span "Home" at bounding box center [55, 386] width 20 height 9
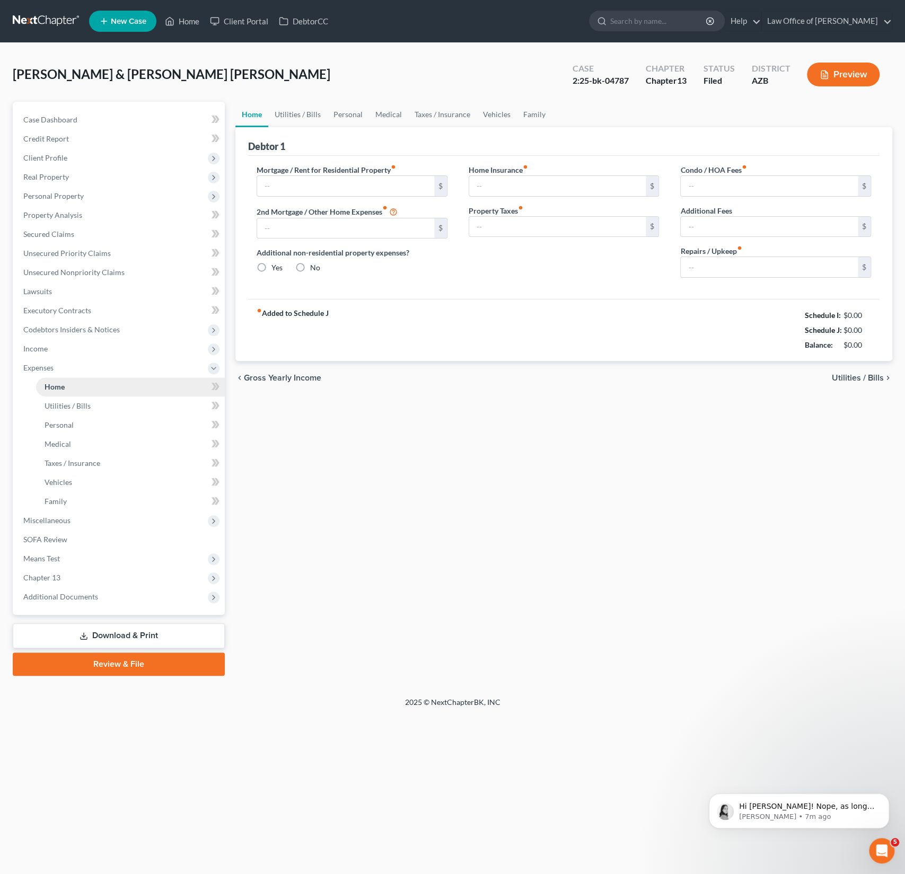
type input "2,214.95"
type input "0.00"
radio input "true"
type input "21.66"
type input "0.00"
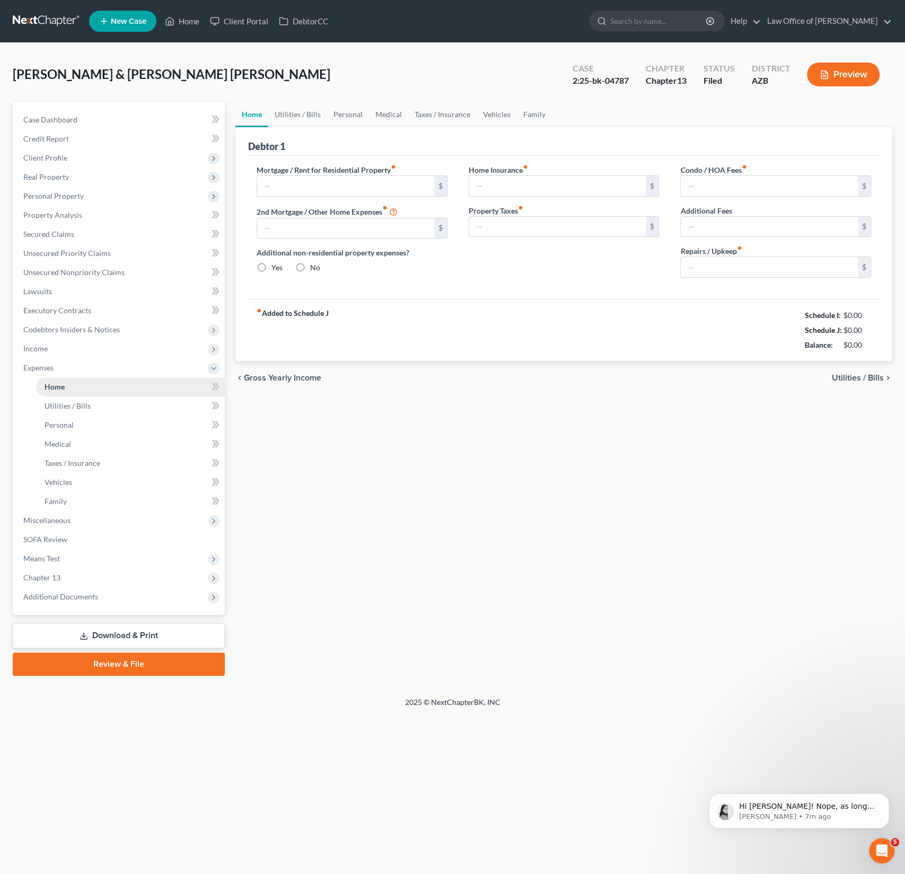
type input "0.00"
click at [817, 815] on p "Lindsey • 7m ago" at bounding box center [807, 817] width 137 height 10
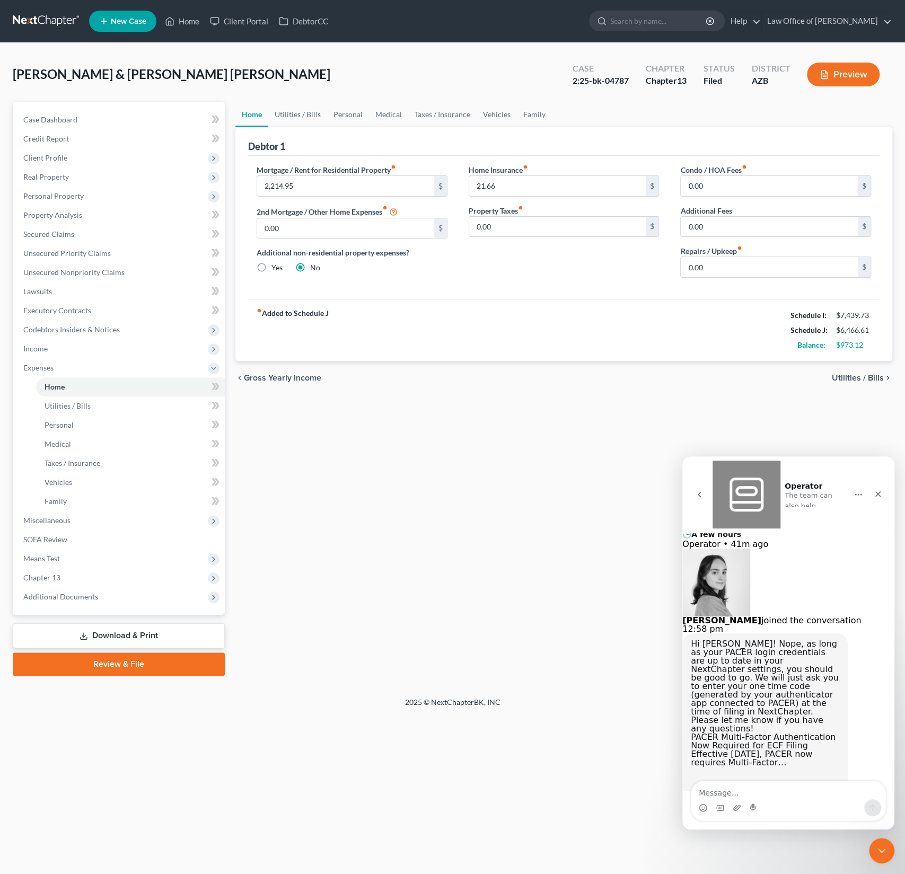
scroll to position [302, 0]
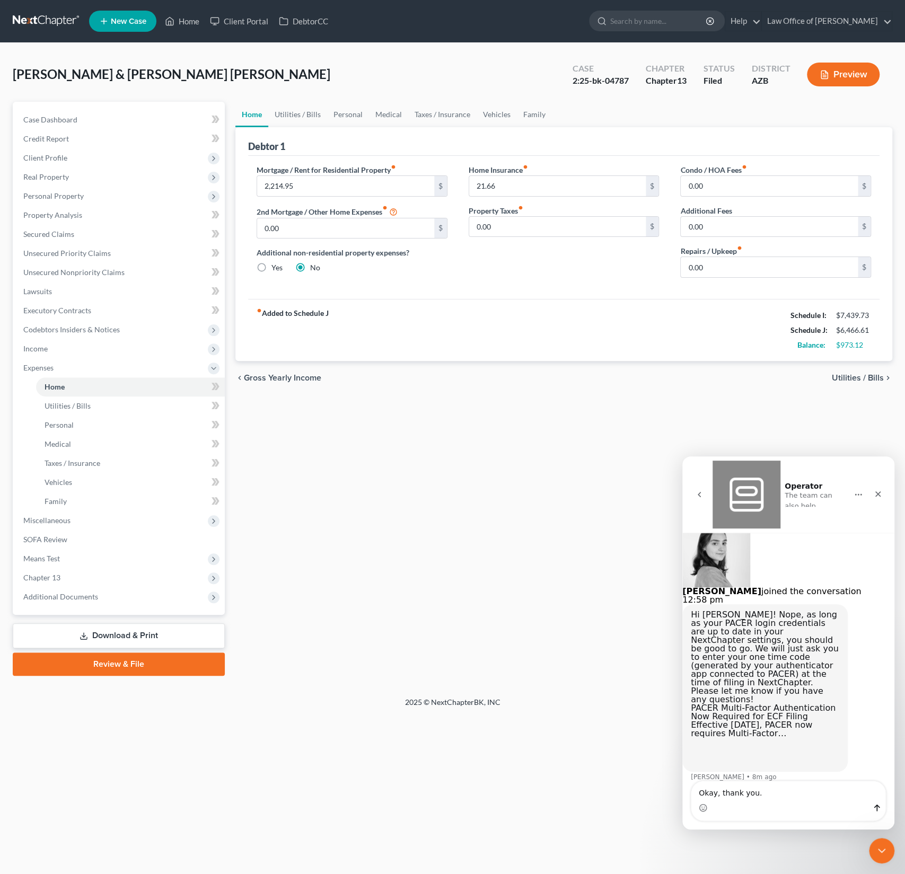
type textarea "Okay, thank you."
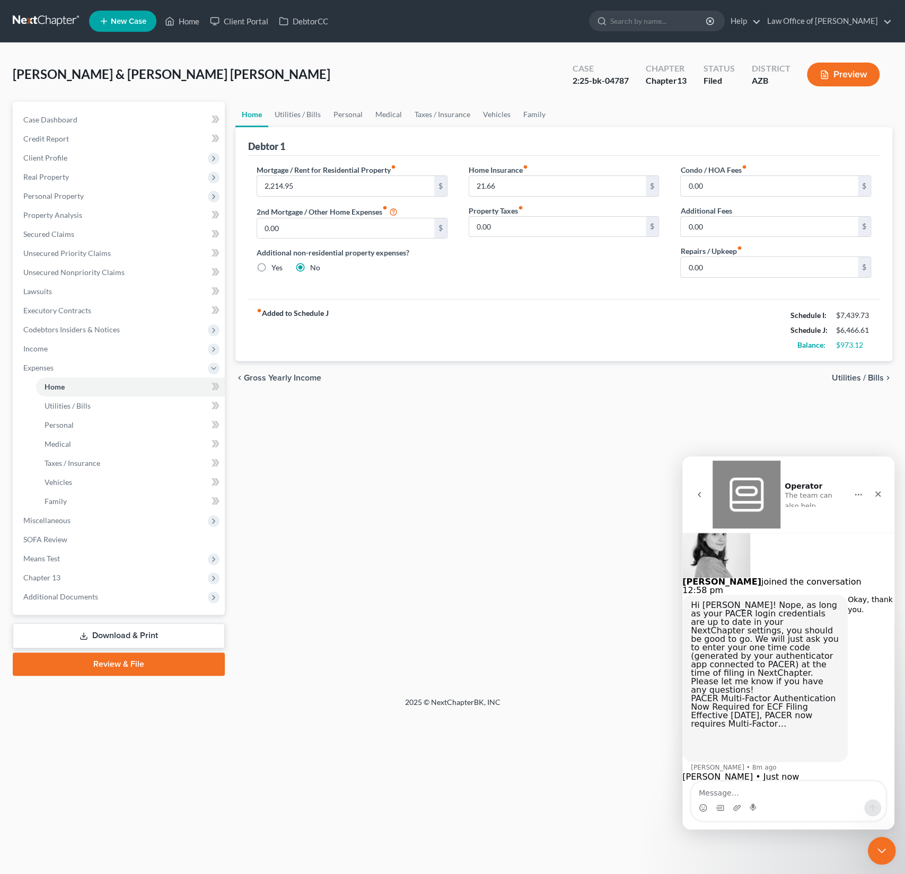
click at [879, 855] on icon "Close Intercom Messenger" at bounding box center [879, 849] width 13 height 13
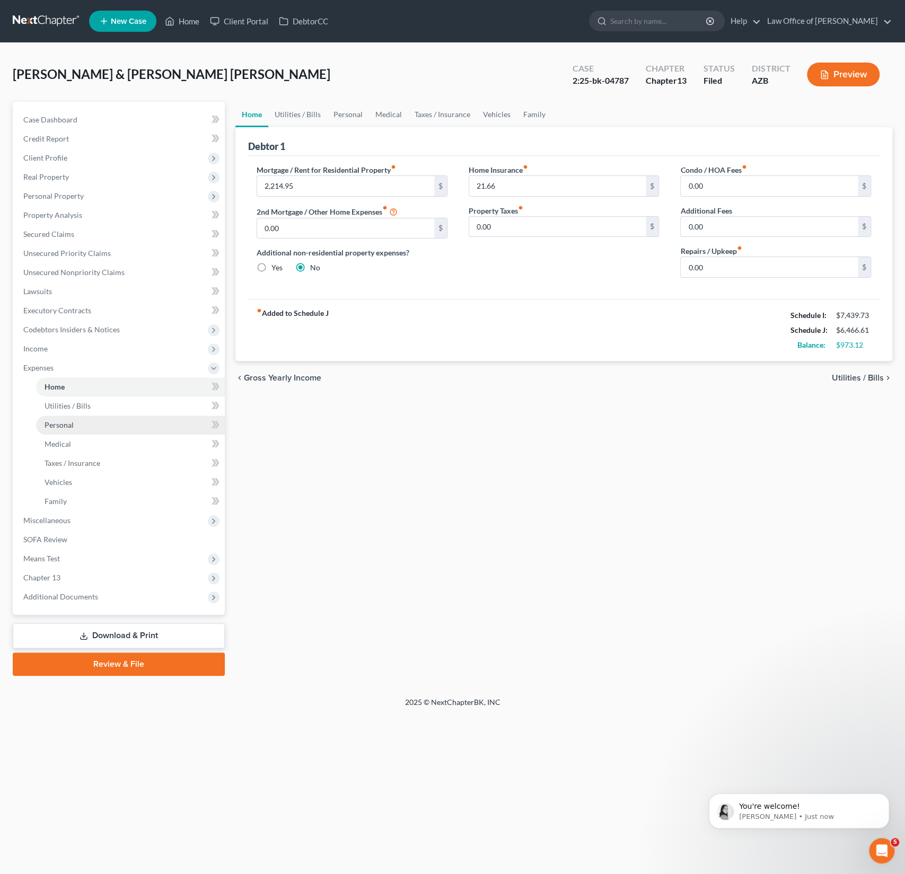
scroll to position [348, 0]
click at [76, 589] on span "Additional Documents" at bounding box center [120, 596] width 210 height 19
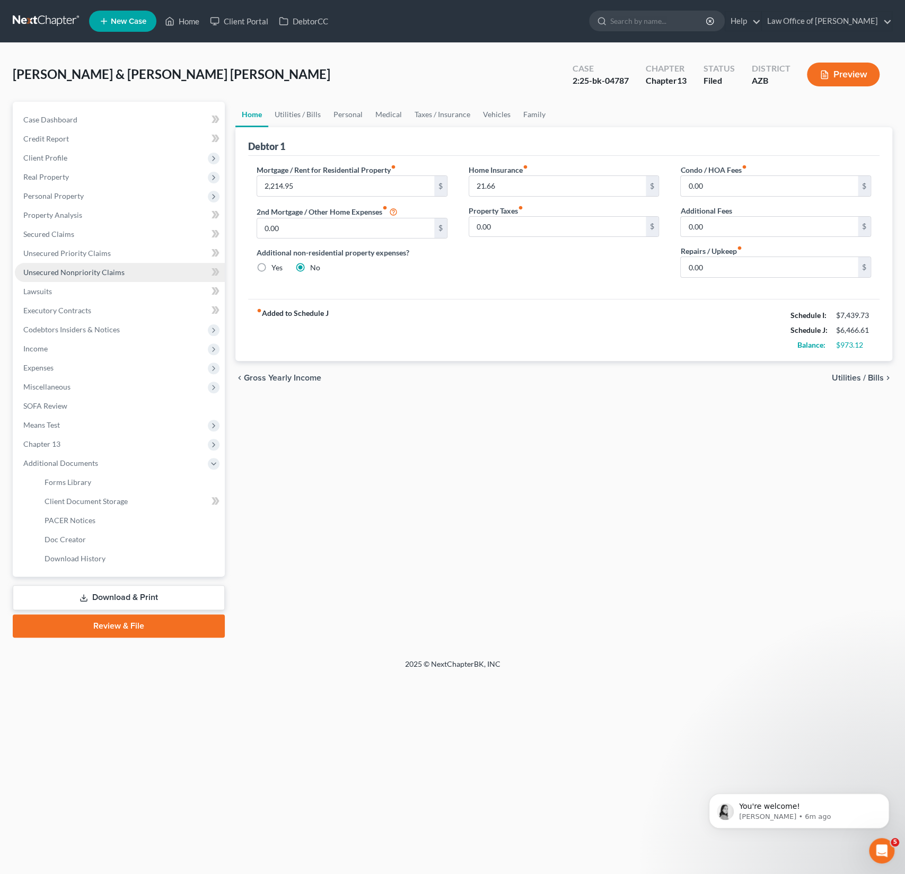
click at [78, 268] on span "Unsecured Nonpriority Claims" at bounding box center [73, 272] width 101 height 9
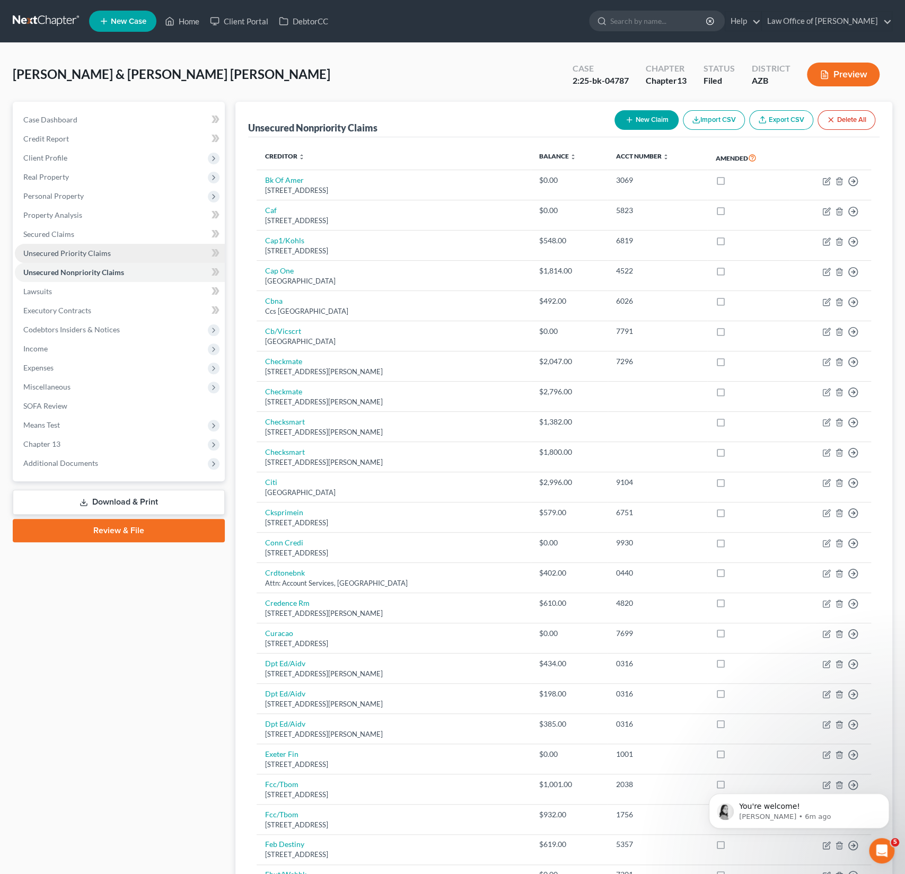
click at [53, 255] on span "Unsecured Priority Claims" at bounding box center [66, 253] width 87 height 9
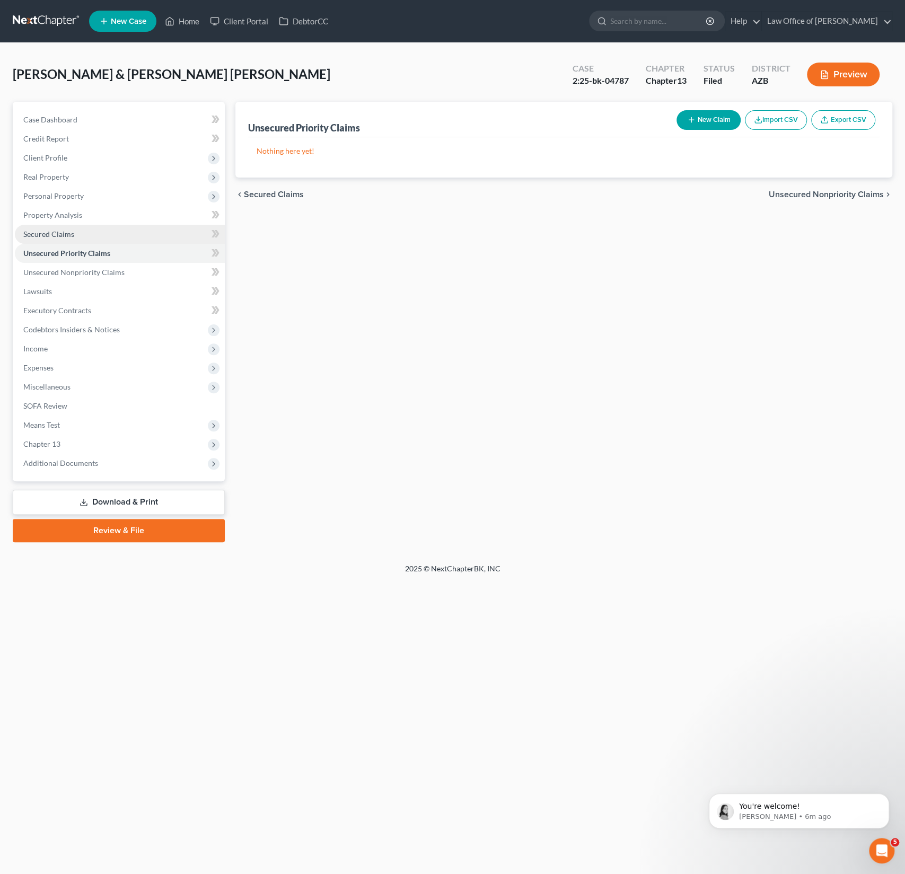
click at [53, 237] on span "Secured Claims" at bounding box center [48, 234] width 51 height 9
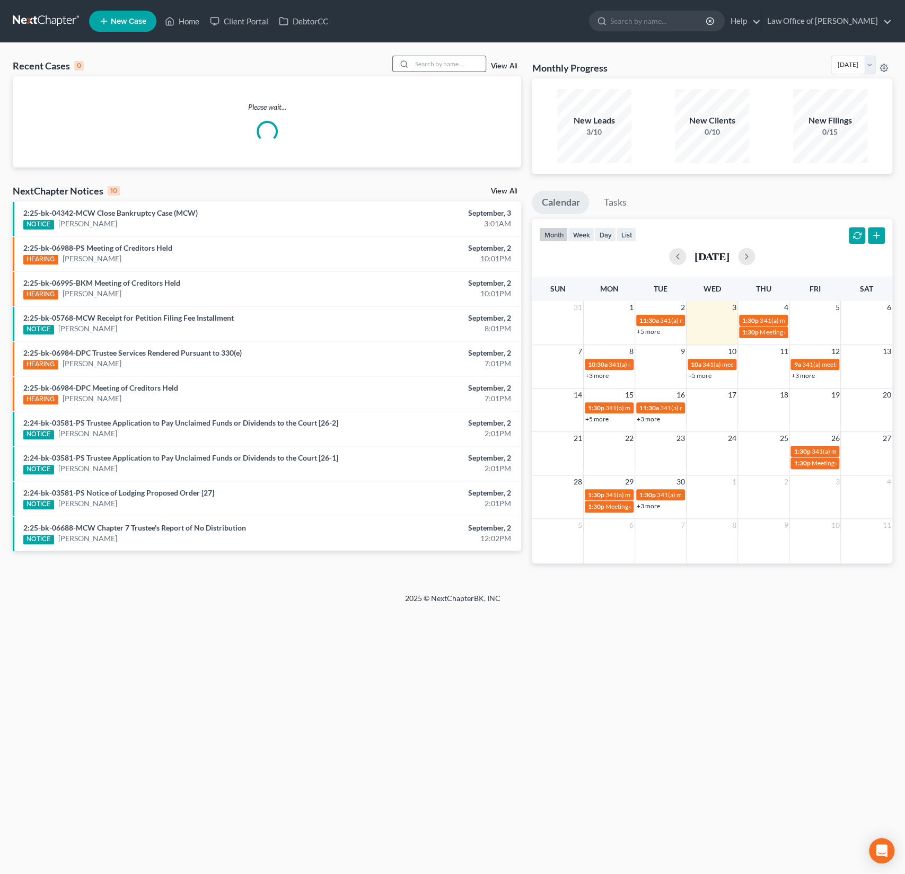
click at [443, 69] on input "search" at bounding box center [448, 63] width 74 height 15
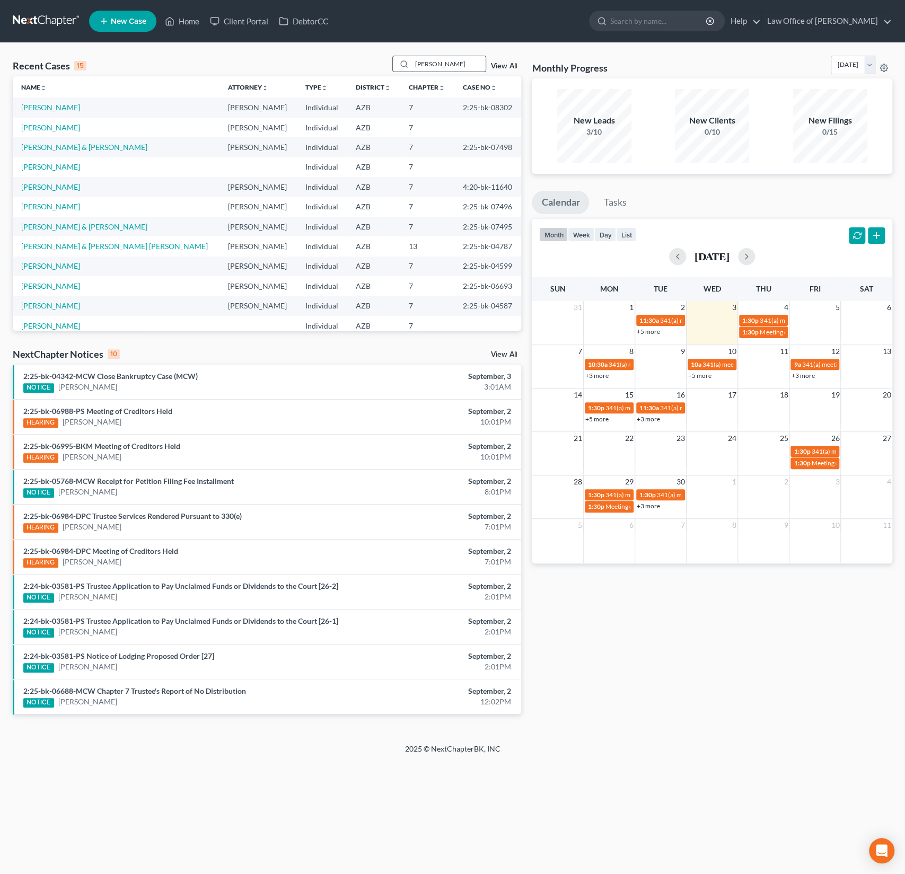
type input "serrato"
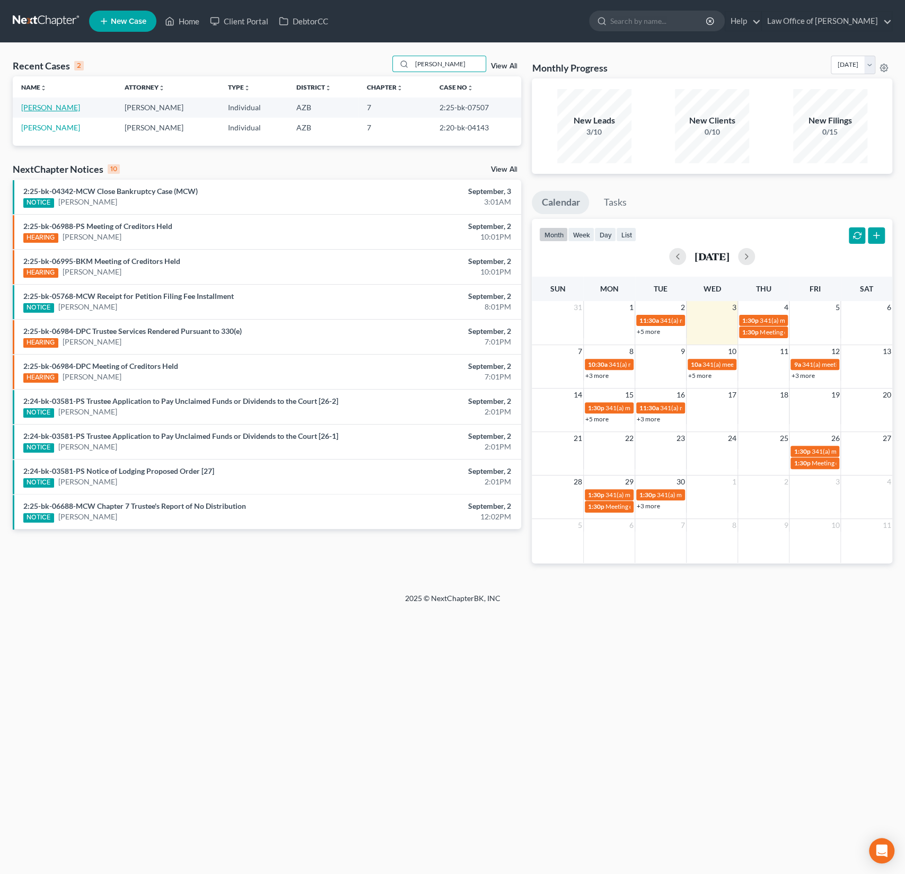
click at [61, 104] on link "[PERSON_NAME]" at bounding box center [50, 107] width 59 height 9
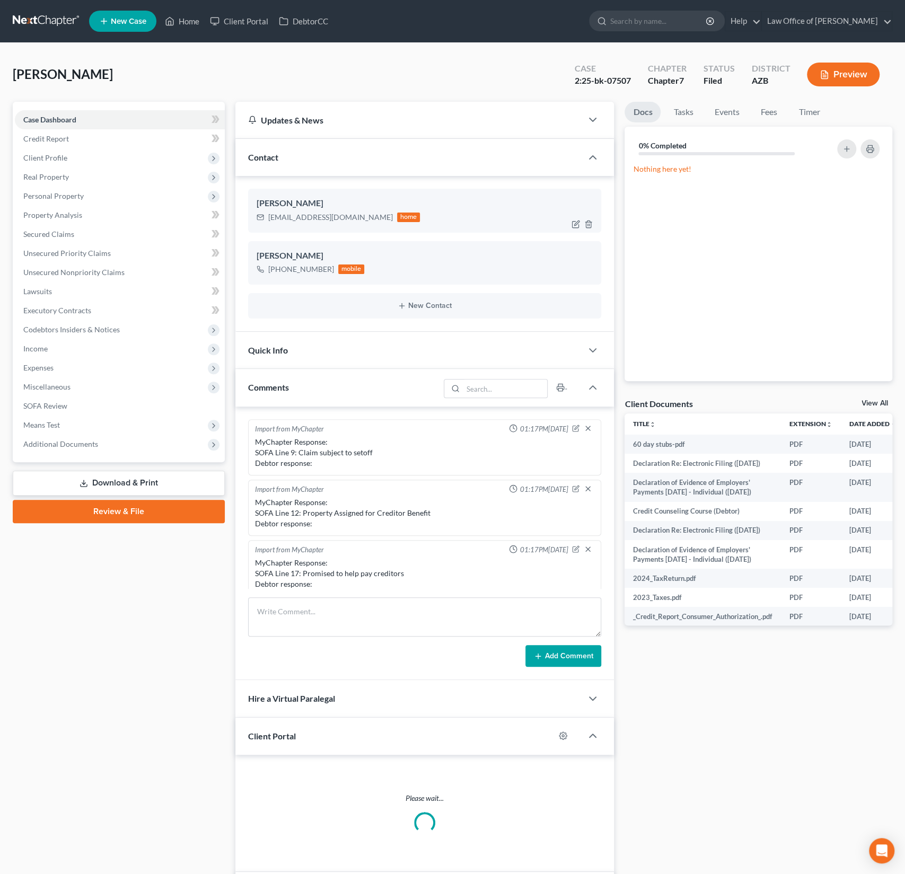
scroll to position [187, 0]
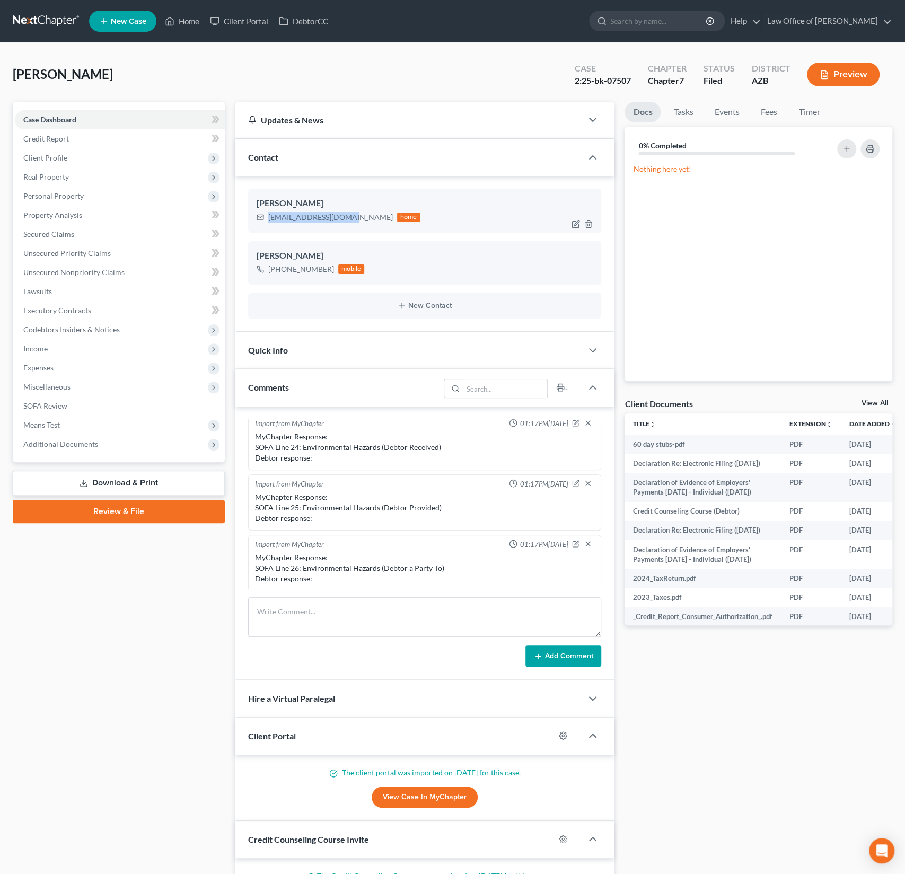
drag, startPoint x: 355, startPoint y: 216, endPoint x: 268, endPoint y: 216, distance: 86.9
click at [268, 216] on div "mbelmonte14@yahoo.com home" at bounding box center [339, 217] width 164 height 14
copy div "mbelmonte14@yahoo.com"
drag, startPoint x: 328, startPoint y: 268, endPoint x: 271, endPoint y: 268, distance: 57.2
click at [271, 268] on div "+1 (623) 986-2673" at bounding box center [301, 269] width 66 height 11
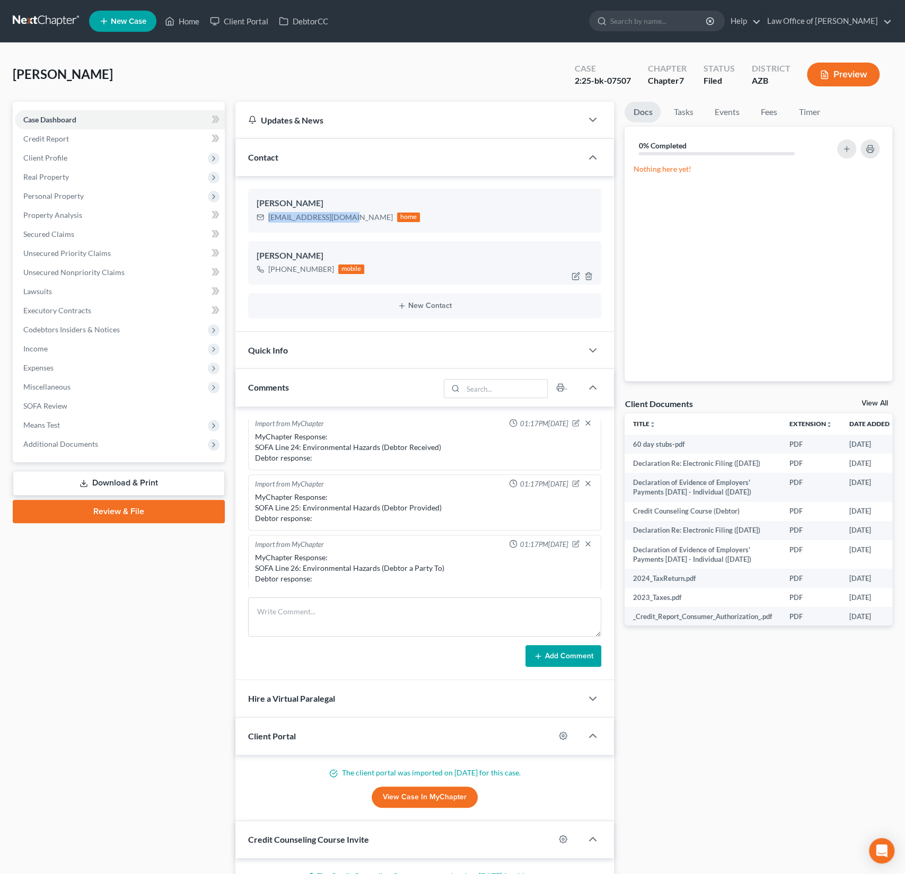
copy div "1 (623) 986-2673"
click at [56, 163] on span "Client Profile" at bounding box center [120, 157] width 210 height 19
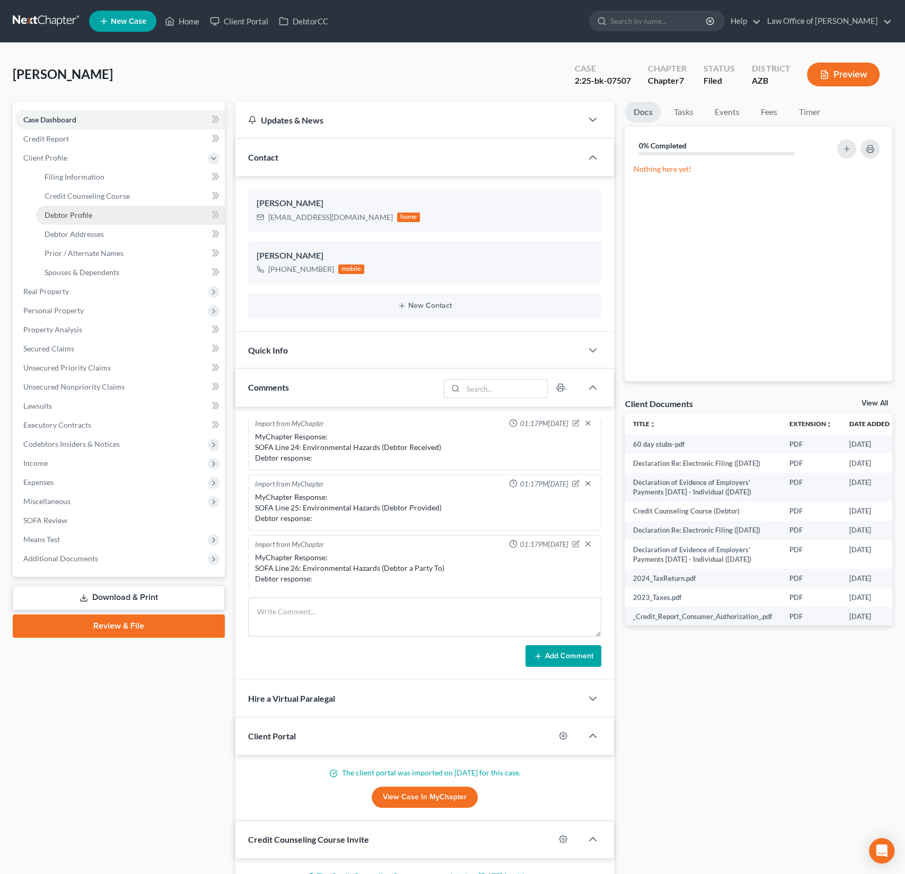
click at [82, 210] on span "Debtor Profile" at bounding box center [69, 214] width 48 height 9
select select "2"
select select "4"
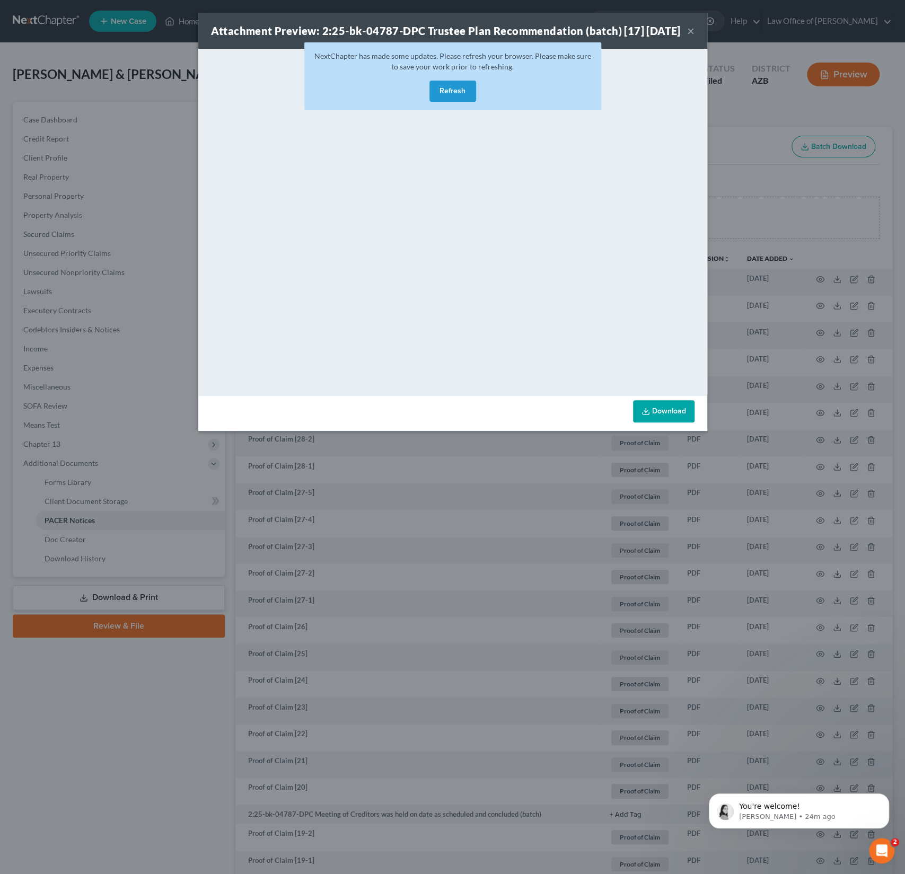
click at [464, 91] on button "Refresh" at bounding box center [452, 91] width 47 height 21
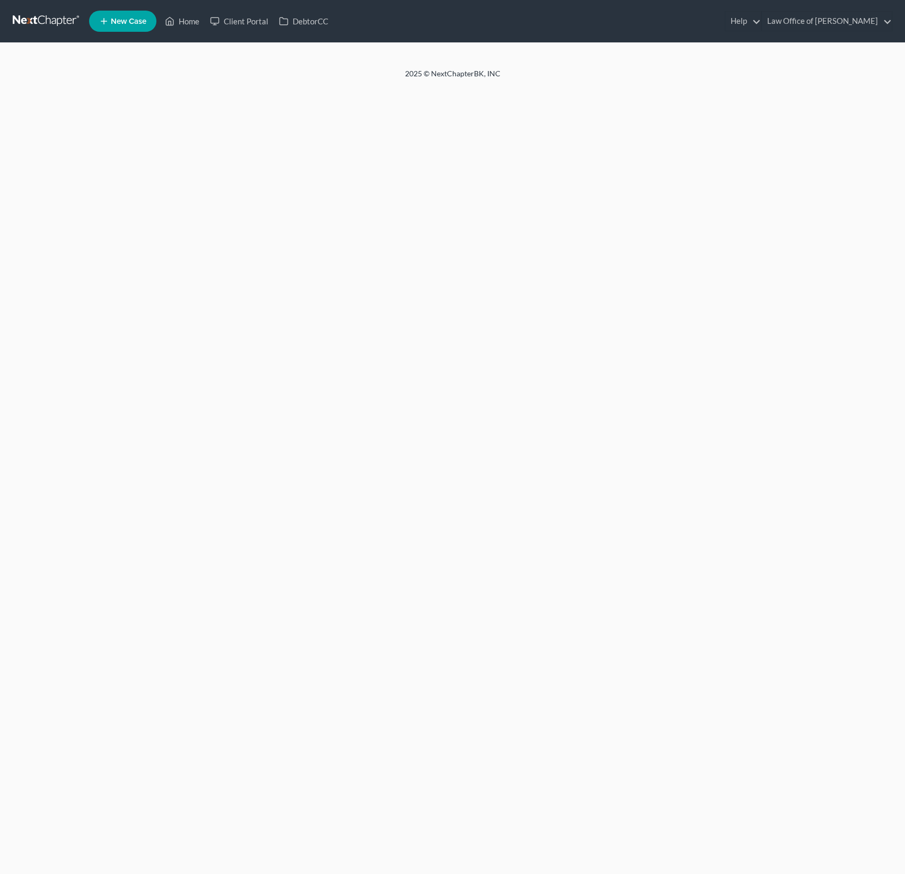
click at [685, 44] on div at bounding box center [452, 55] width 905 height 25
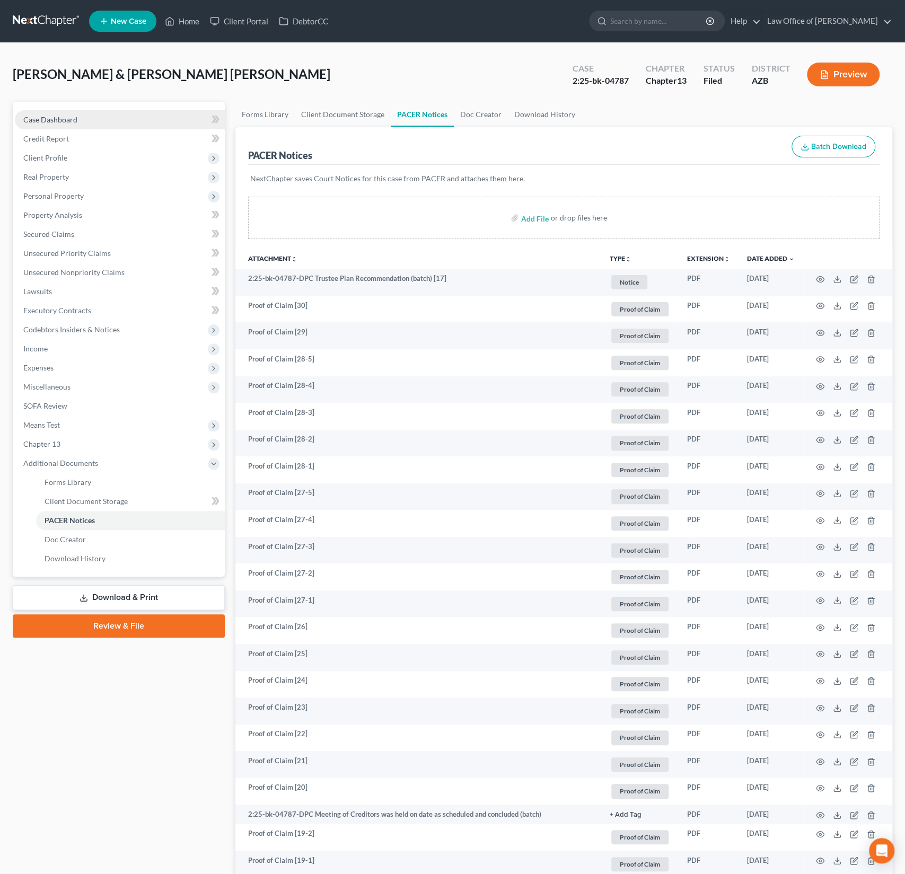
click at [76, 115] on span "Case Dashboard" at bounding box center [50, 119] width 54 height 9
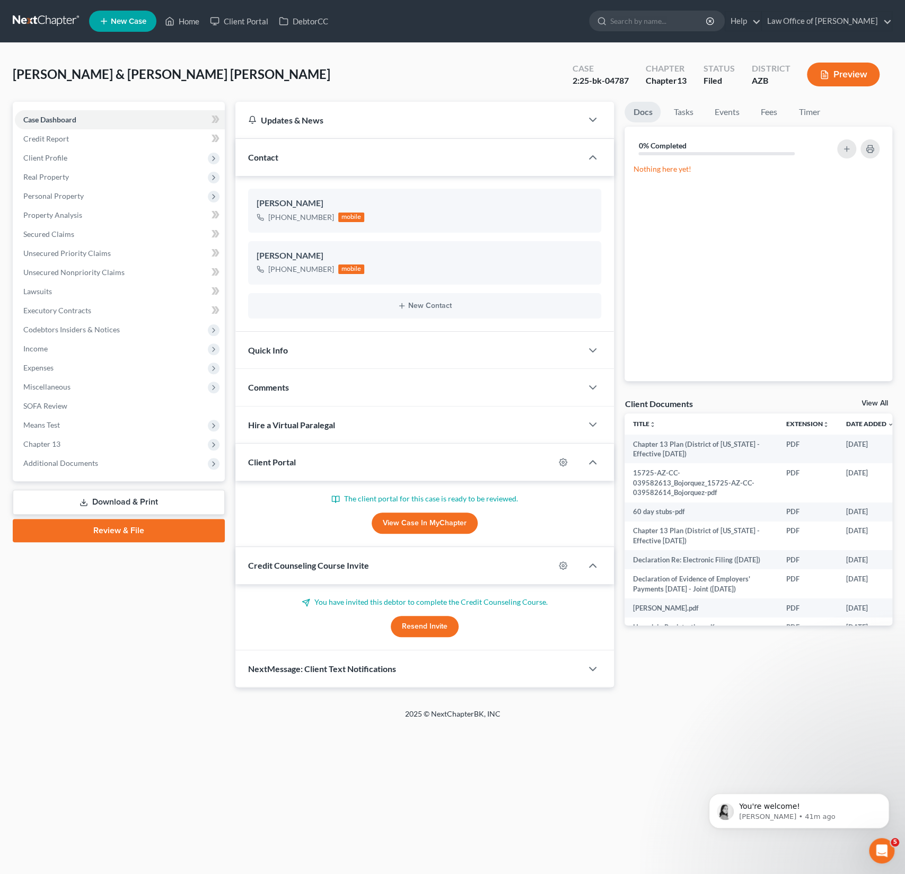
click at [171, 41] on nav "Home New Case Client Portal DebtorCC Law Office of [PERSON_NAME] Sanchez [EMAIL…" at bounding box center [452, 21] width 905 height 42
click at [192, 19] on link "Home" at bounding box center [182, 21] width 45 height 19
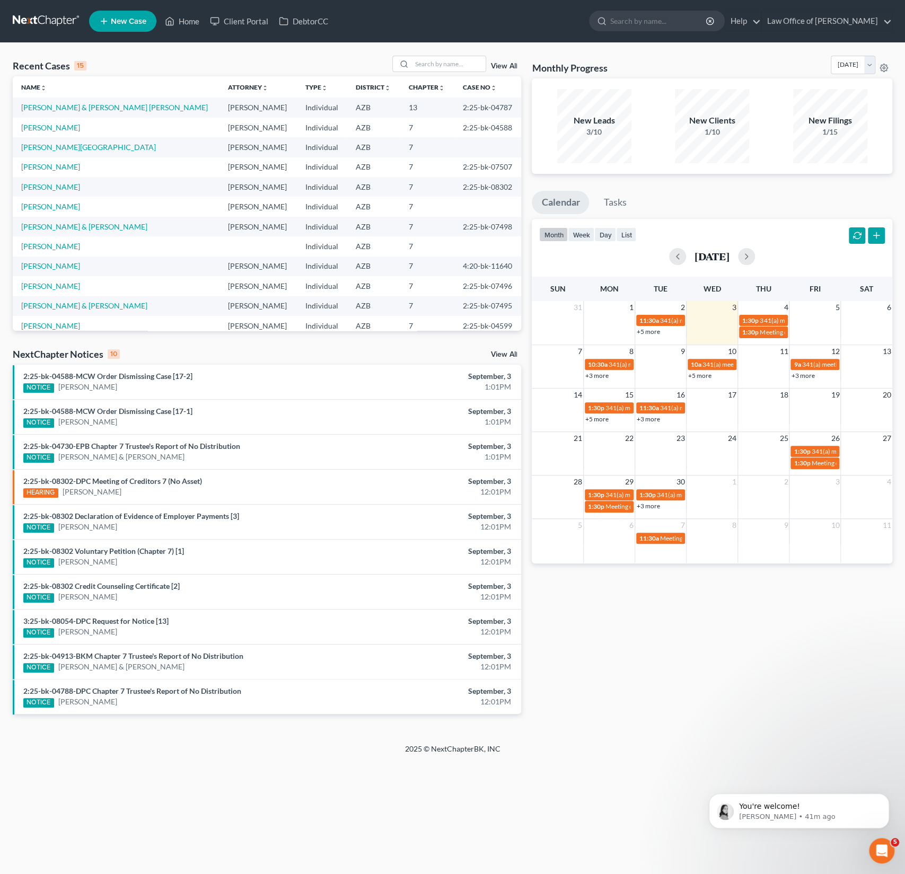
click at [446, 72] on div "Recent Cases 15 View All" at bounding box center [267, 66] width 508 height 21
click at [438, 66] on input "search" at bounding box center [448, 63] width 74 height 15
type input "[PERSON_NAME]"
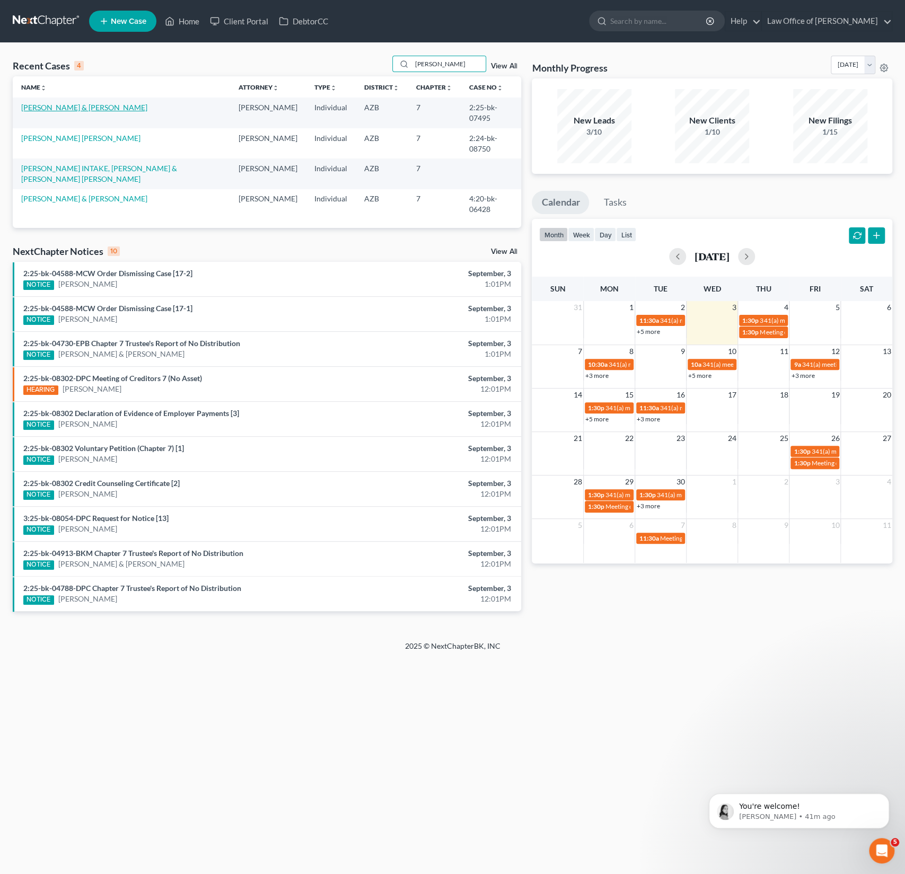
click at [65, 108] on link "[PERSON_NAME] & [PERSON_NAME]" at bounding box center [84, 107] width 126 height 9
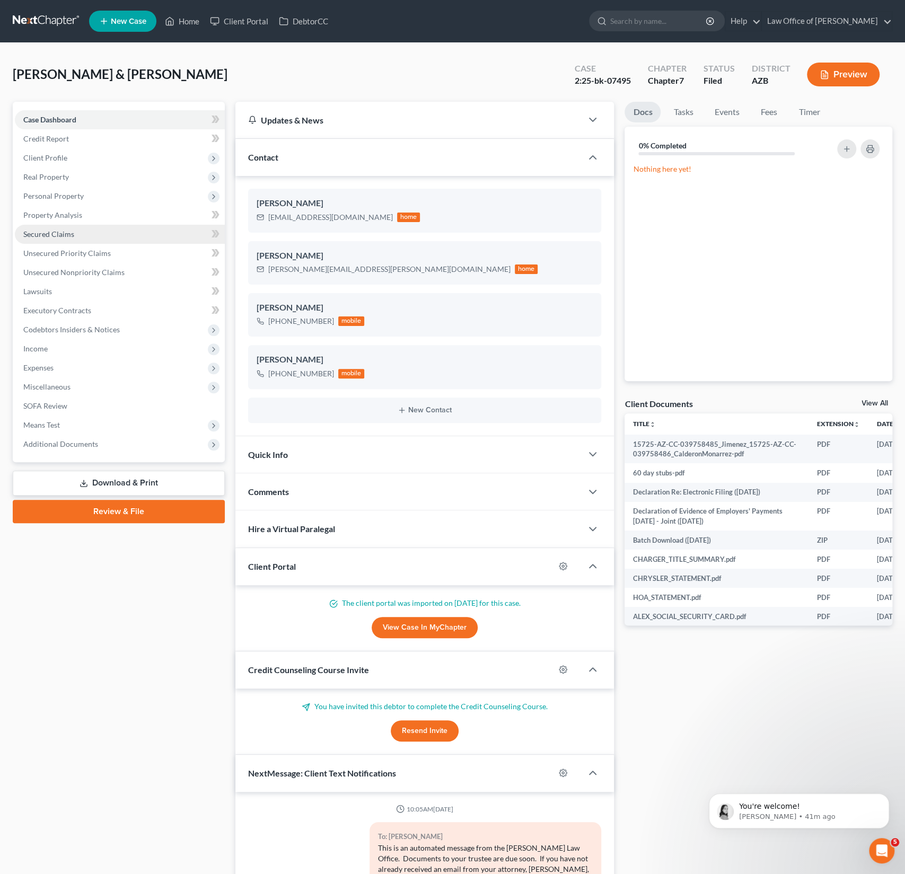
scroll to position [146, 0]
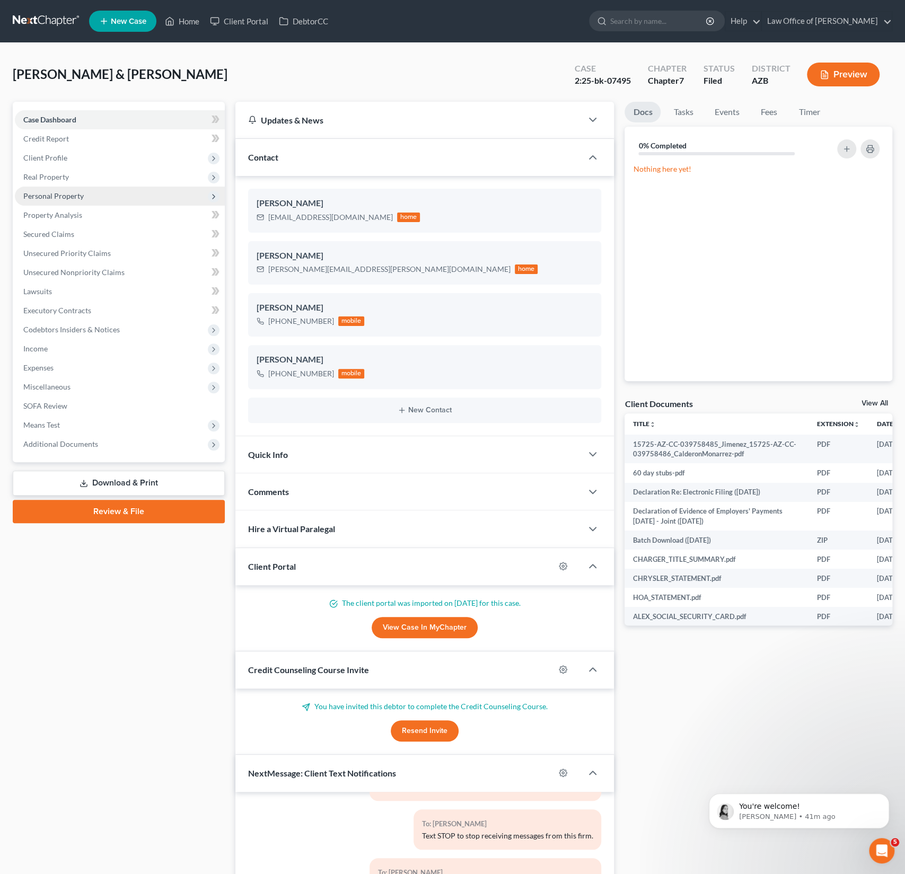
click at [60, 195] on span "Personal Property" at bounding box center [53, 195] width 60 height 9
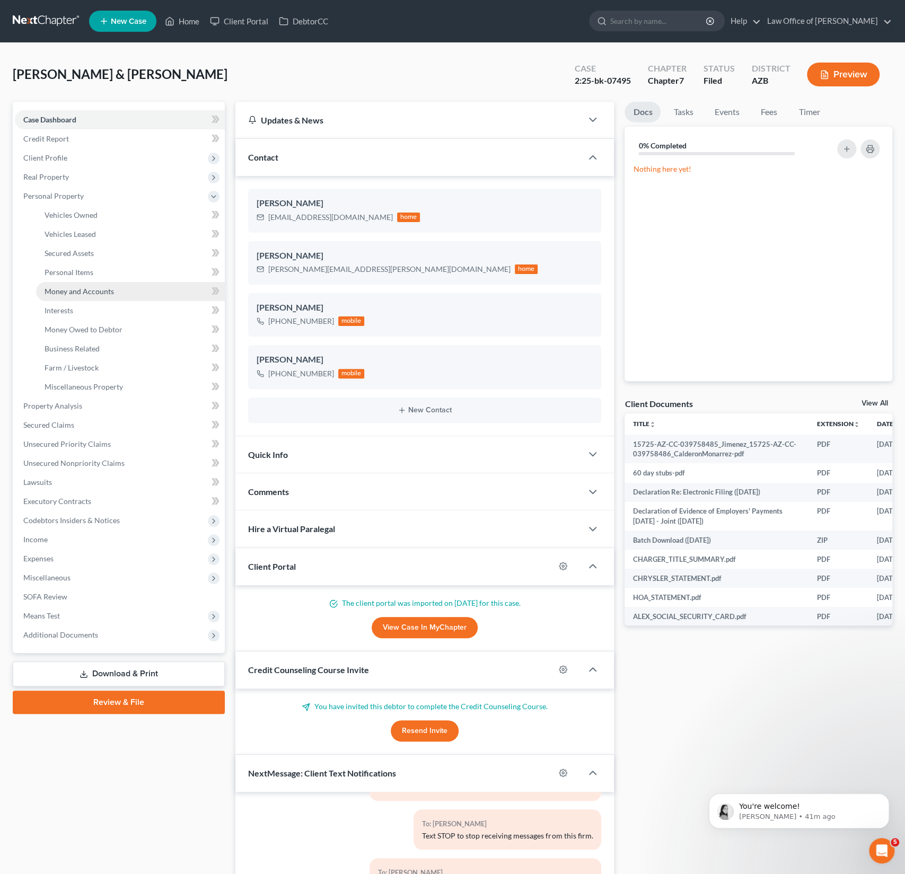
click at [84, 288] on span "Money and Accounts" at bounding box center [79, 291] width 69 height 9
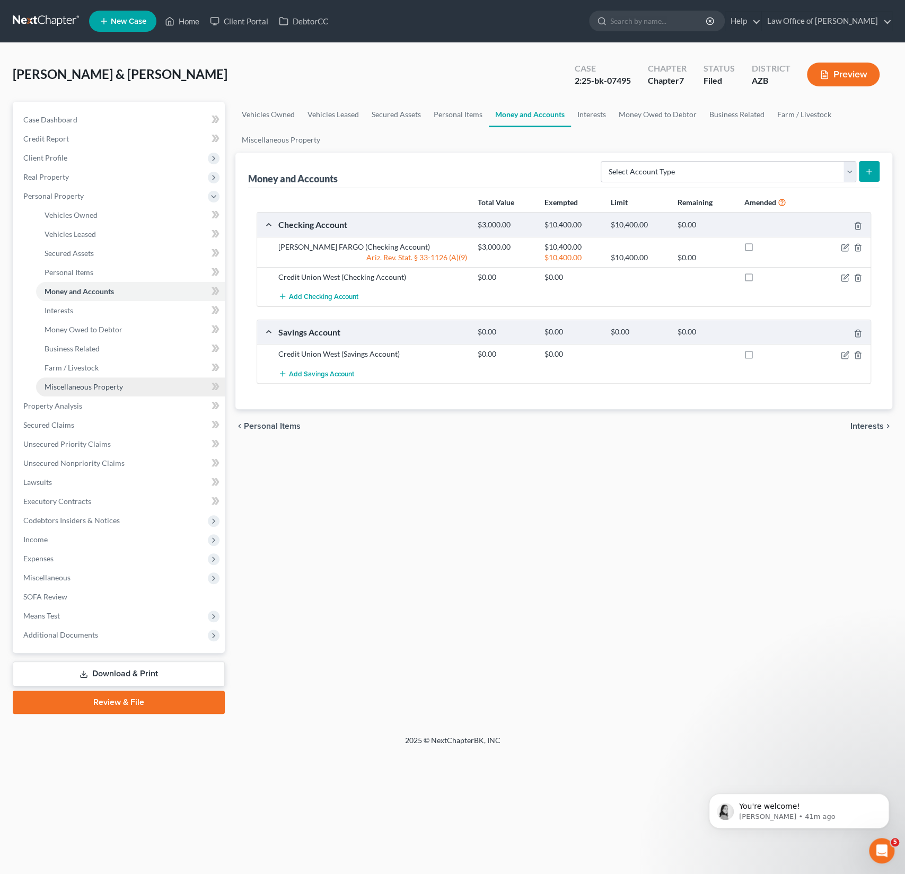
click at [86, 387] on span "Miscellaneous Property" at bounding box center [84, 386] width 78 height 9
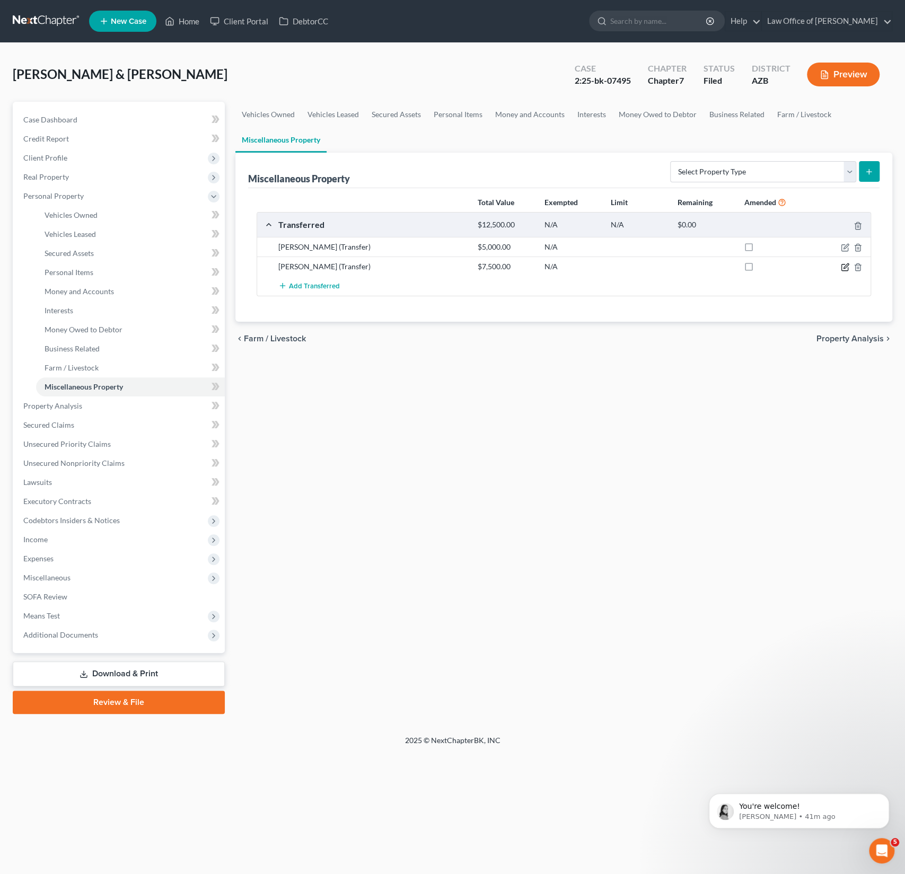
click at [845, 265] on icon "button" at bounding box center [845, 267] width 8 height 8
select select "Ordinary ([DATE])"
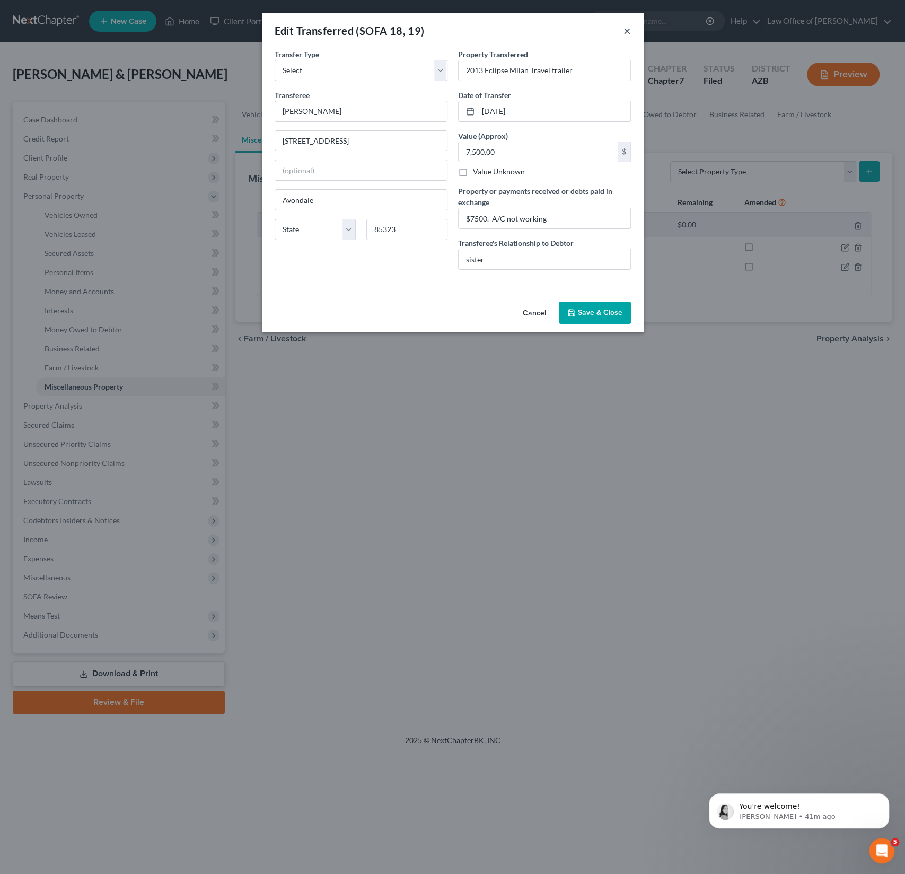
click at [625, 28] on button "×" at bounding box center [626, 30] width 7 height 13
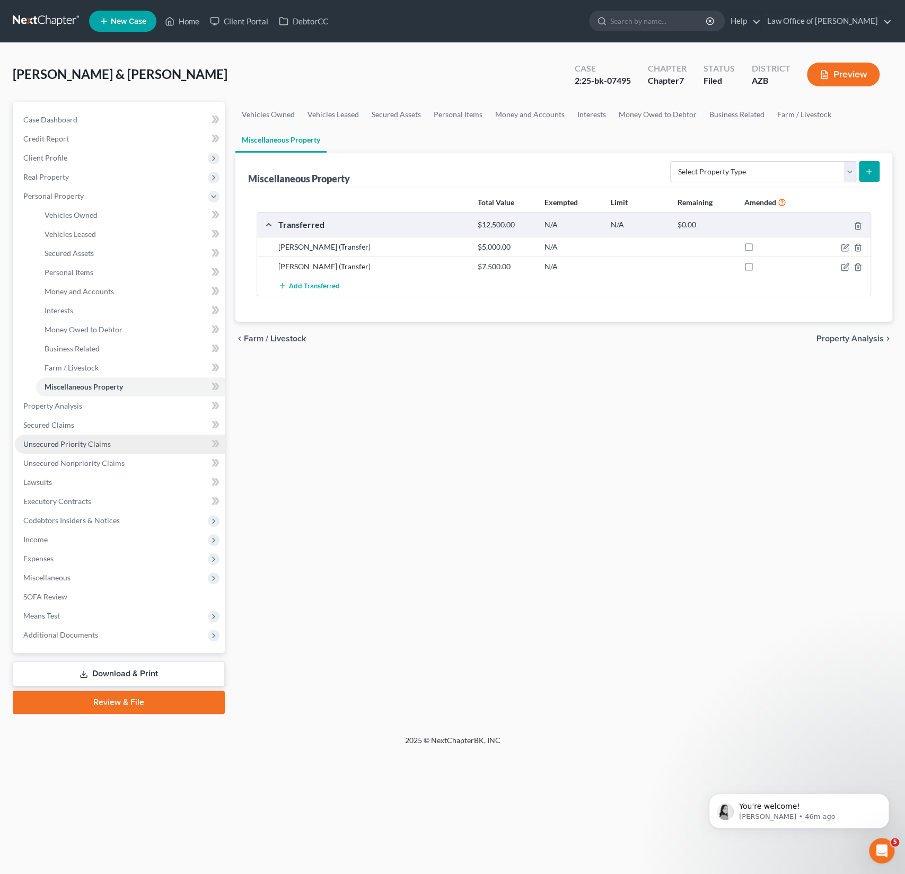
click at [72, 446] on span "Unsecured Priority Claims" at bounding box center [66, 443] width 87 height 9
